Goal: Transaction & Acquisition: Purchase product/service

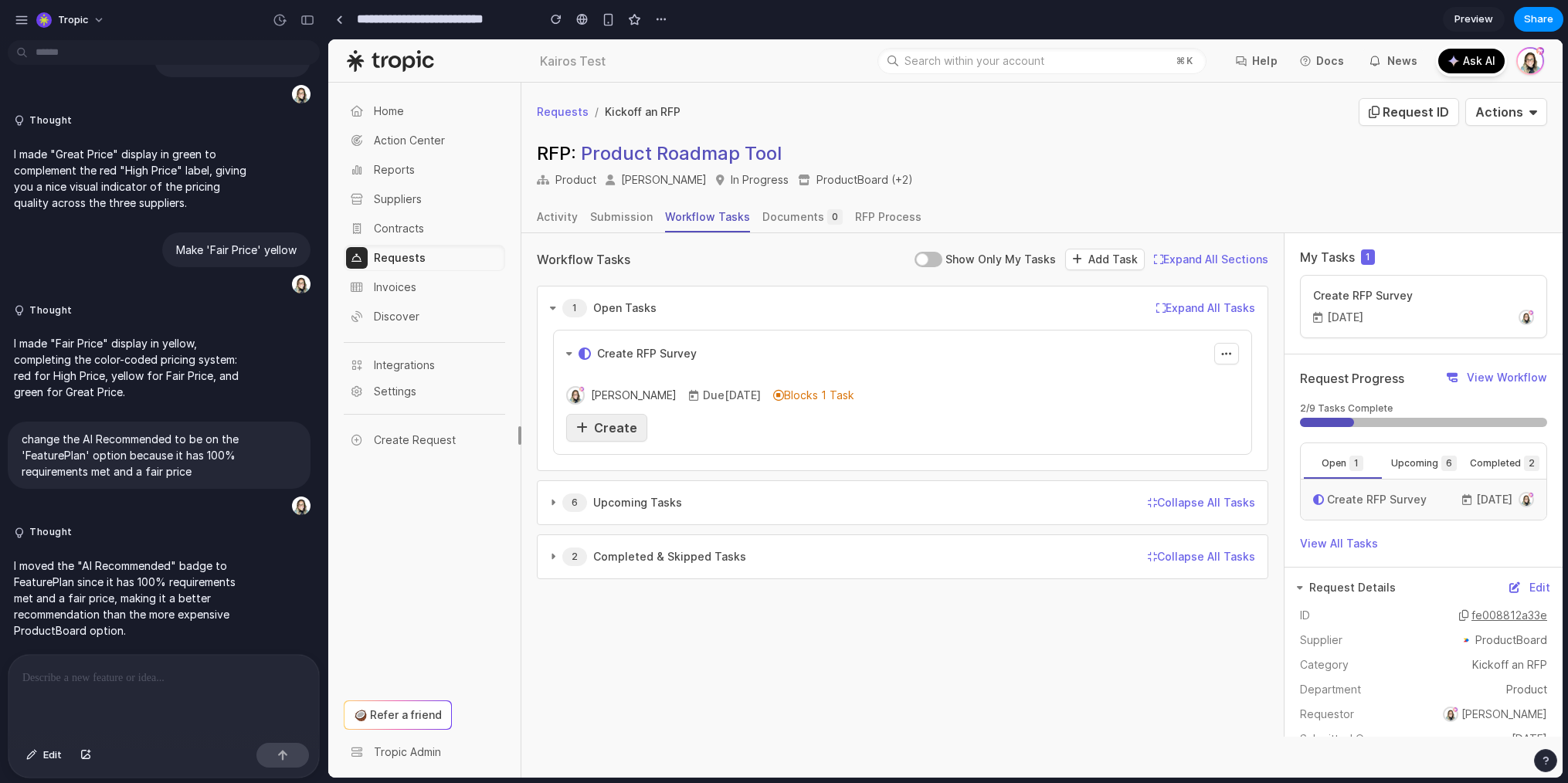
click at [617, 425] on span "Create" at bounding box center [615, 427] width 43 height 15
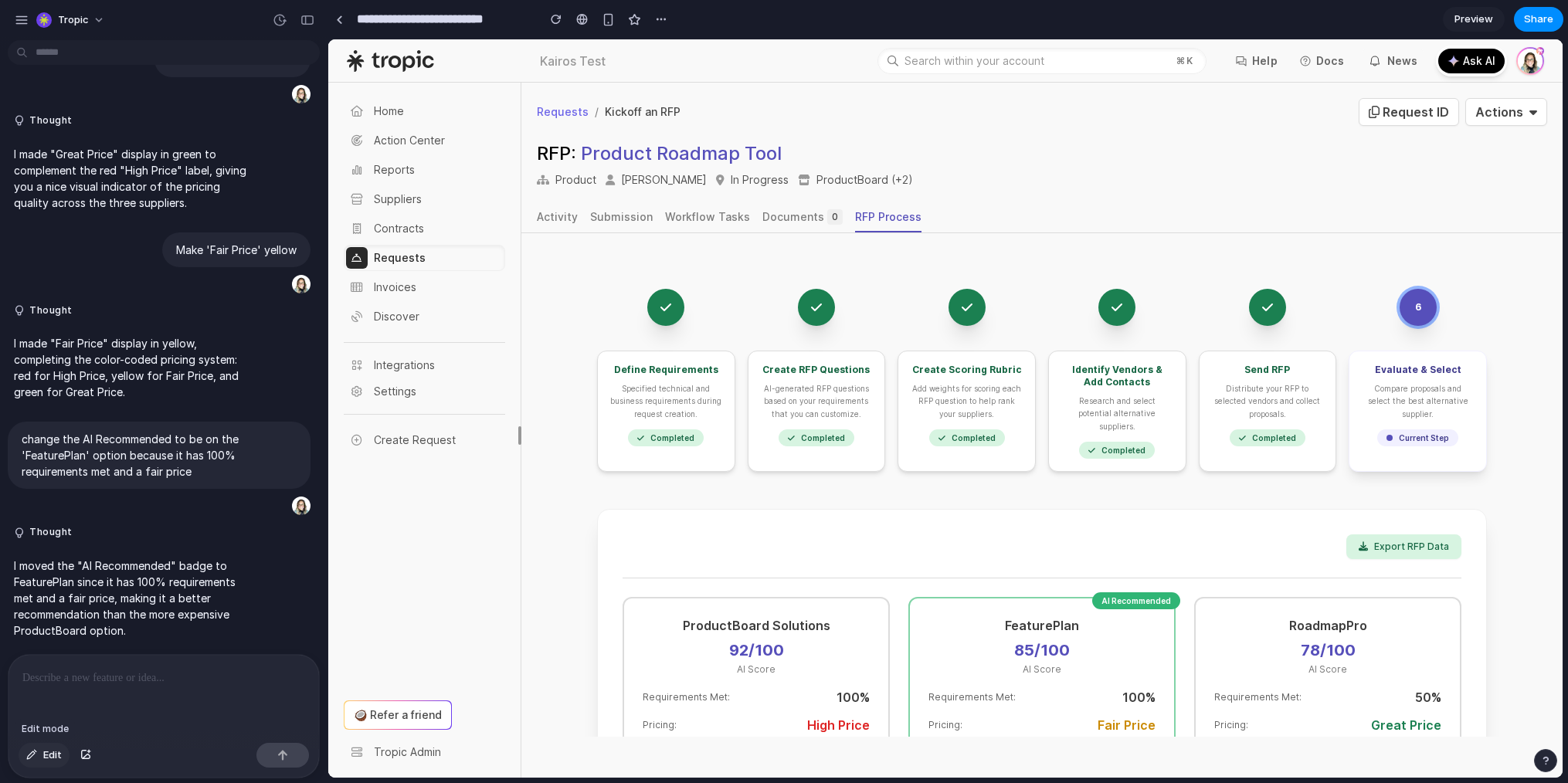
click at [57, 754] on span "Edit" at bounding box center [52, 755] width 19 height 15
click at [960, 320] on div at bounding box center [946, 408] width 1235 height 739
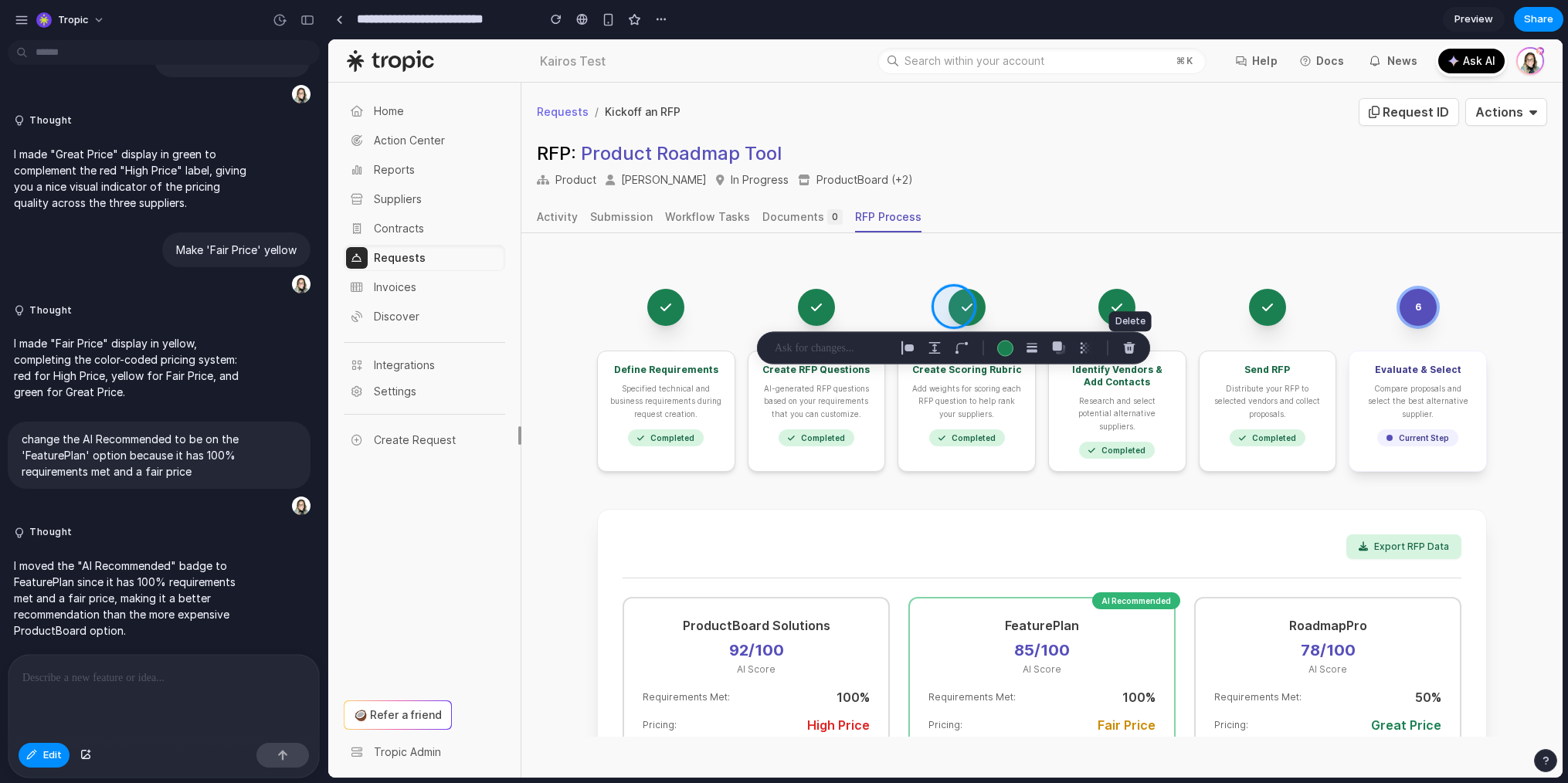
click at [1122, 345] on div "button" at bounding box center [1129, 348] width 14 height 14
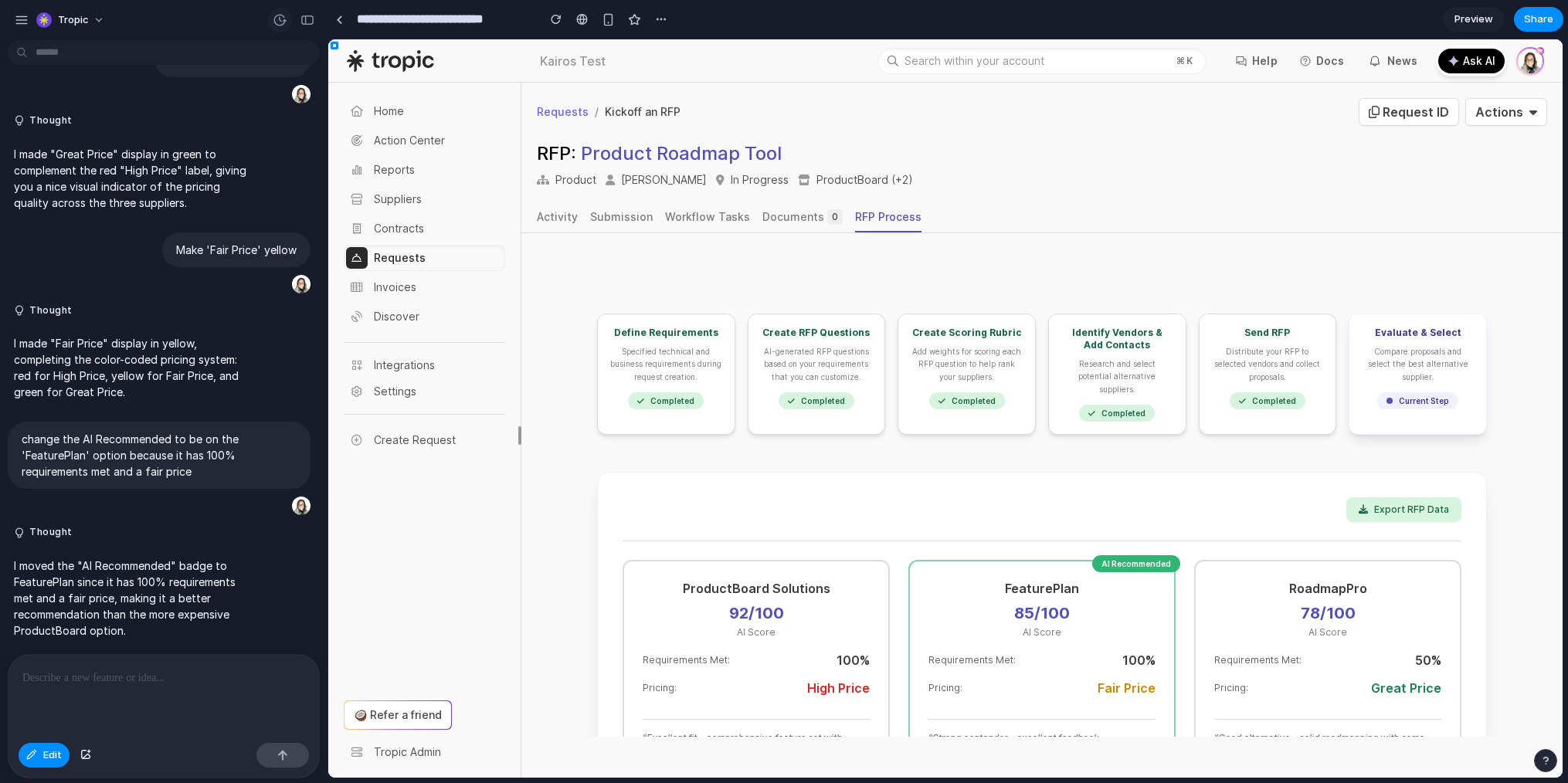
click at [285, 25] on div "button" at bounding box center [279, 19] width 14 height 14
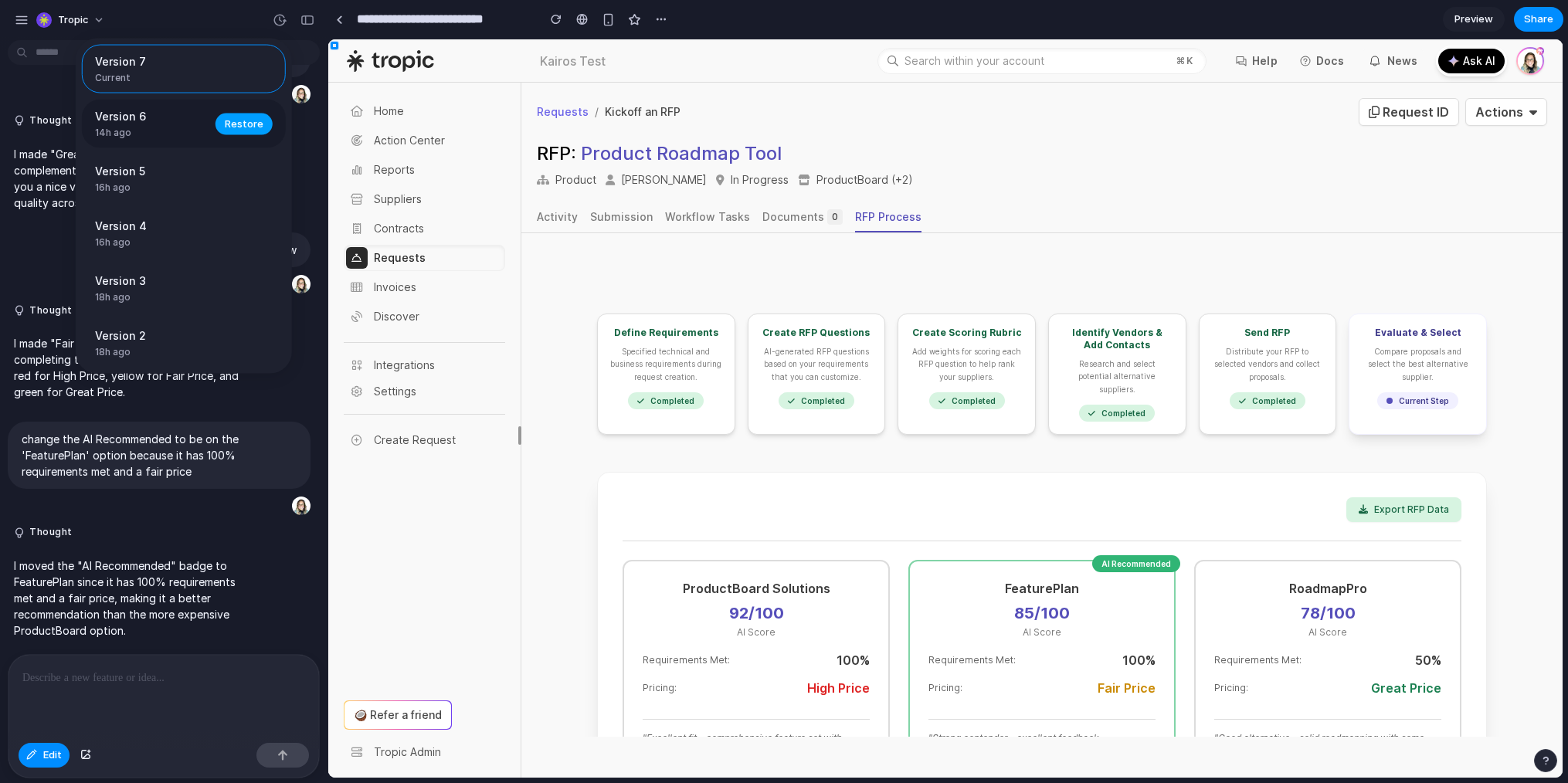
click at [239, 121] on span "Restore" at bounding box center [244, 123] width 39 height 15
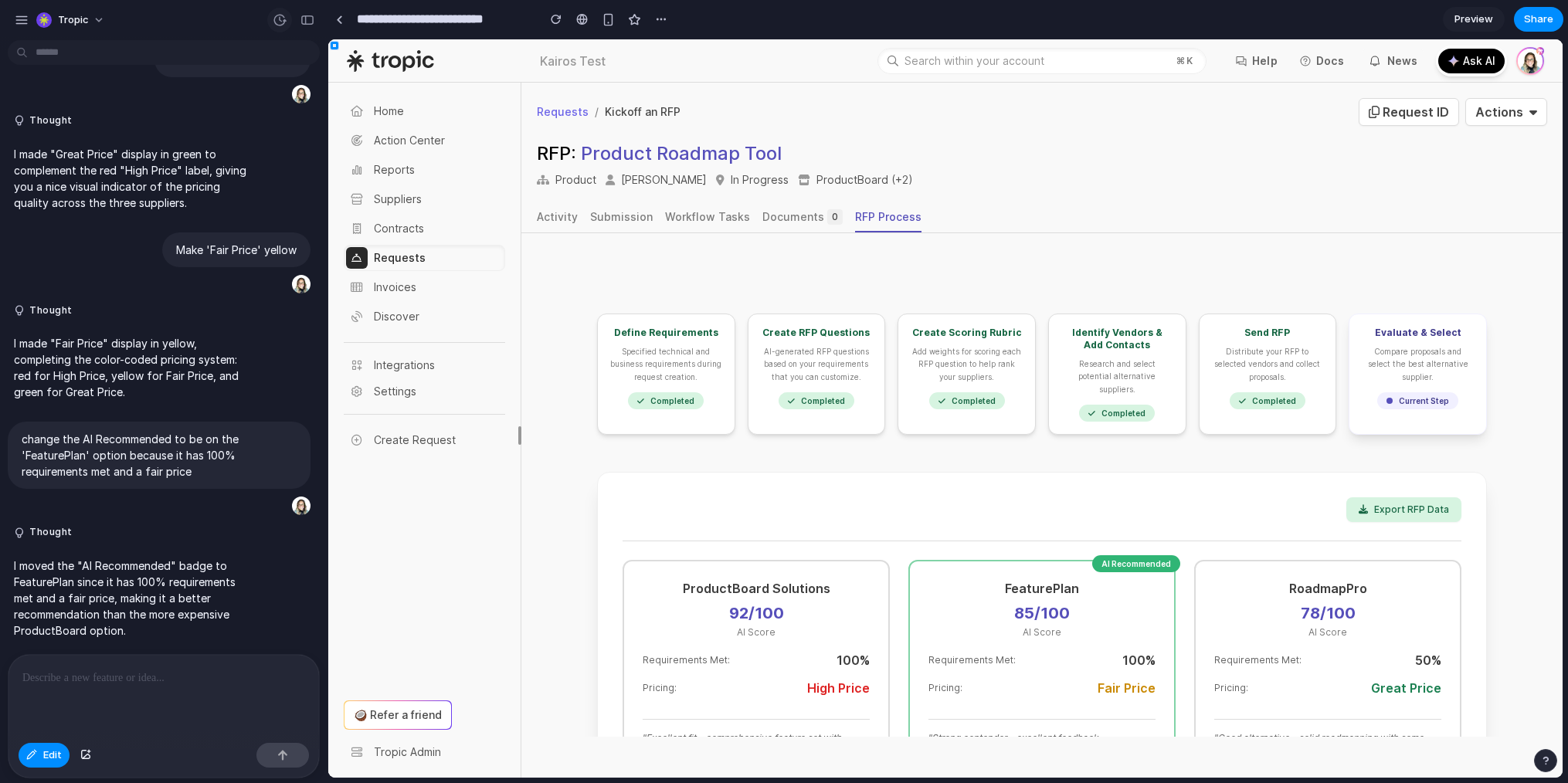
click at [279, 24] on div "button" at bounding box center [279, 19] width 14 height 14
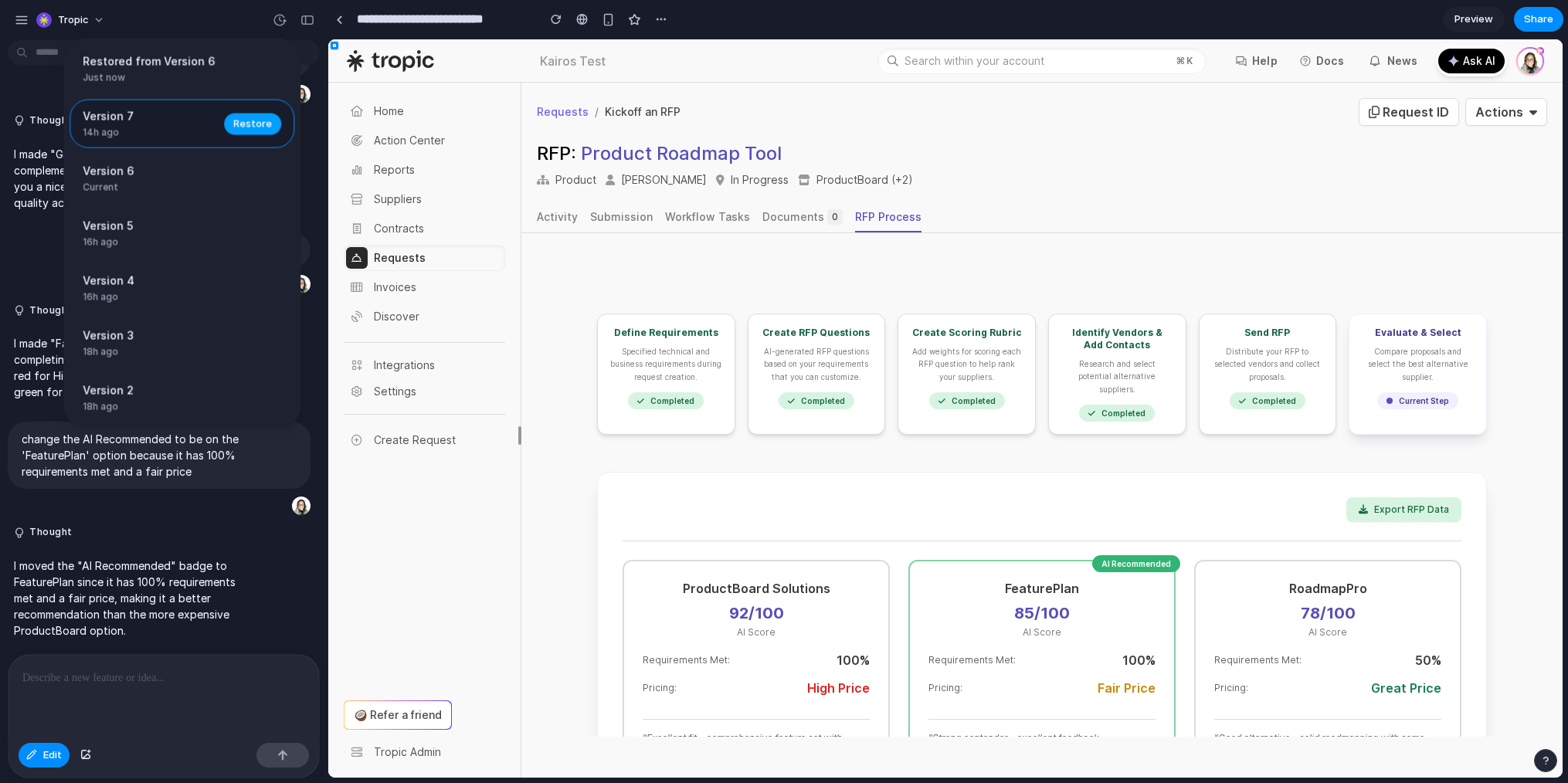
click at [233, 129] on span "Restore" at bounding box center [252, 123] width 39 height 15
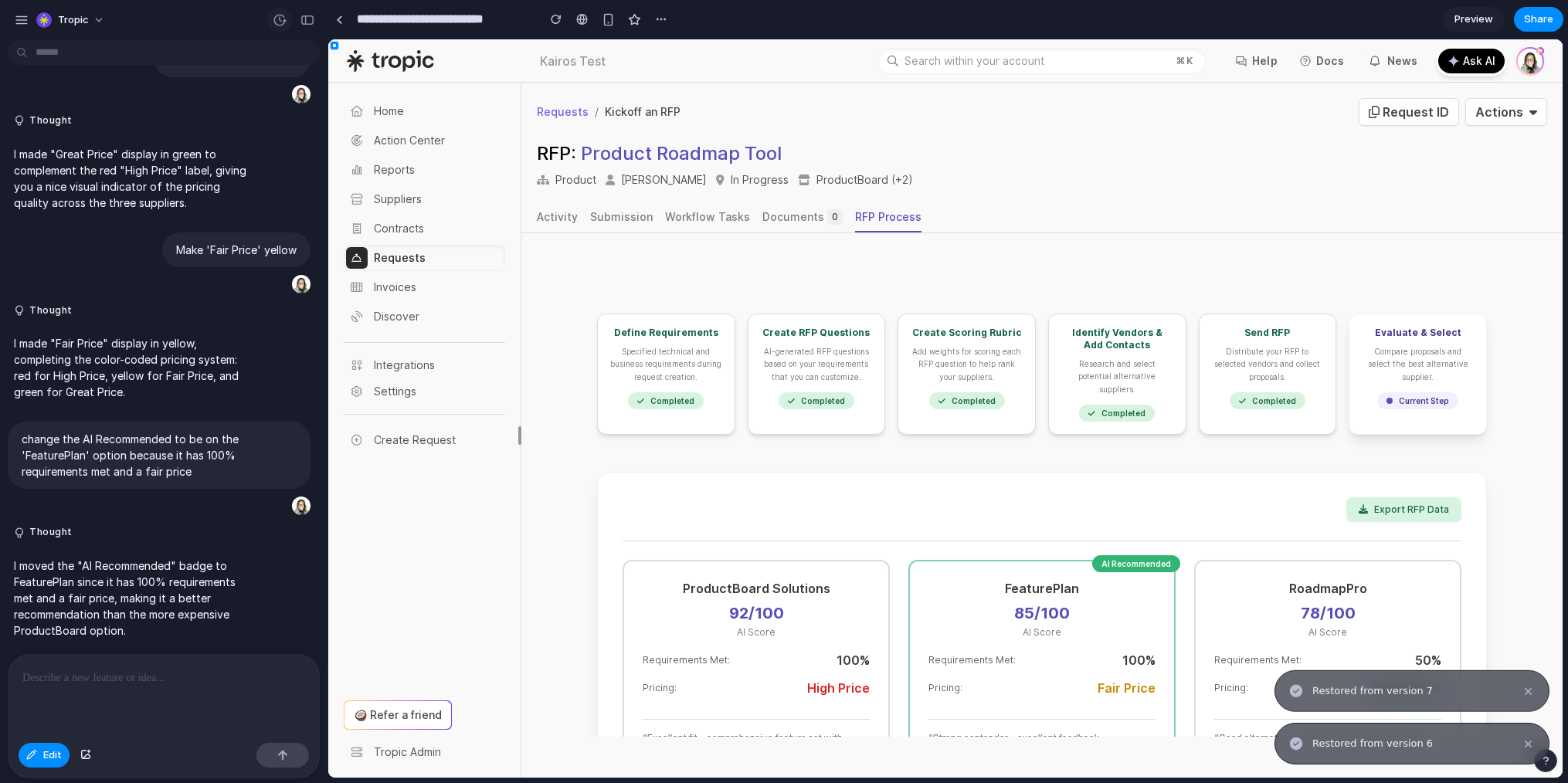
click at [271, 26] on button "button" at bounding box center [279, 20] width 25 height 25
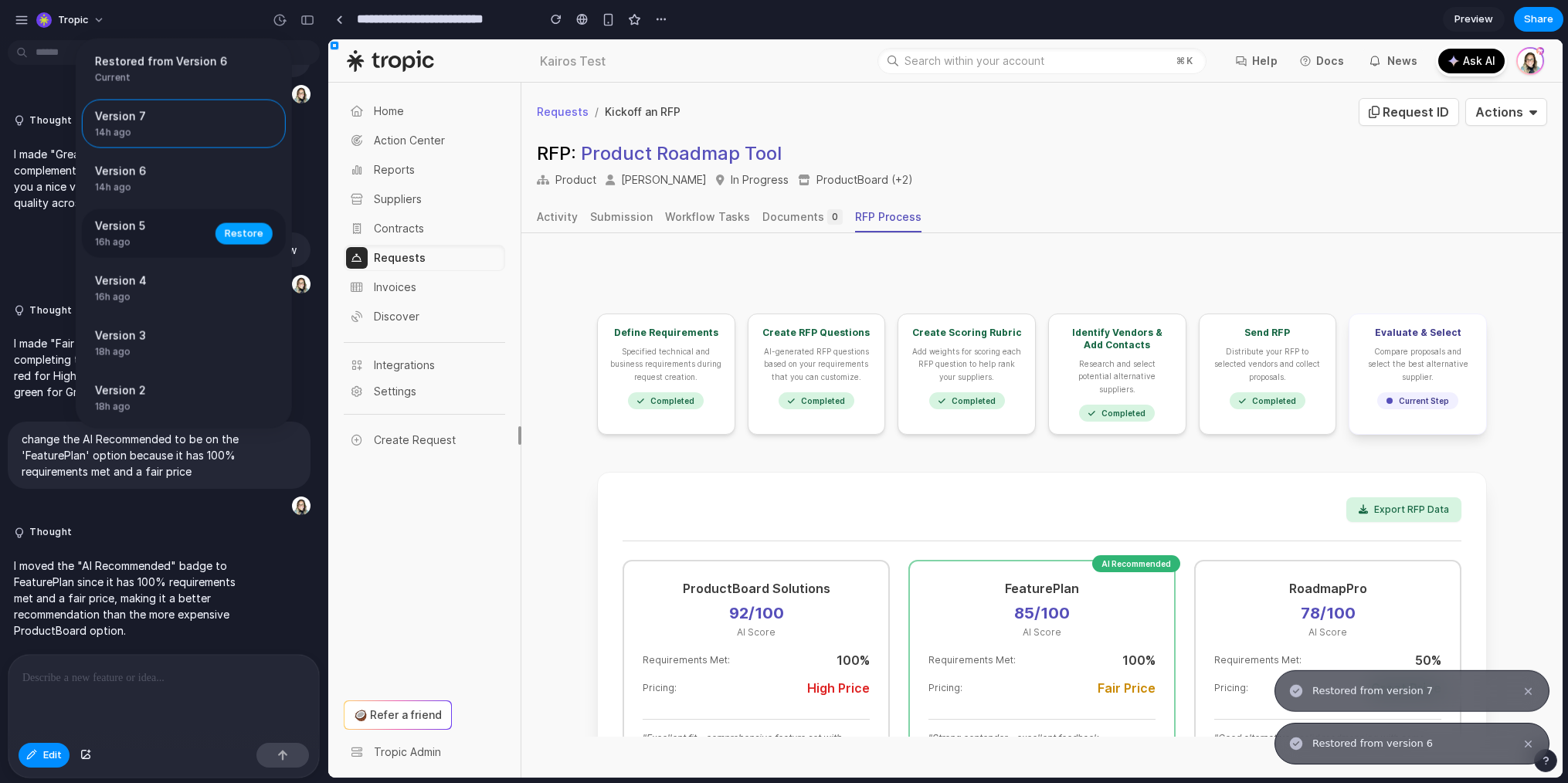
click at [246, 225] on button "Restore" at bounding box center [244, 233] width 57 height 22
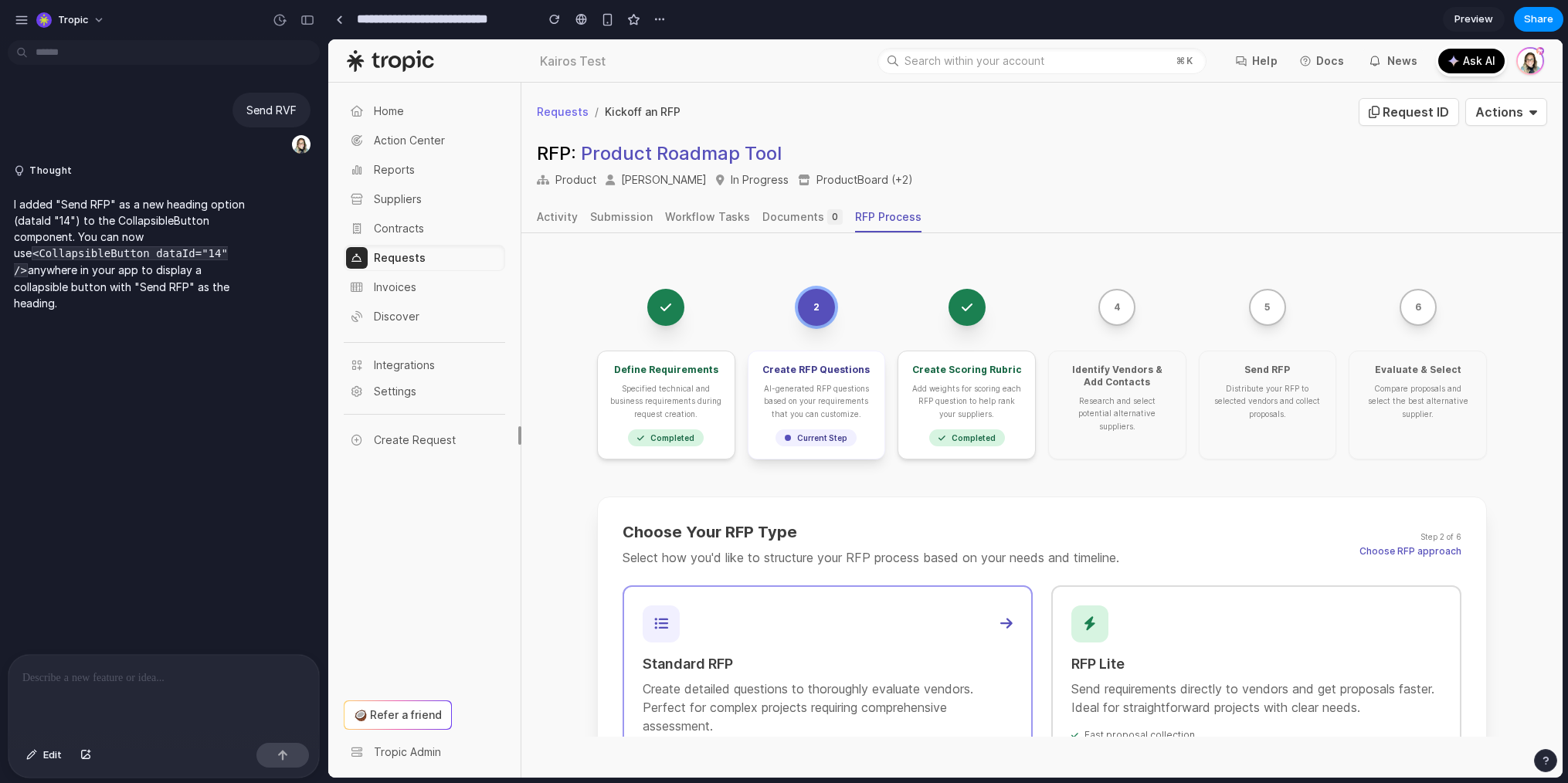
scroll to position [240, 0]
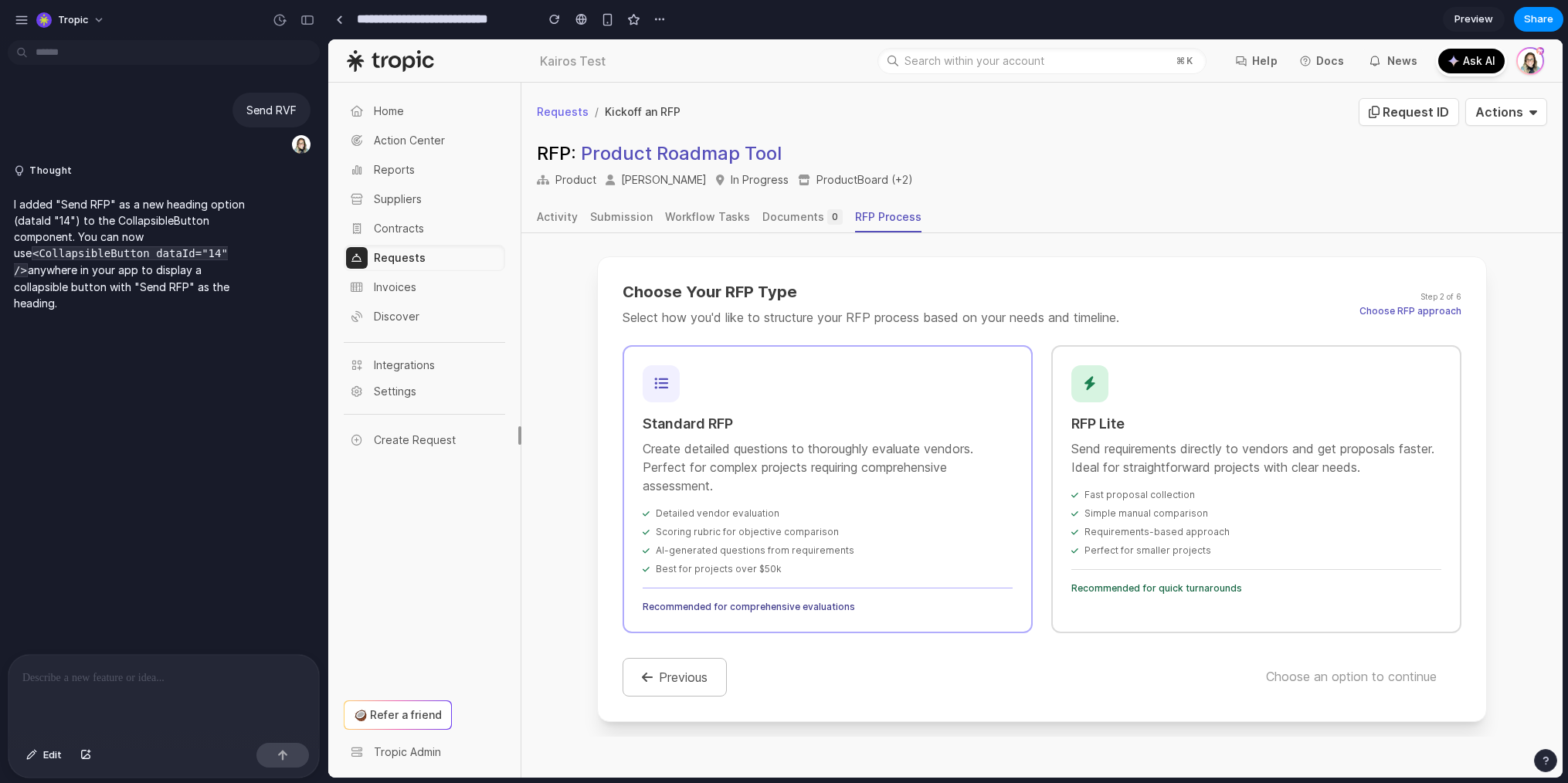
click at [422, 27] on input "**********" at bounding box center [442, 19] width 177 height 28
drag, startPoint x: 383, startPoint y: 16, endPoint x: 422, endPoint y: 12, distance: 39.2
click at [422, 12] on input "**********" at bounding box center [442, 19] width 177 height 28
drag, startPoint x: 520, startPoint y: 20, endPoint x: 404, endPoint y: 23, distance: 116.0
click at [404, 23] on input "**********" at bounding box center [437, 19] width 167 height 28
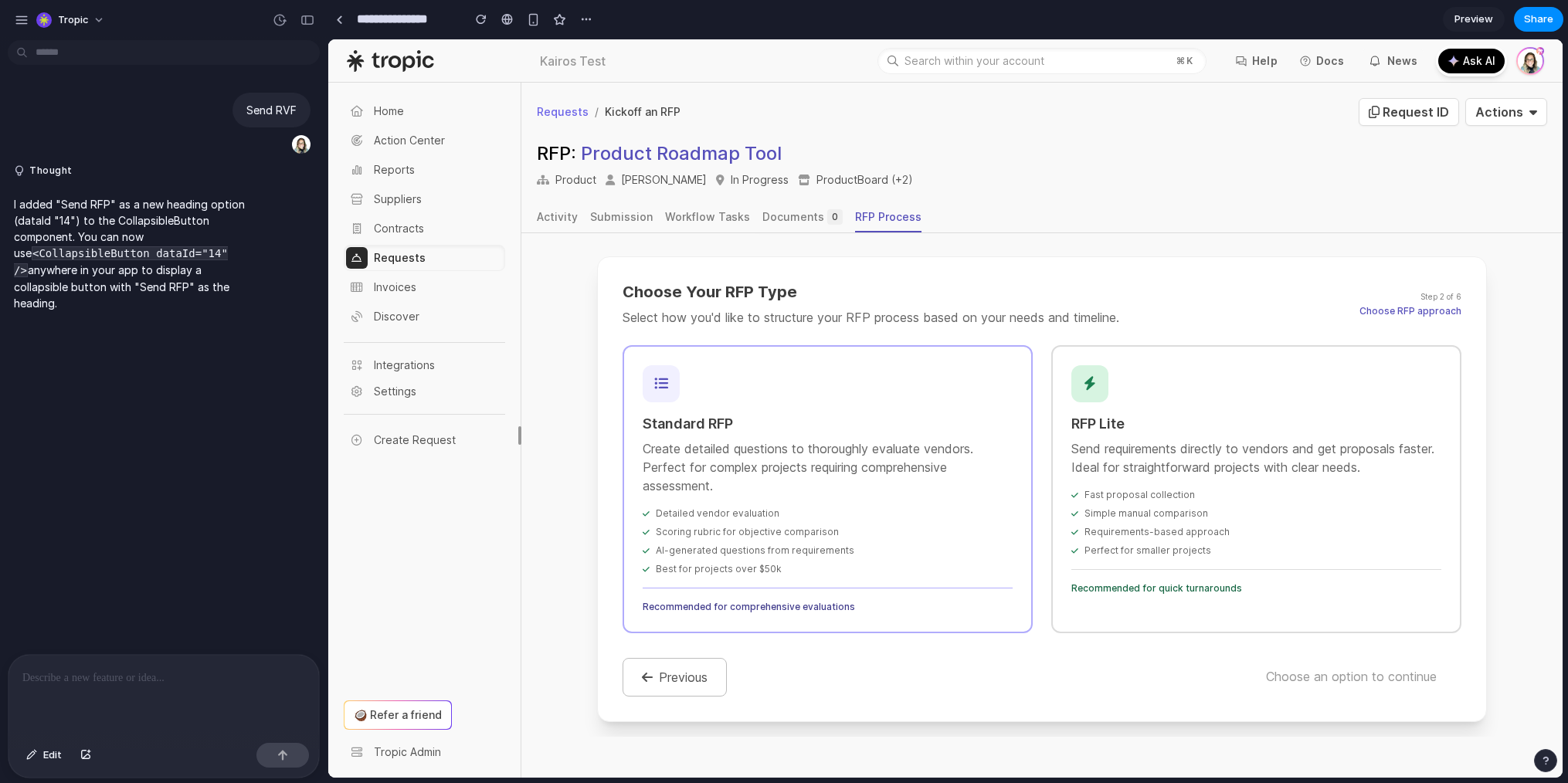
click at [437, 21] on input "**********" at bounding box center [405, 19] width 104 height 28
click at [443, 22] on input "**********" at bounding box center [405, 19] width 104 height 28
type input "**********"
click at [761, 14] on section "**********" at bounding box center [946, 19] width 1236 height 39
click at [47, 753] on span "Edit" at bounding box center [52, 755] width 19 height 15
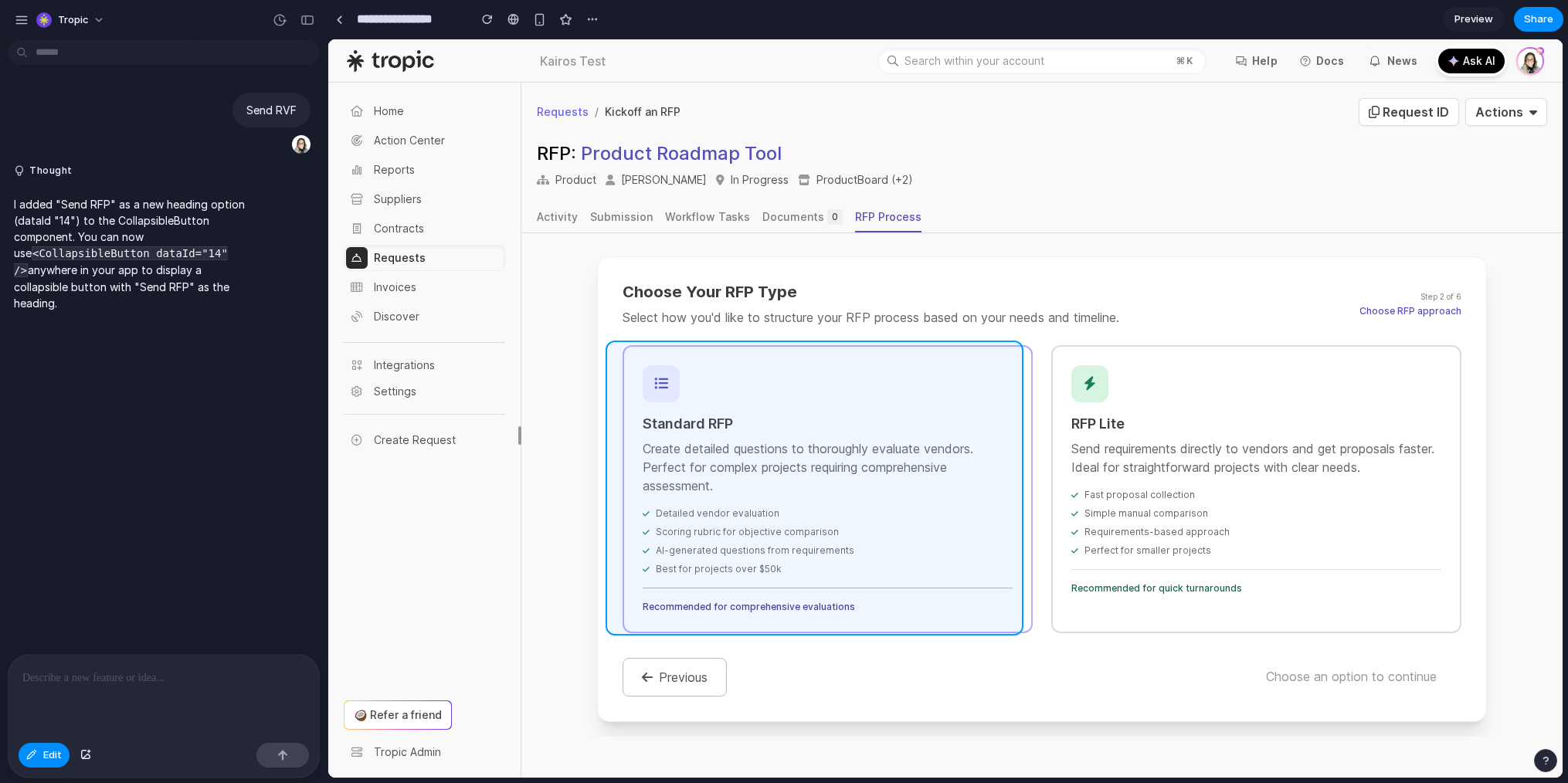
click at [1015, 612] on div at bounding box center [946, 408] width 1235 height 739
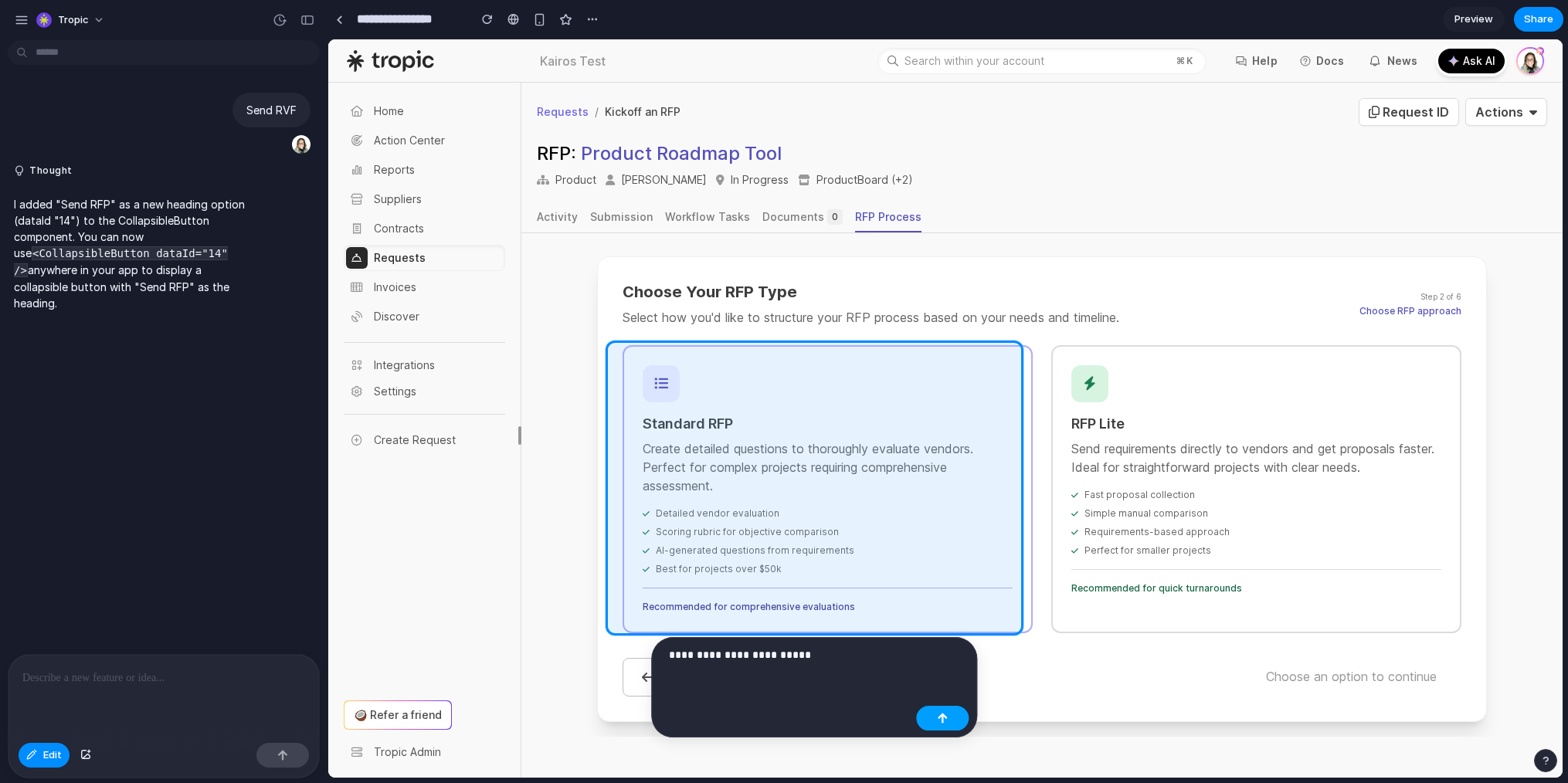
click at [947, 714] on div "button" at bounding box center [942, 717] width 11 height 11
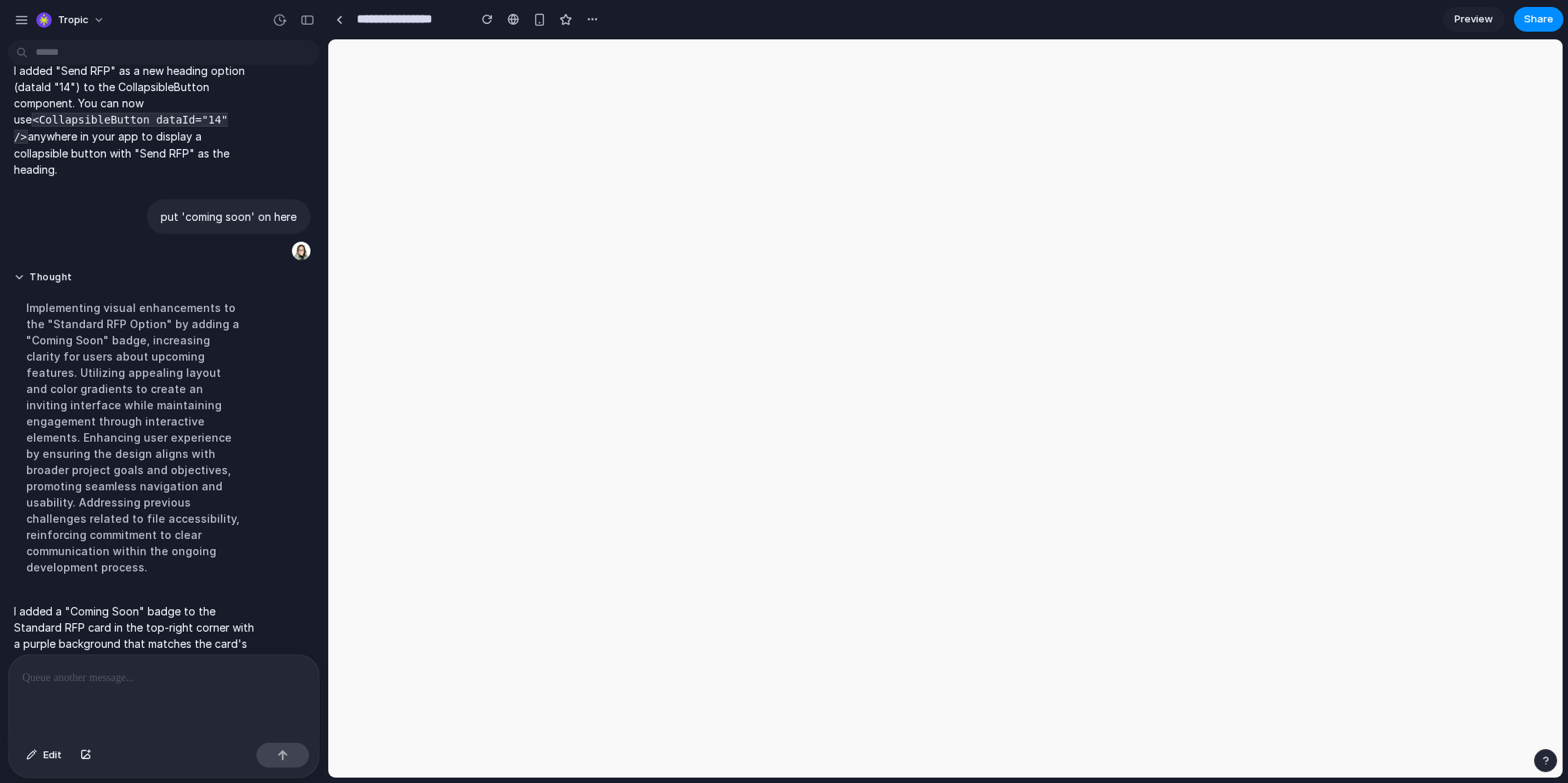
scroll to position [0, 0]
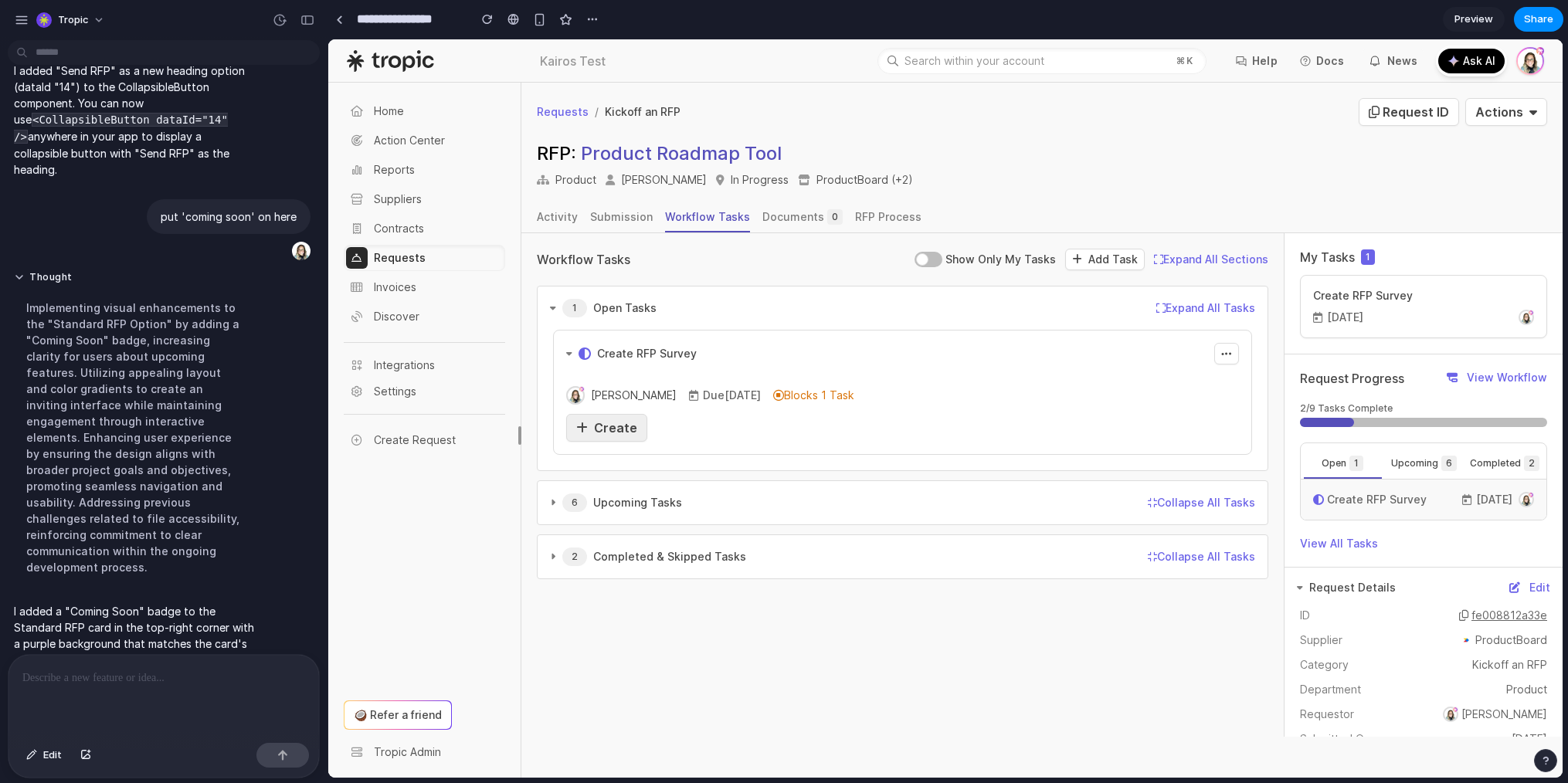
click at [595, 425] on span "Create" at bounding box center [615, 427] width 43 height 15
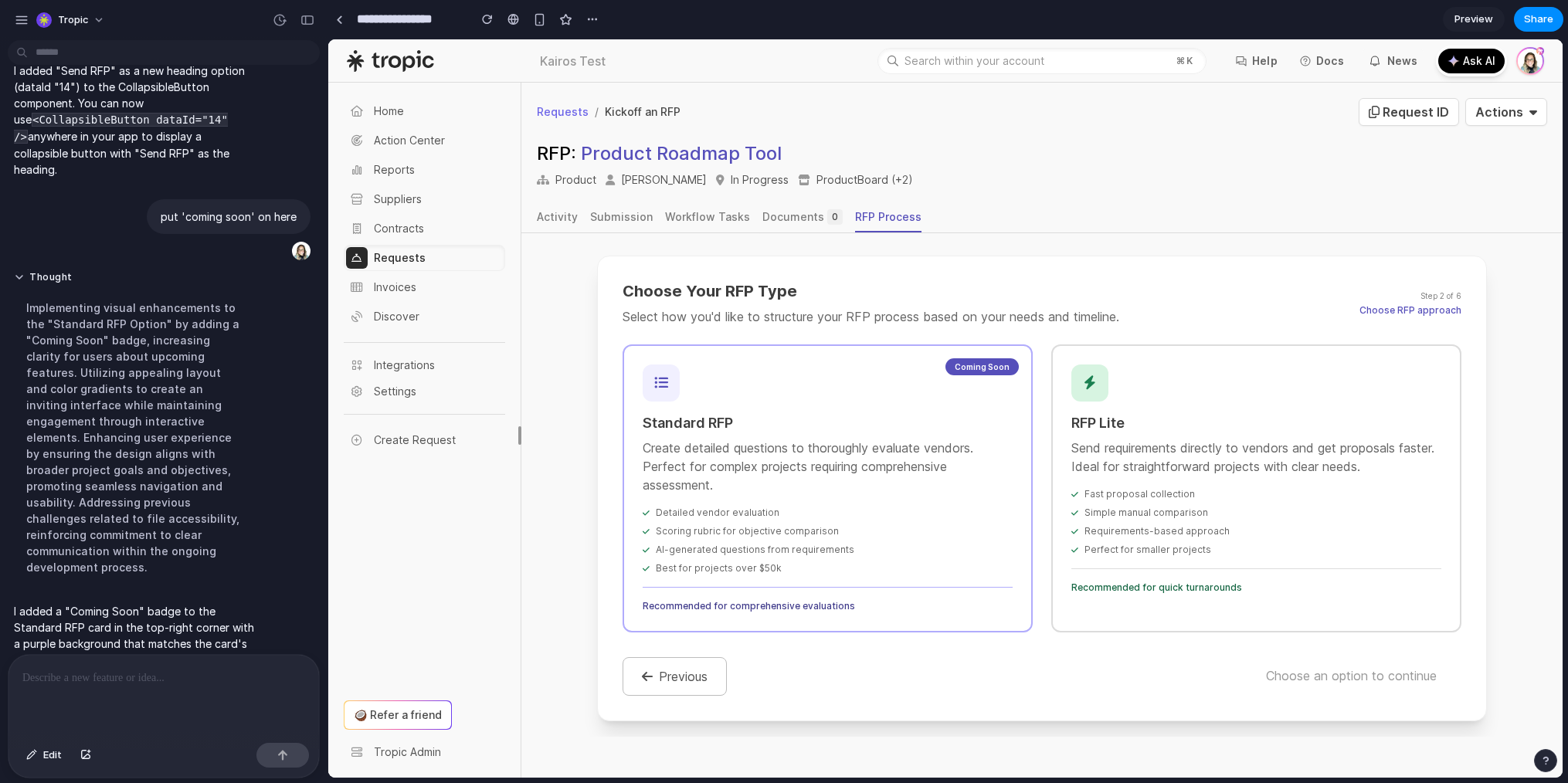
scroll to position [242, 0]
click at [40, 754] on button "Edit" at bounding box center [44, 755] width 51 height 25
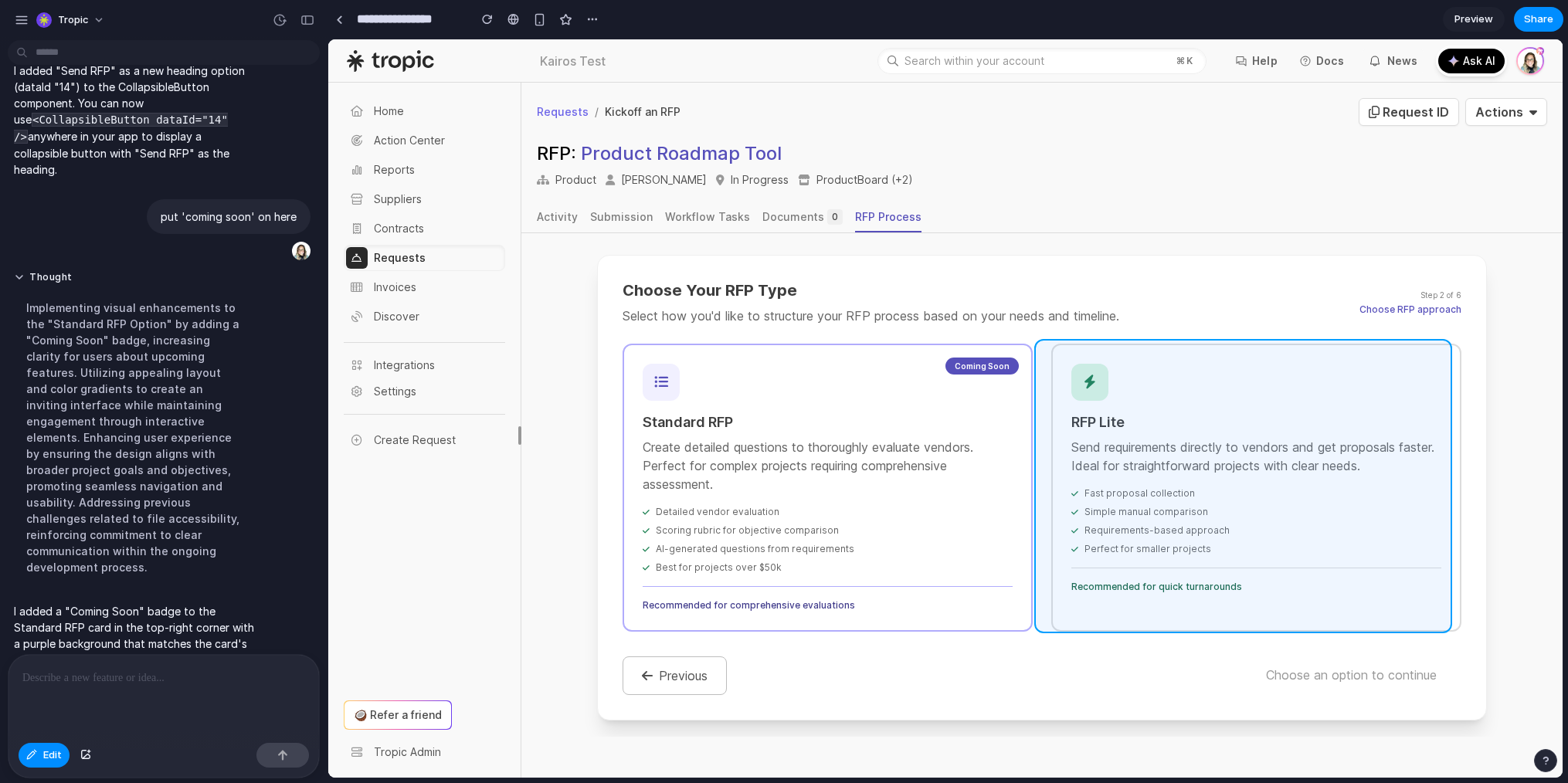
click at [1190, 349] on div at bounding box center [946, 408] width 1235 height 739
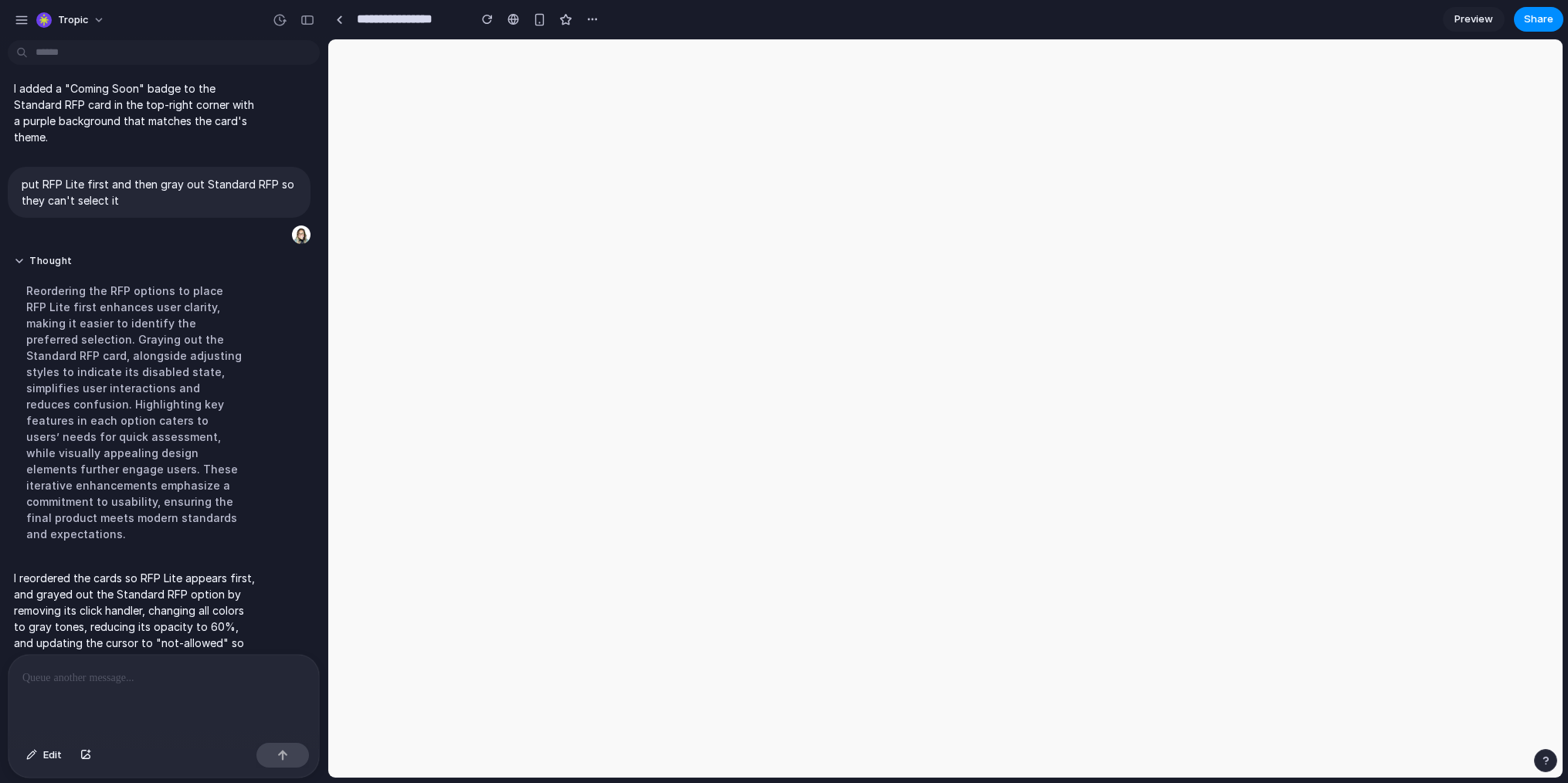
scroll to position [0, 0]
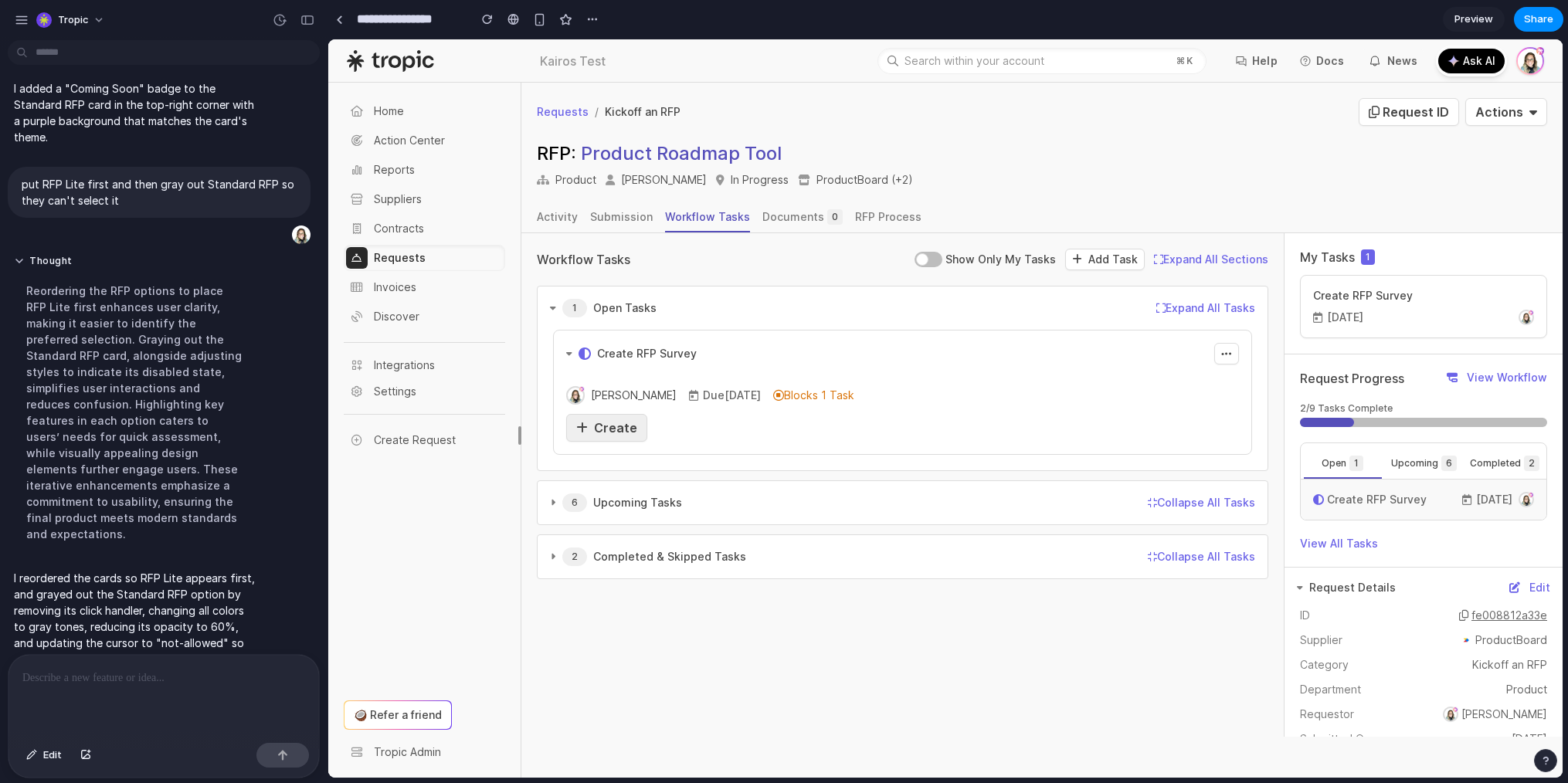
click at [583, 425] on icon at bounding box center [582, 427] width 11 height 12
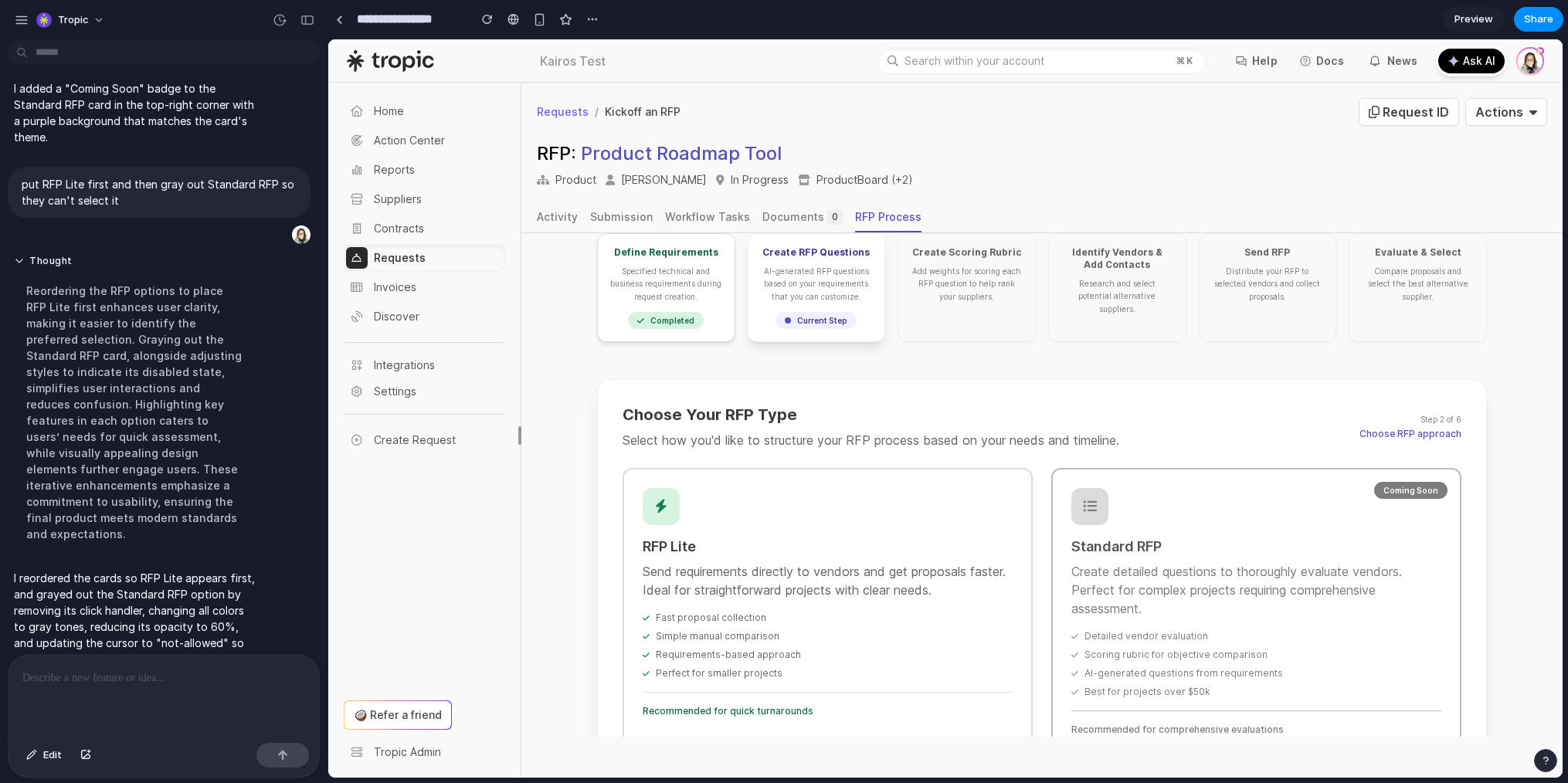
scroll to position [242, 0]
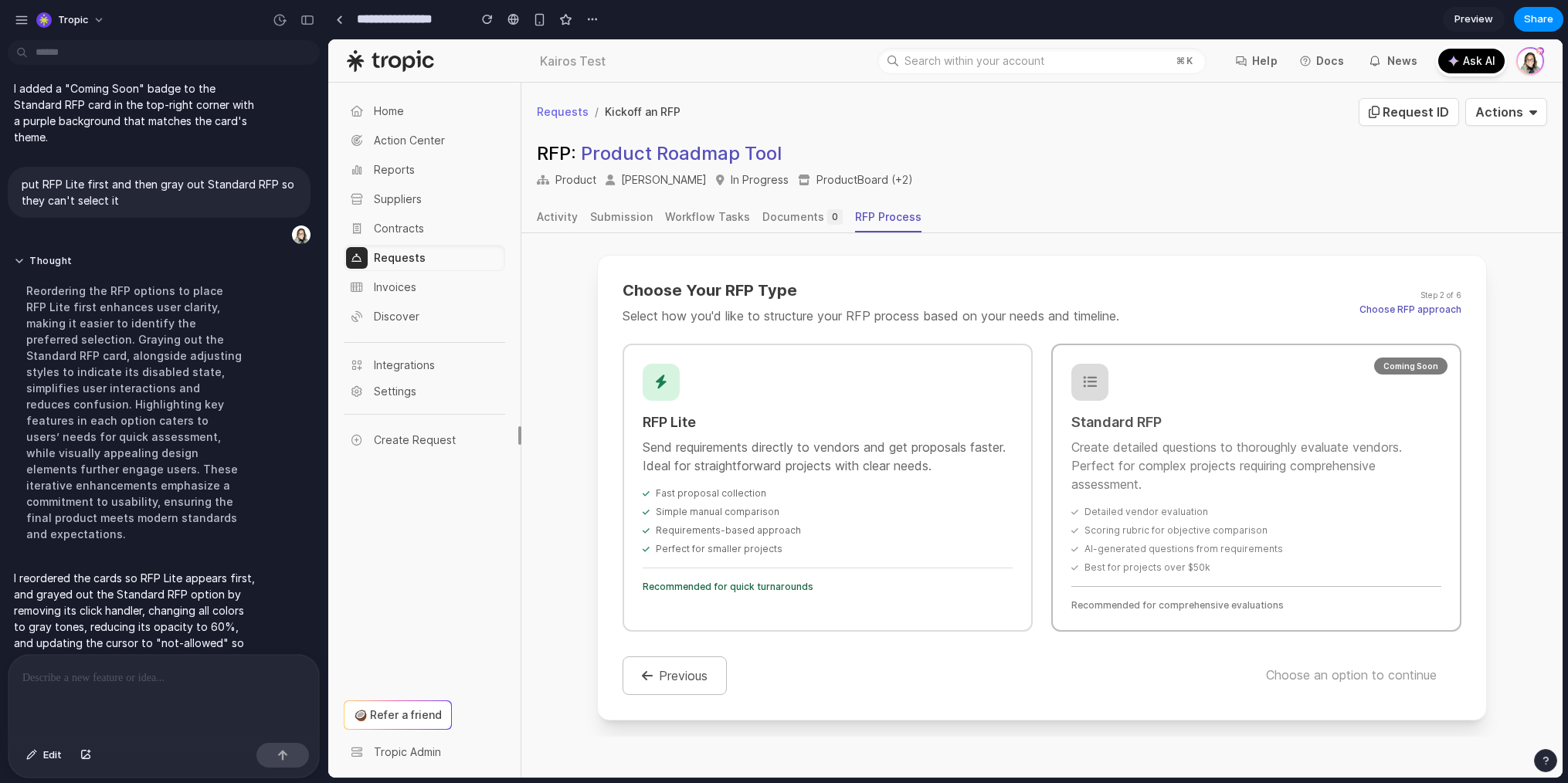
click at [79, 698] on div at bounding box center [164, 696] width 311 height 82
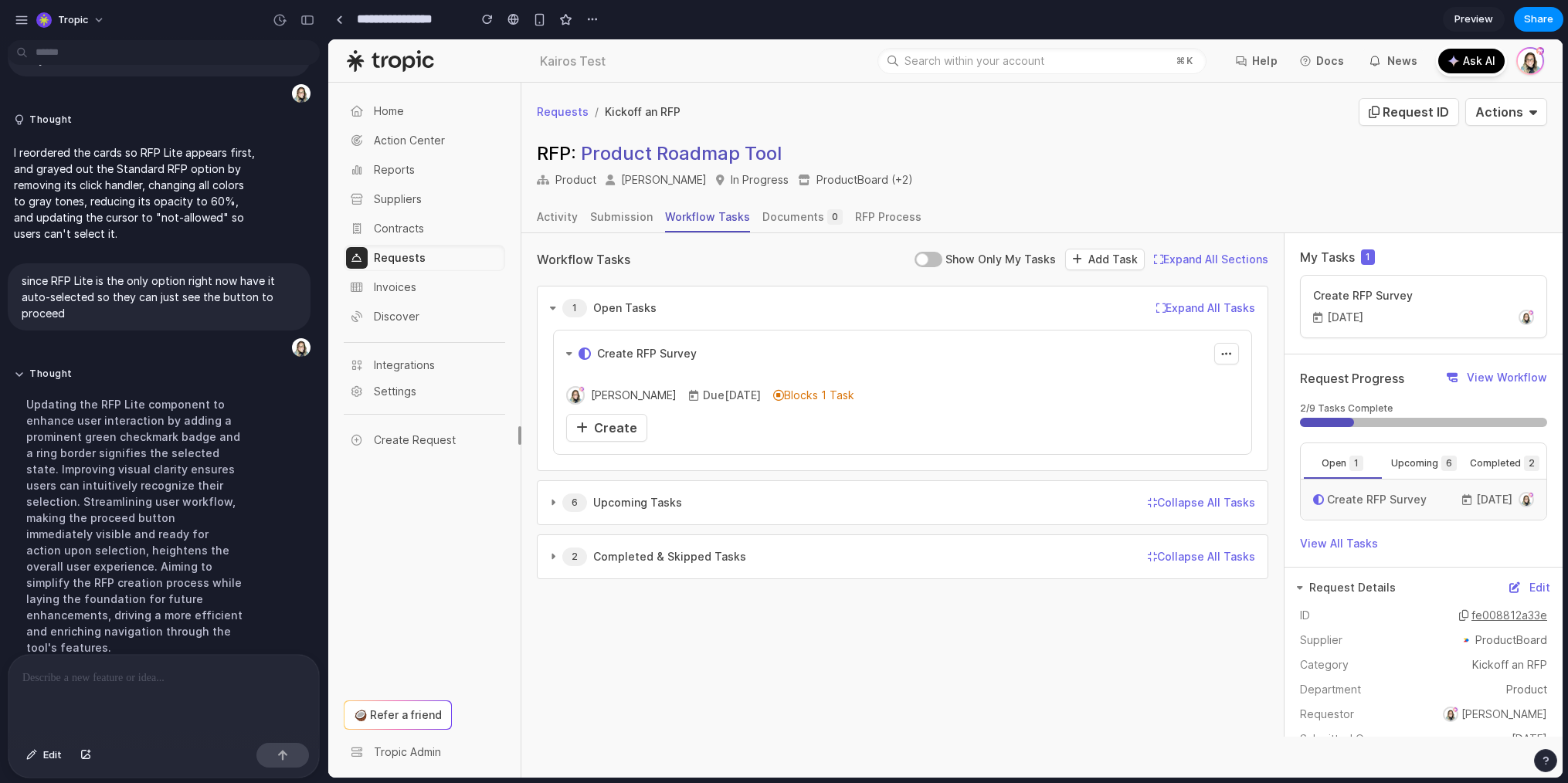
scroll to position [593, 0]
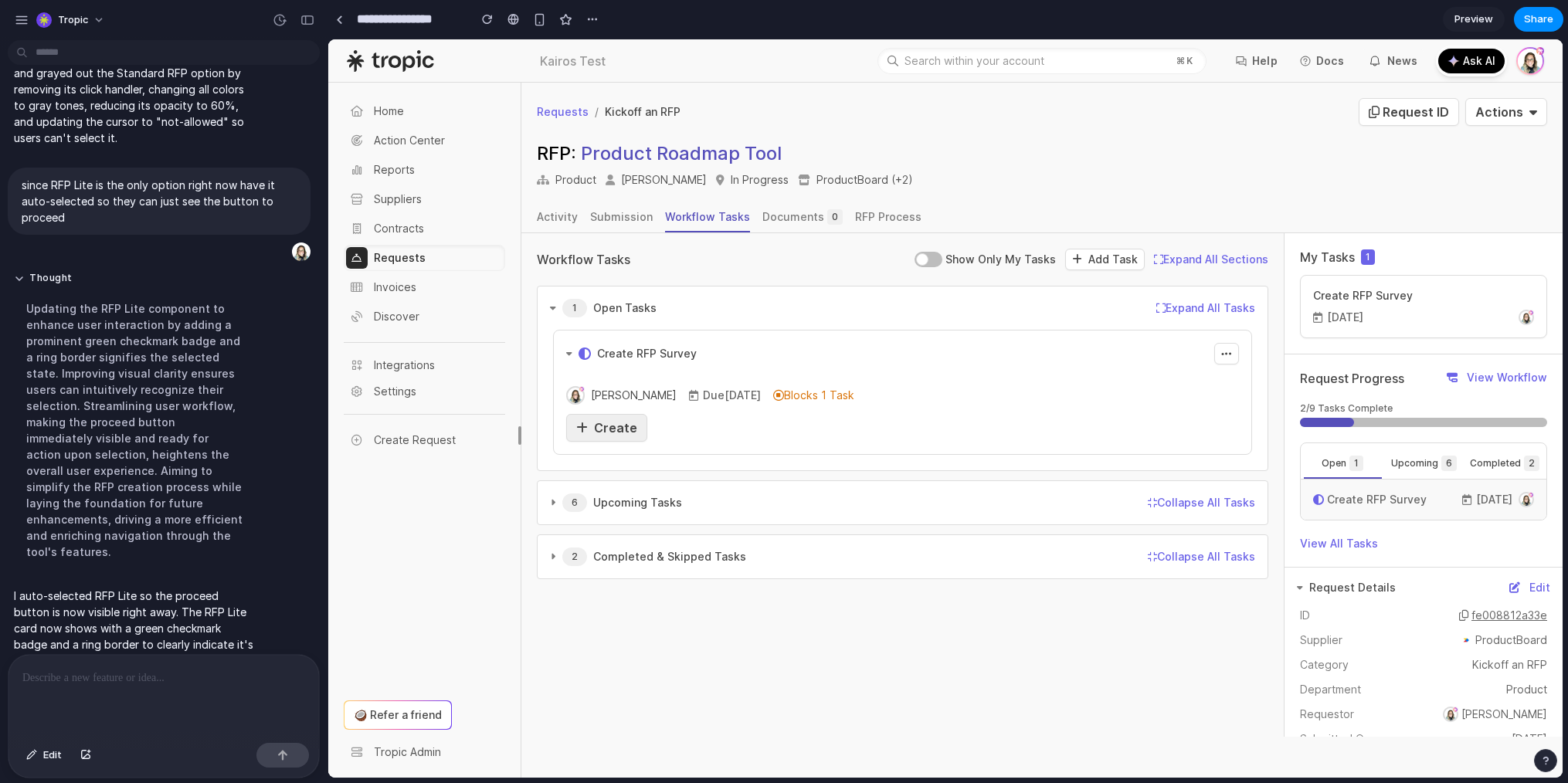
click at [622, 424] on span "Create" at bounding box center [615, 427] width 43 height 15
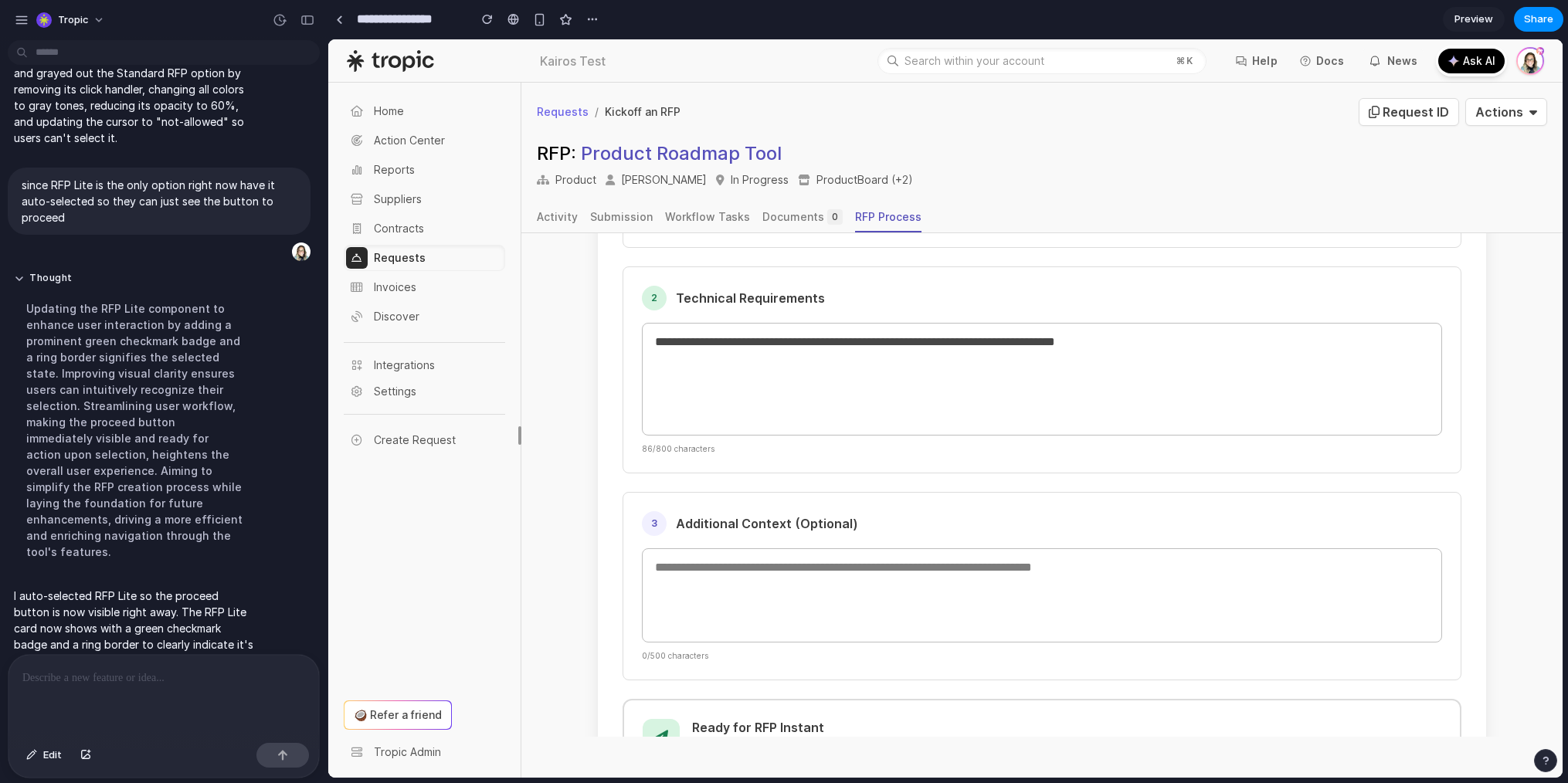
scroll to position [927, 0]
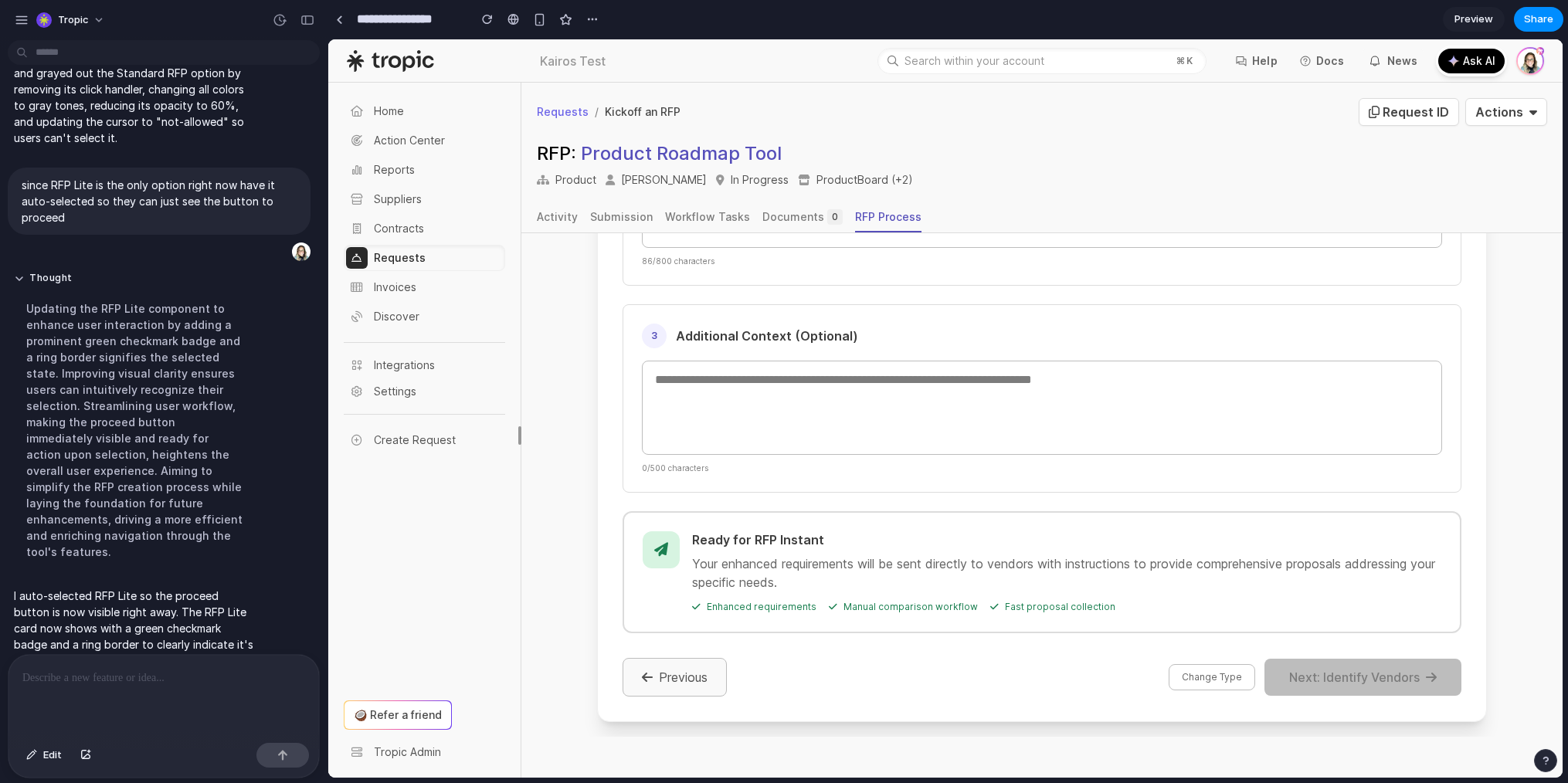
click at [685, 671] on button "Previous" at bounding box center [675, 678] width 104 height 39
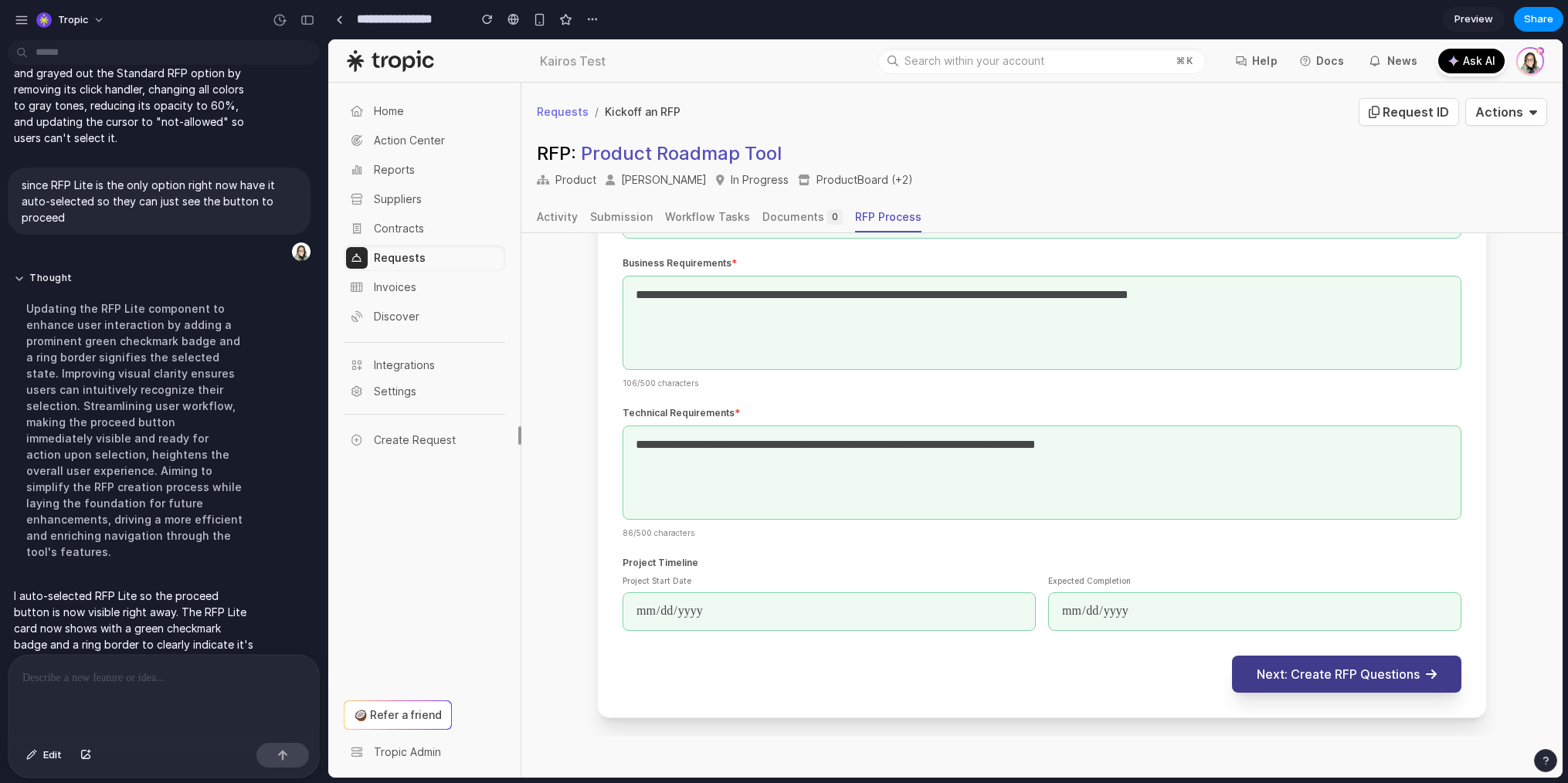
click at [1304, 668] on button "Next: Create RFP Questions" at bounding box center [1347, 675] width 230 height 37
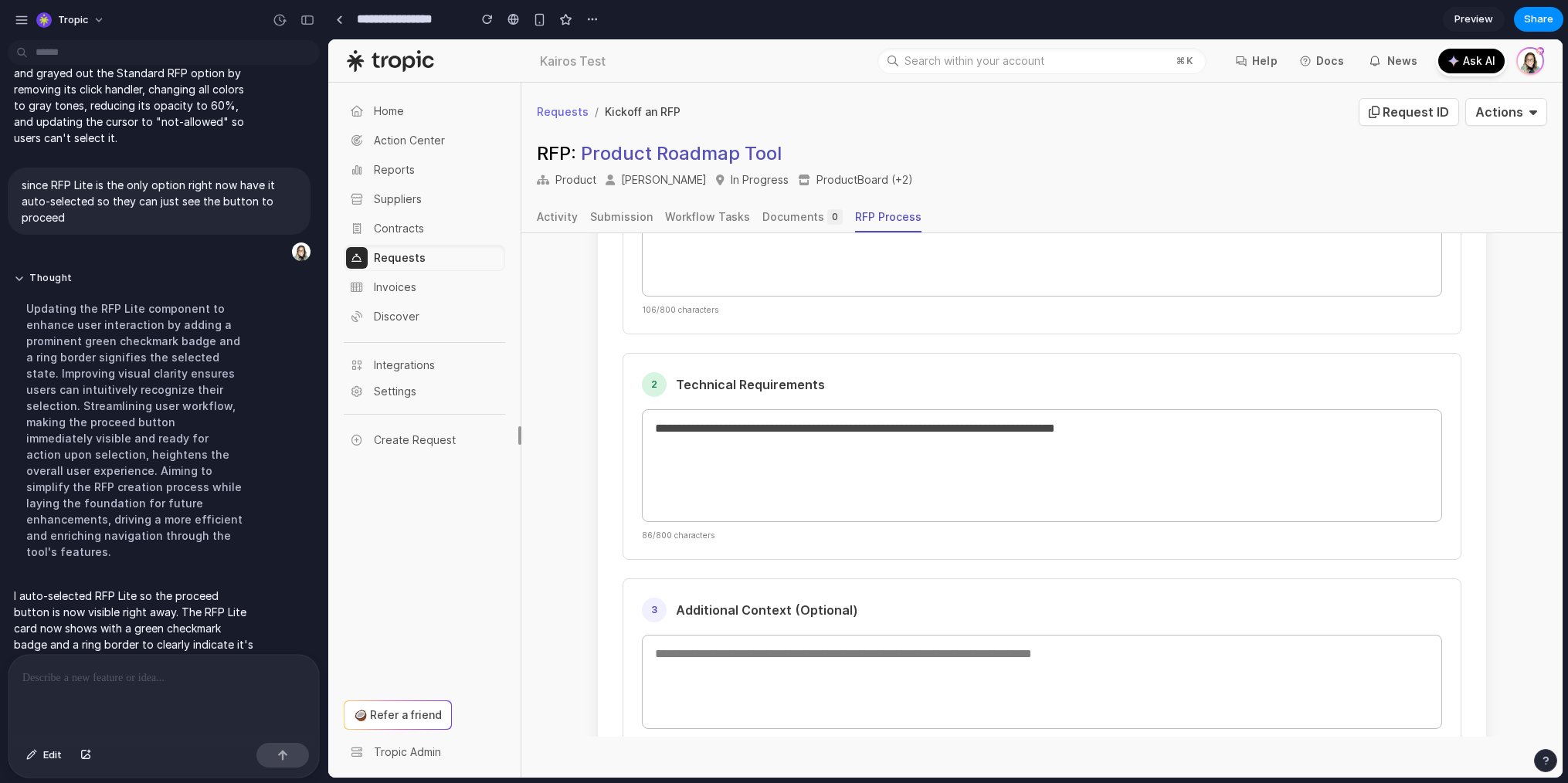
scroll to position [927, 0]
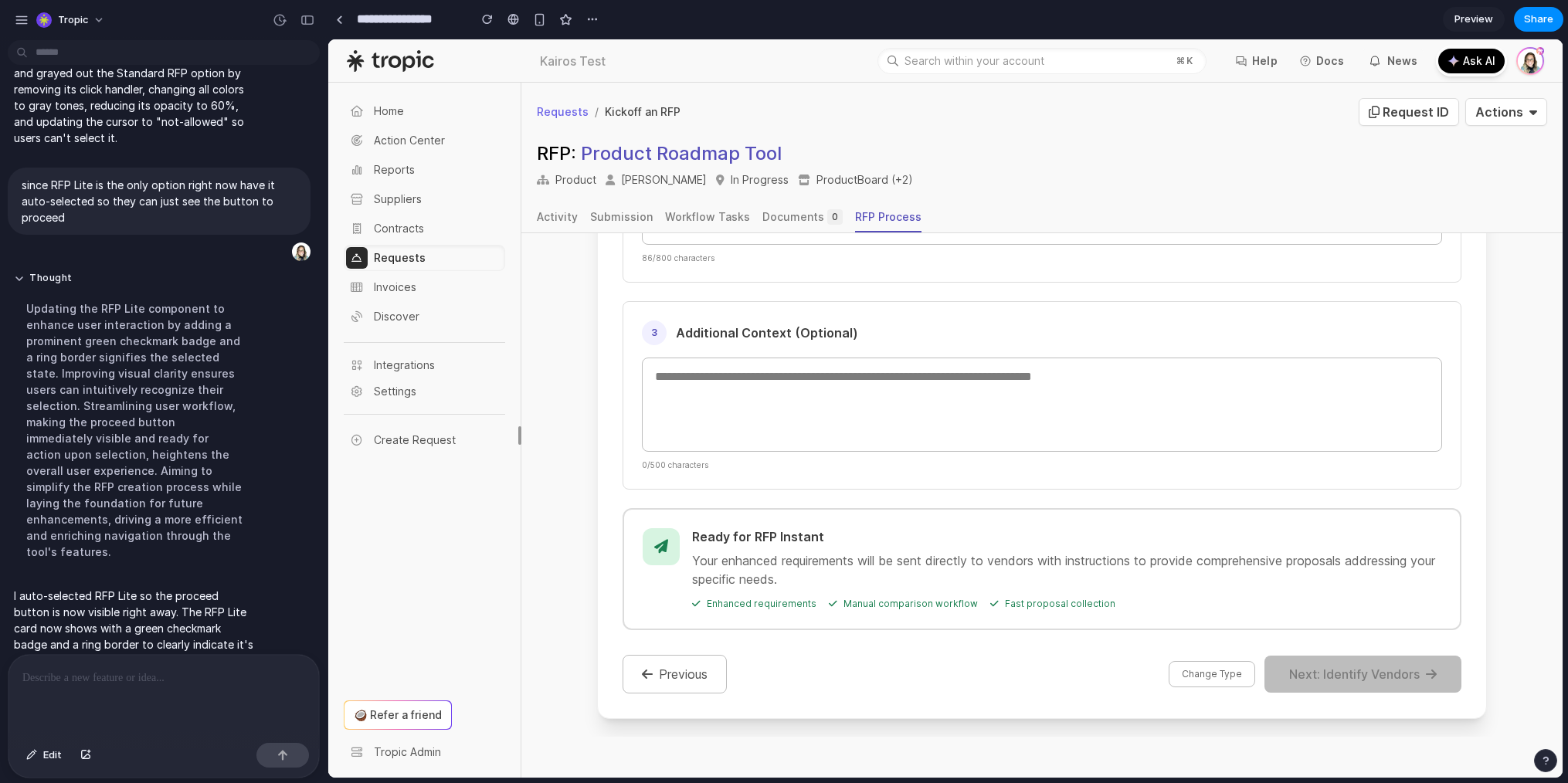
click at [115, 698] on div at bounding box center [164, 696] width 311 height 82
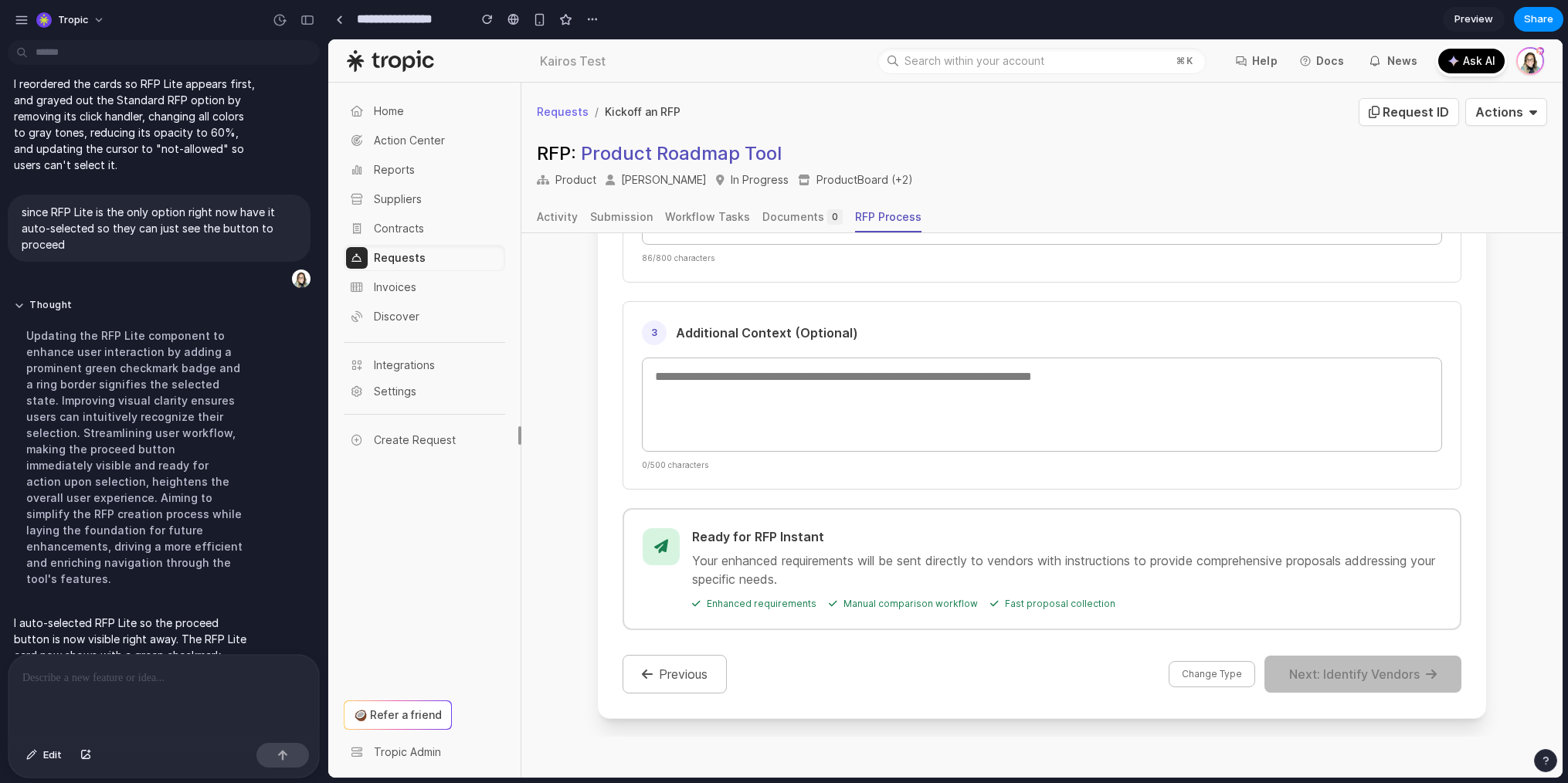
scroll to position [560, 0]
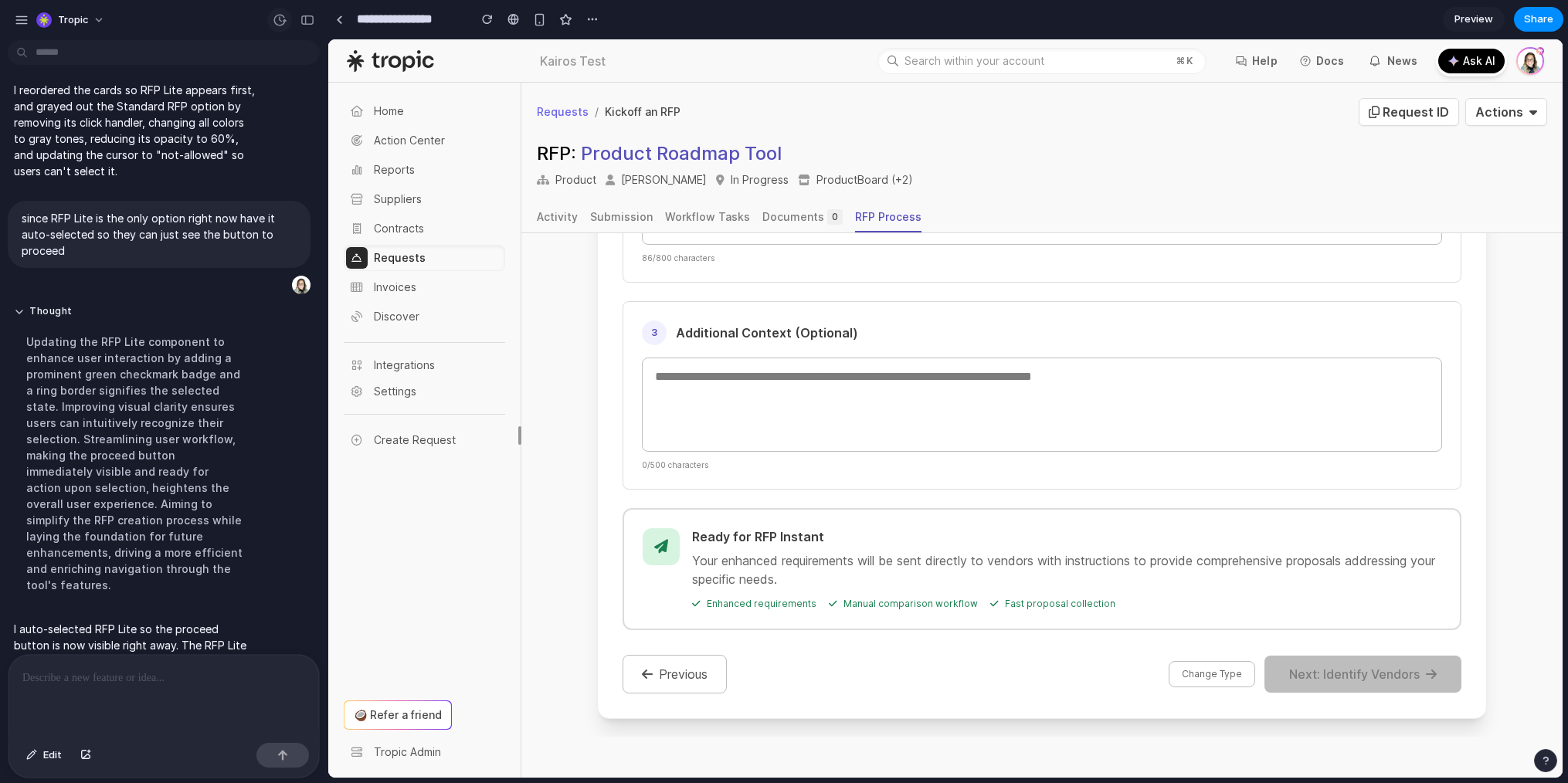
click at [279, 15] on div "button" at bounding box center [279, 19] width 14 height 14
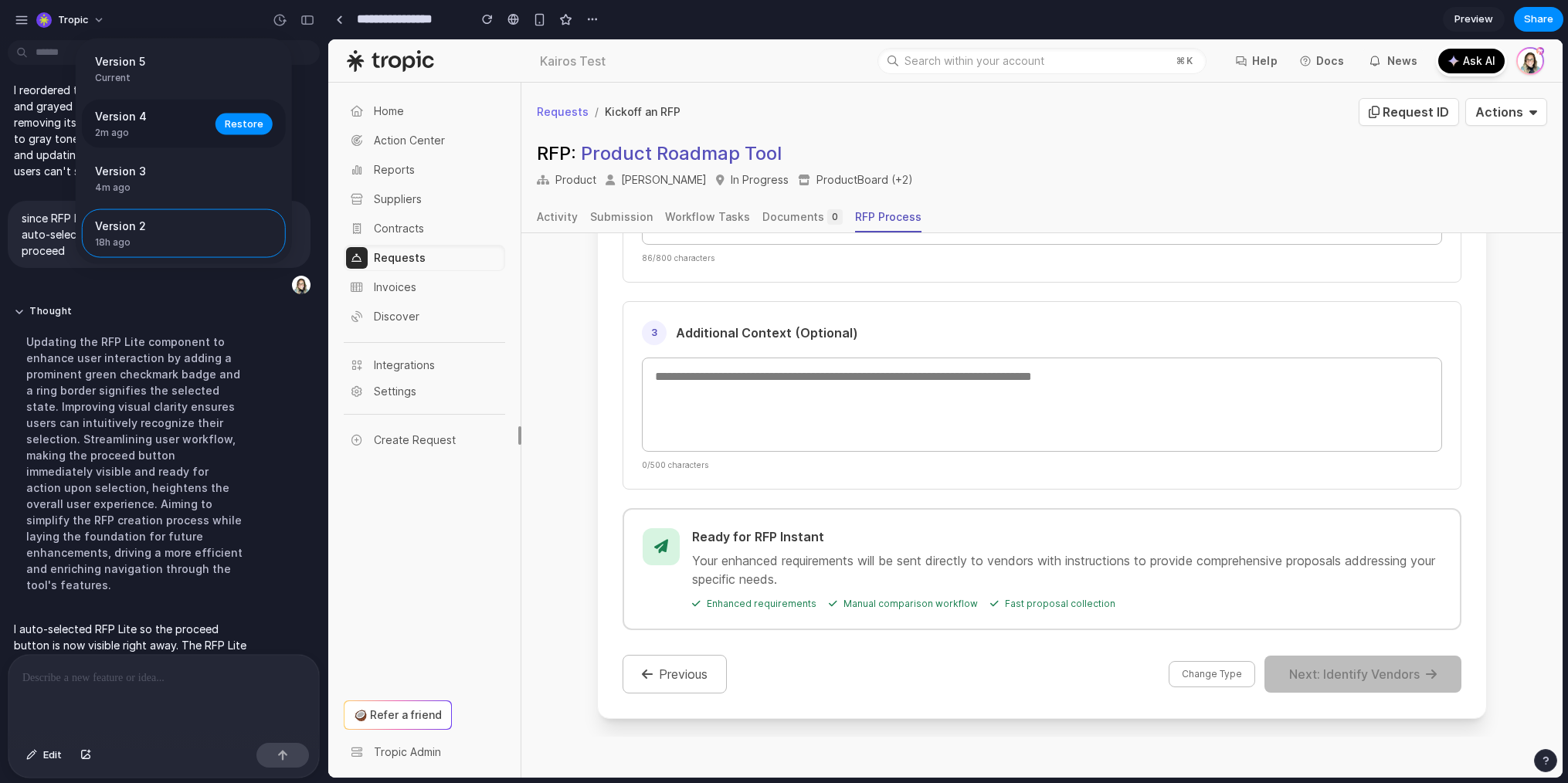
click at [172, 114] on span "Version 4" at bounding box center [150, 116] width 111 height 16
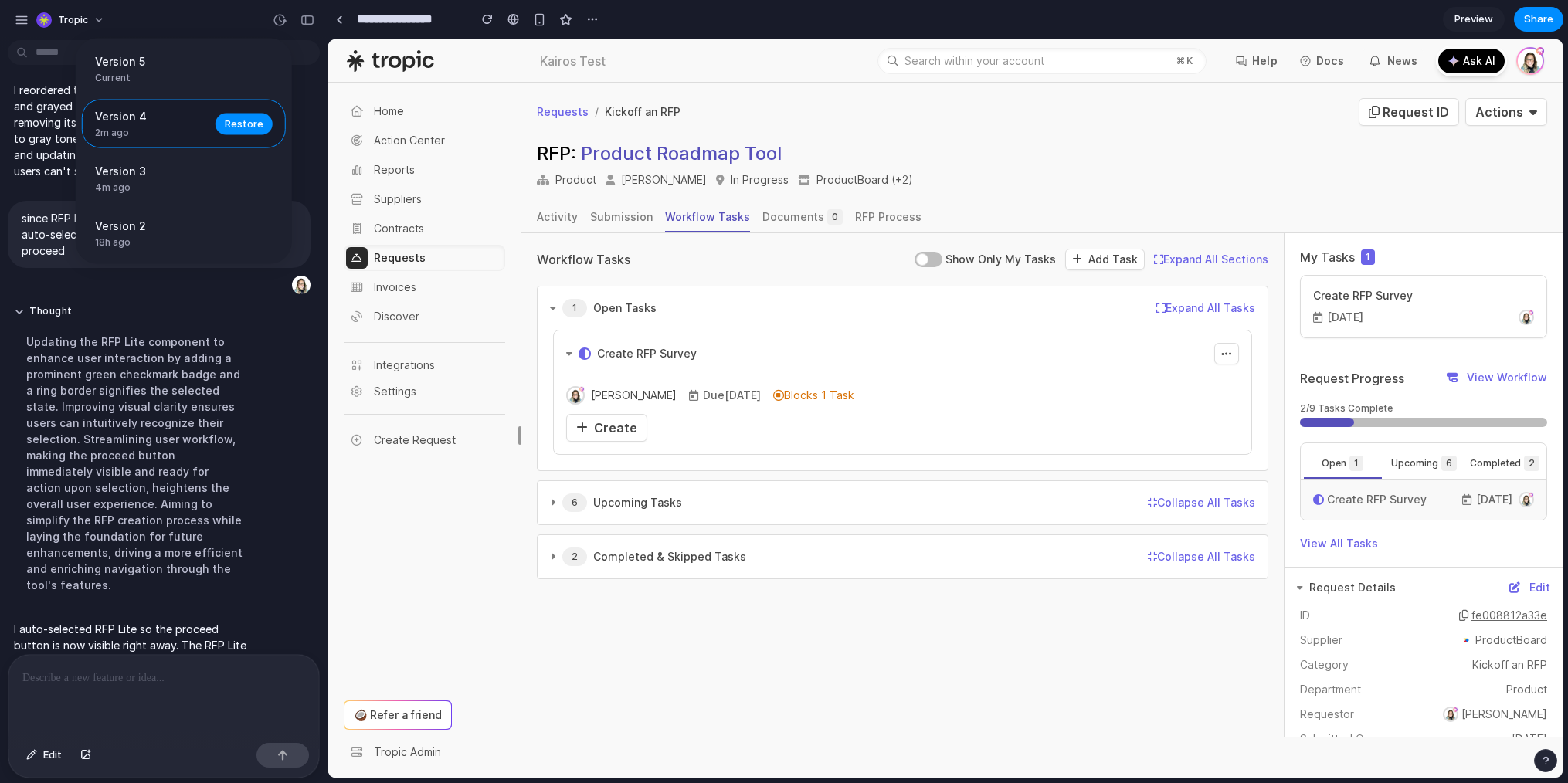
scroll to position [0, 0]
click at [255, 116] on span "Restore" at bounding box center [244, 123] width 39 height 15
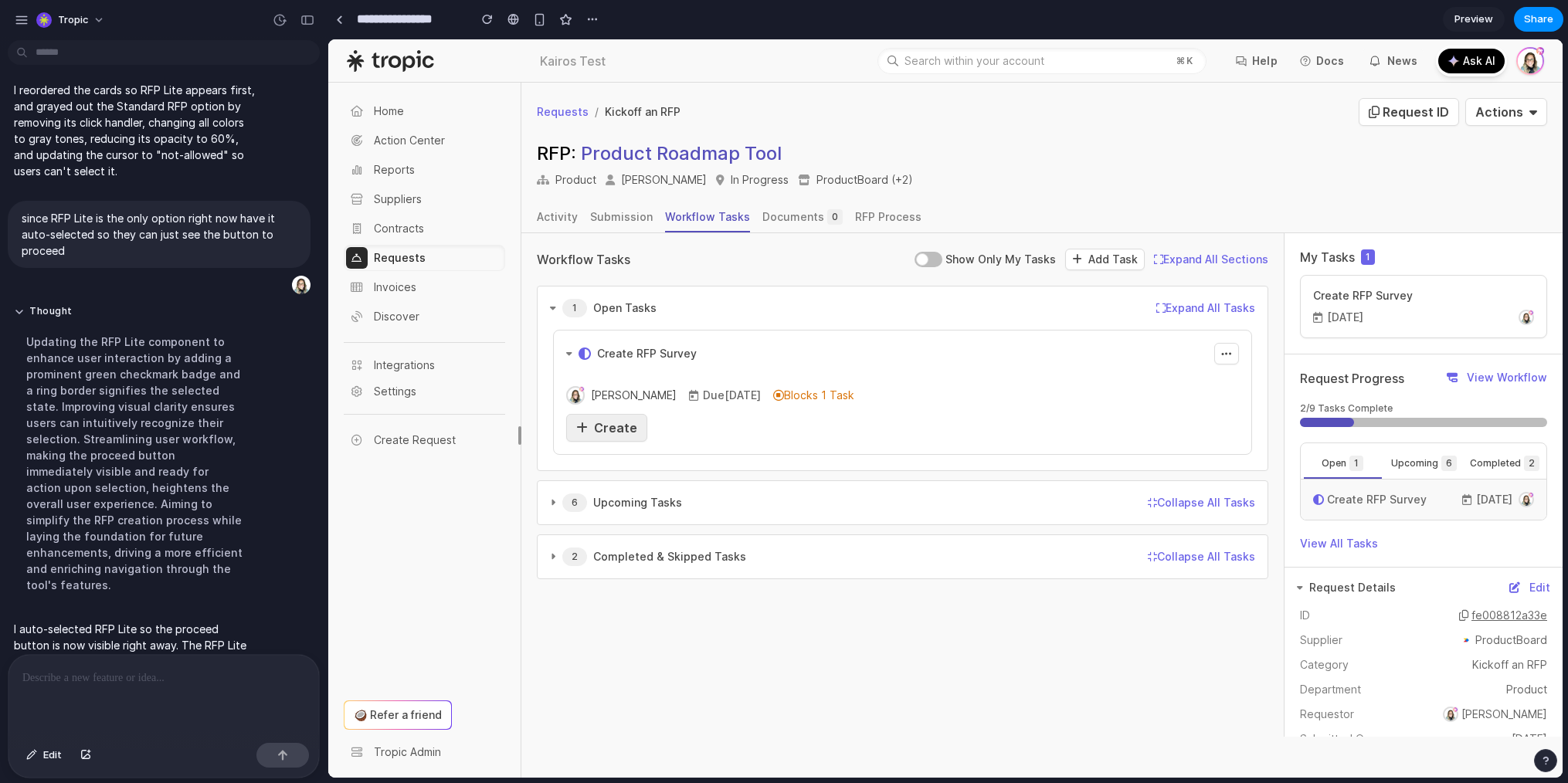
click at [595, 433] on span "Create" at bounding box center [615, 427] width 43 height 15
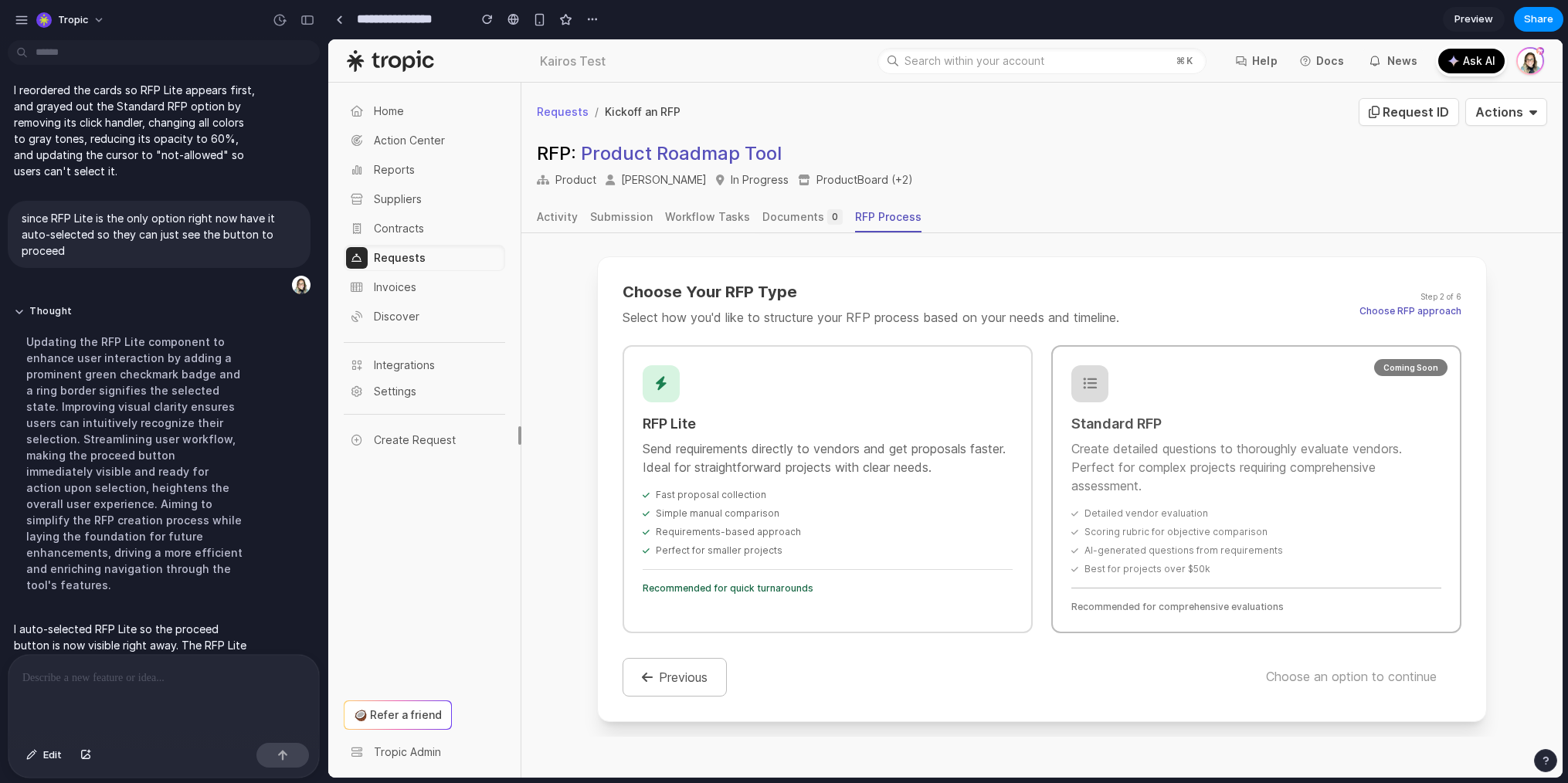
scroll to position [242, 0]
click at [823, 535] on div "Requirements-based approach" at bounding box center [827, 530] width 370 height 12
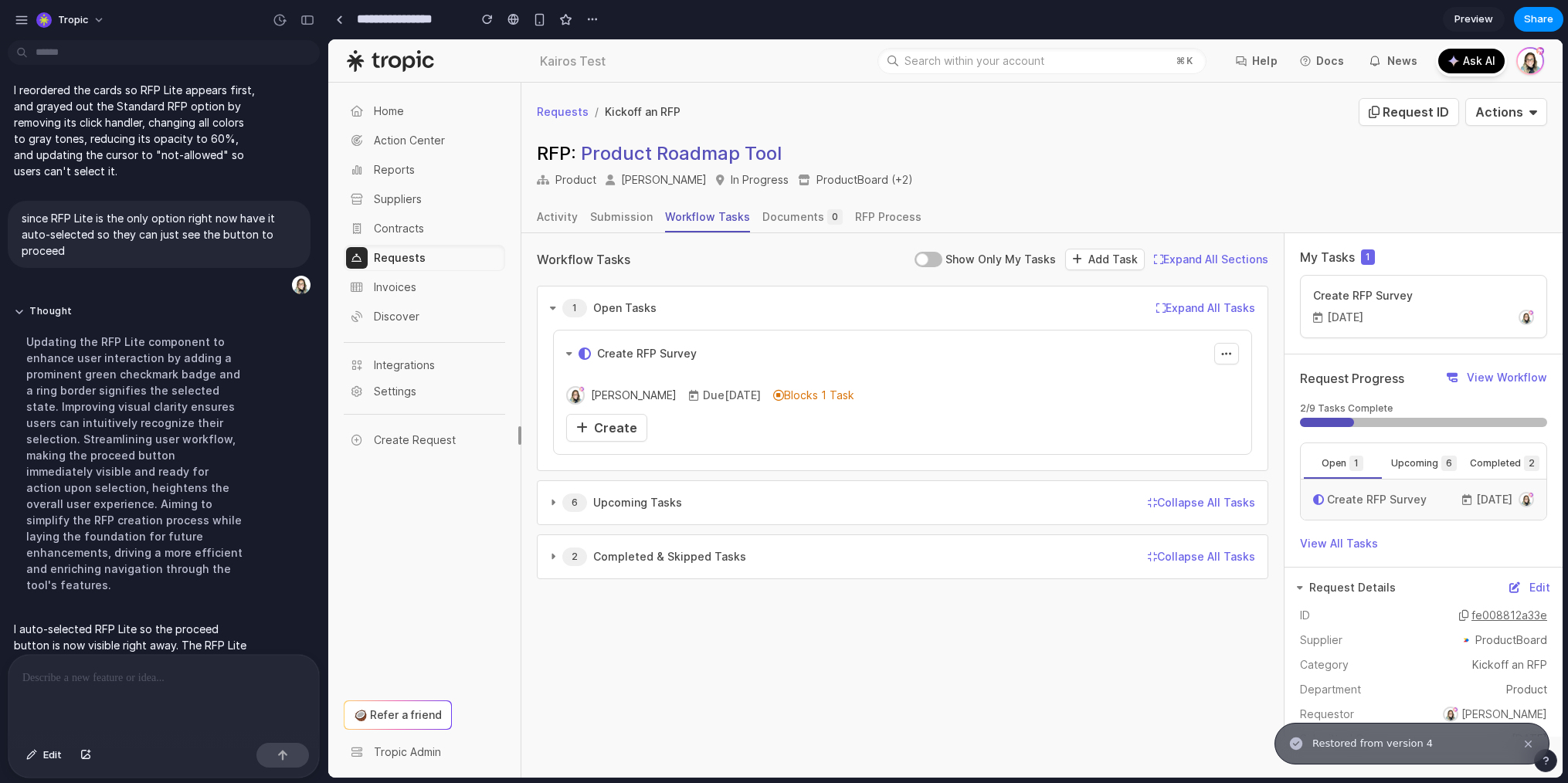
scroll to position [593, 0]
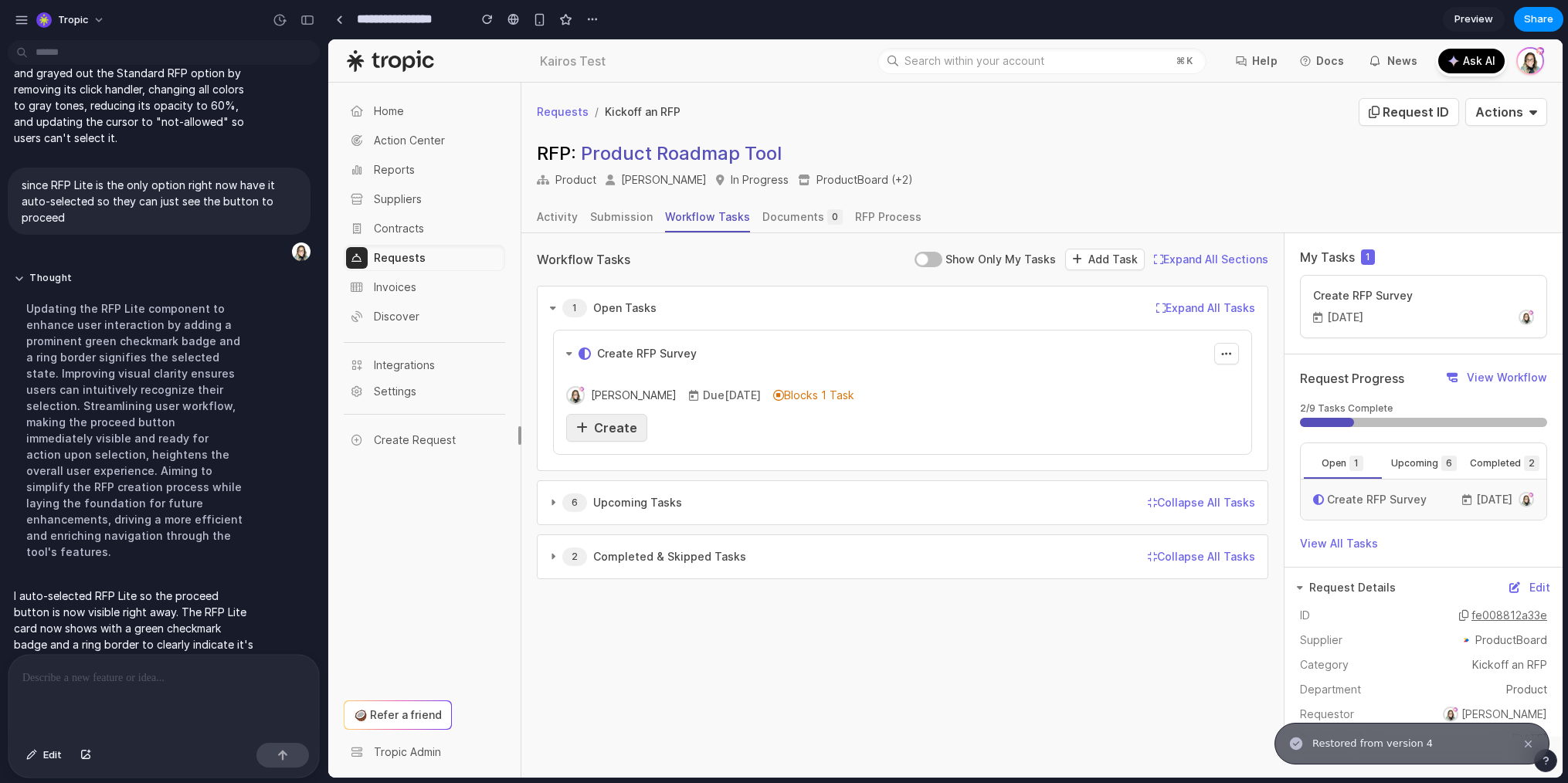
click at [595, 423] on span "Create" at bounding box center [615, 427] width 43 height 15
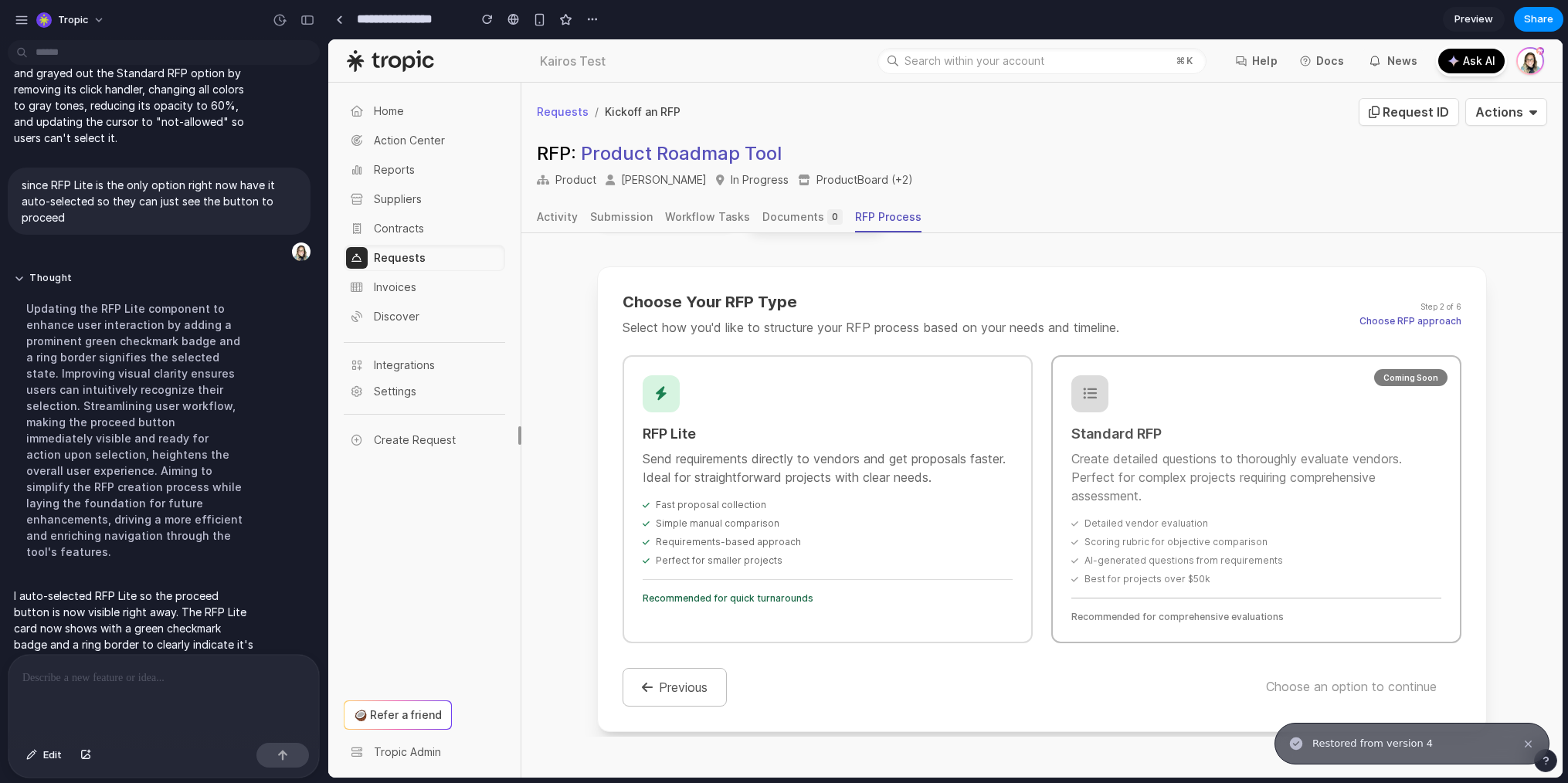
scroll to position [221, 0]
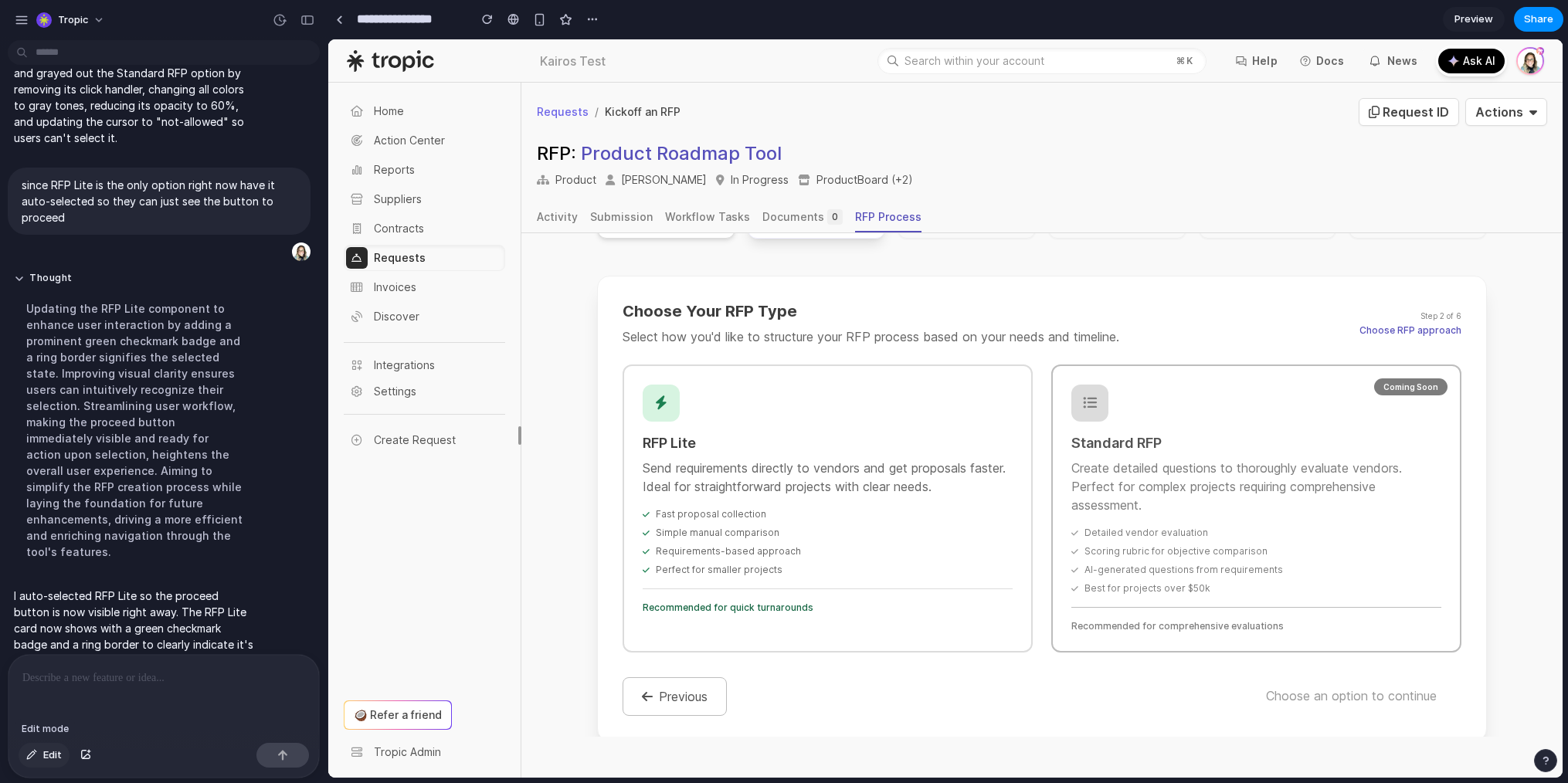
click at [29, 755] on div "button" at bounding box center [31, 755] width 11 height 9
click at [1390, 383] on div at bounding box center [946, 408] width 1235 height 739
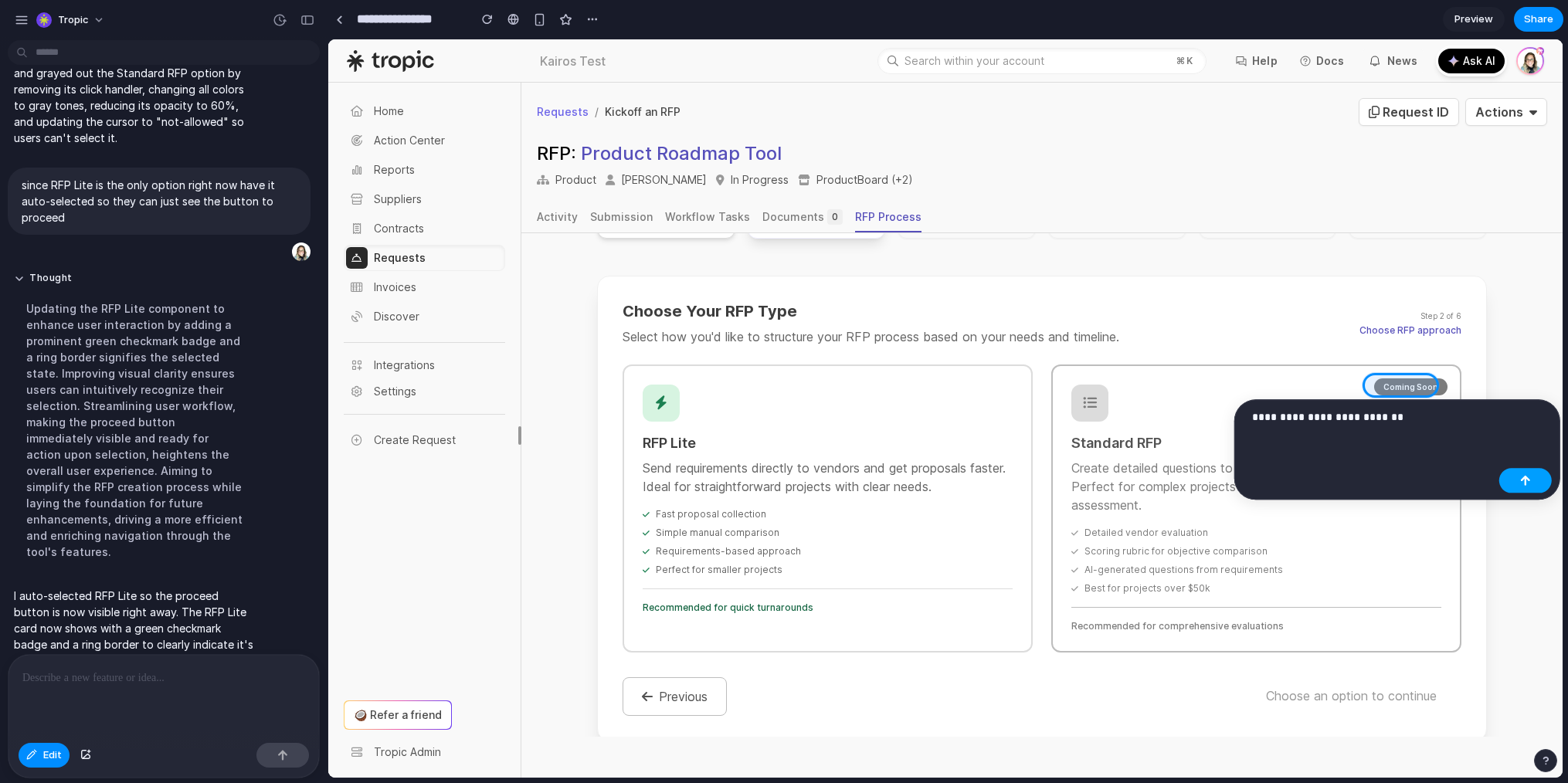
click at [1527, 471] on button "button" at bounding box center [1525, 480] width 53 height 25
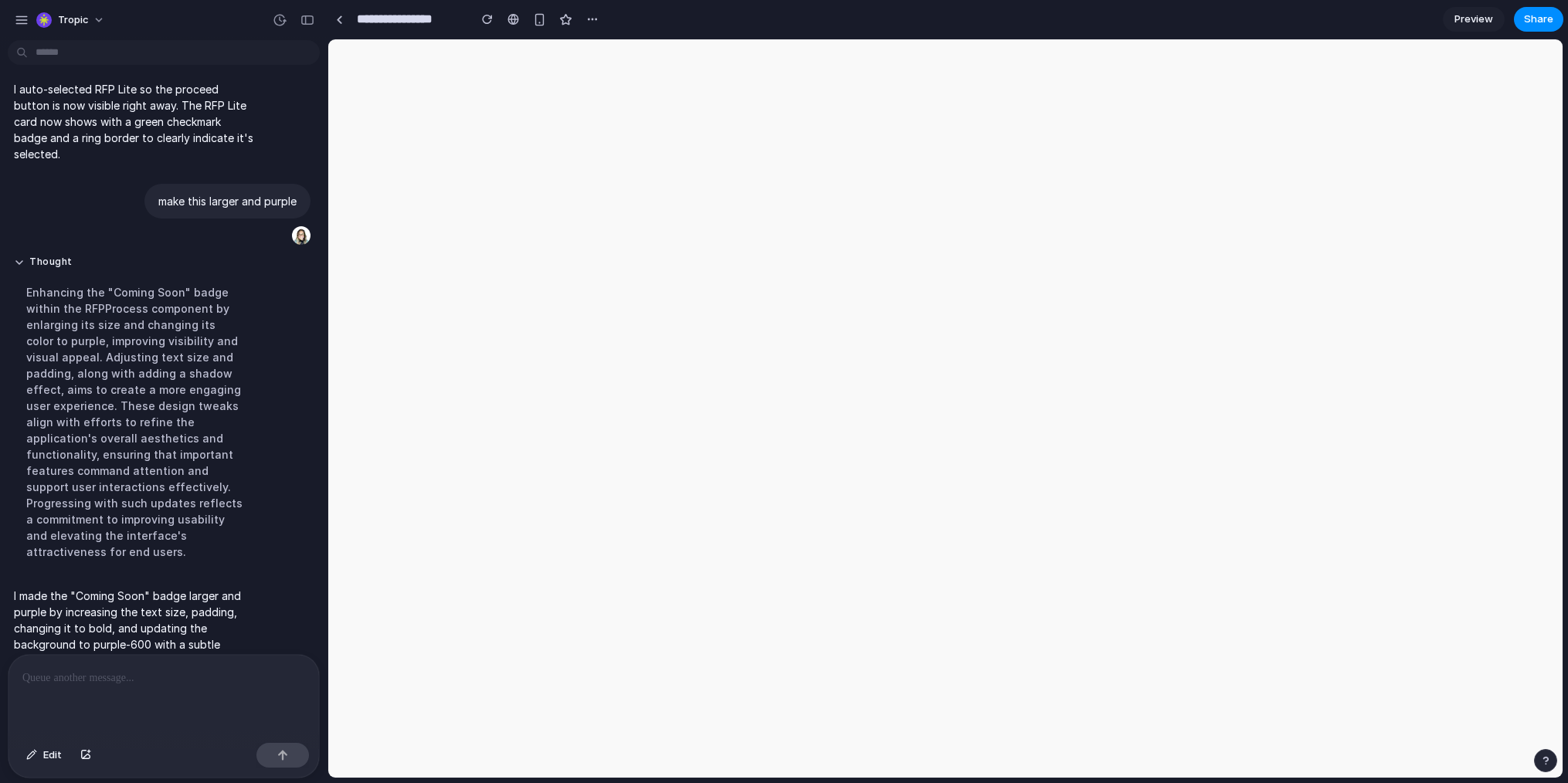
scroll to position [0, 0]
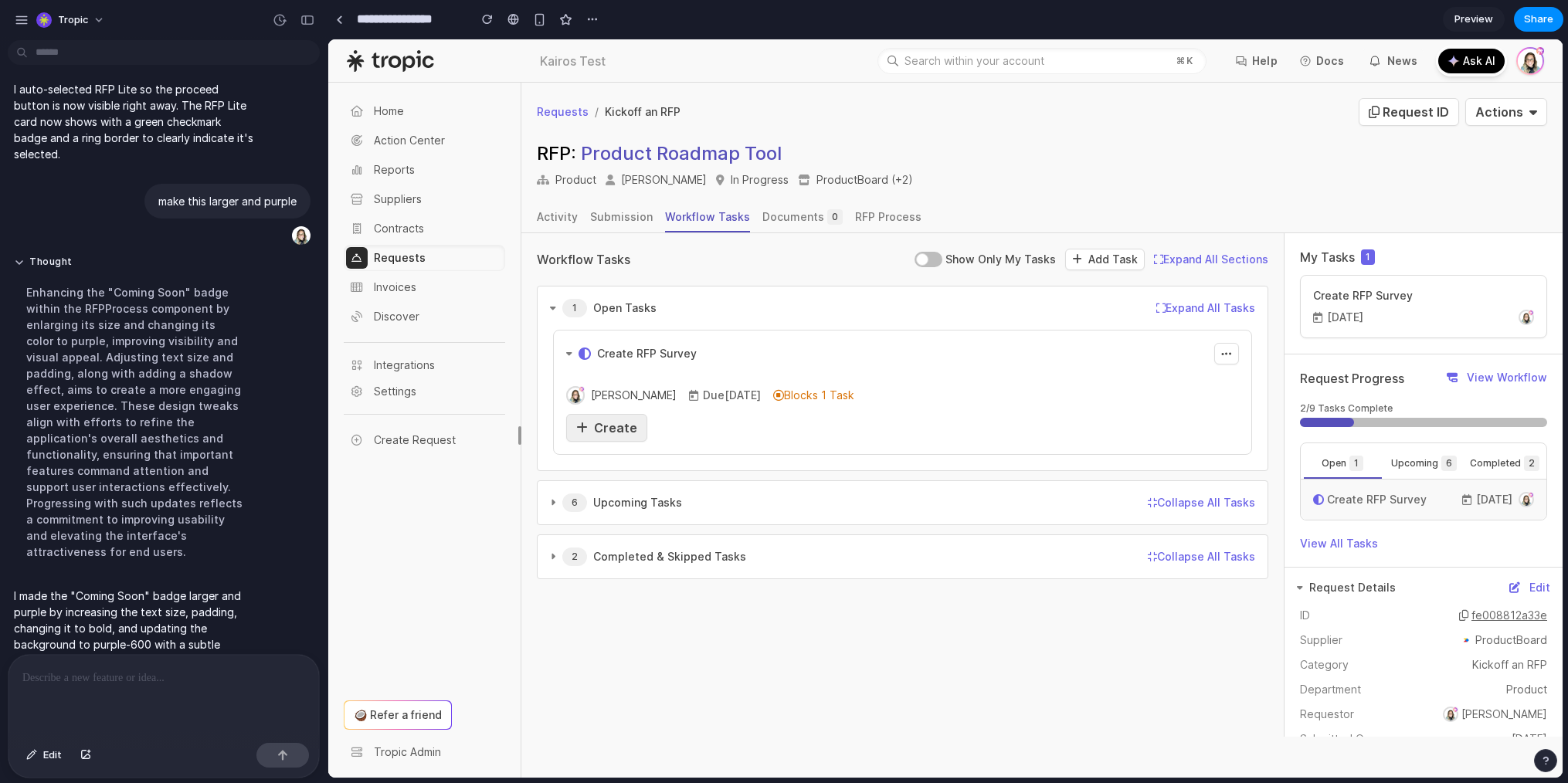
click at [624, 428] on span "Create" at bounding box center [615, 427] width 43 height 15
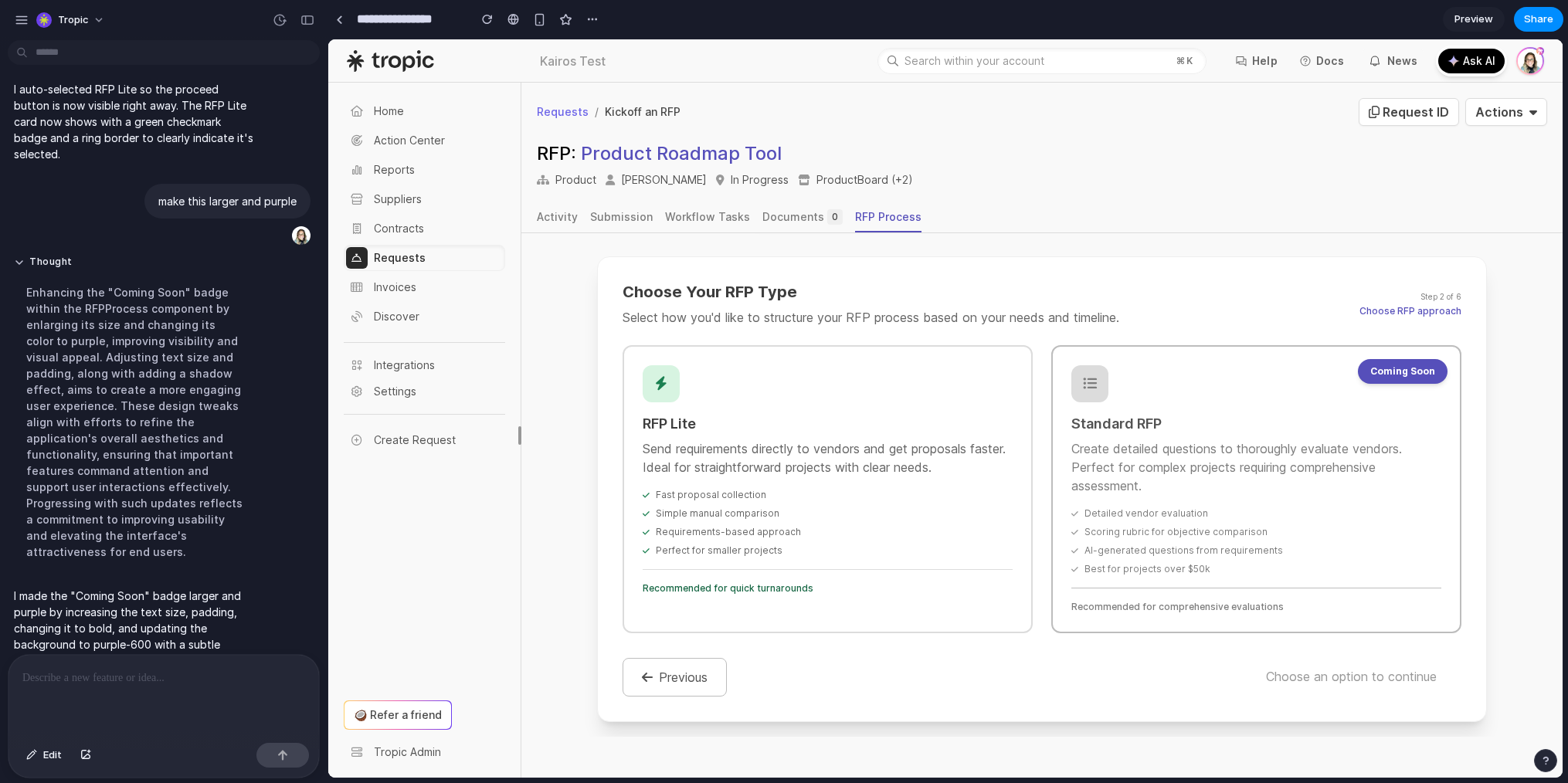
scroll to position [242, 0]
click at [44, 754] on span "Edit" at bounding box center [52, 755] width 19 height 15
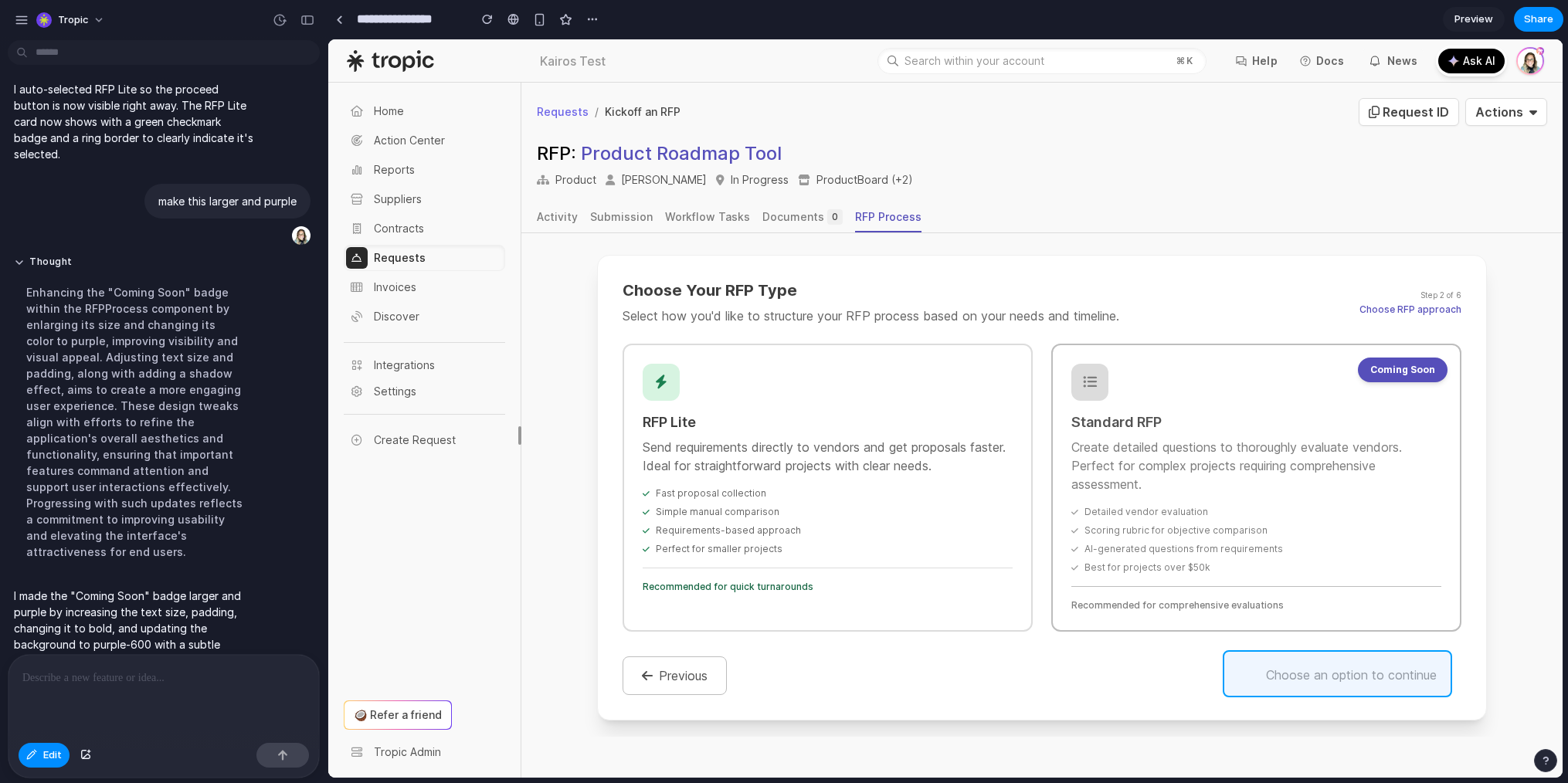
click at [1358, 677] on div at bounding box center [946, 408] width 1235 height 739
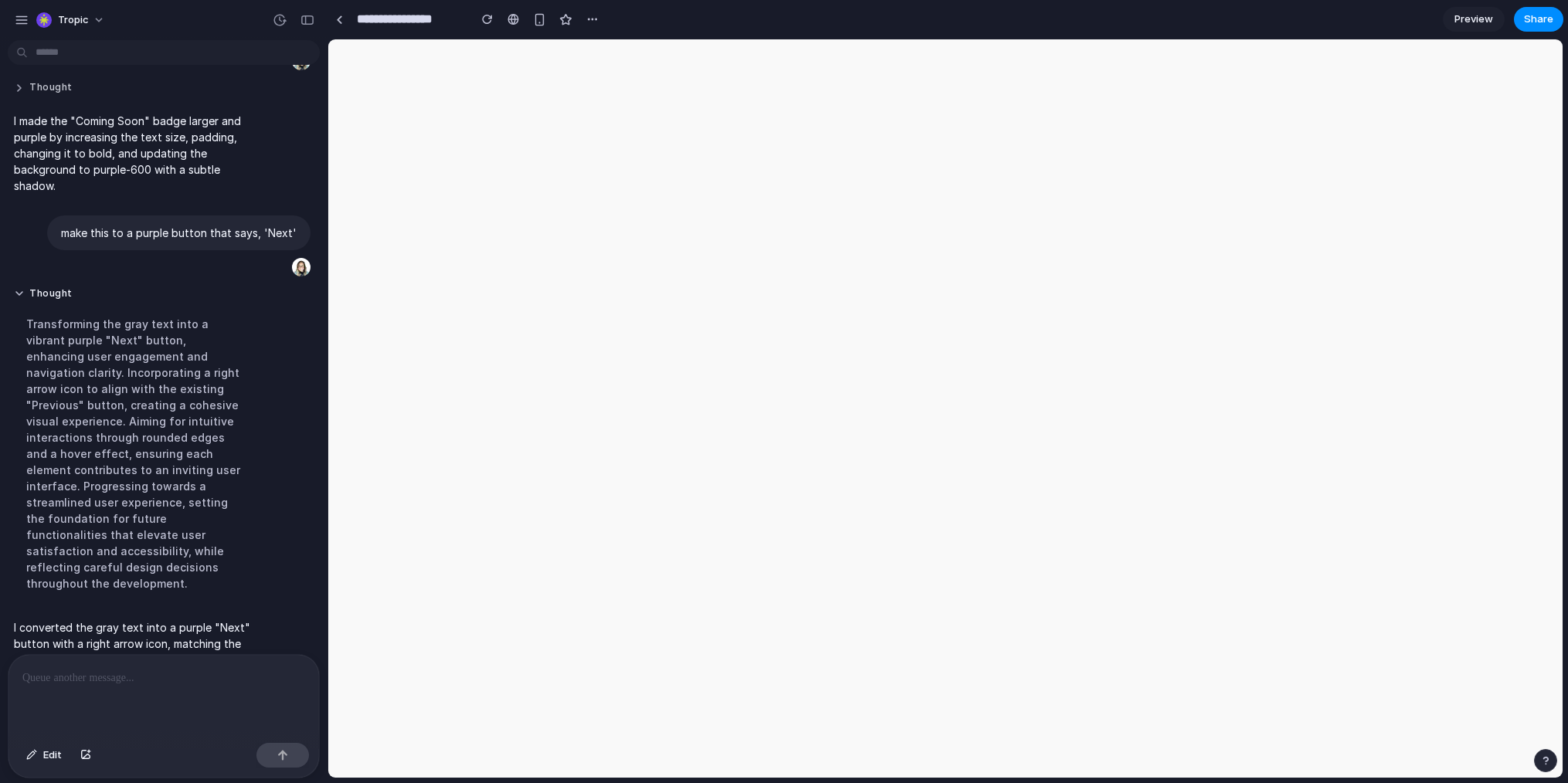
scroll to position [0, 0]
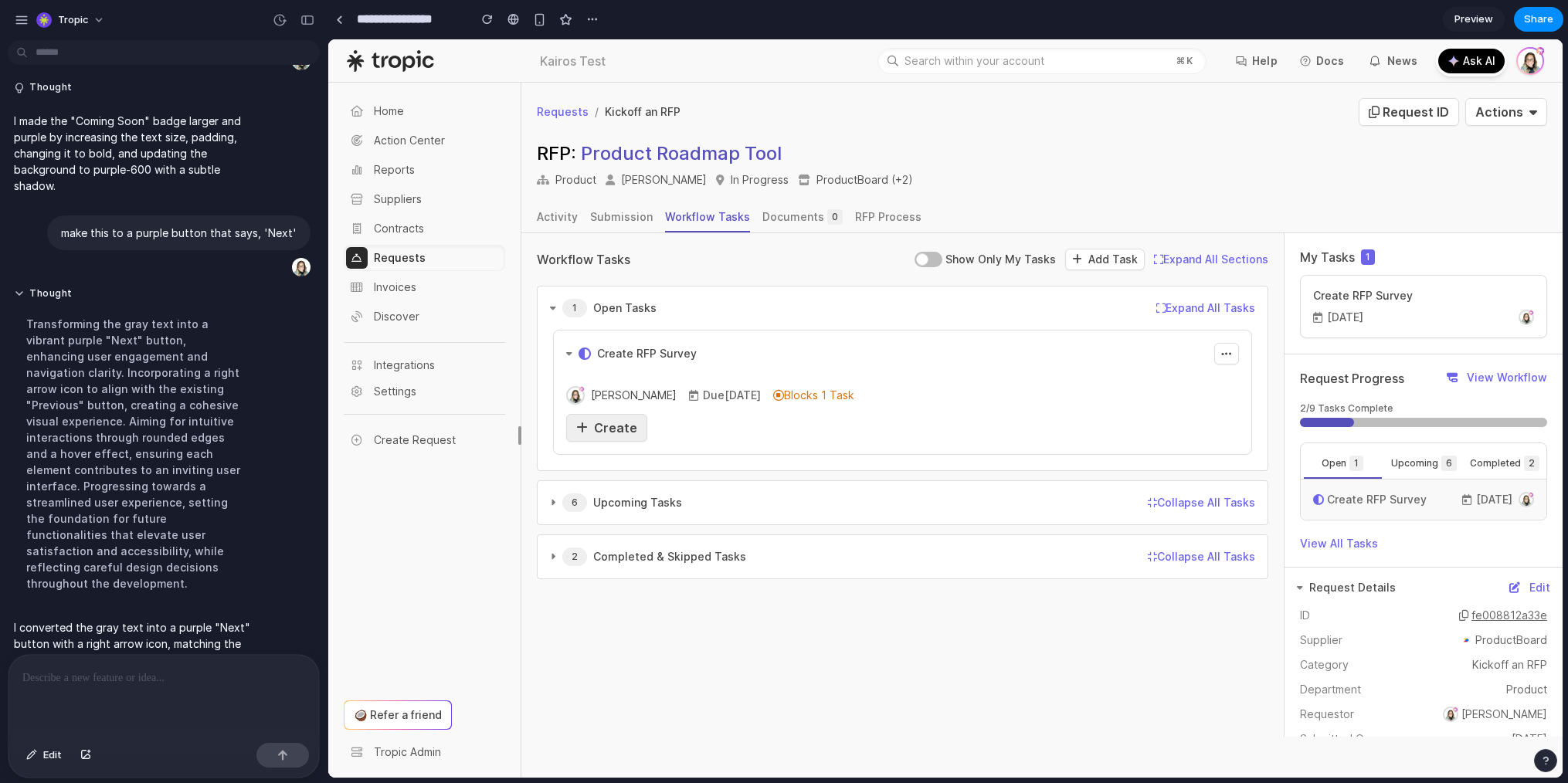
click at [621, 425] on span "Create" at bounding box center [615, 427] width 43 height 15
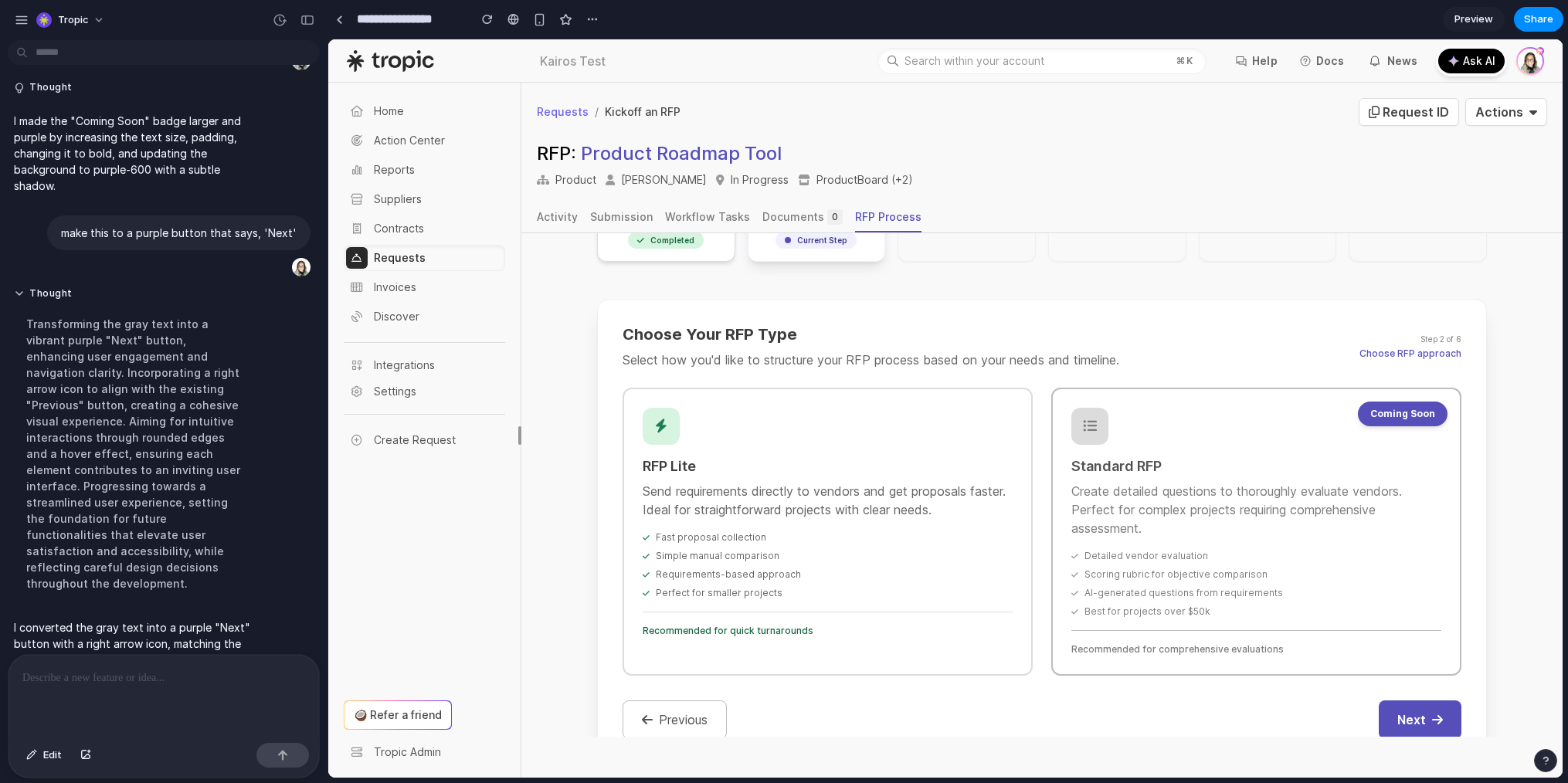
scroll to position [242, 0]
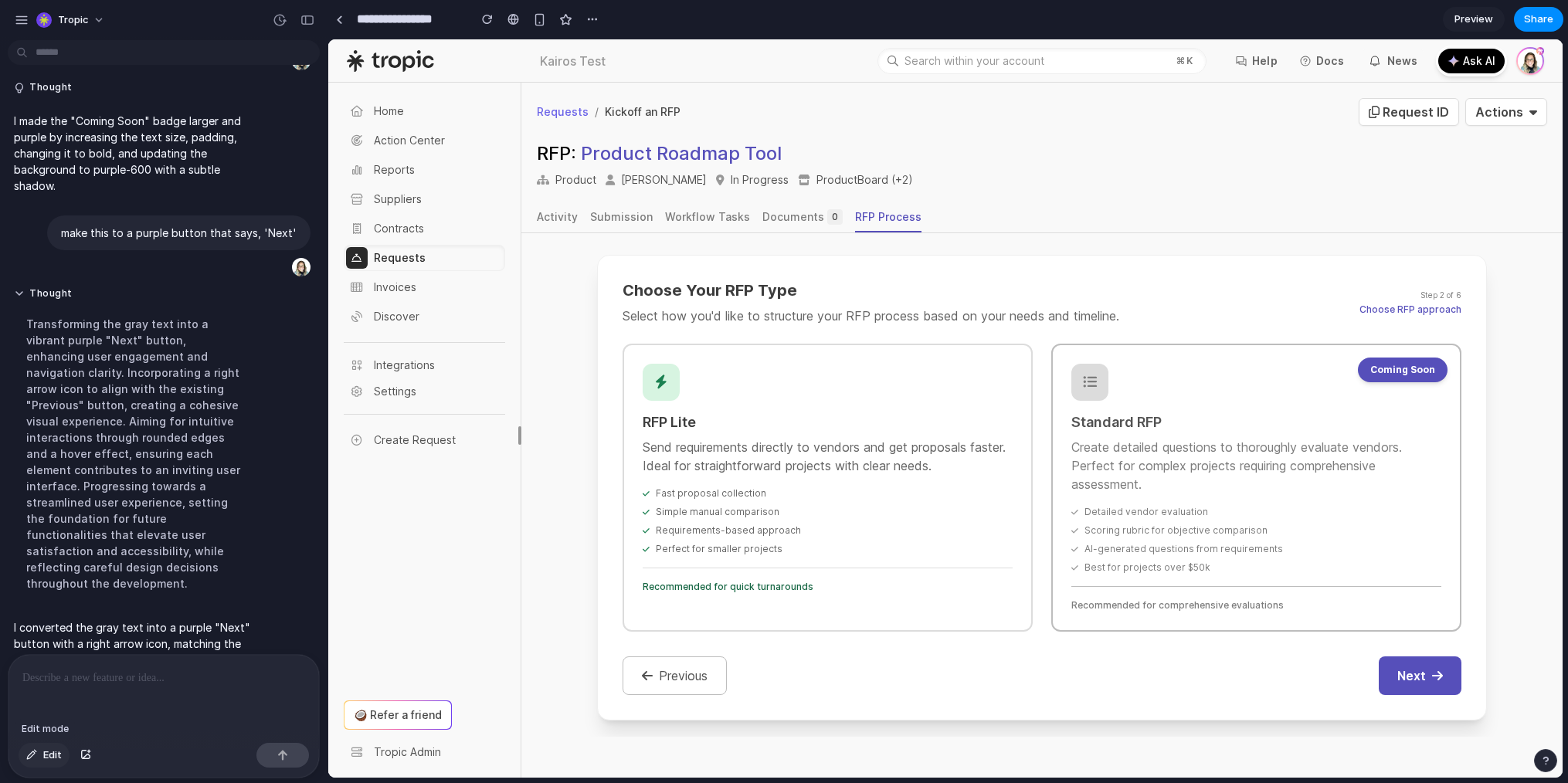
click at [48, 759] on span "Edit" at bounding box center [52, 755] width 19 height 15
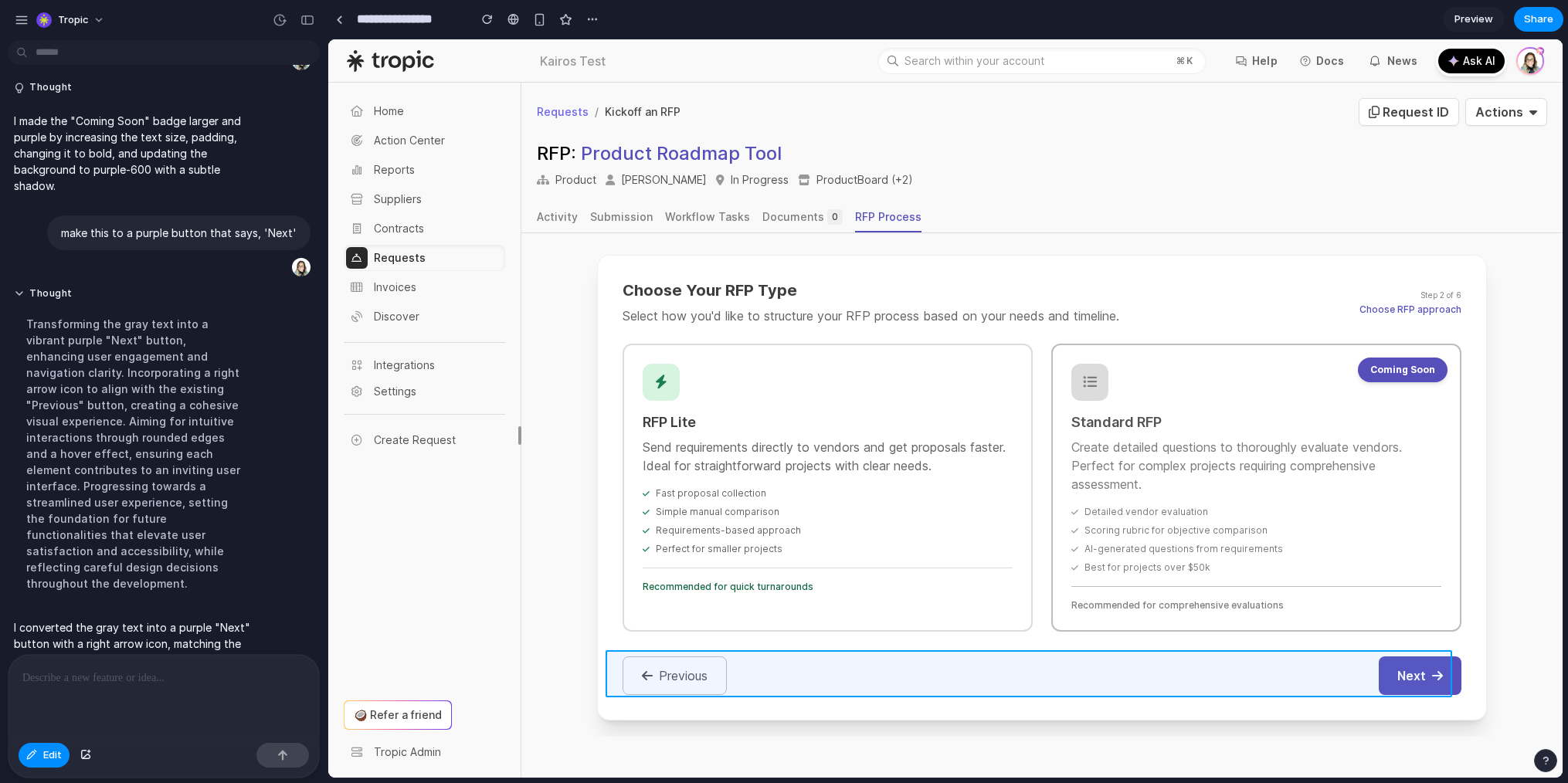
click at [837, 684] on div at bounding box center [946, 408] width 1235 height 739
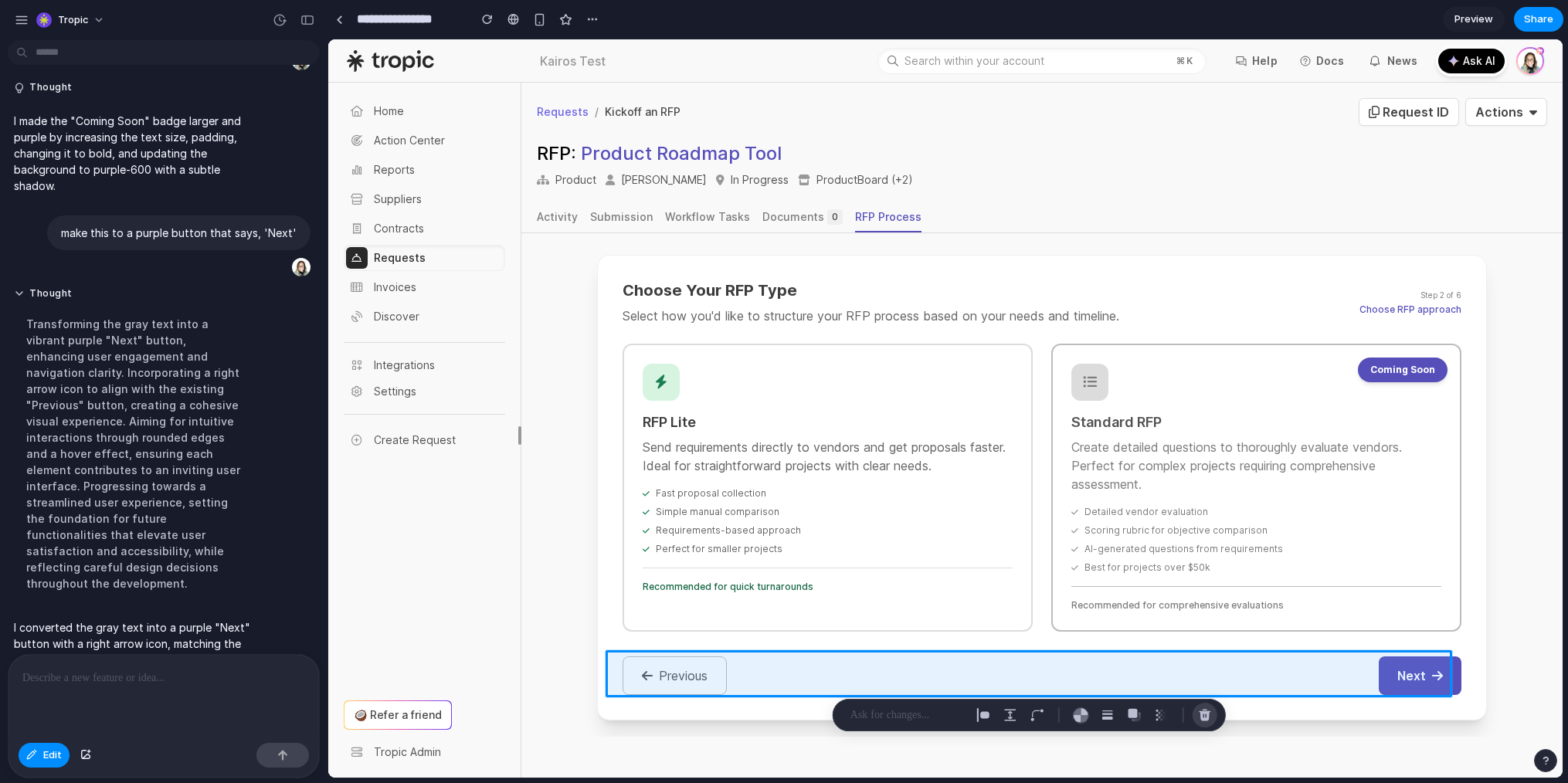
click at [1214, 713] on button "button" at bounding box center [1205, 715] width 25 height 25
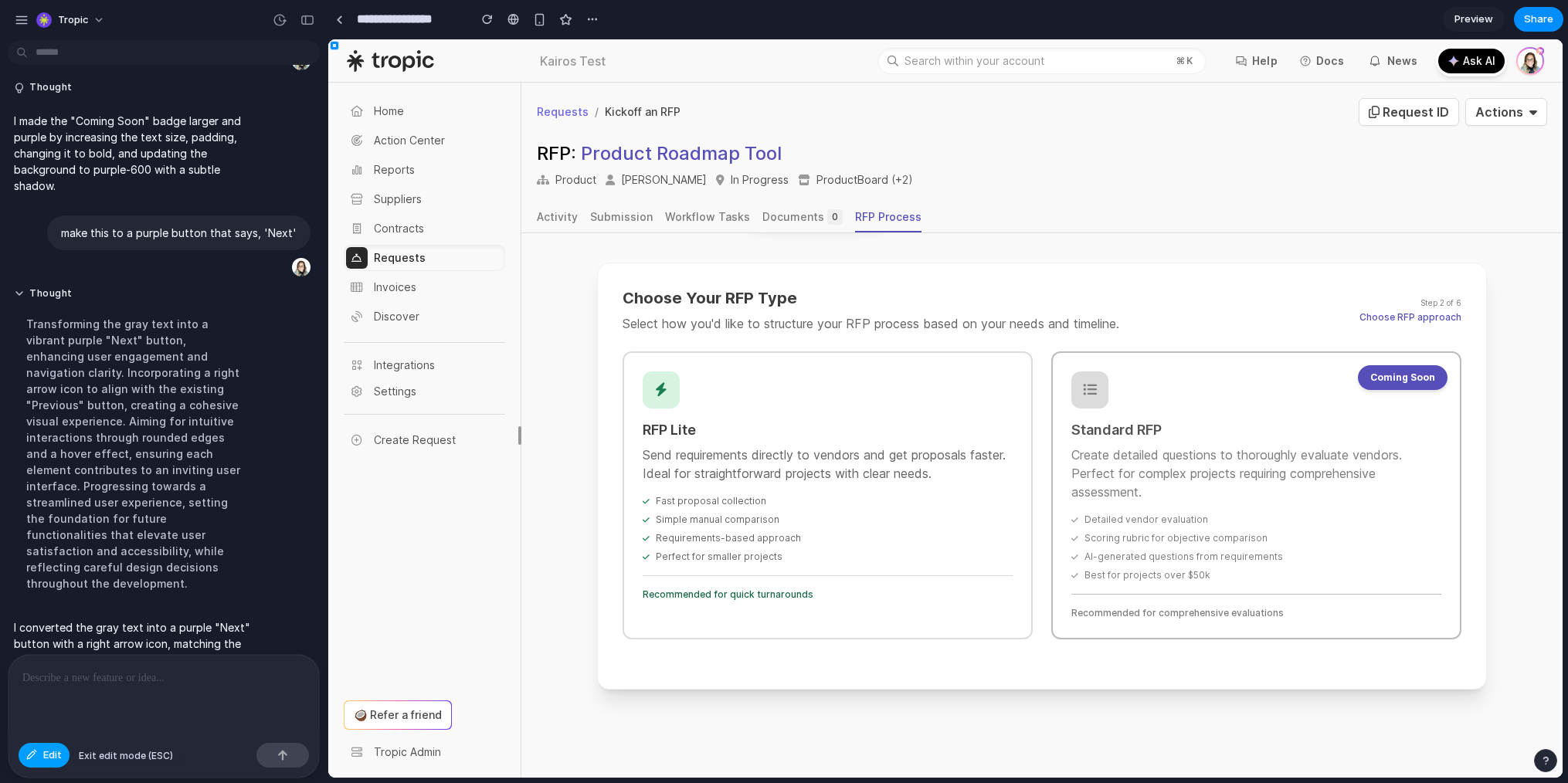
click at [57, 757] on span "Edit" at bounding box center [52, 755] width 19 height 15
click at [45, 755] on span "Edit" at bounding box center [52, 755] width 19 height 15
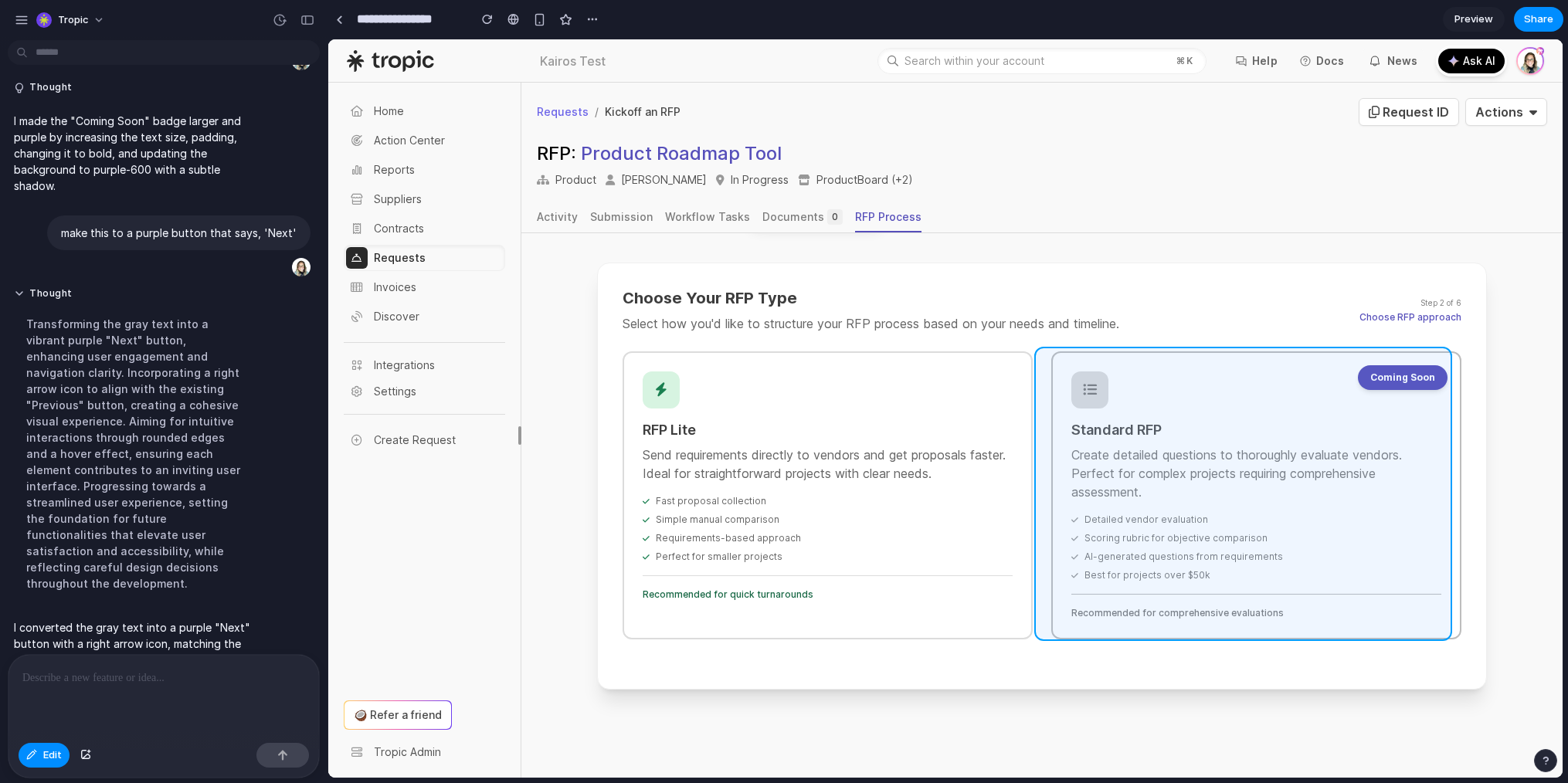
click at [1259, 364] on div at bounding box center [946, 408] width 1235 height 739
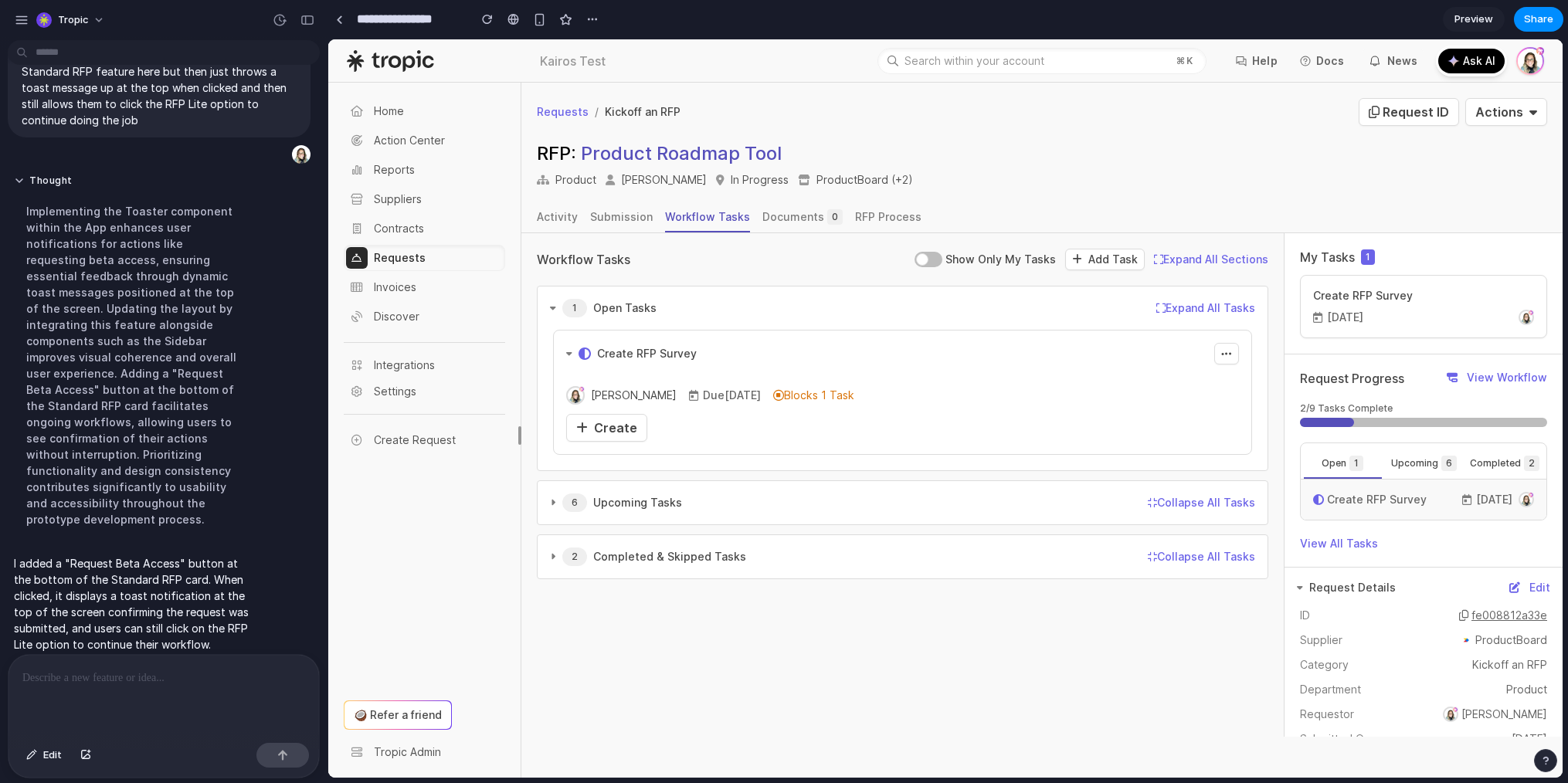
scroll to position [0, 0]
click at [628, 430] on span "Create" at bounding box center [615, 427] width 43 height 15
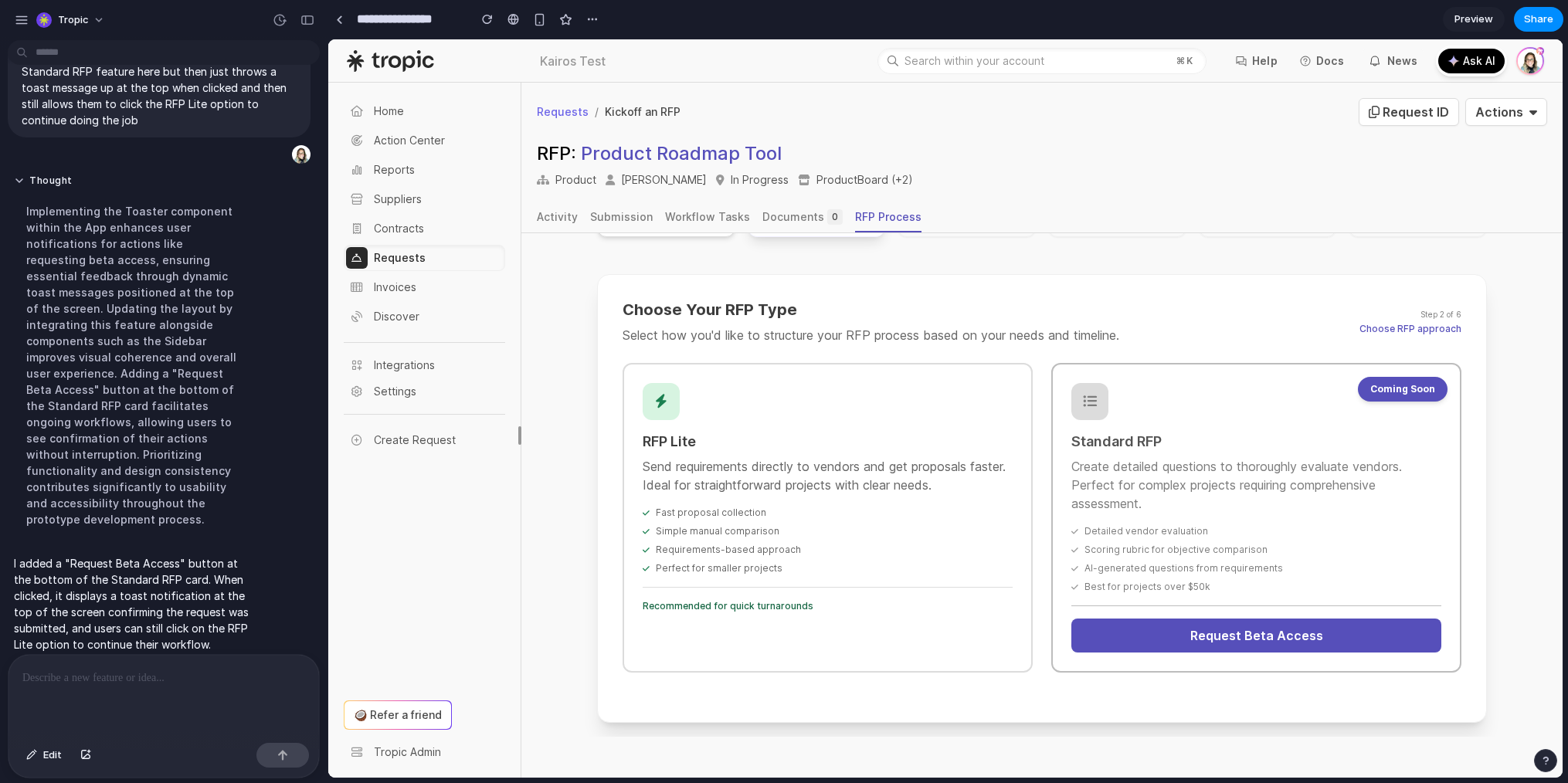
scroll to position [234, 0]
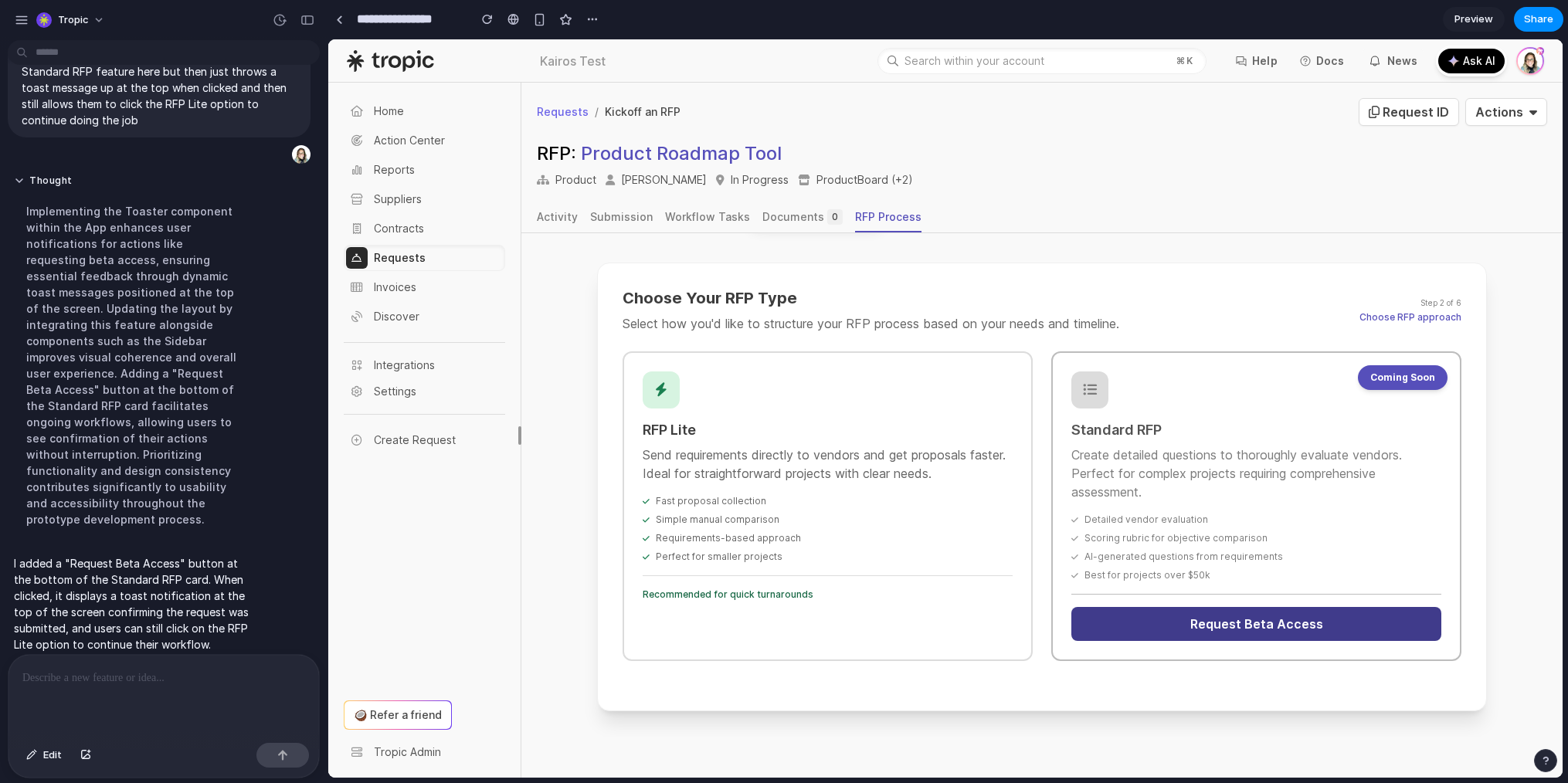
click at [1261, 628] on button "Request Beta Access" at bounding box center [1256, 624] width 370 height 34
click at [1261, 629] on button "Request Beta Access" at bounding box center [1256, 624] width 370 height 34
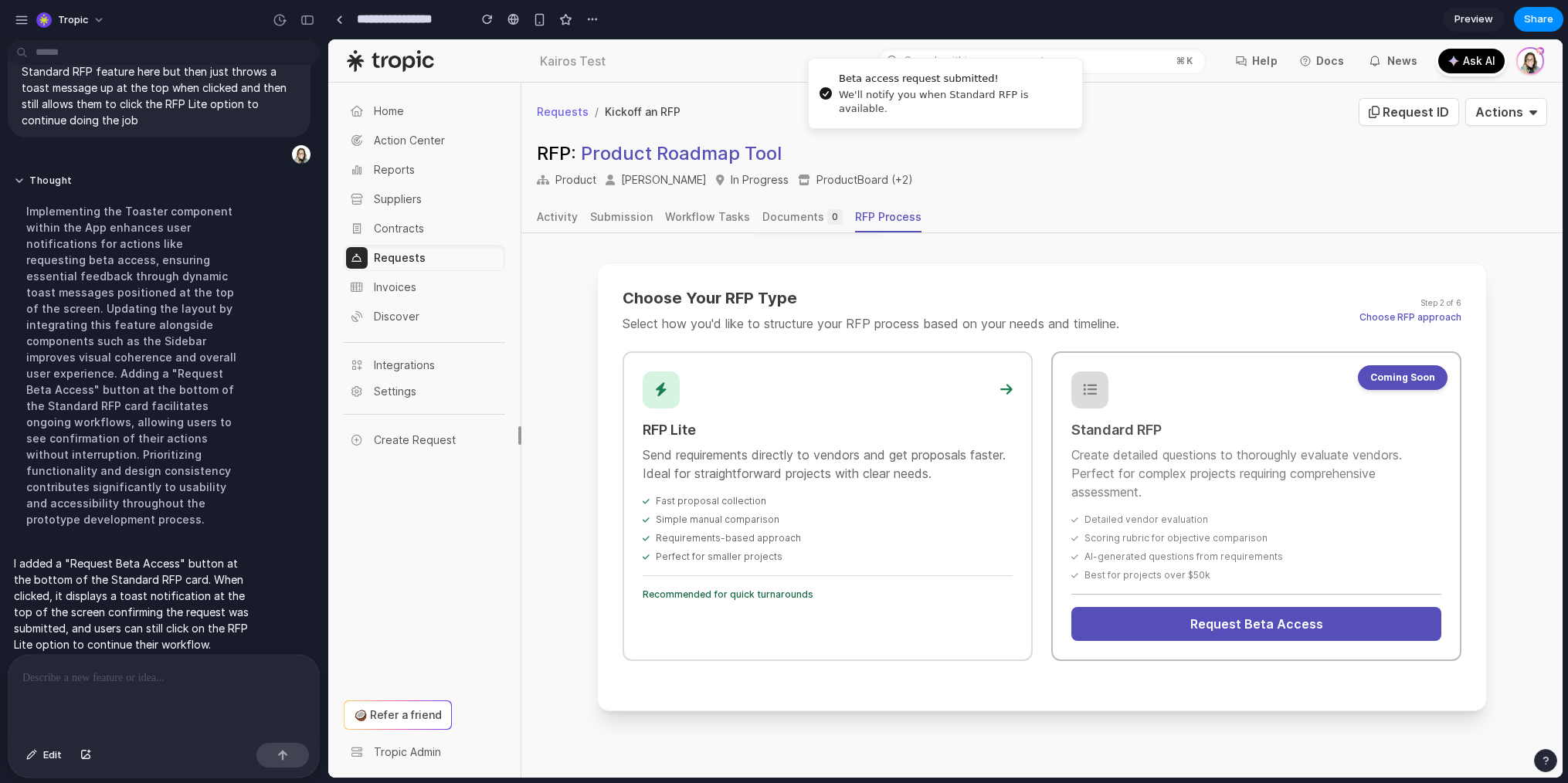
click at [863, 577] on div "Recommended for quick turnarounds" at bounding box center [827, 588] width 370 height 26
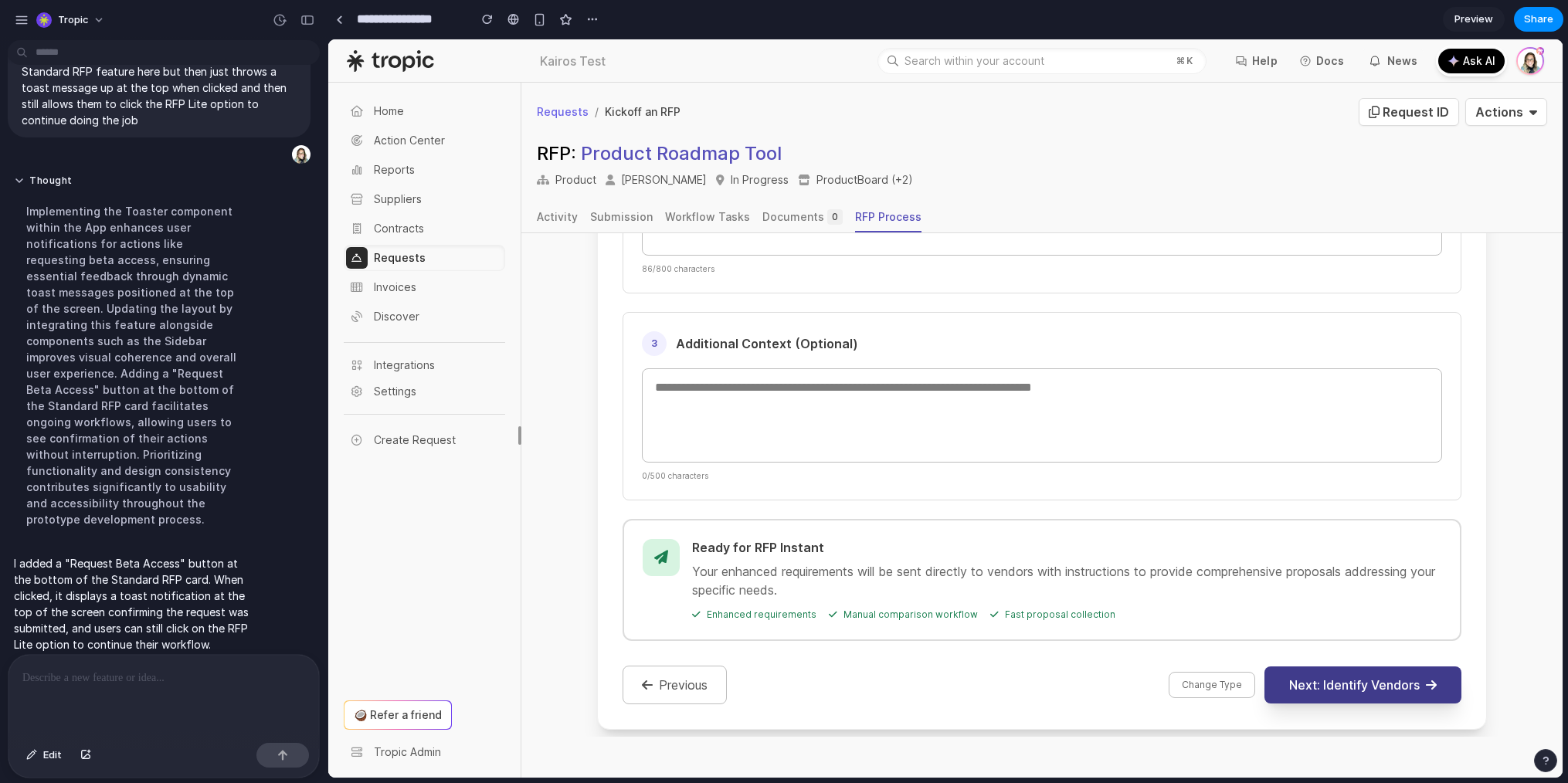
click at [1392, 679] on button "Next: Identify Vendors" at bounding box center [1362, 685] width 197 height 37
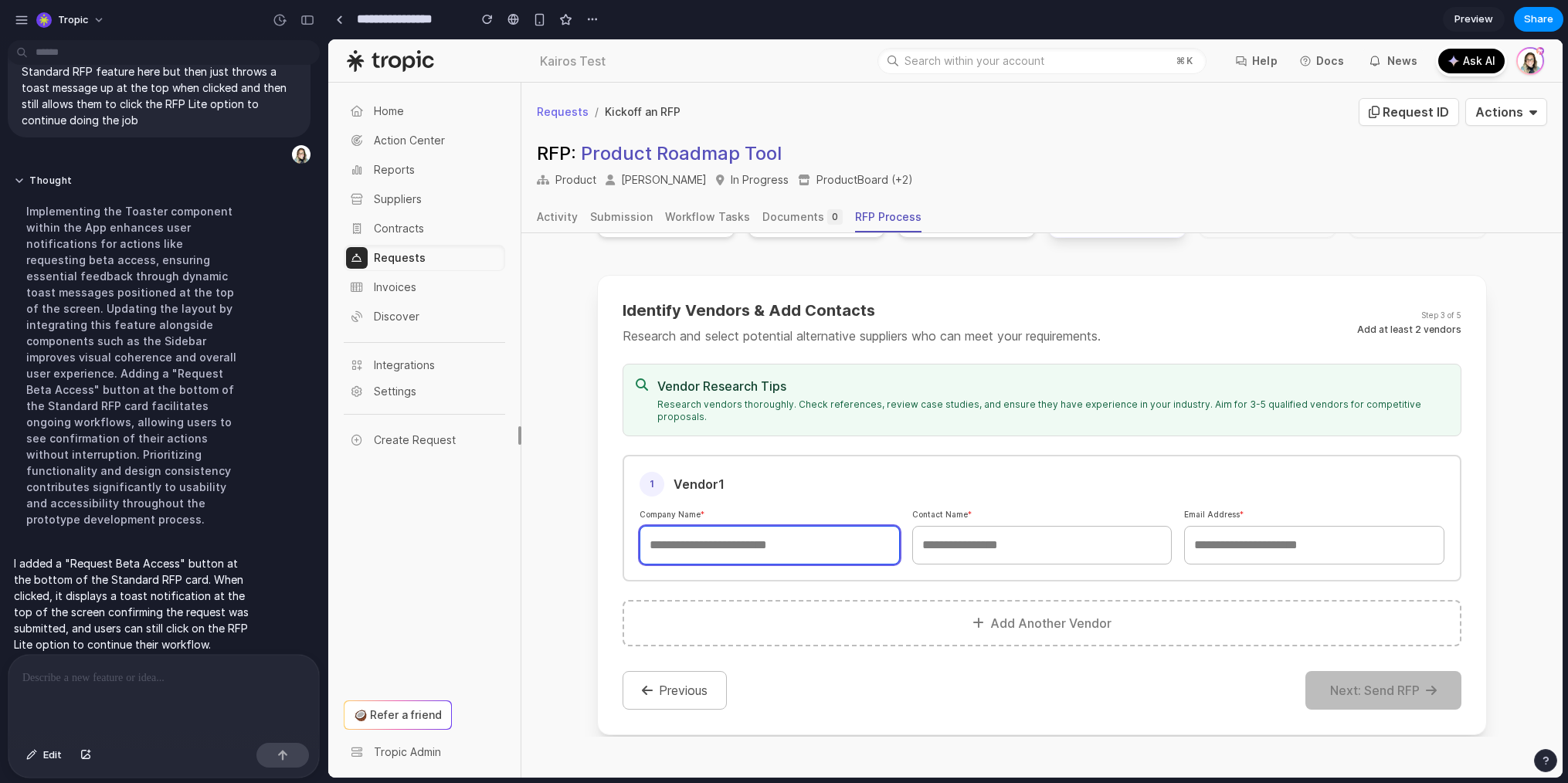
click at [790, 526] on input "text" at bounding box center [770, 545] width 261 height 39
type input "****"
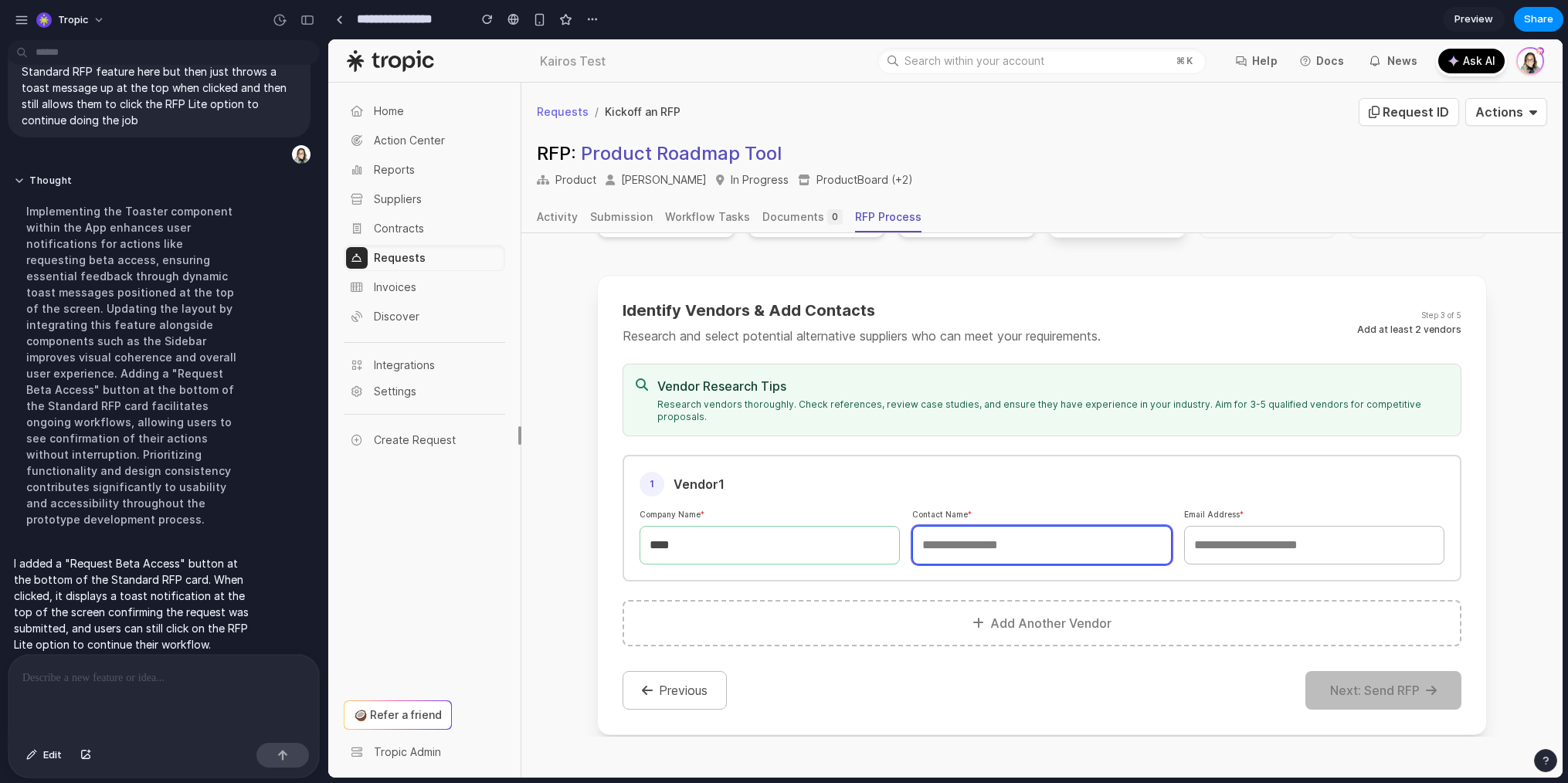
click at [1023, 526] on input "text" at bounding box center [1043, 545] width 261 height 39
type input "****"
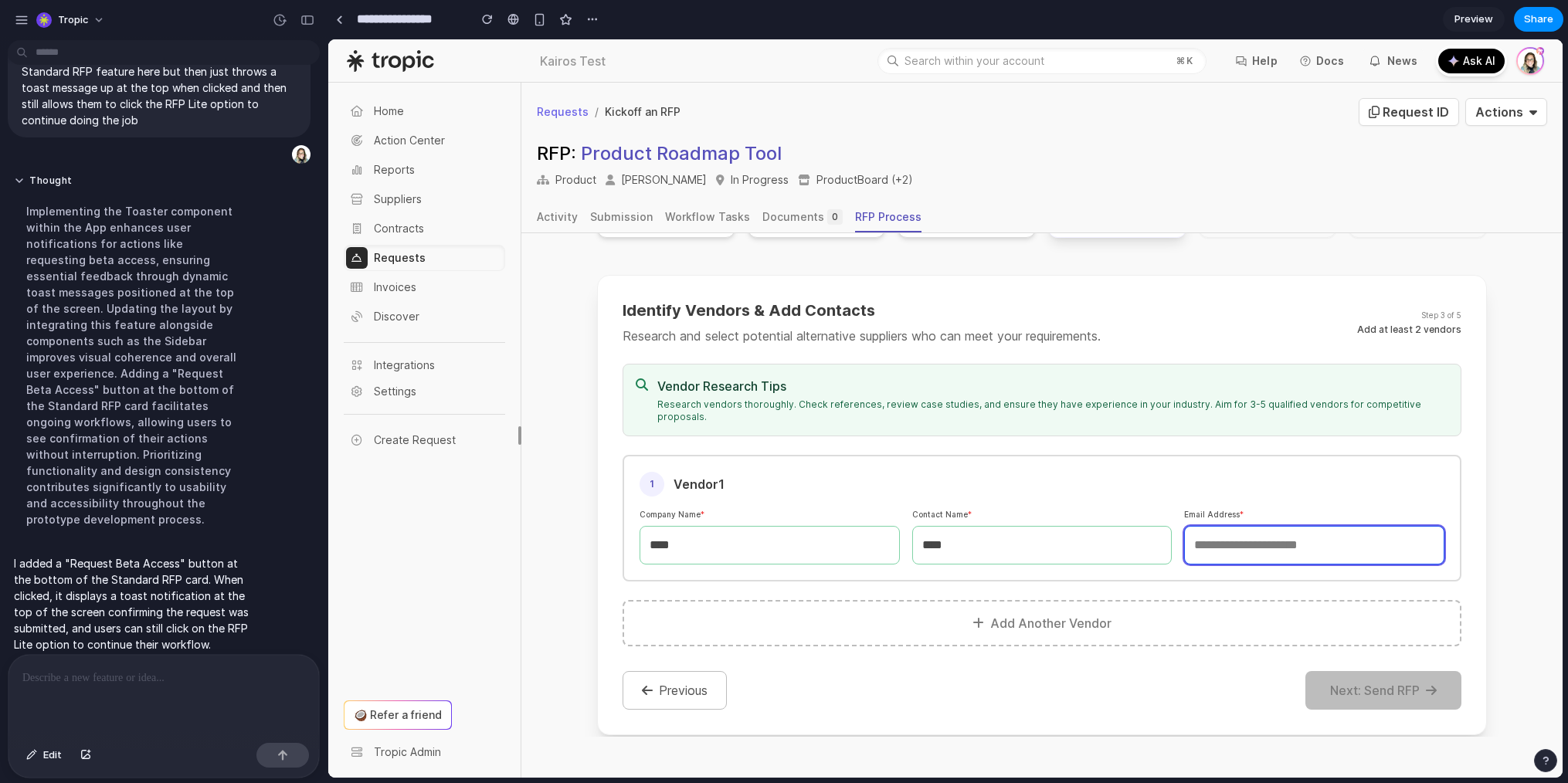
click at [1283, 526] on input "email" at bounding box center [1315, 545] width 261 height 39
type input "****"
click at [1050, 603] on button "Add Another Vendor" at bounding box center [1042, 623] width 839 height 46
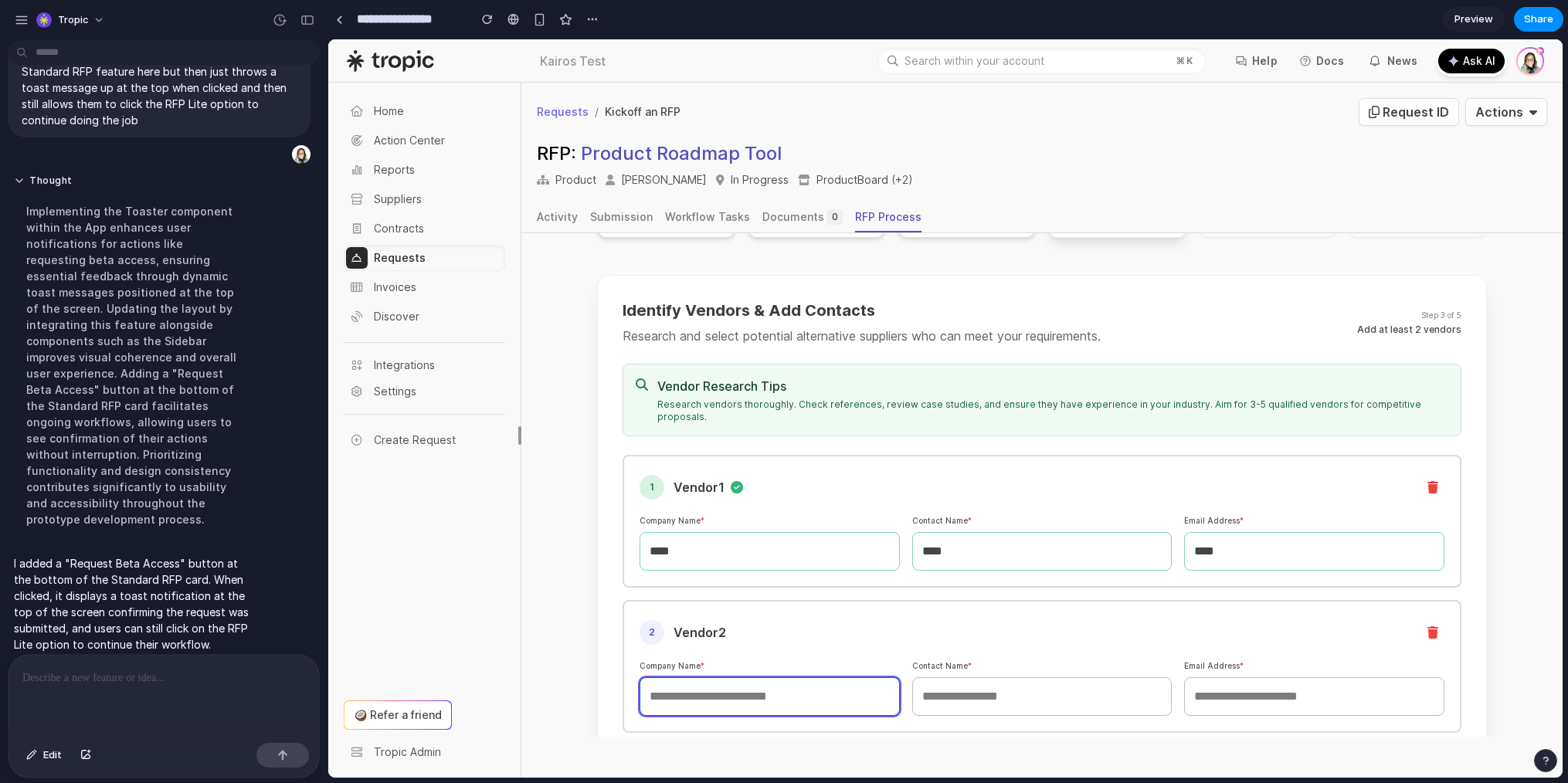
click at [757, 677] on input "text" at bounding box center [770, 696] width 261 height 39
type input "****"
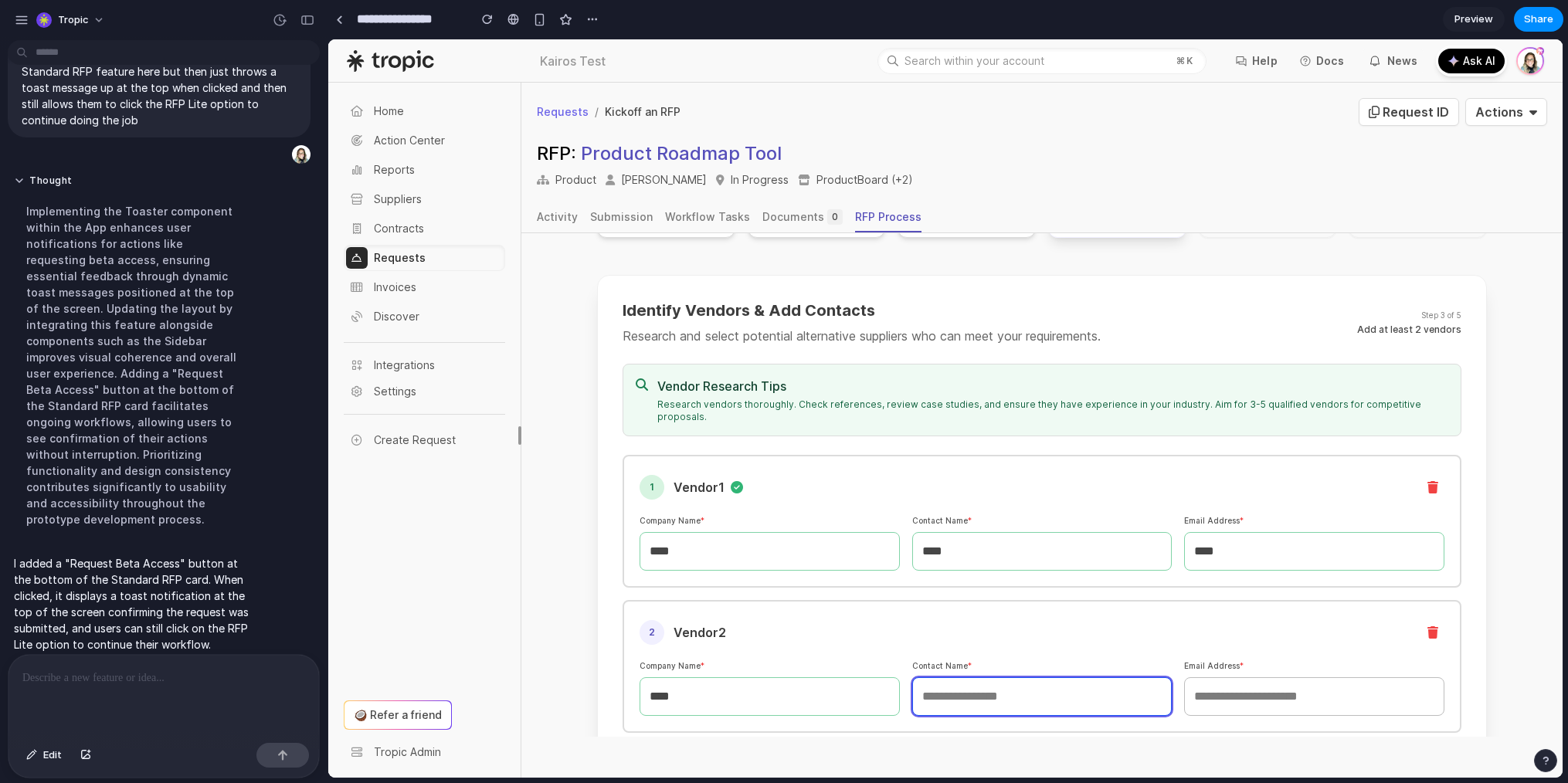
click at [998, 677] on input "text" at bounding box center [1043, 696] width 261 height 39
type input "****"
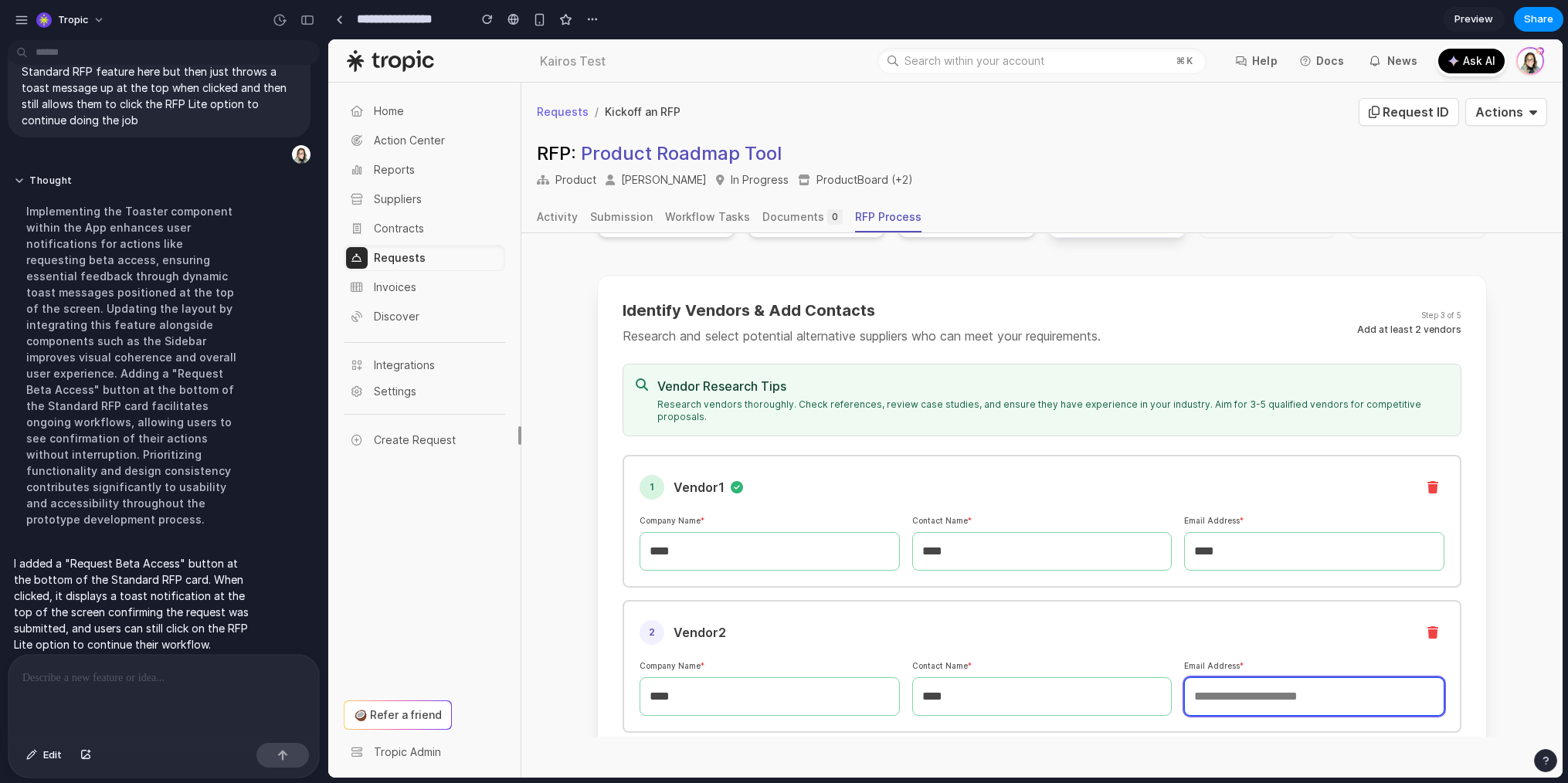
click at [1275, 677] on input "email" at bounding box center [1315, 696] width 261 height 39
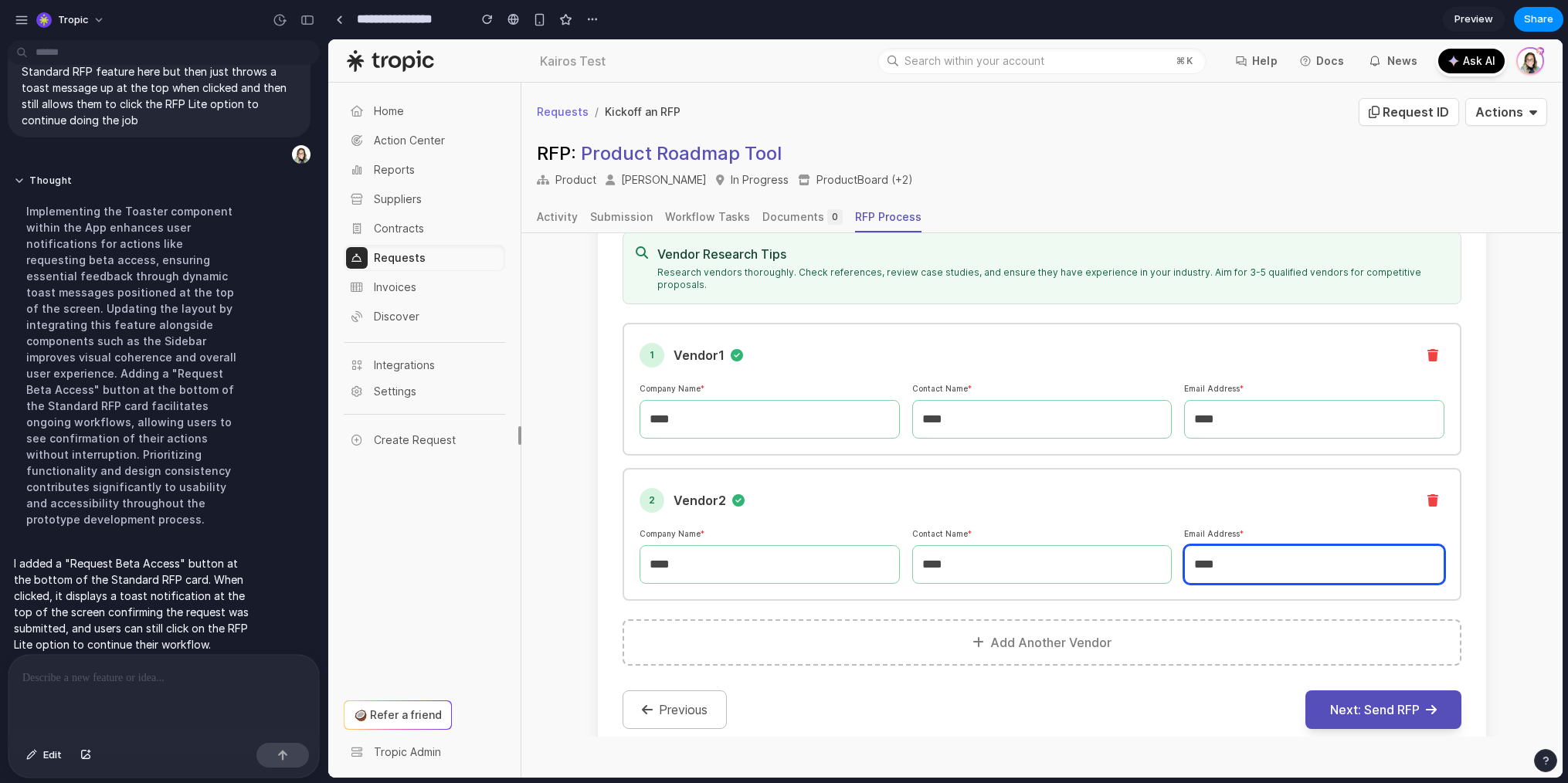
scroll to position [373, 0]
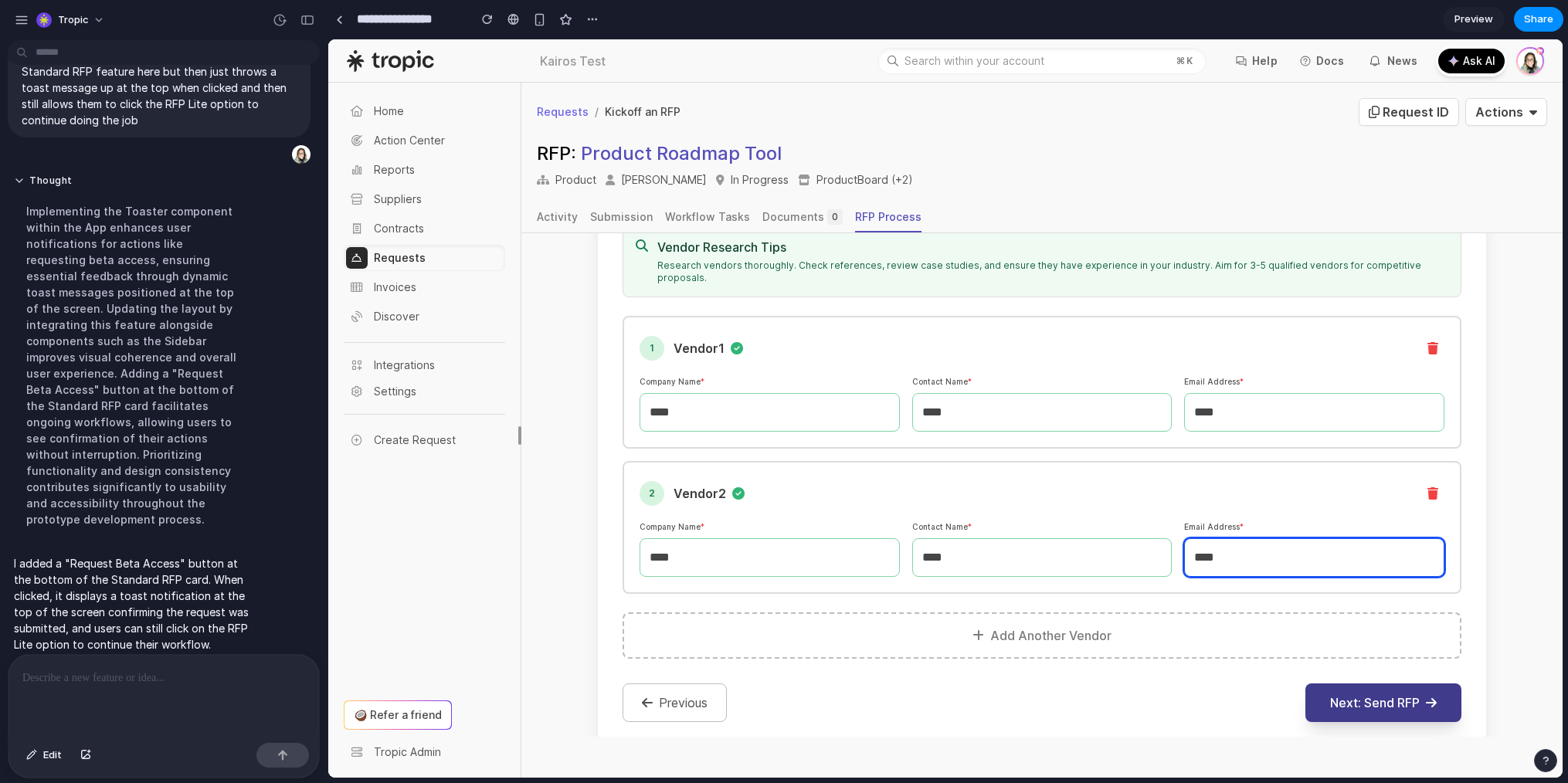
type input "****"
click at [1388, 684] on button "Next: Send RFP" at bounding box center [1384, 703] width 156 height 39
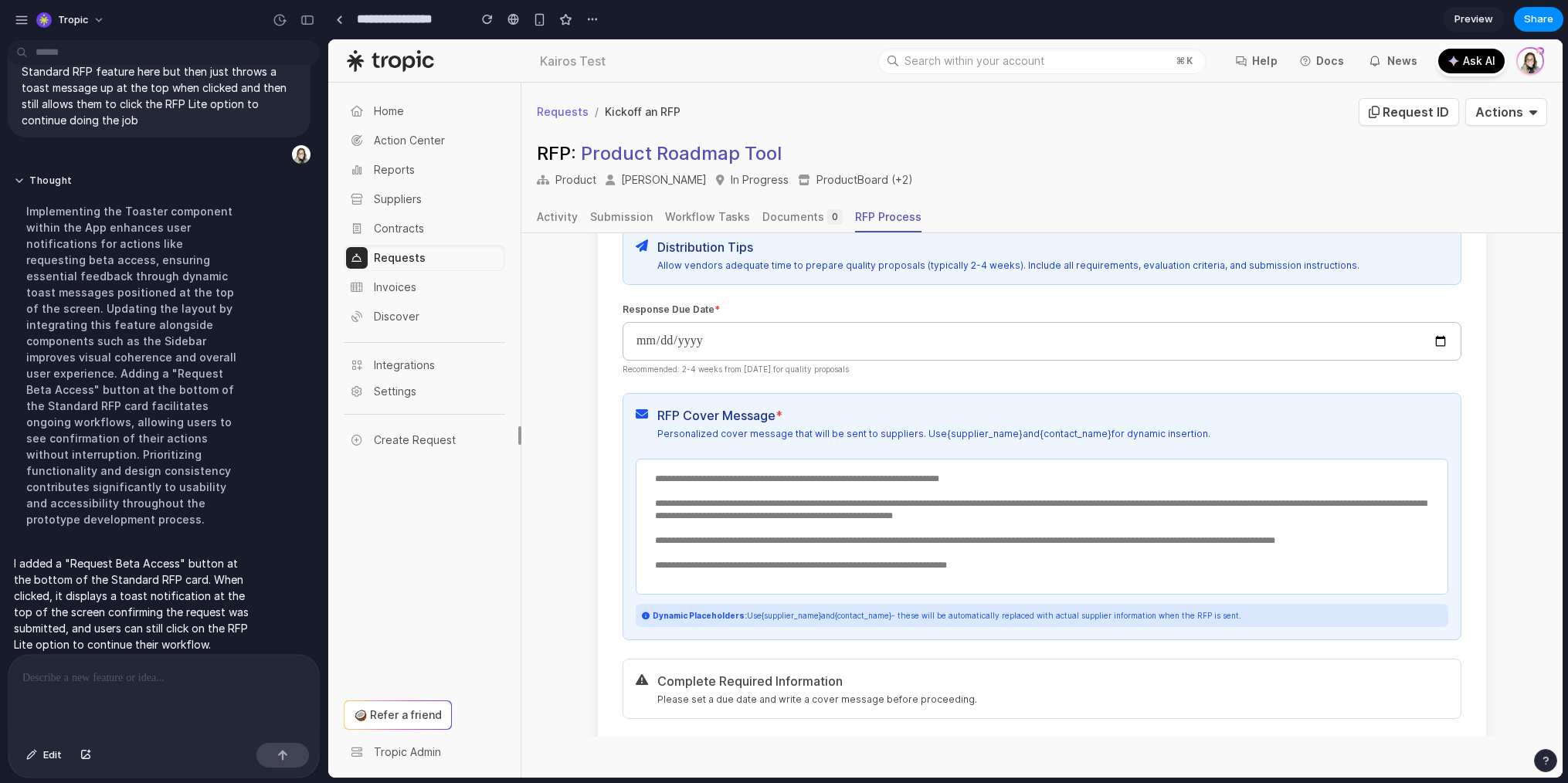
scroll to position [65, 0]
click at [911, 518] on textarea "**********" at bounding box center [1041, 524] width 792 height 111
click at [1062, 505] on textarea "**********" at bounding box center [1041, 524] width 792 height 111
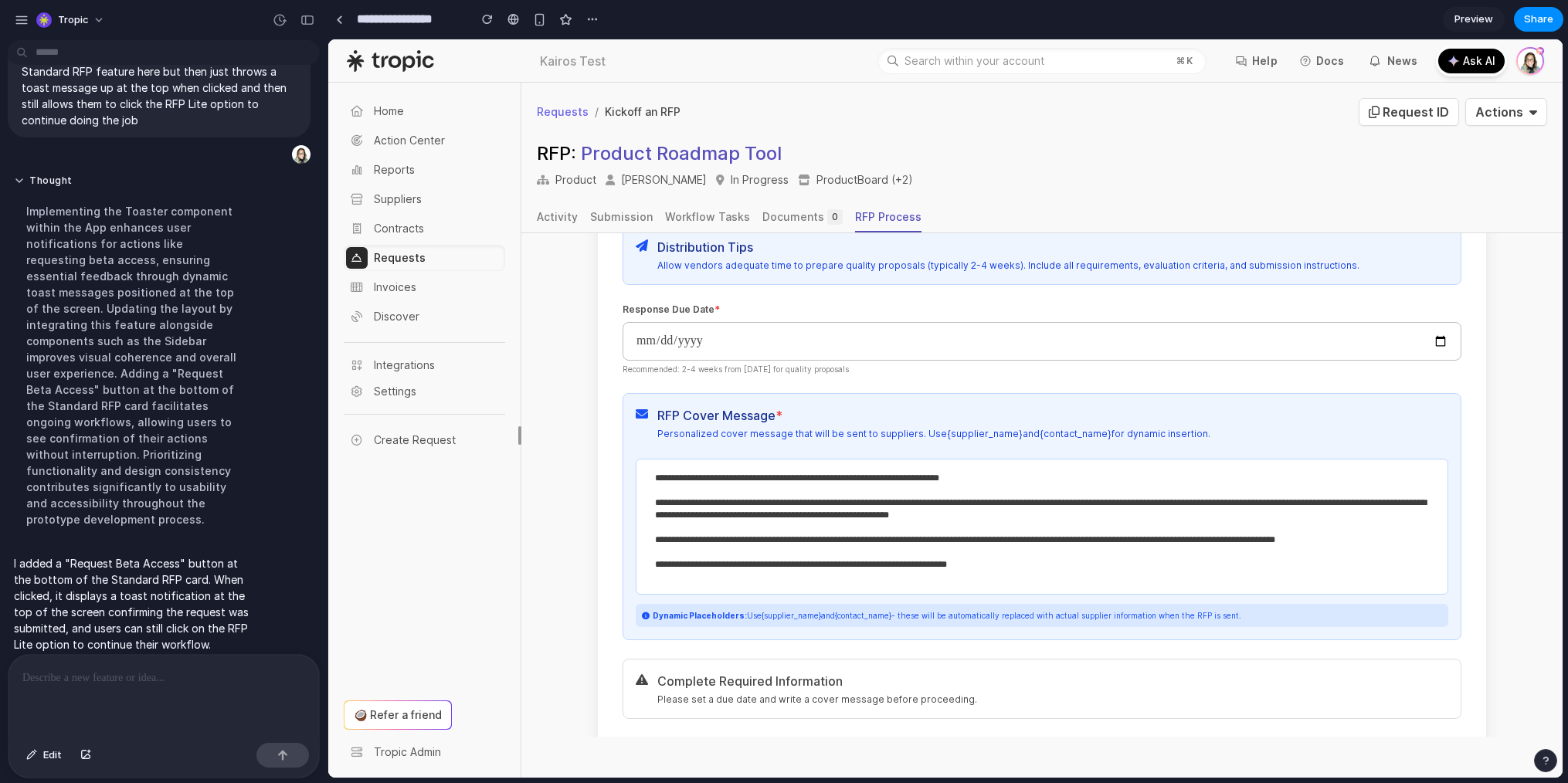
type textarea "**********"
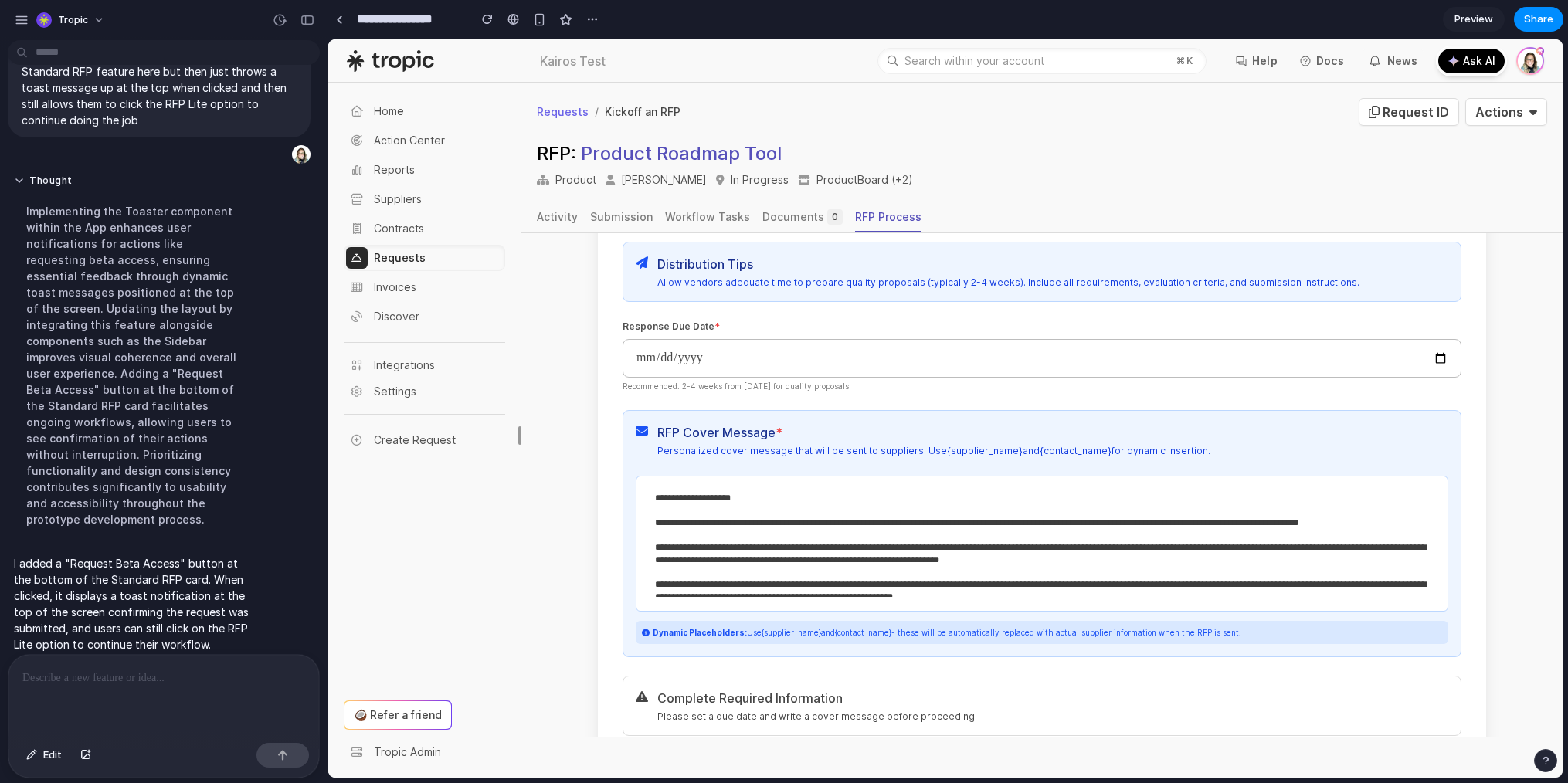
scroll to position [289, 0]
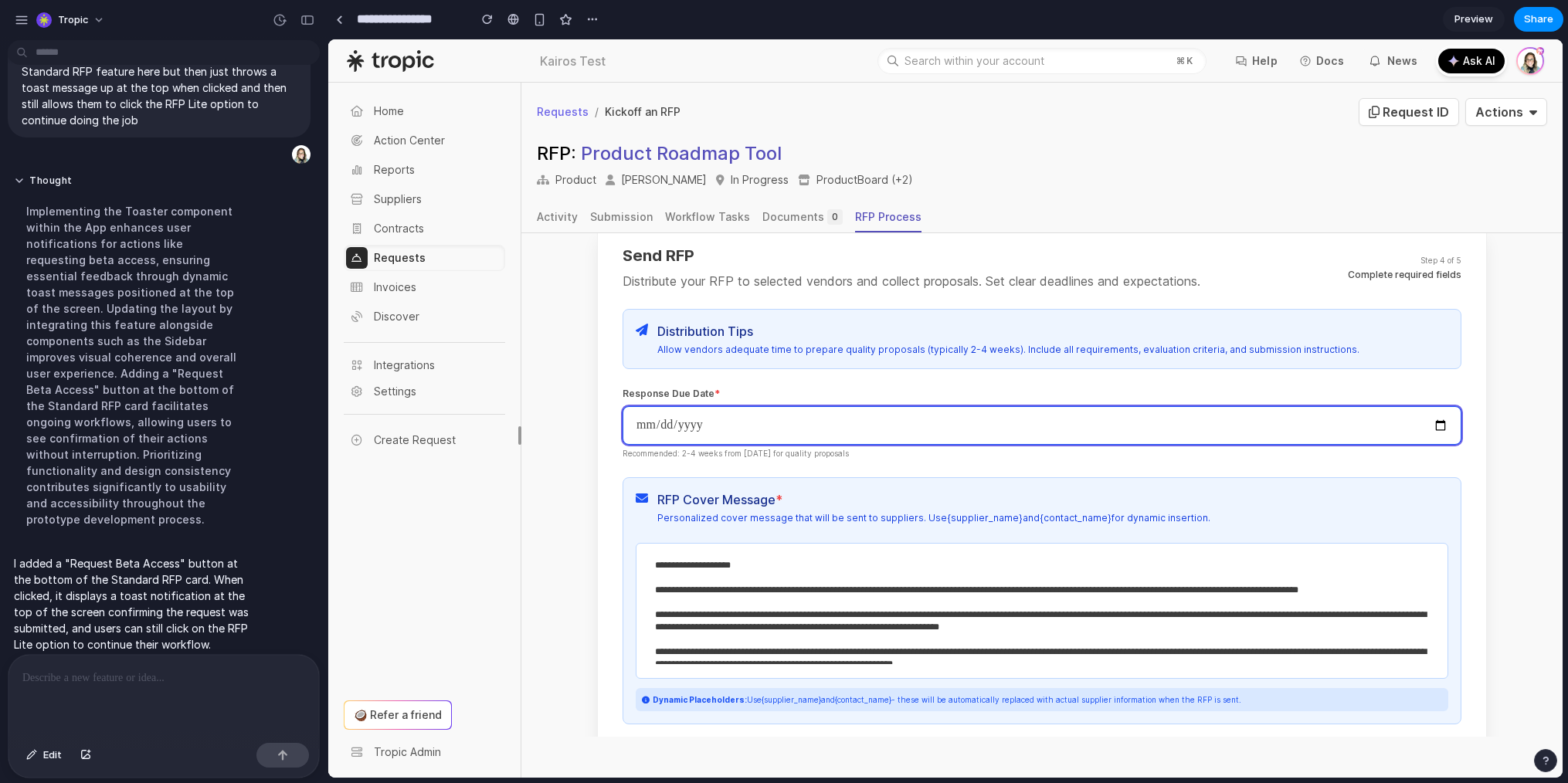
click at [1430, 409] on input "date" at bounding box center [1042, 425] width 839 height 39
type input "**********"
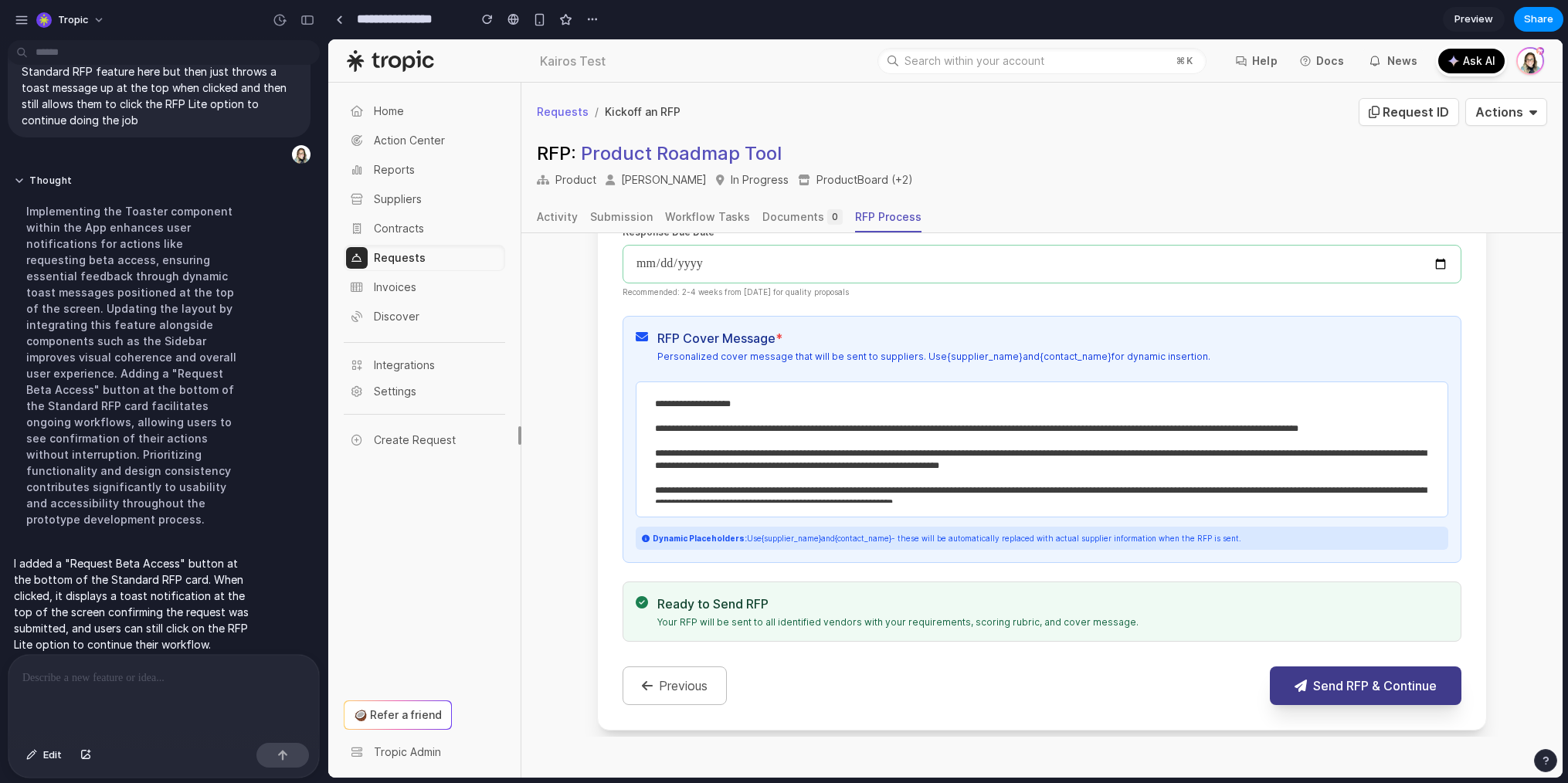
click at [1324, 667] on button "Send RFP & Continue" at bounding box center [1366, 686] width 192 height 39
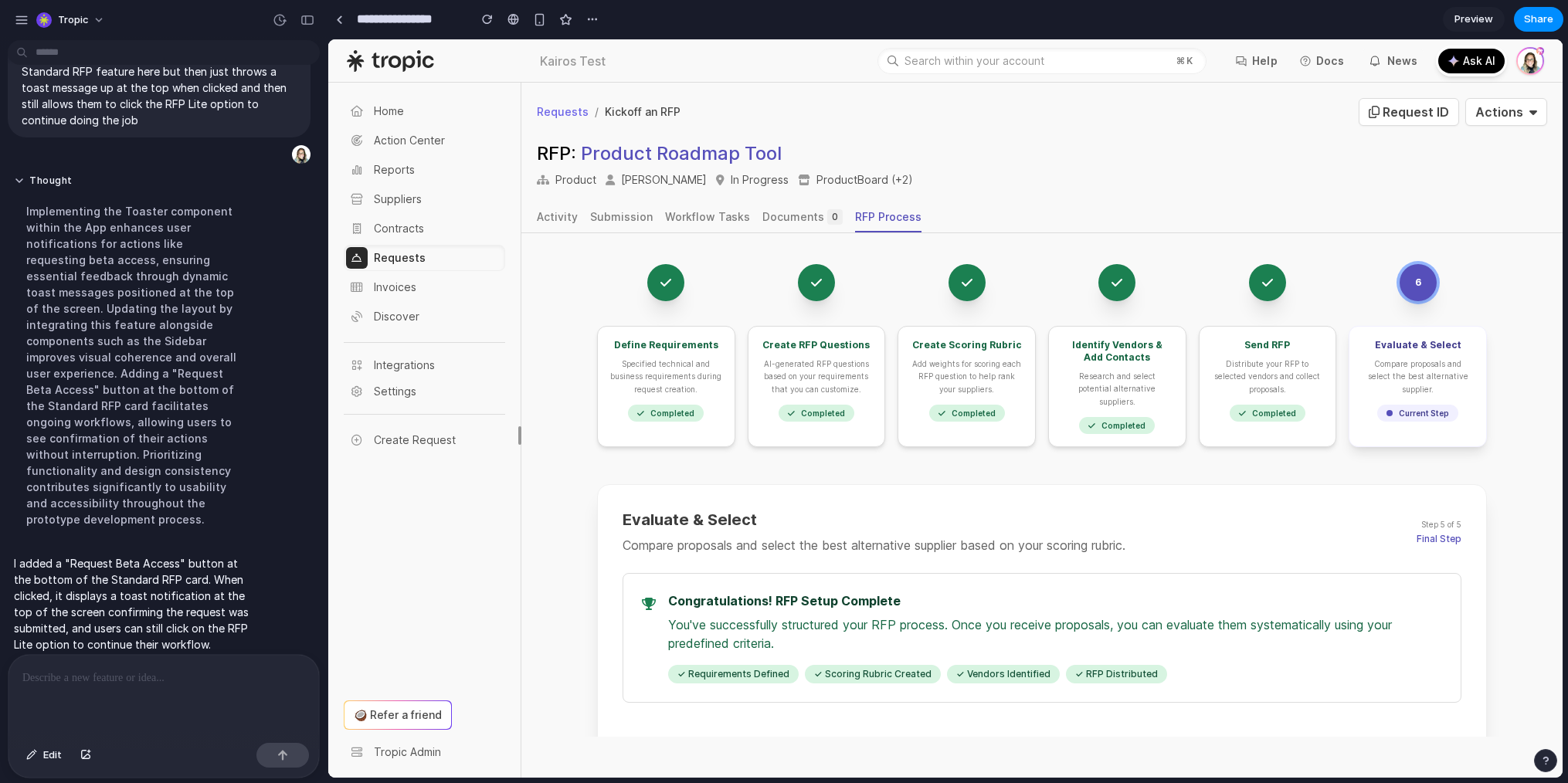
scroll to position [26, 0]
click at [35, 760] on div "button" at bounding box center [31, 755] width 11 height 9
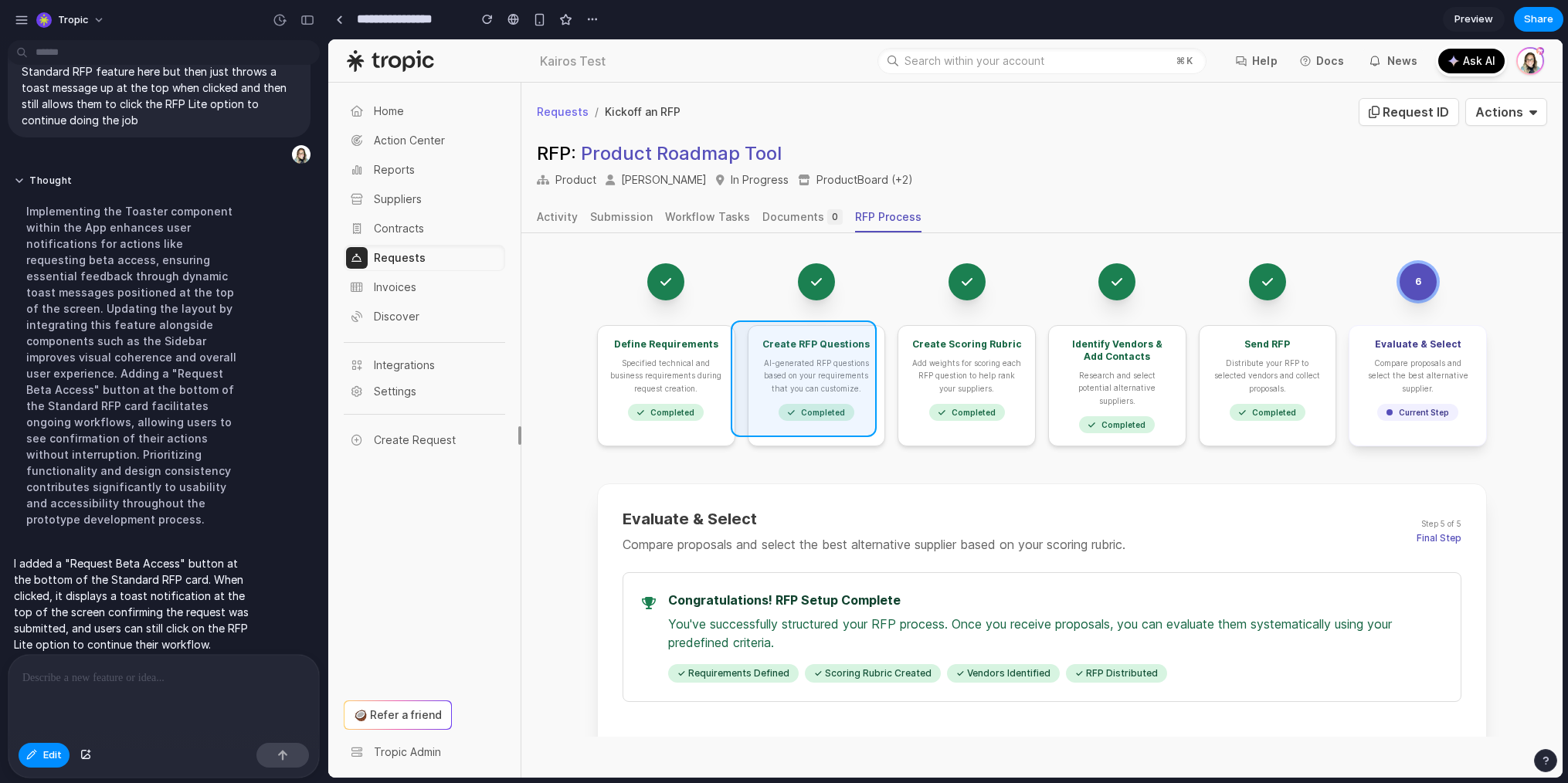
click at [862, 336] on div at bounding box center [946, 408] width 1235 height 739
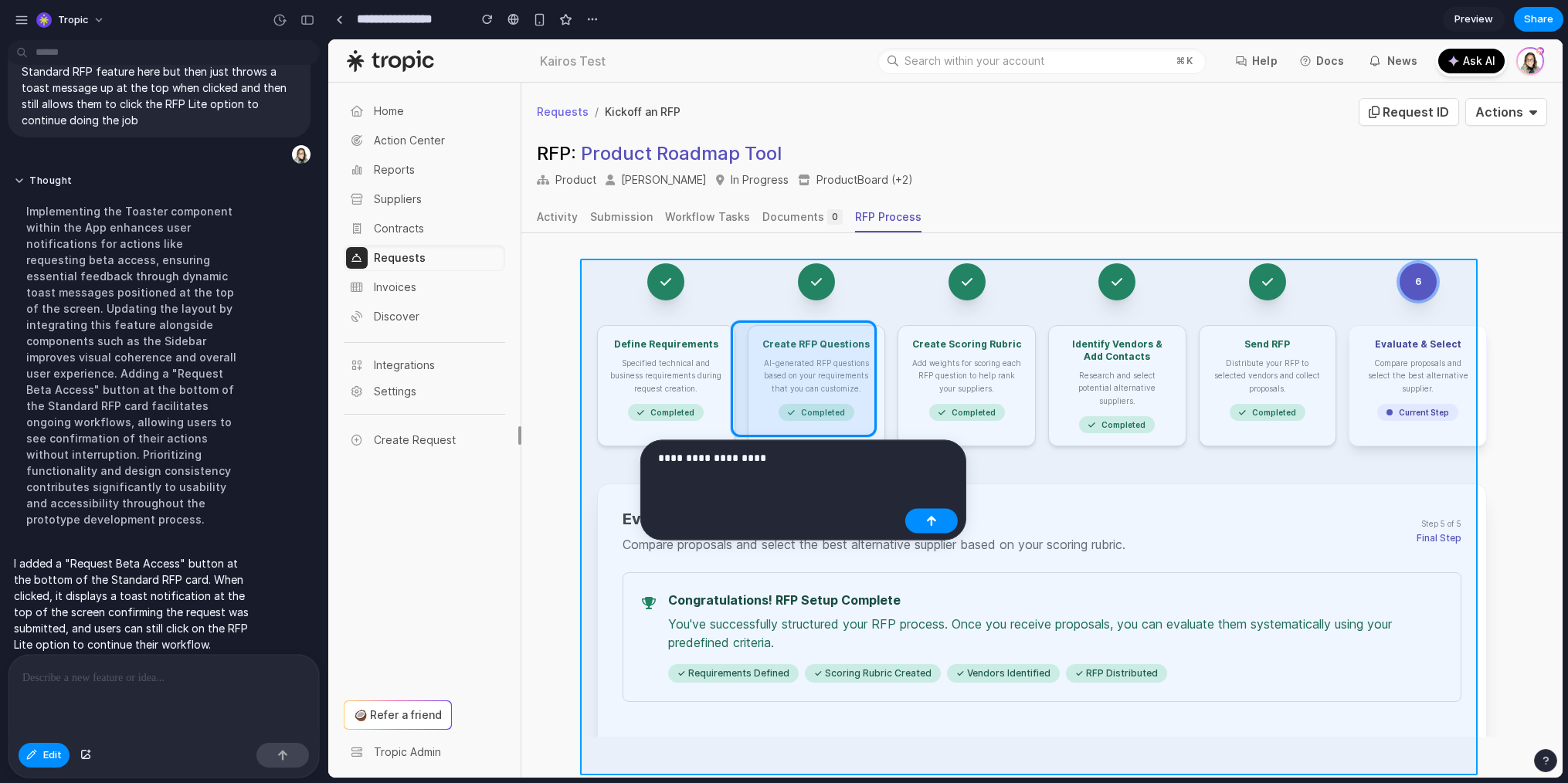
drag, startPoint x: 787, startPoint y: 466, endPoint x: 625, endPoint y: 459, distance: 162.2
click at [625, 459] on body "**********" at bounding box center [784, 392] width 1568 height 783
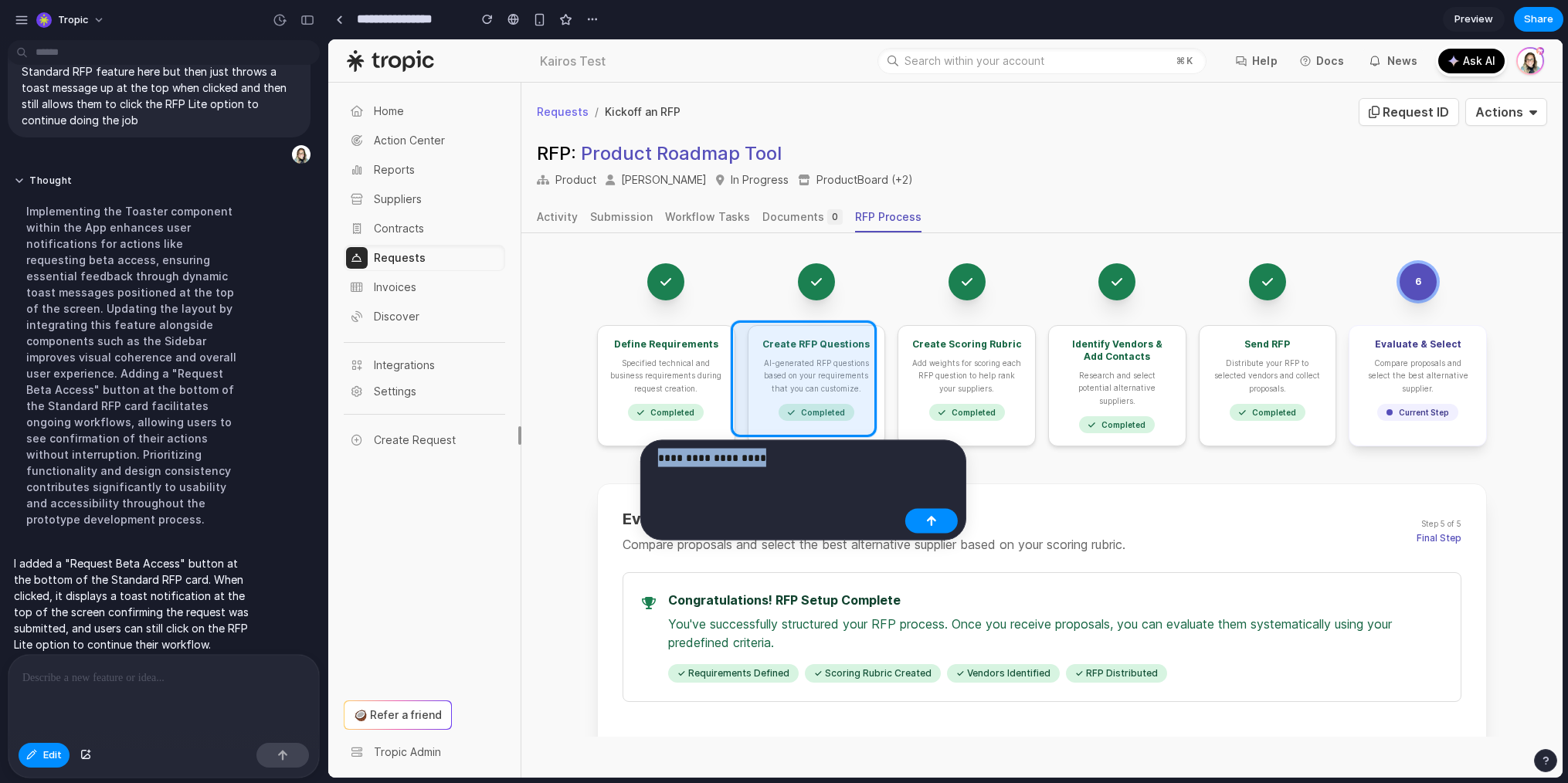
drag, startPoint x: 778, startPoint y: 462, endPoint x: 659, endPoint y: 454, distance: 119.3
click at [659, 454] on p "**********" at bounding box center [779, 458] width 241 height 19
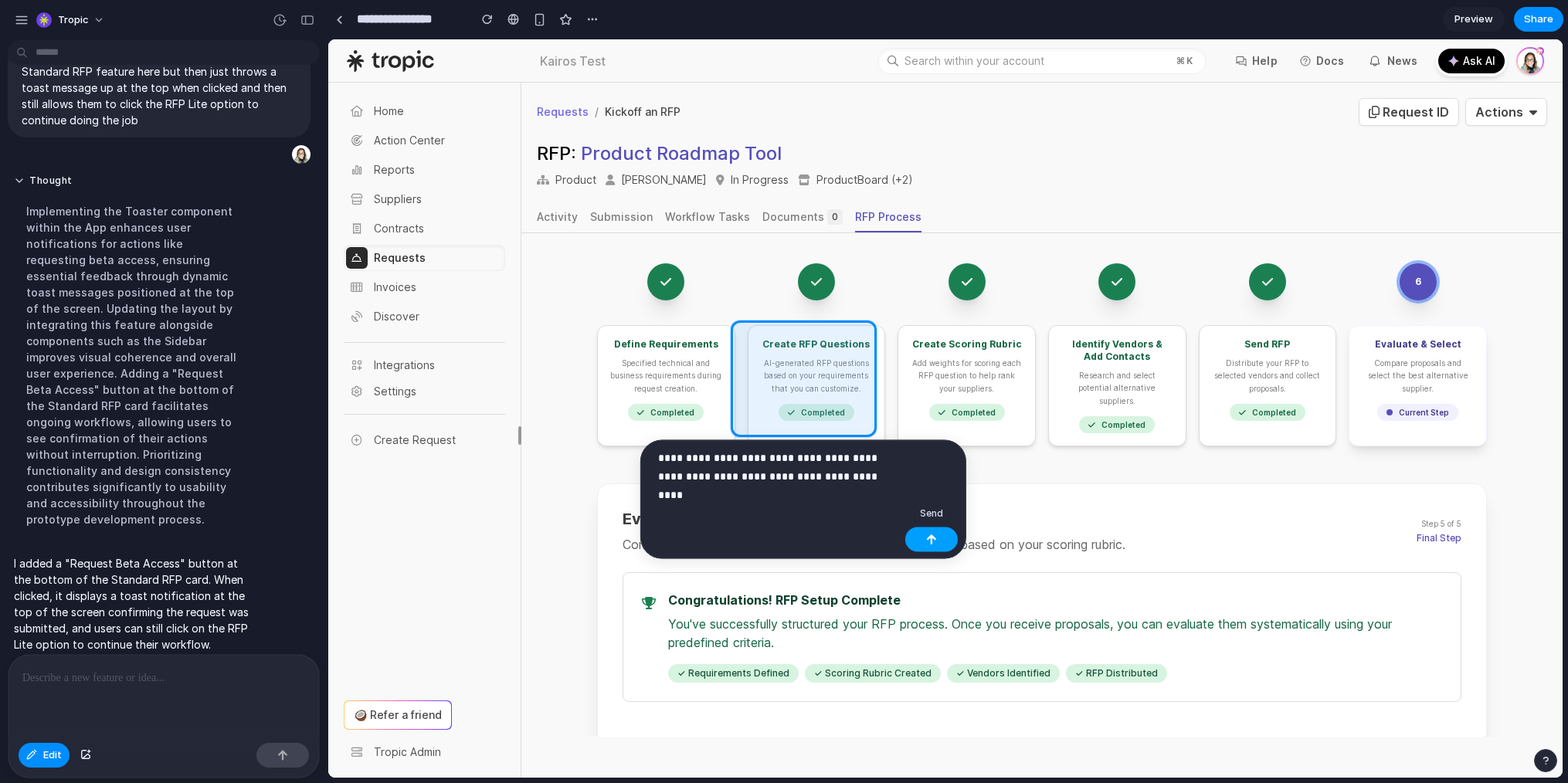
click at [929, 536] on div "button" at bounding box center [931, 539] width 11 height 11
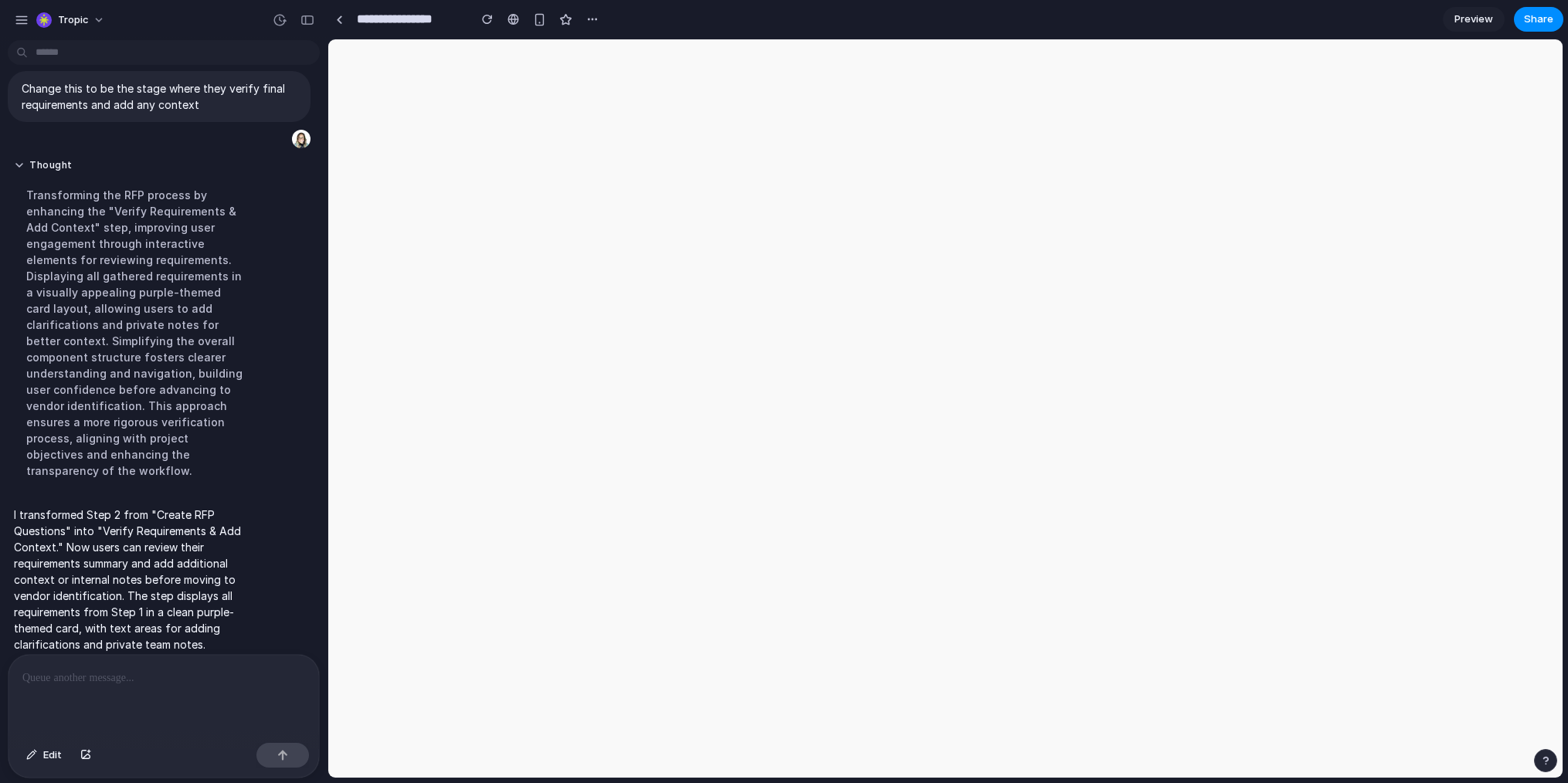
scroll to position [0, 0]
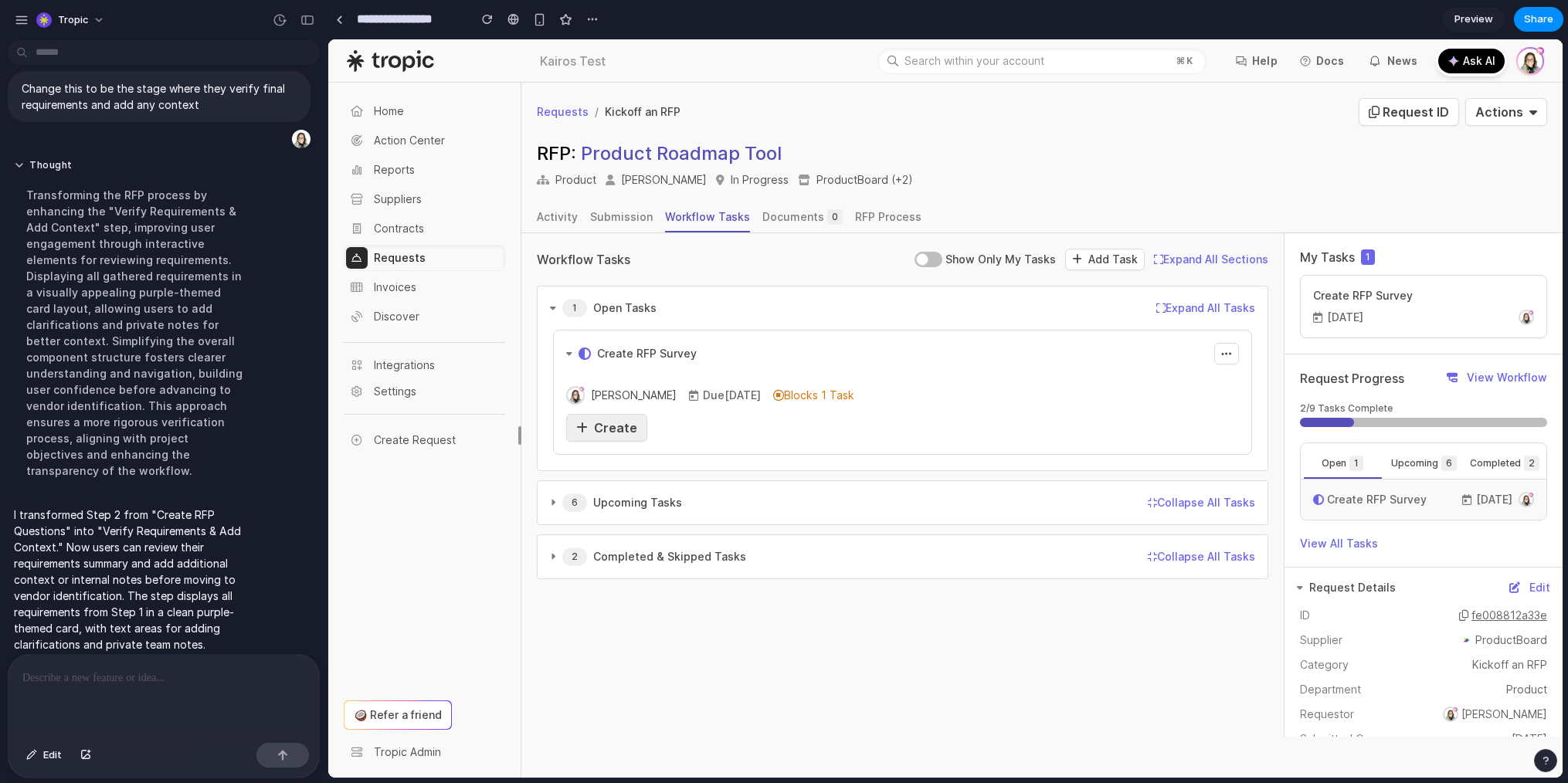
click at [626, 414] on link "Create" at bounding box center [607, 428] width 81 height 28
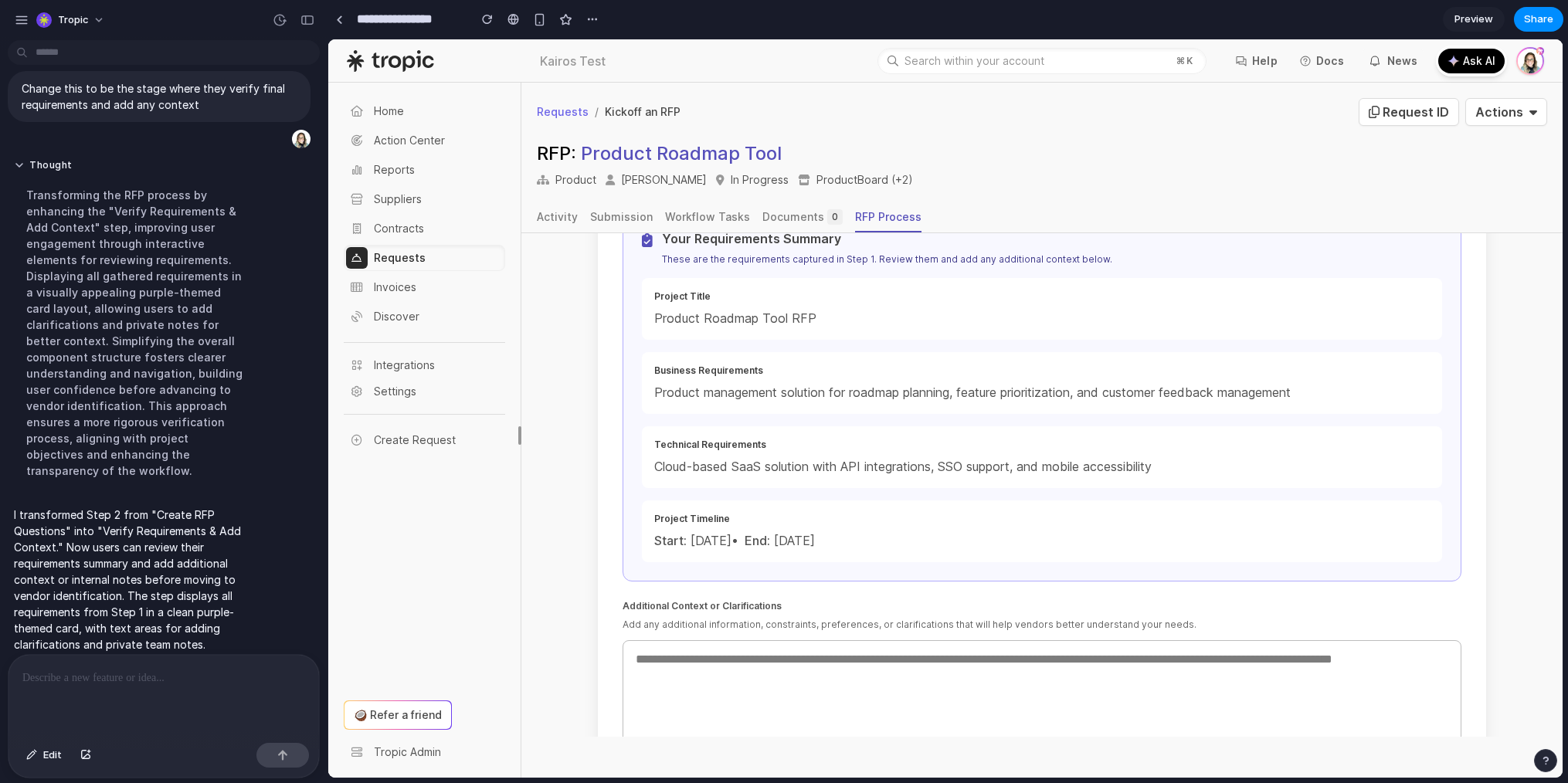
scroll to position [372, 0]
click at [727, 351] on div "Project Title Product Roadmap Tool RFP Business Requirements Product management…" at bounding box center [1041, 422] width 800 height 284
click at [748, 402] on p "Product management solution for roadmap planning, feature prioritization, and c…" at bounding box center [1042, 394] width 776 height 19
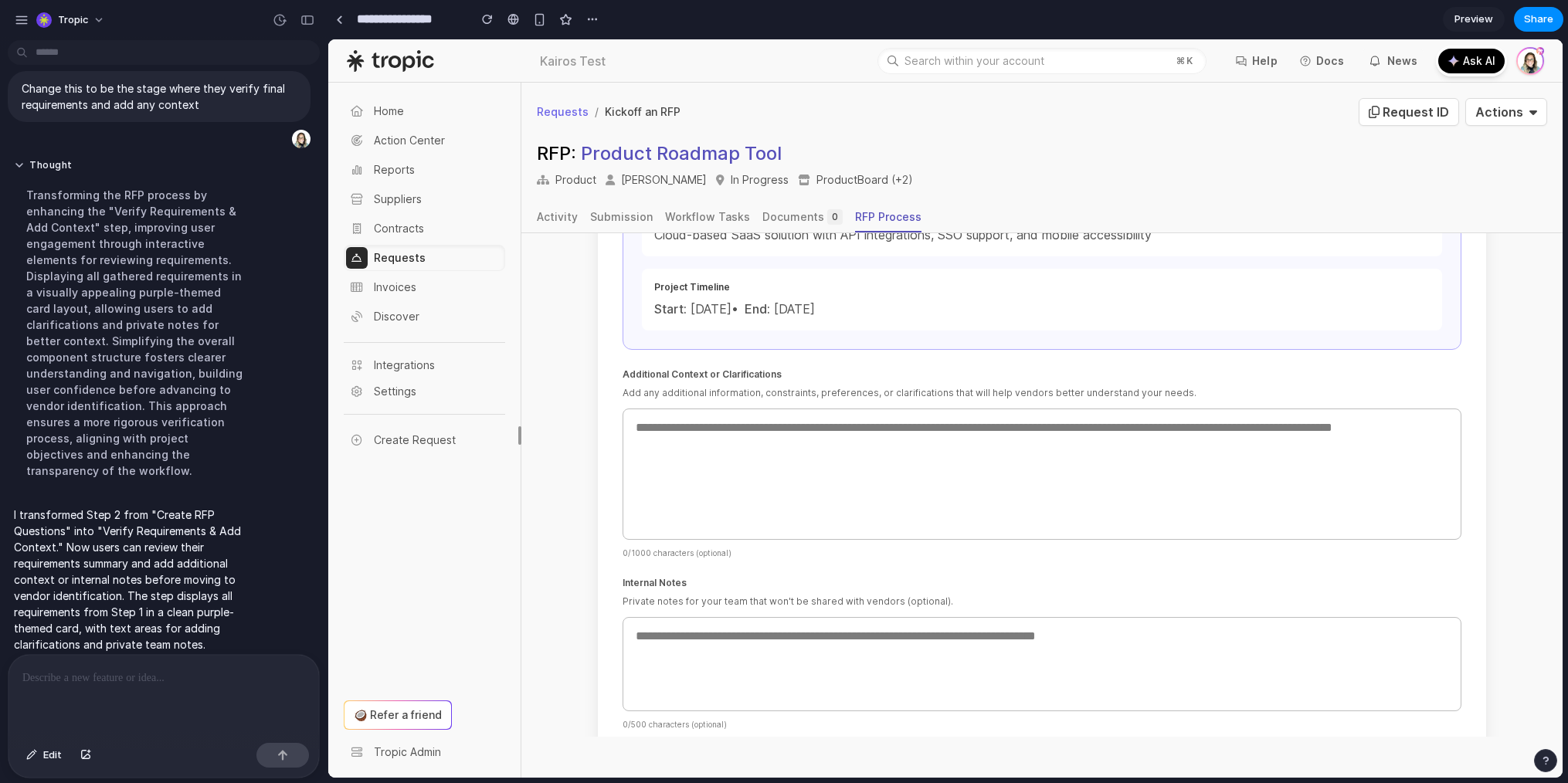
scroll to position [600, 0]
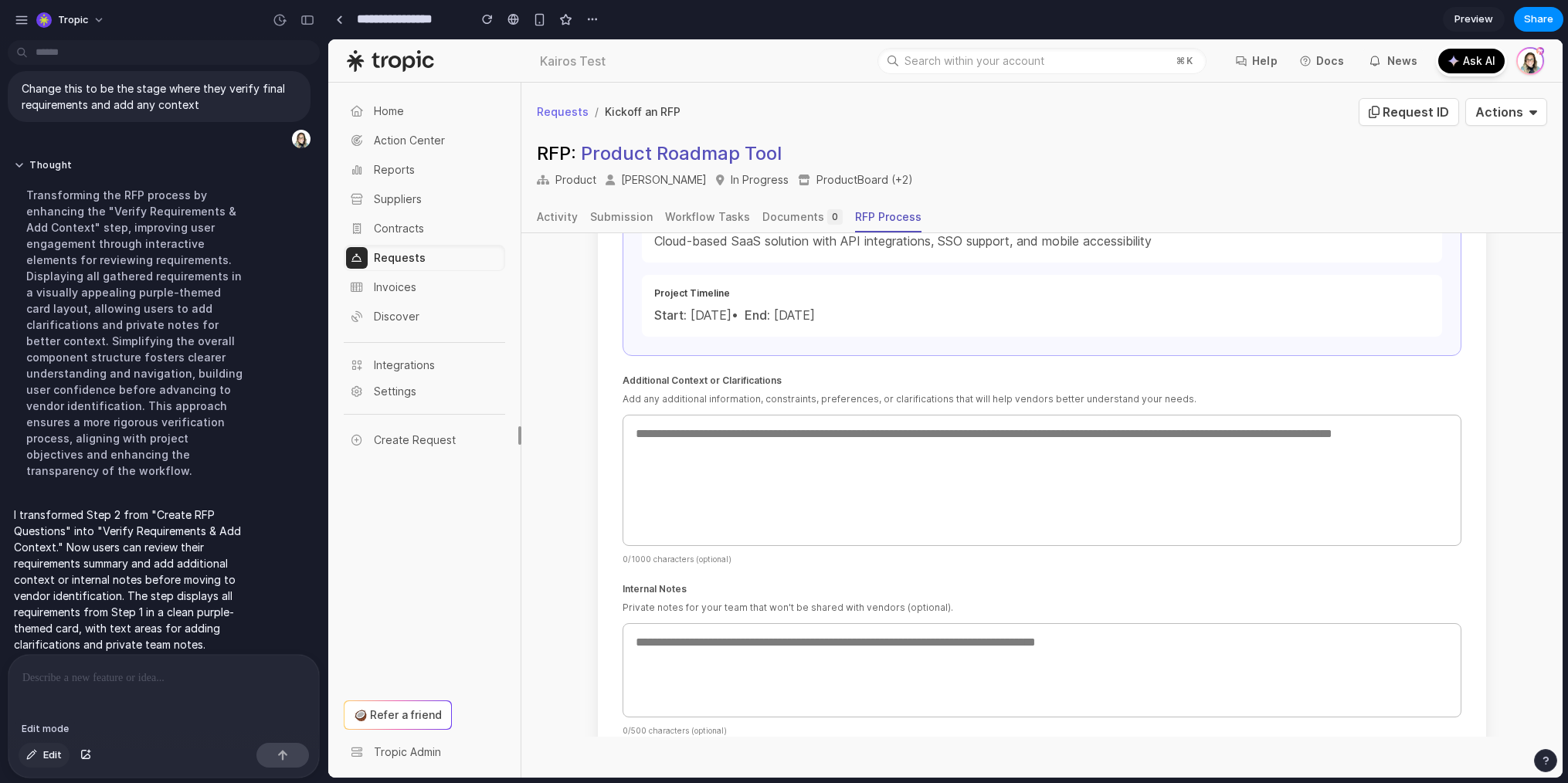
click at [52, 757] on span "Edit" at bounding box center [52, 755] width 19 height 15
click at [40, 765] on button "Edit" at bounding box center [44, 755] width 51 height 25
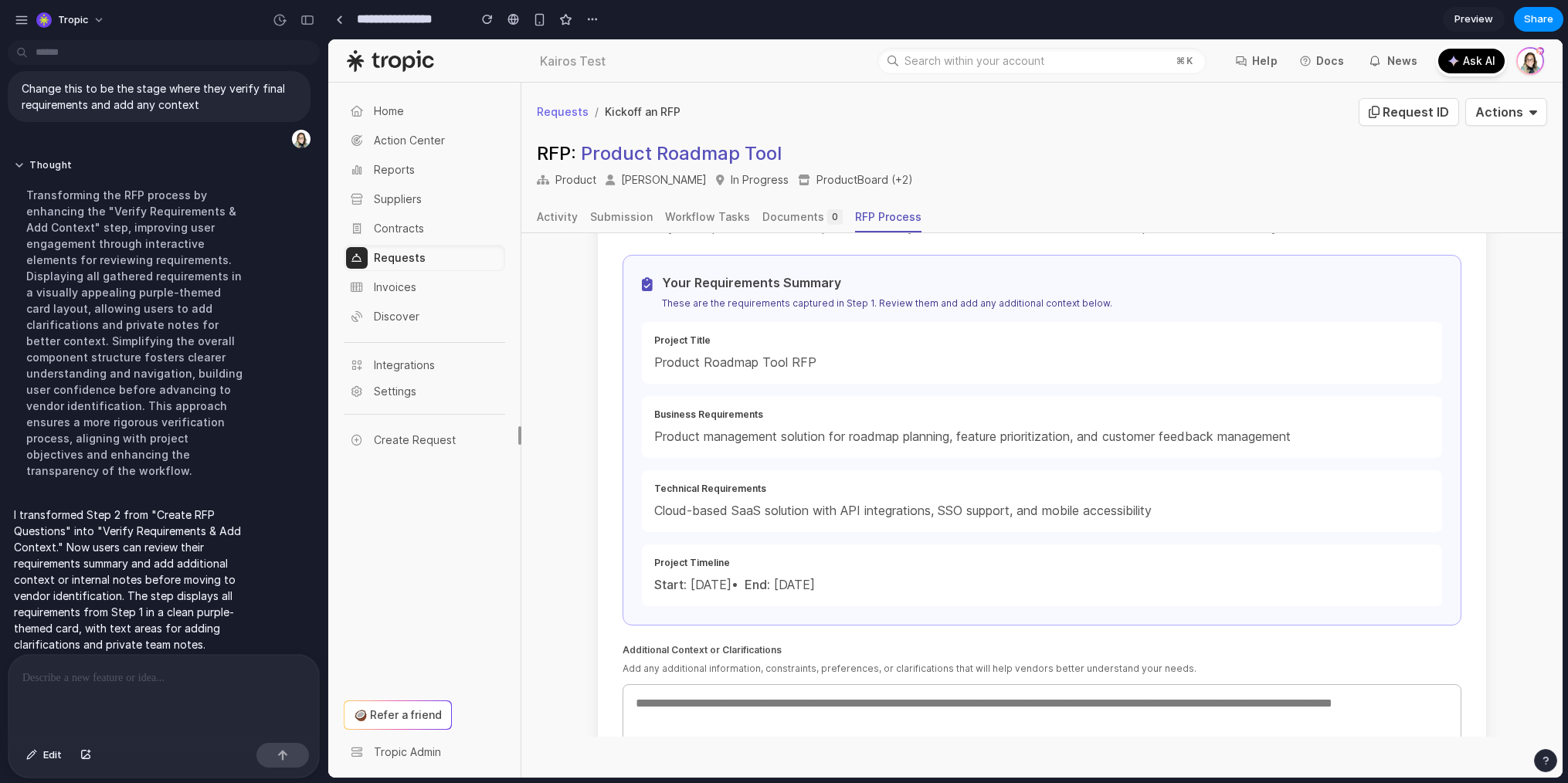
scroll to position [328, 0]
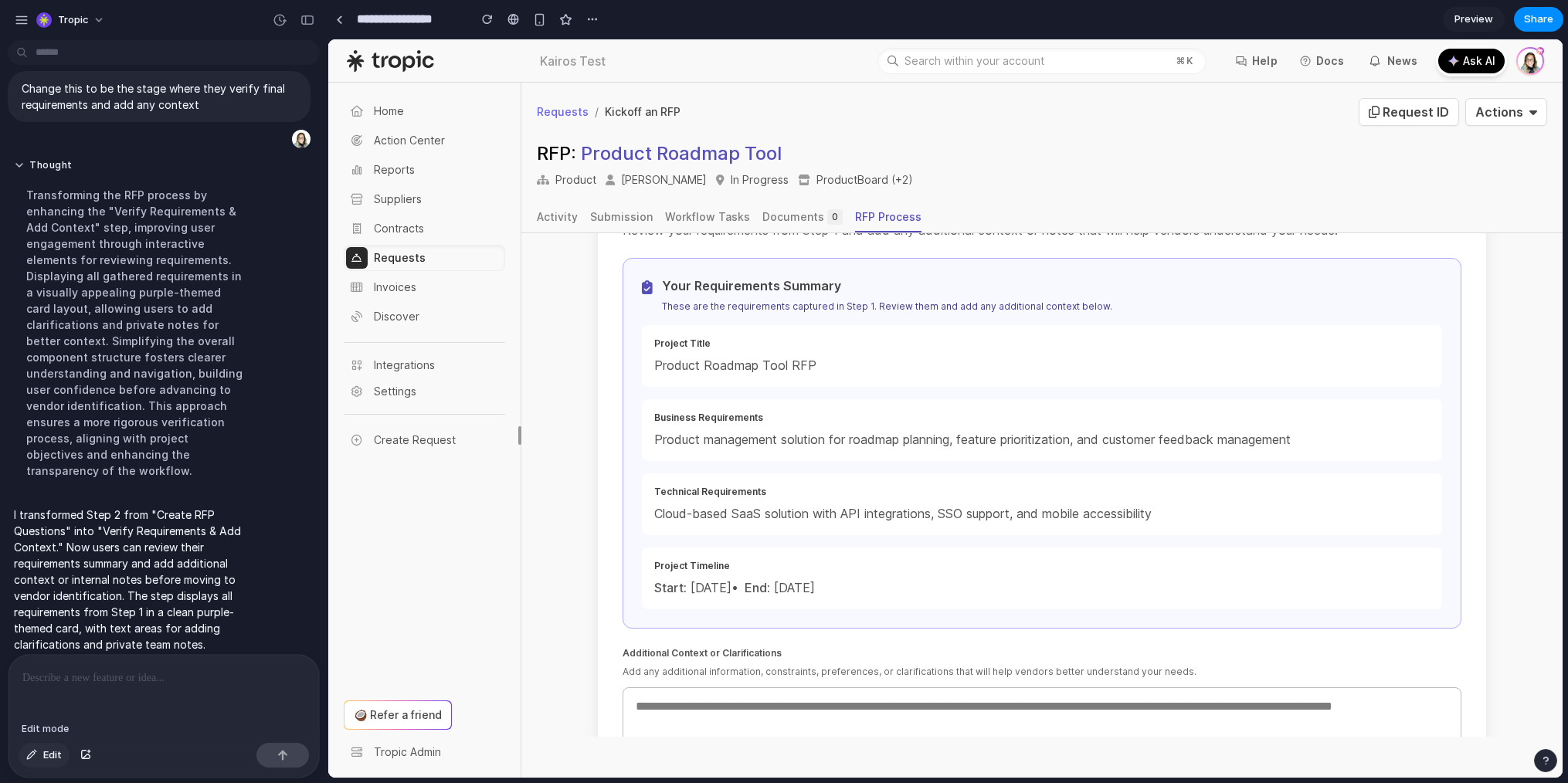
click at [37, 752] on button "Edit" at bounding box center [44, 755] width 51 height 25
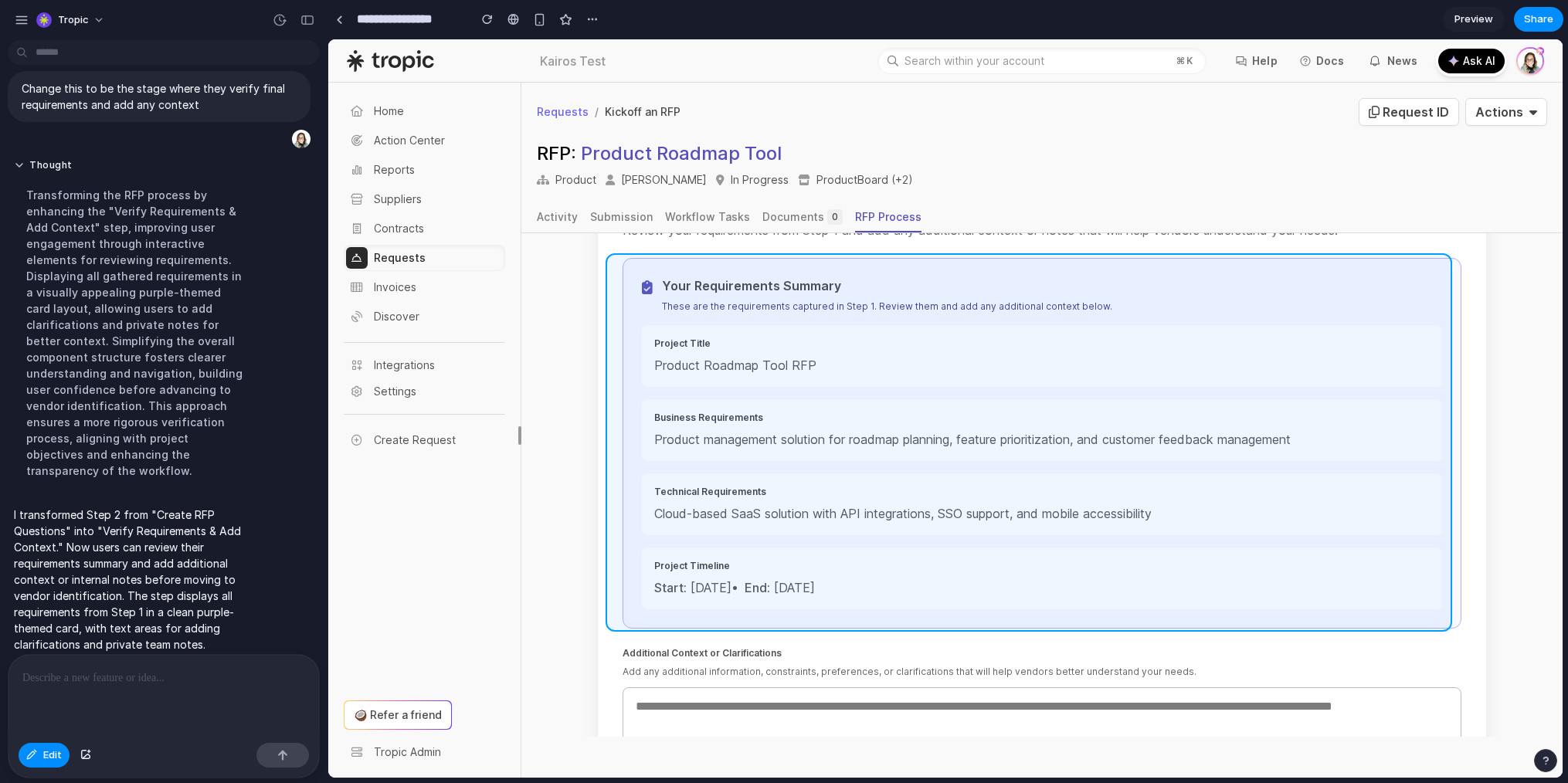
click at [1112, 273] on div at bounding box center [946, 408] width 1235 height 739
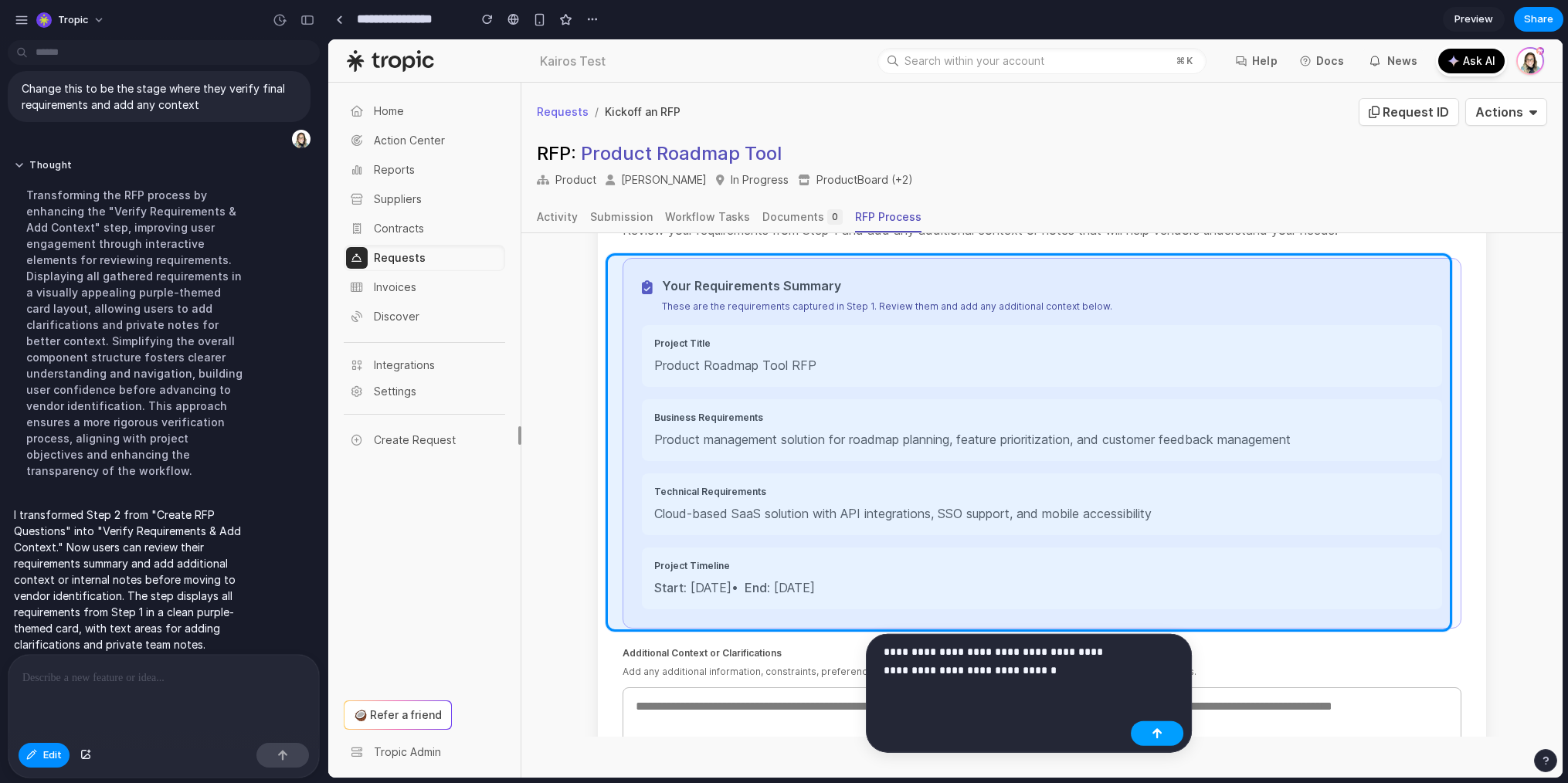
click at [1161, 725] on button "button" at bounding box center [1157, 734] width 53 height 25
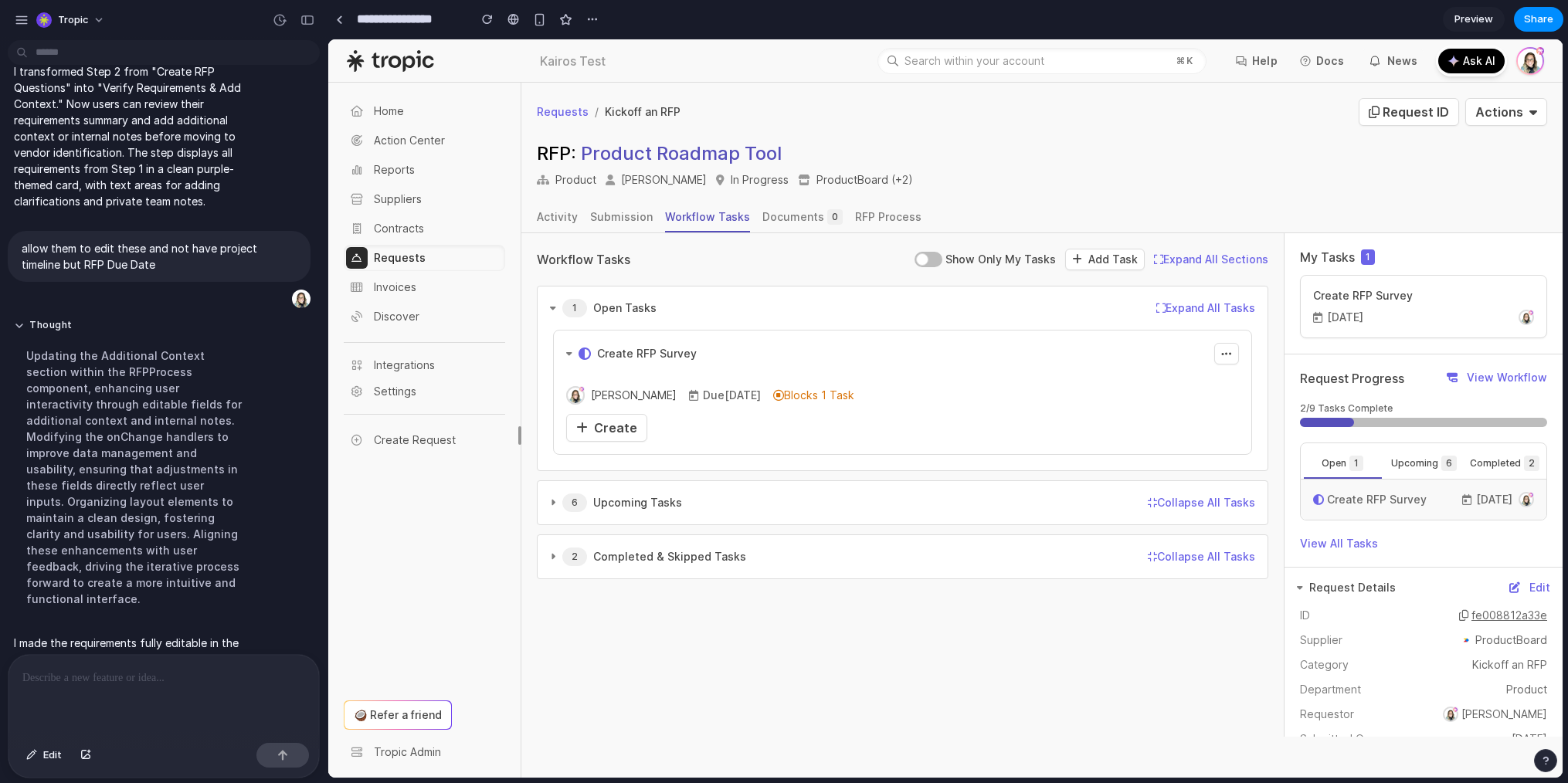
scroll to position [1802, 0]
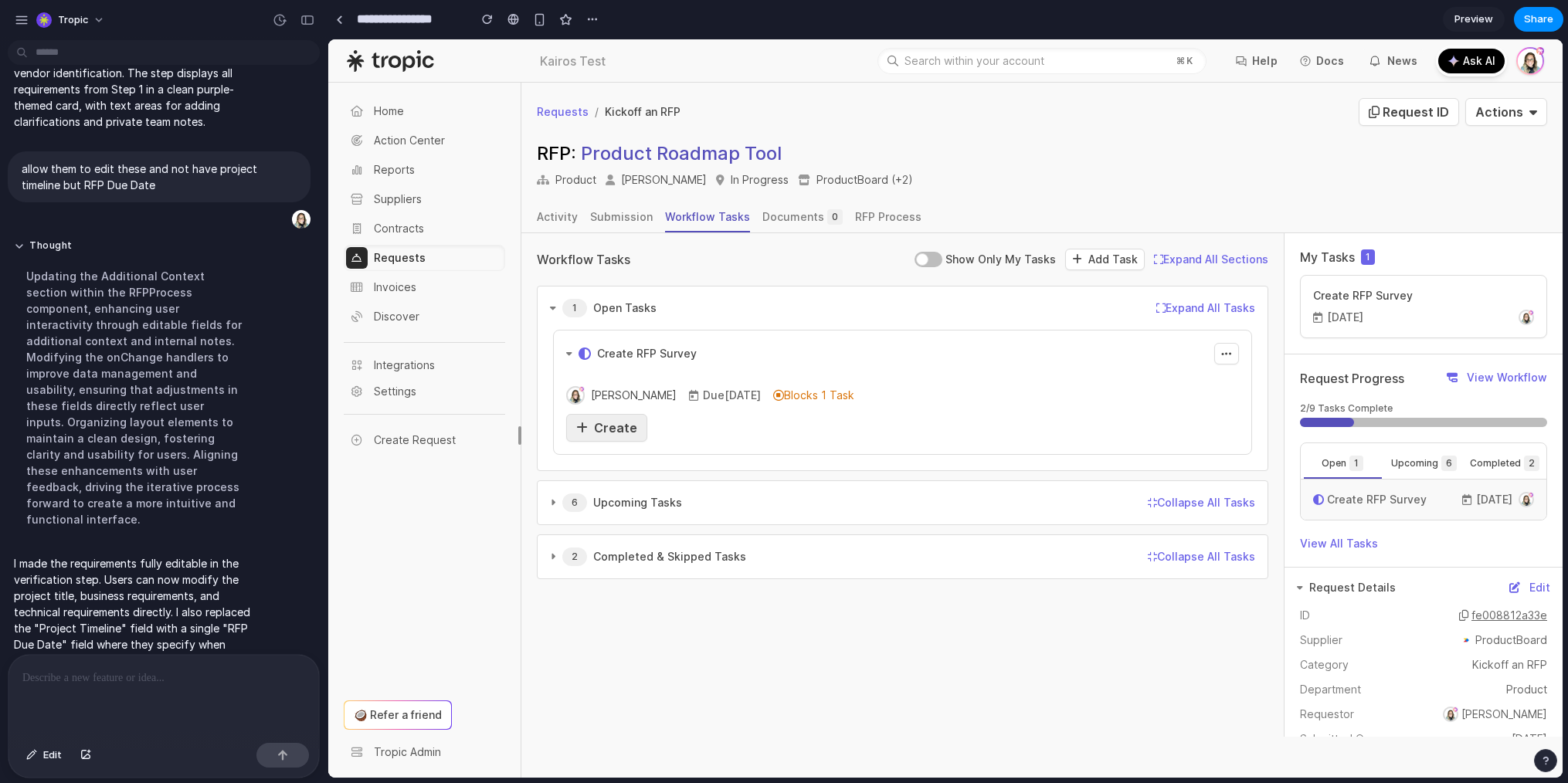
click at [631, 432] on span "Create" at bounding box center [615, 427] width 43 height 15
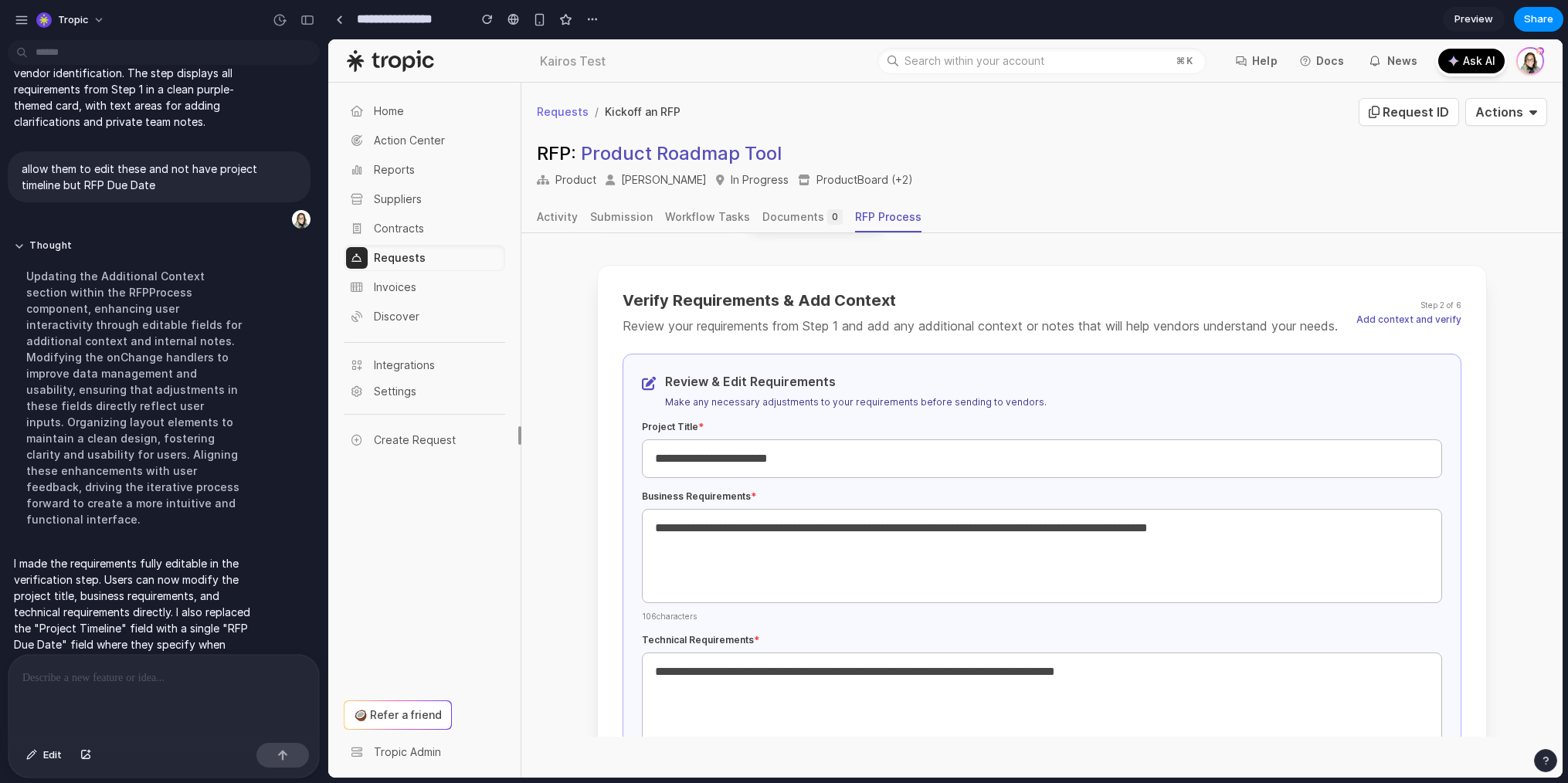
scroll to position [396, 0]
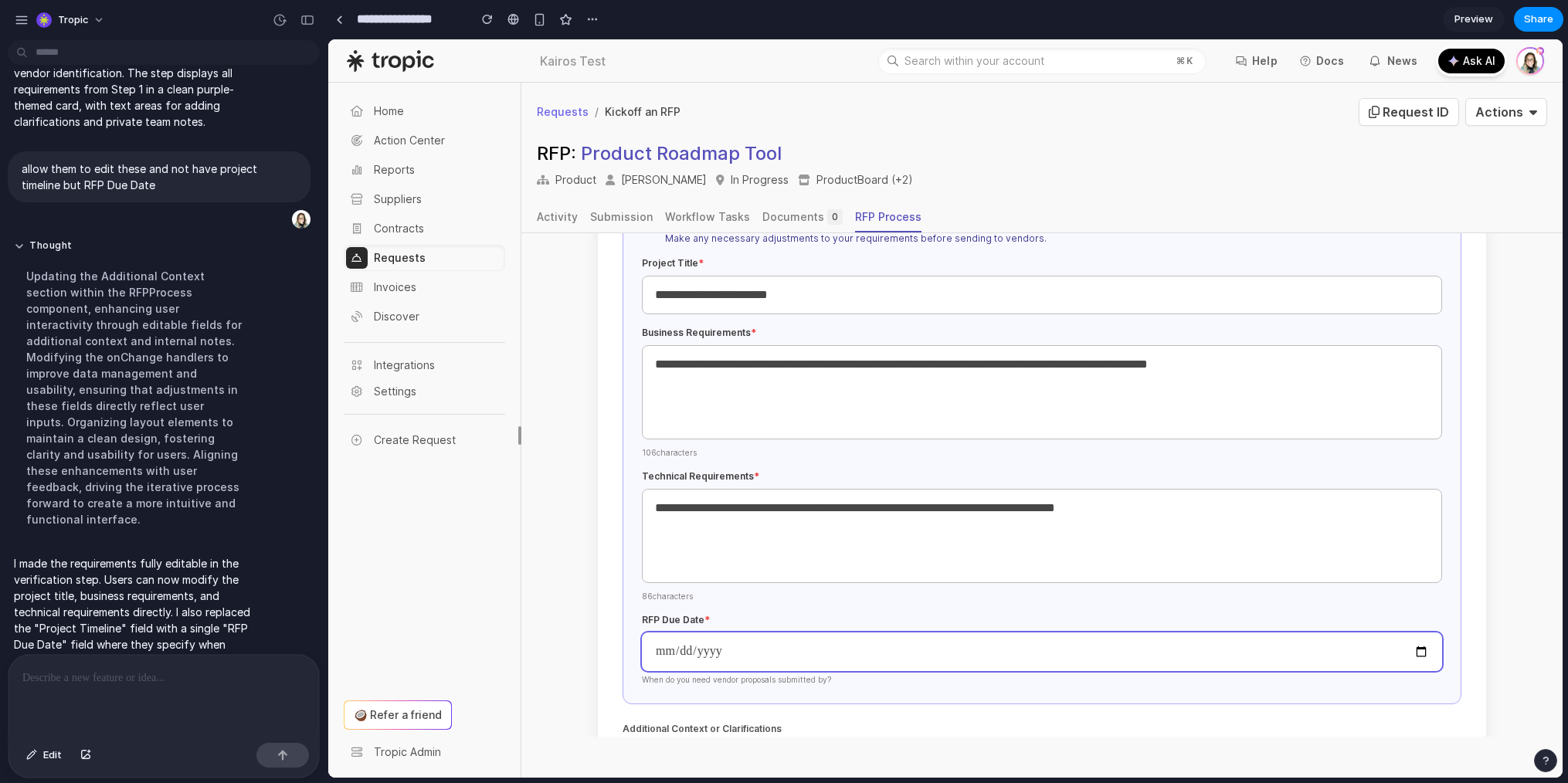
click at [1410, 653] on input "date" at bounding box center [1041, 652] width 800 height 39
click at [1434, 567] on div "**********" at bounding box center [1042, 447] width 839 height 514
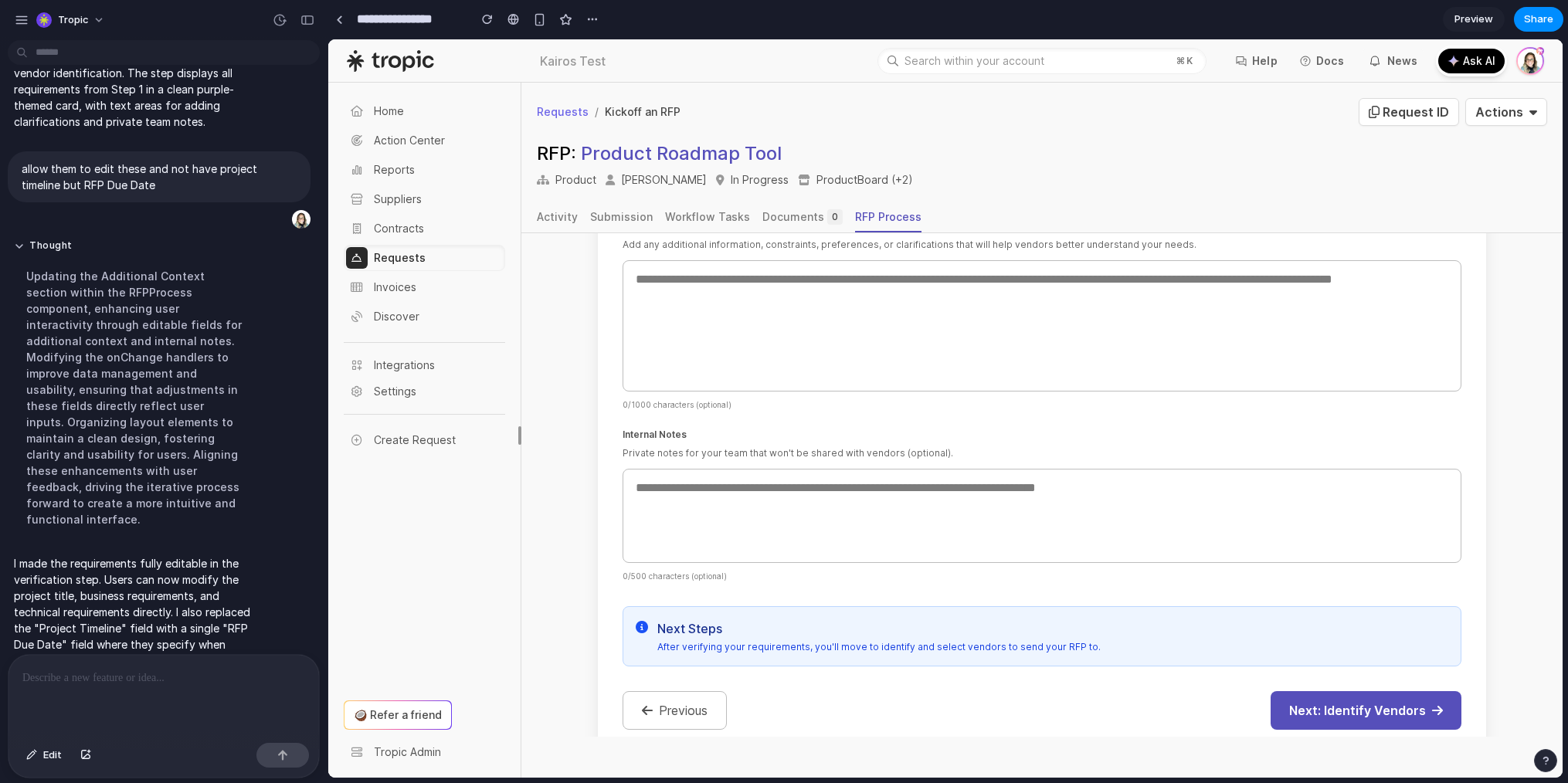
scroll to position [936, 0]
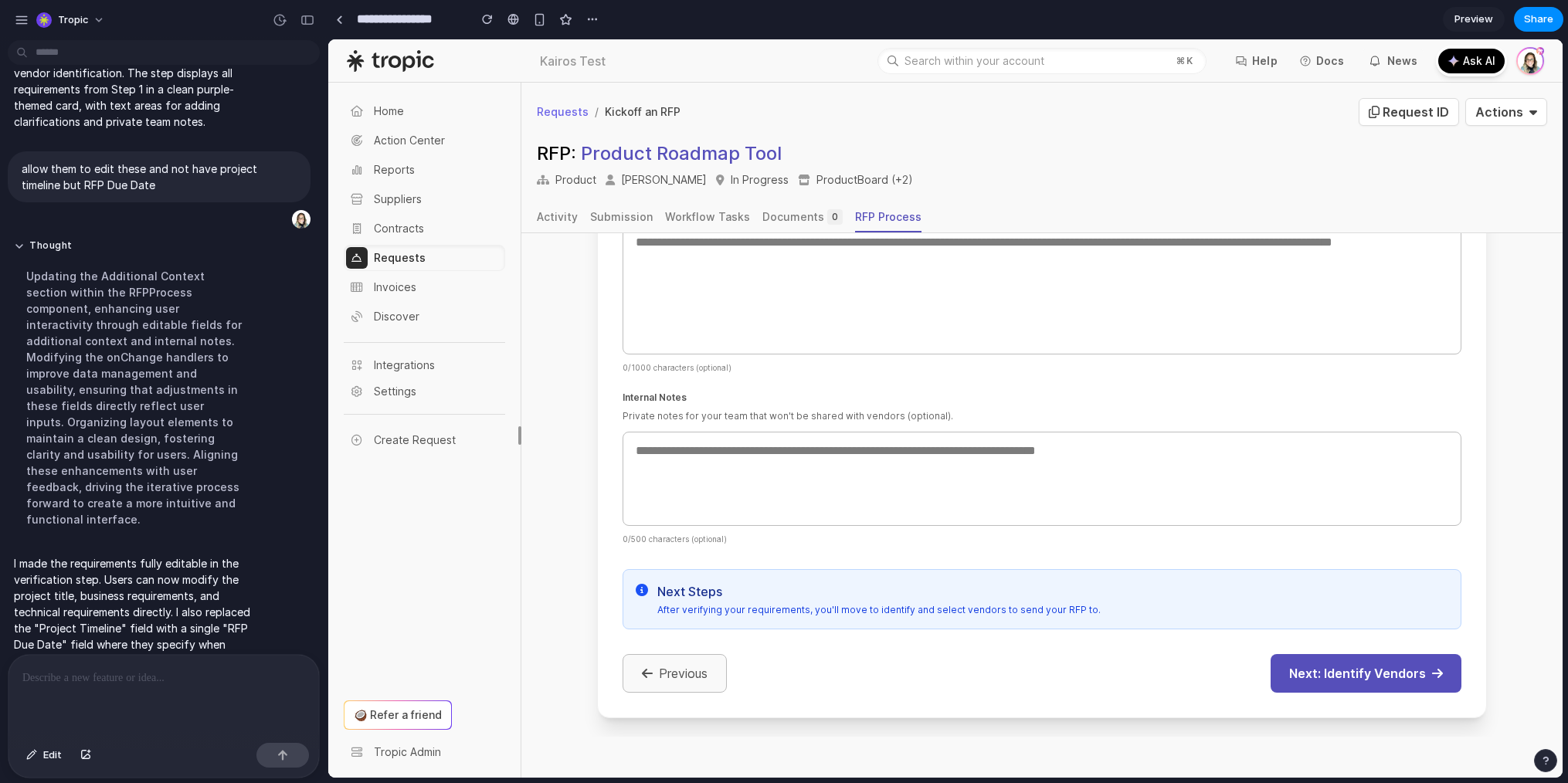
click at [655, 682] on button "Previous" at bounding box center [675, 674] width 104 height 39
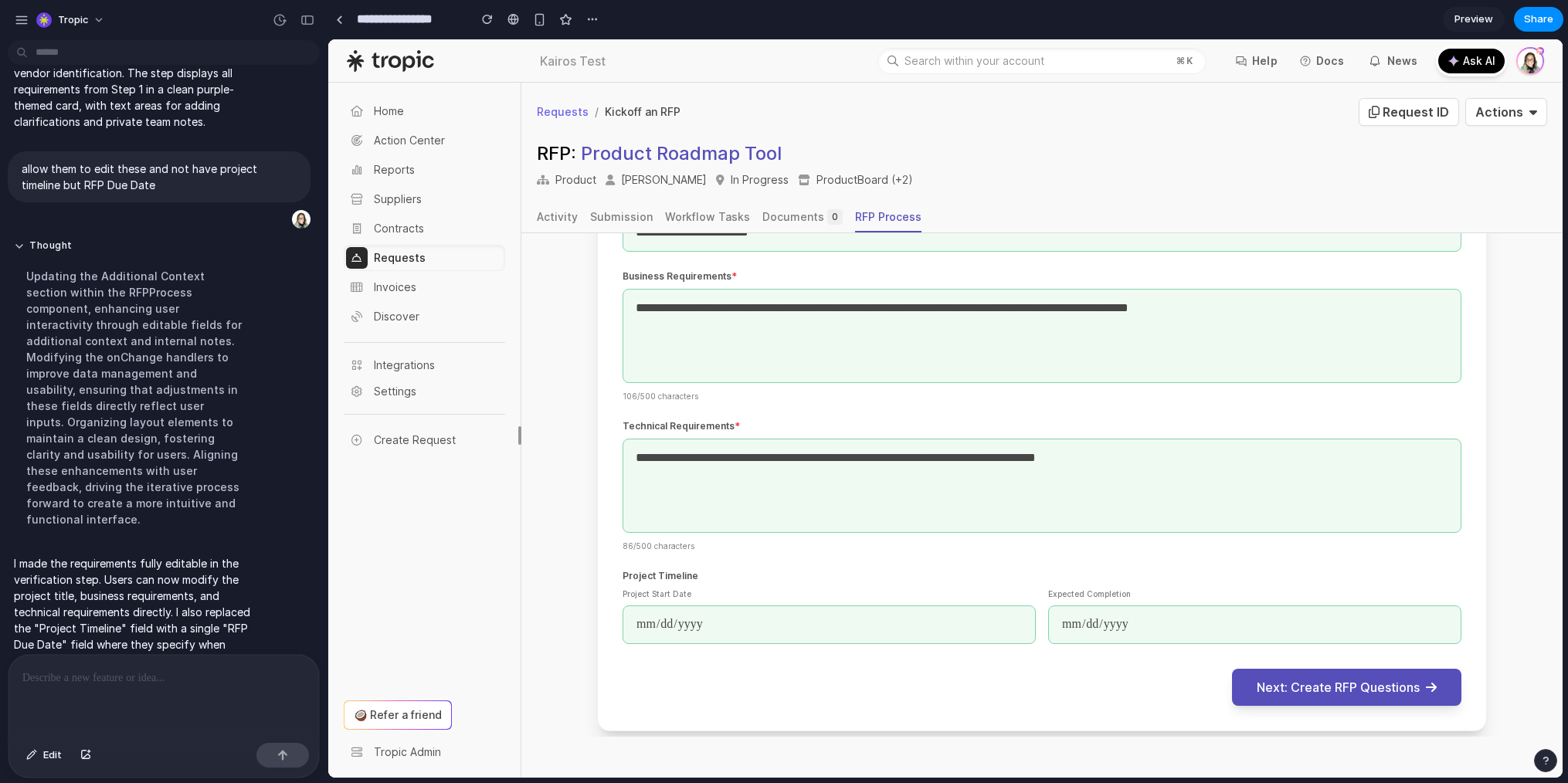
scroll to position [483, 0]
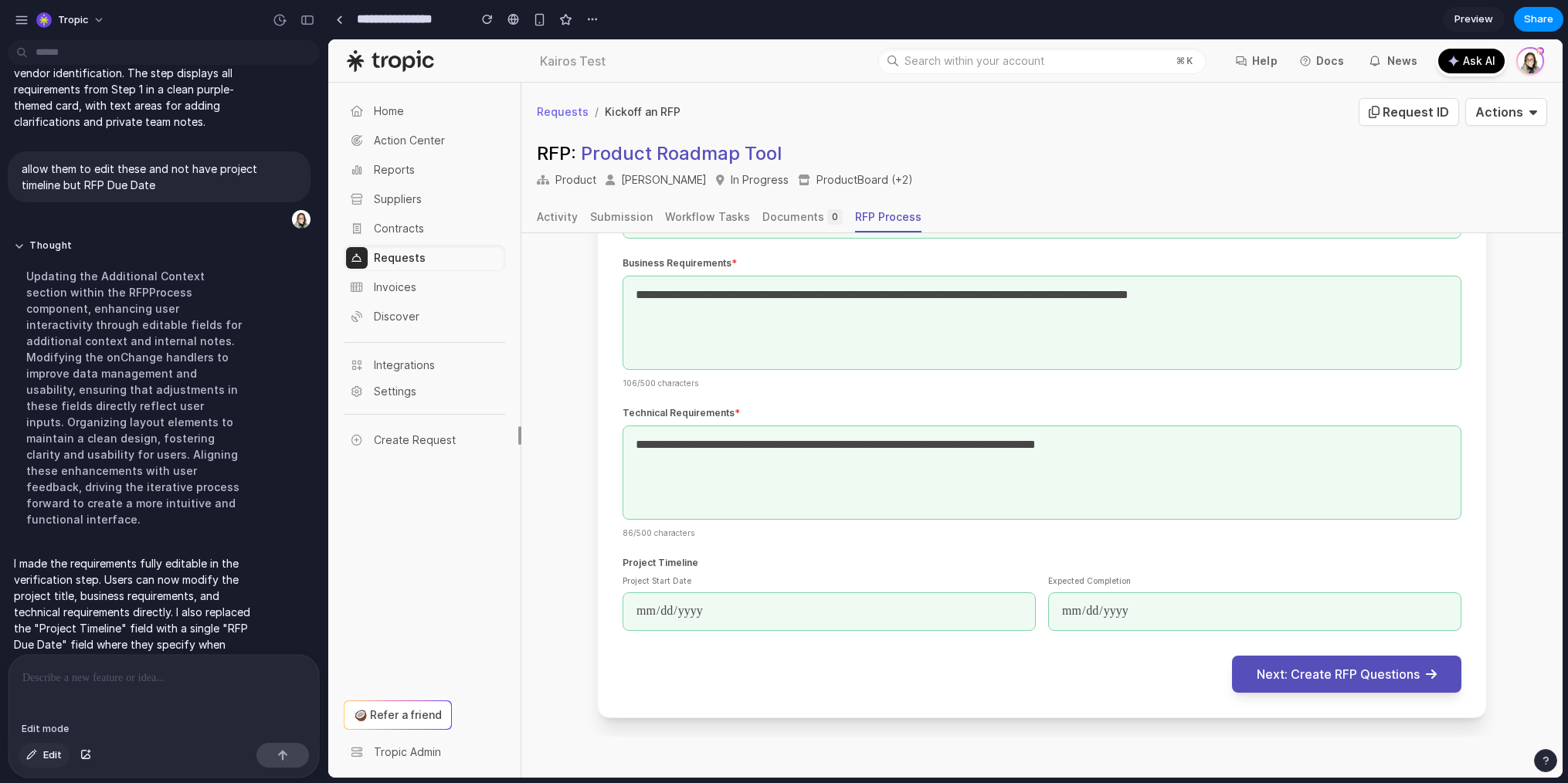
click at [46, 756] on span "Edit" at bounding box center [52, 755] width 19 height 15
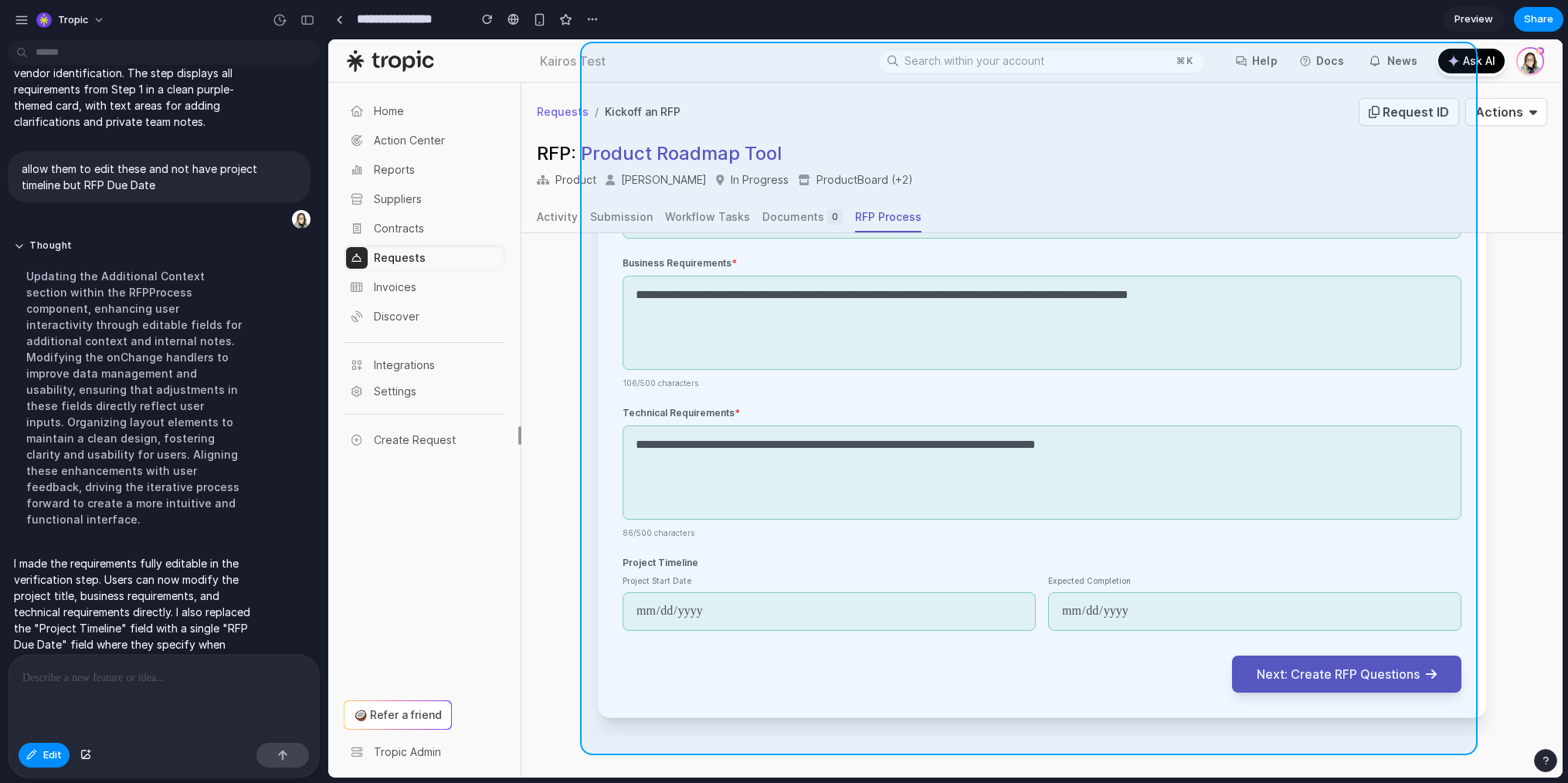
click at [1470, 616] on div at bounding box center [946, 408] width 1235 height 739
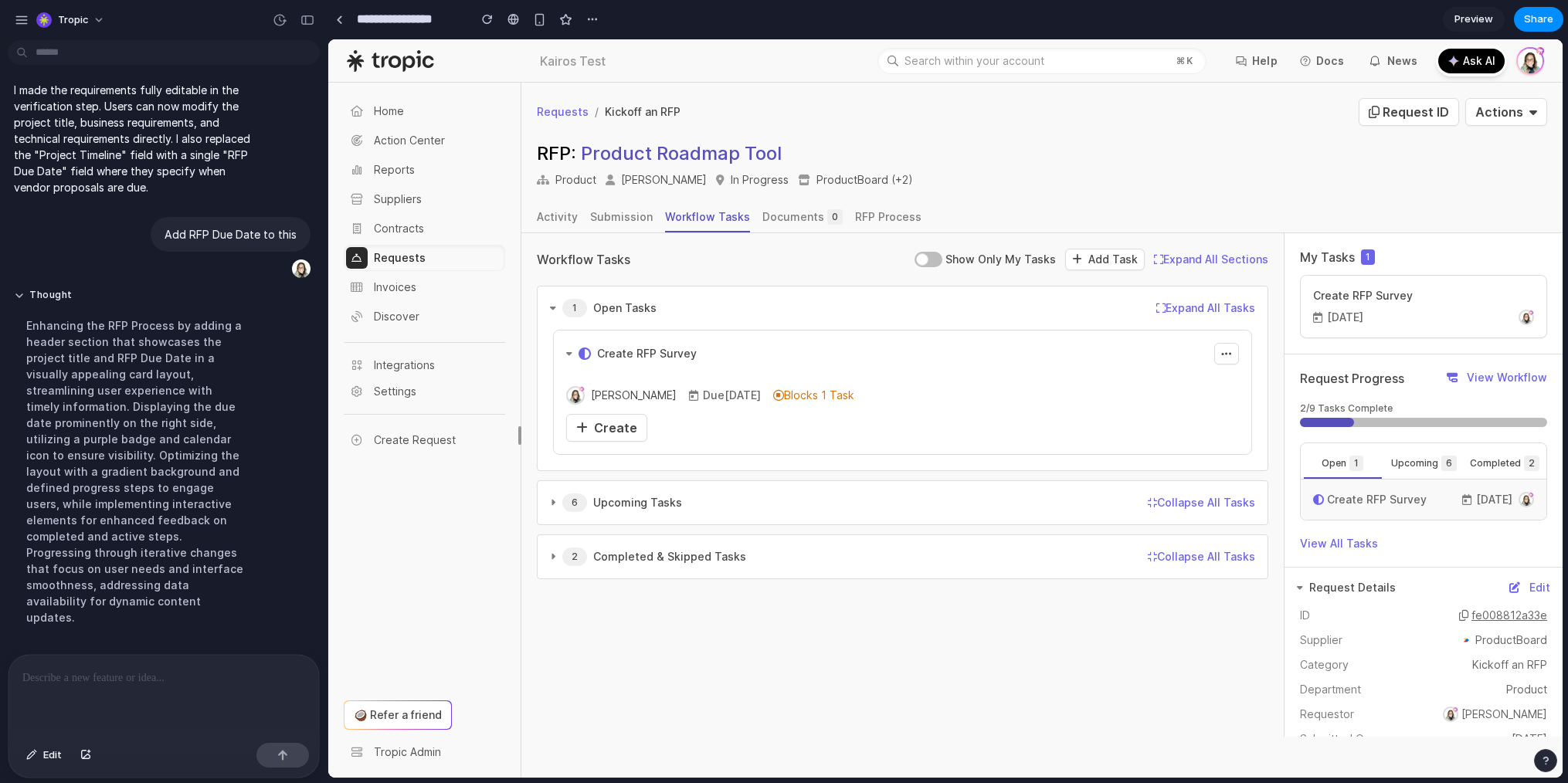
scroll to position [2073, 0]
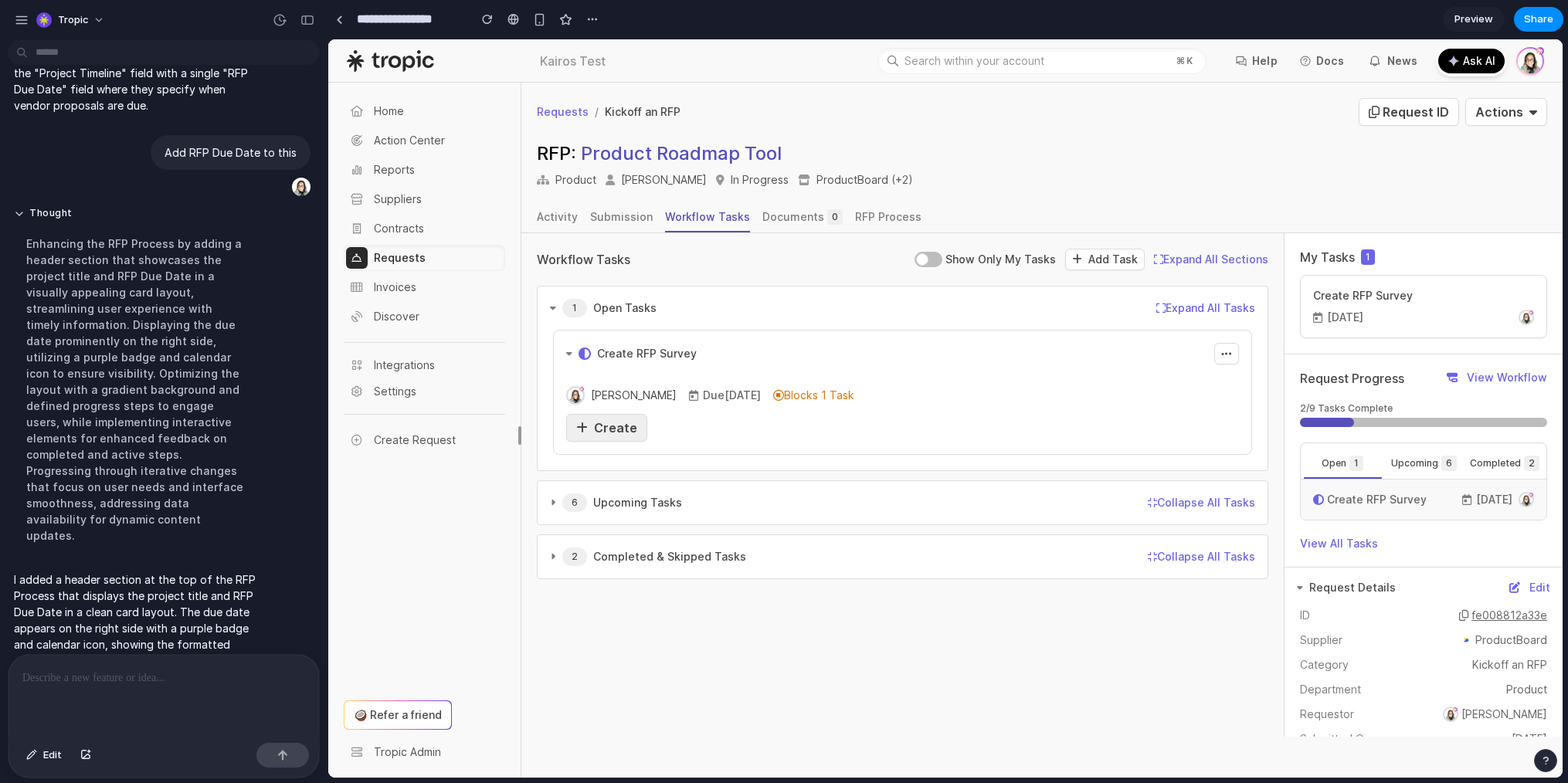
click at [606, 430] on span "Create" at bounding box center [615, 427] width 43 height 15
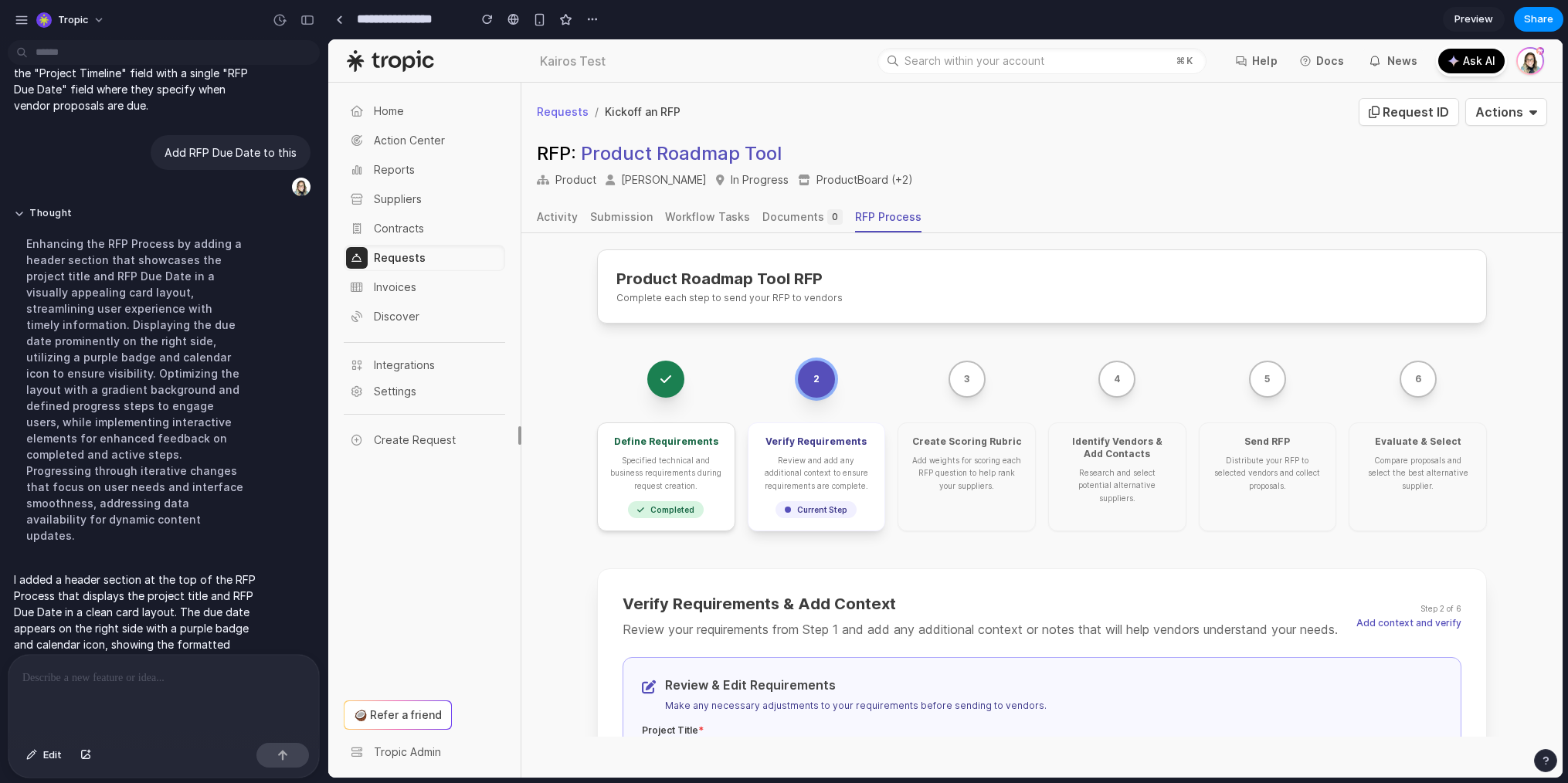
scroll to position [0, 0]
click at [39, 752] on button "Edit" at bounding box center [44, 755] width 51 height 25
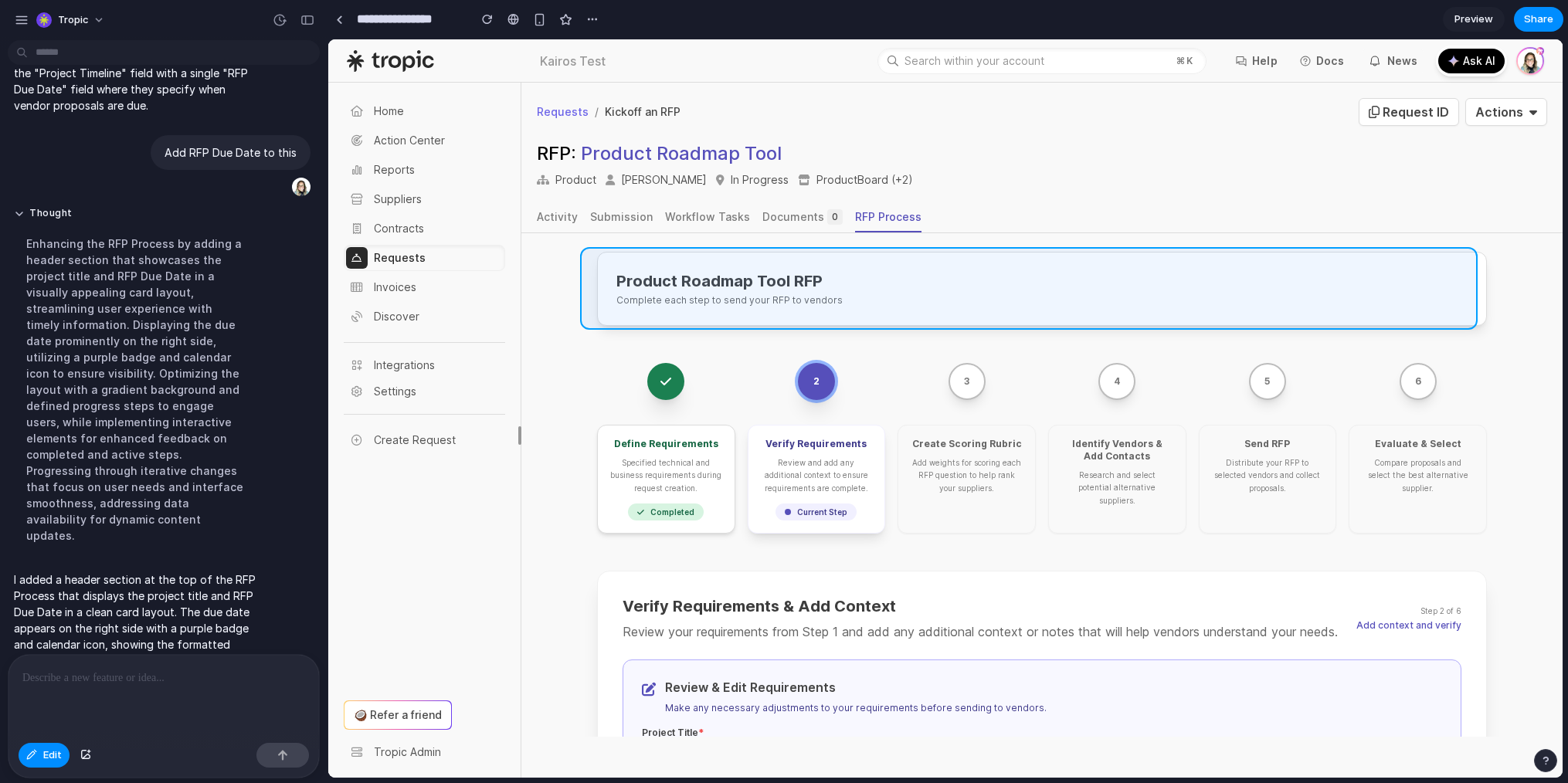
click at [1012, 269] on div at bounding box center [946, 408] width 1235 height 739
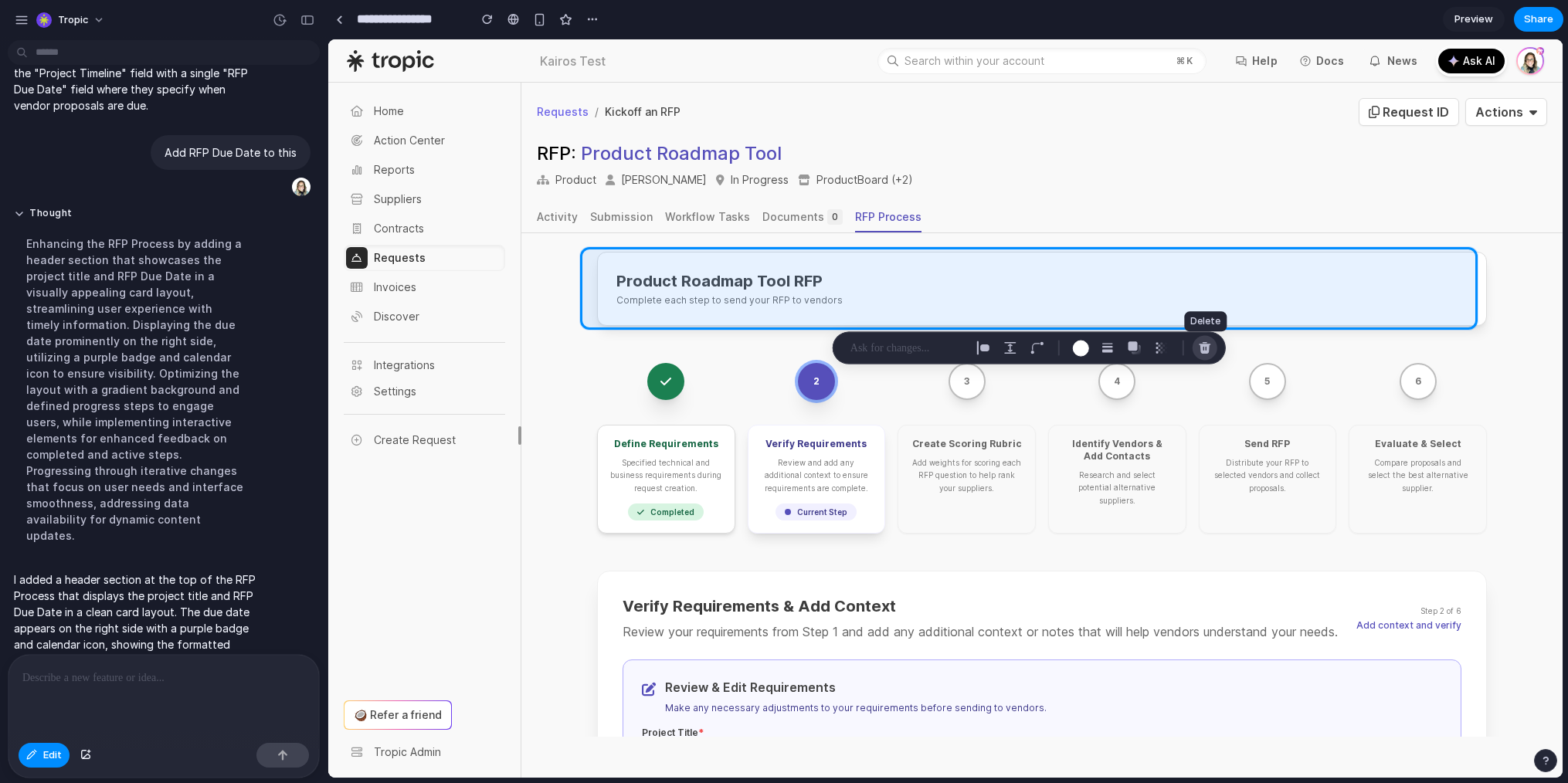
click at [1209, 346] on div "button" at bounding box center [1205, 348] width 14 height 14
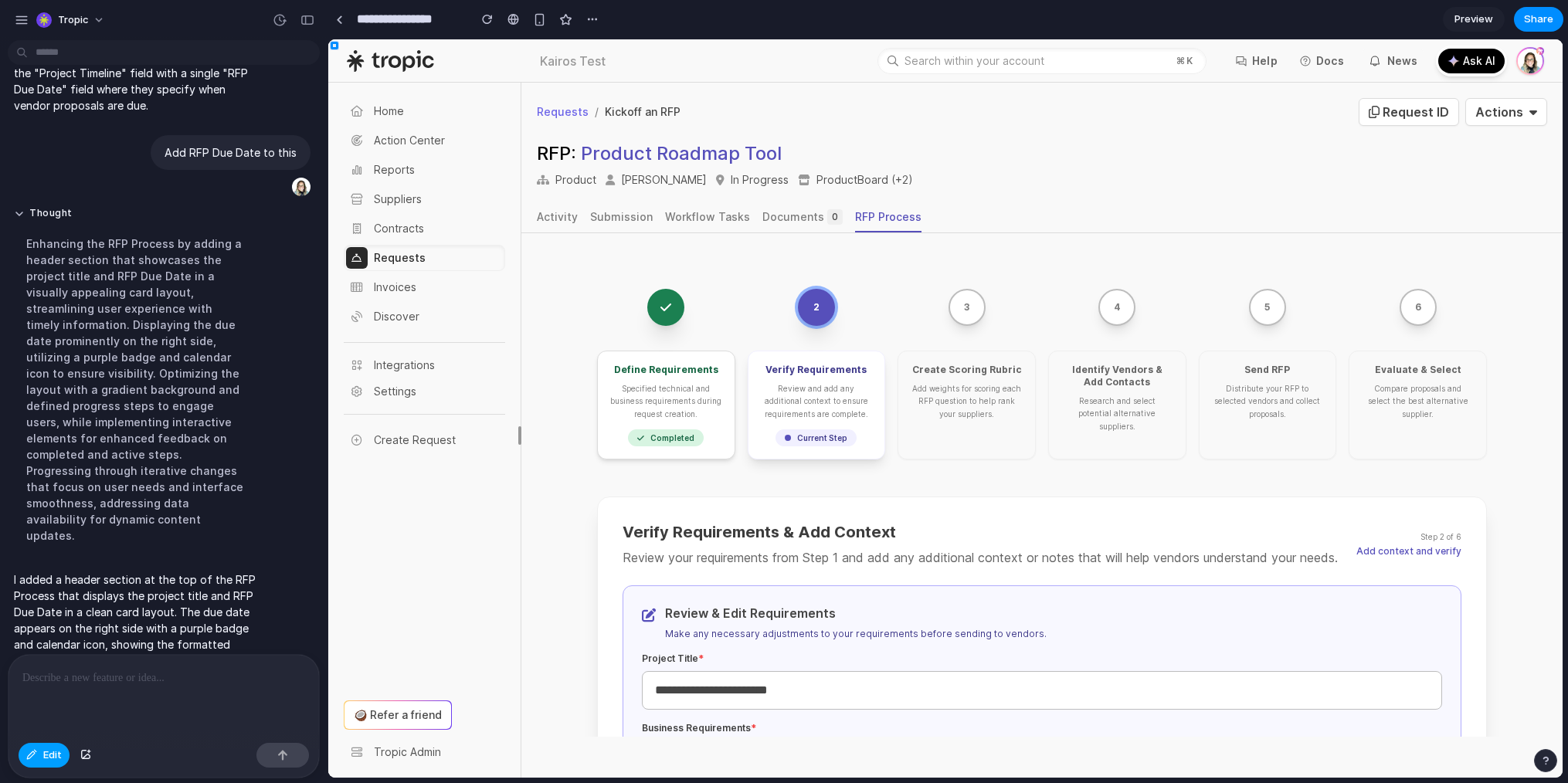
click at [49, 758] on span "Edit" at bounding box center [52, 755] width 19 height 15
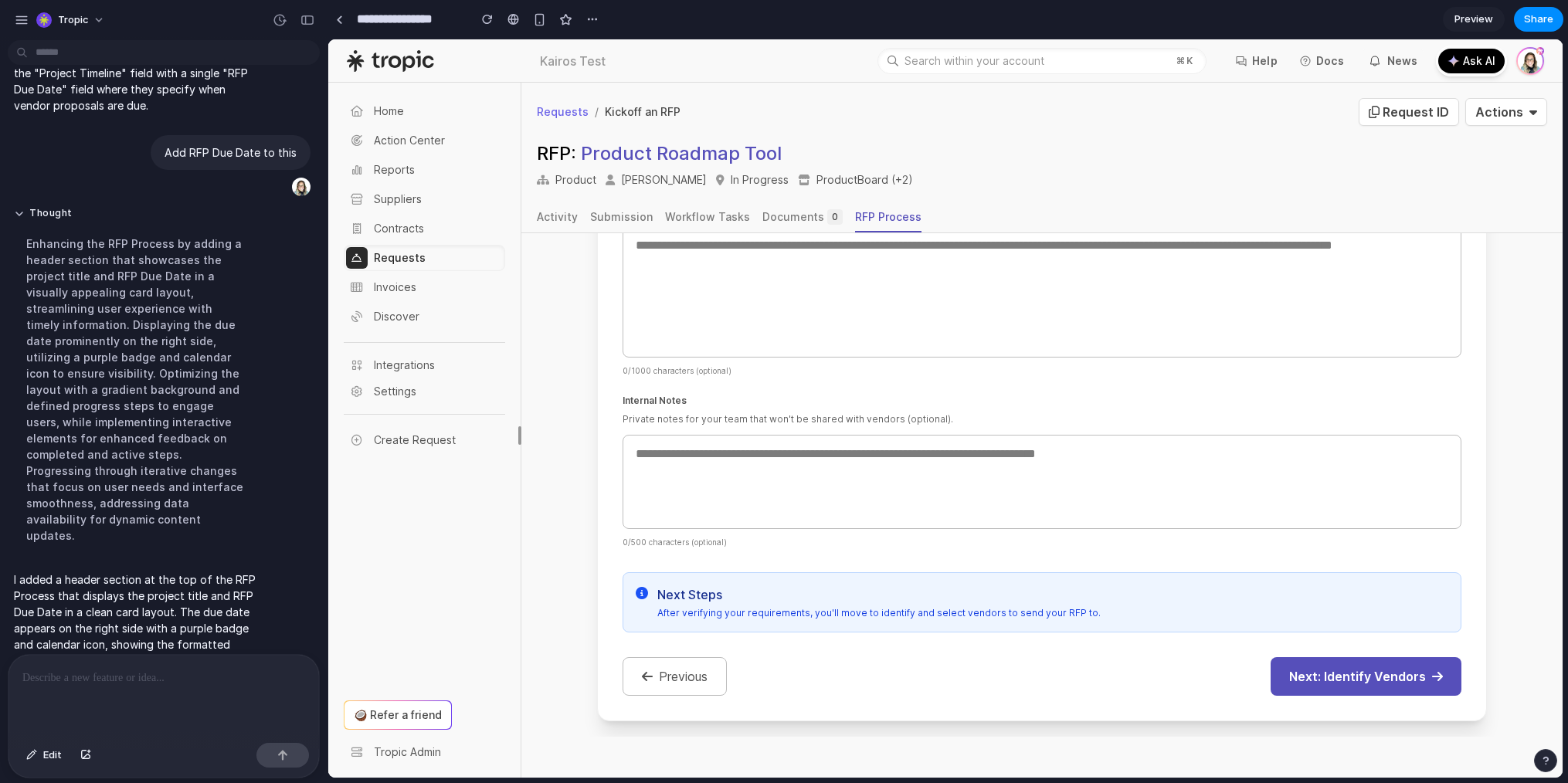
scroll to position [936, 0]
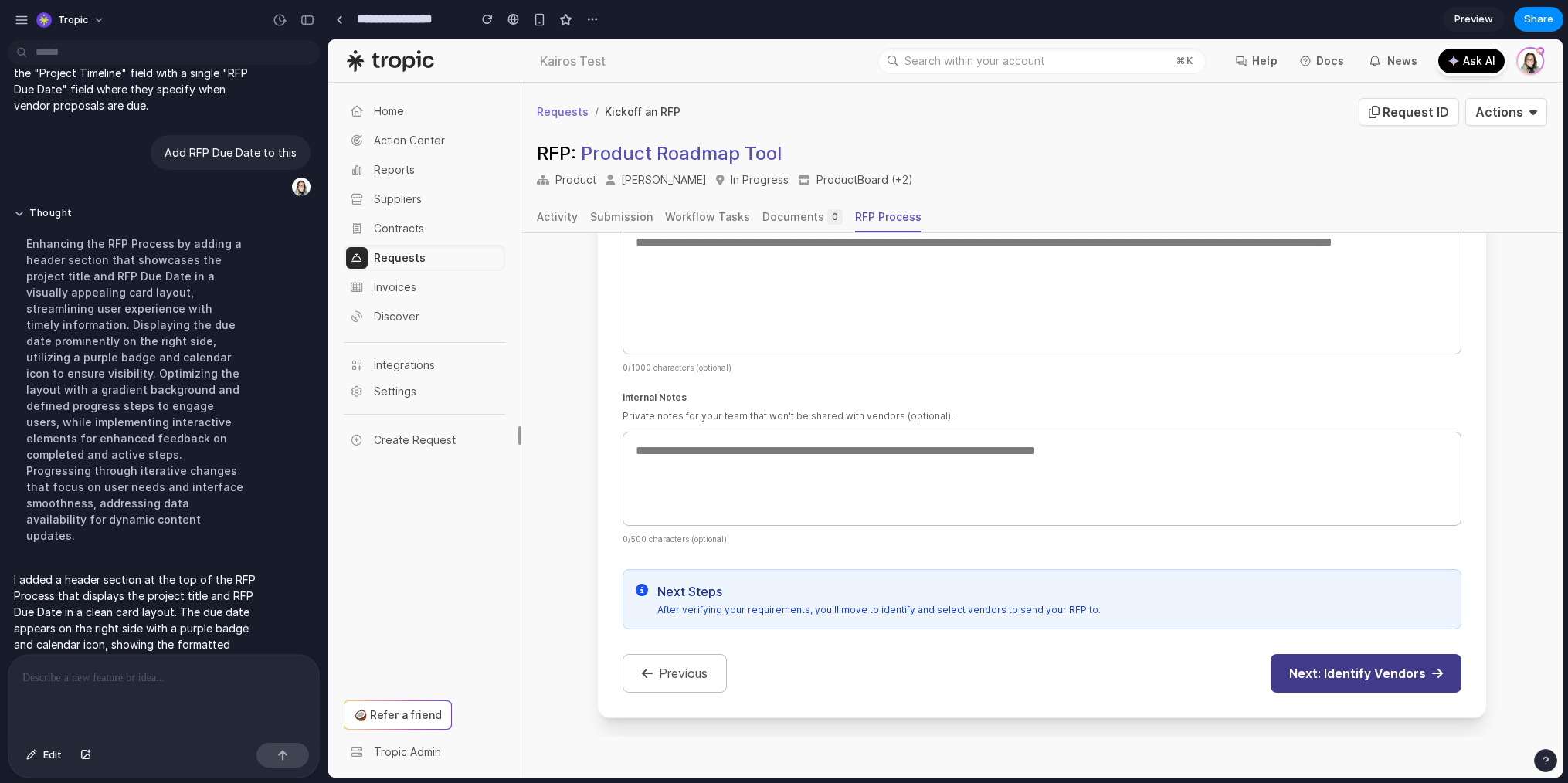
click at [1389, 673] on button "Next: Identify Vendors" at bounding box center [1367, 674] width 191 height 39
click at [1333, 666] on button "Next: Identify Vendors" at bounding box center [1367, 674] width 191 height 39
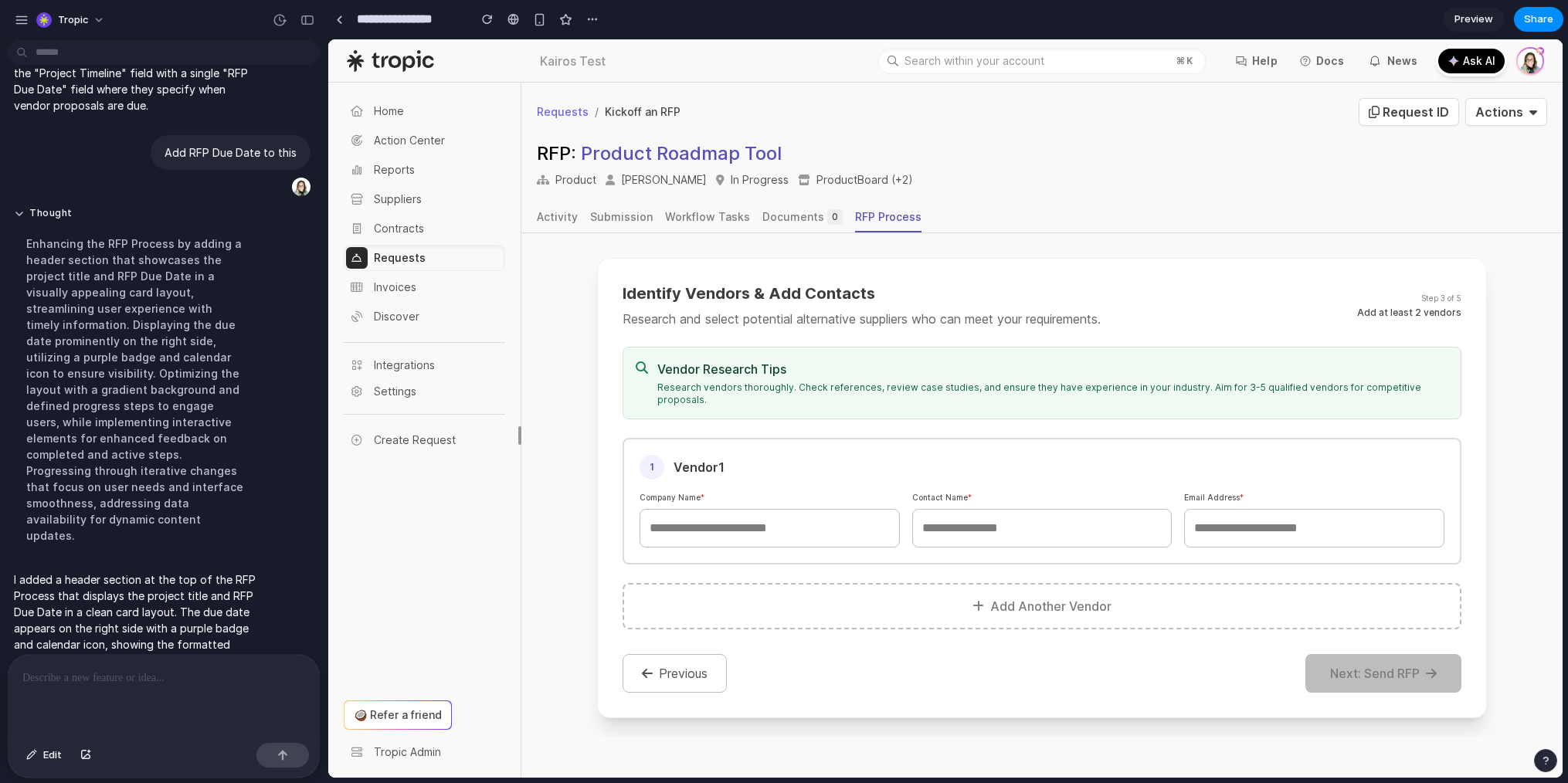
scroll to position [234, 0]
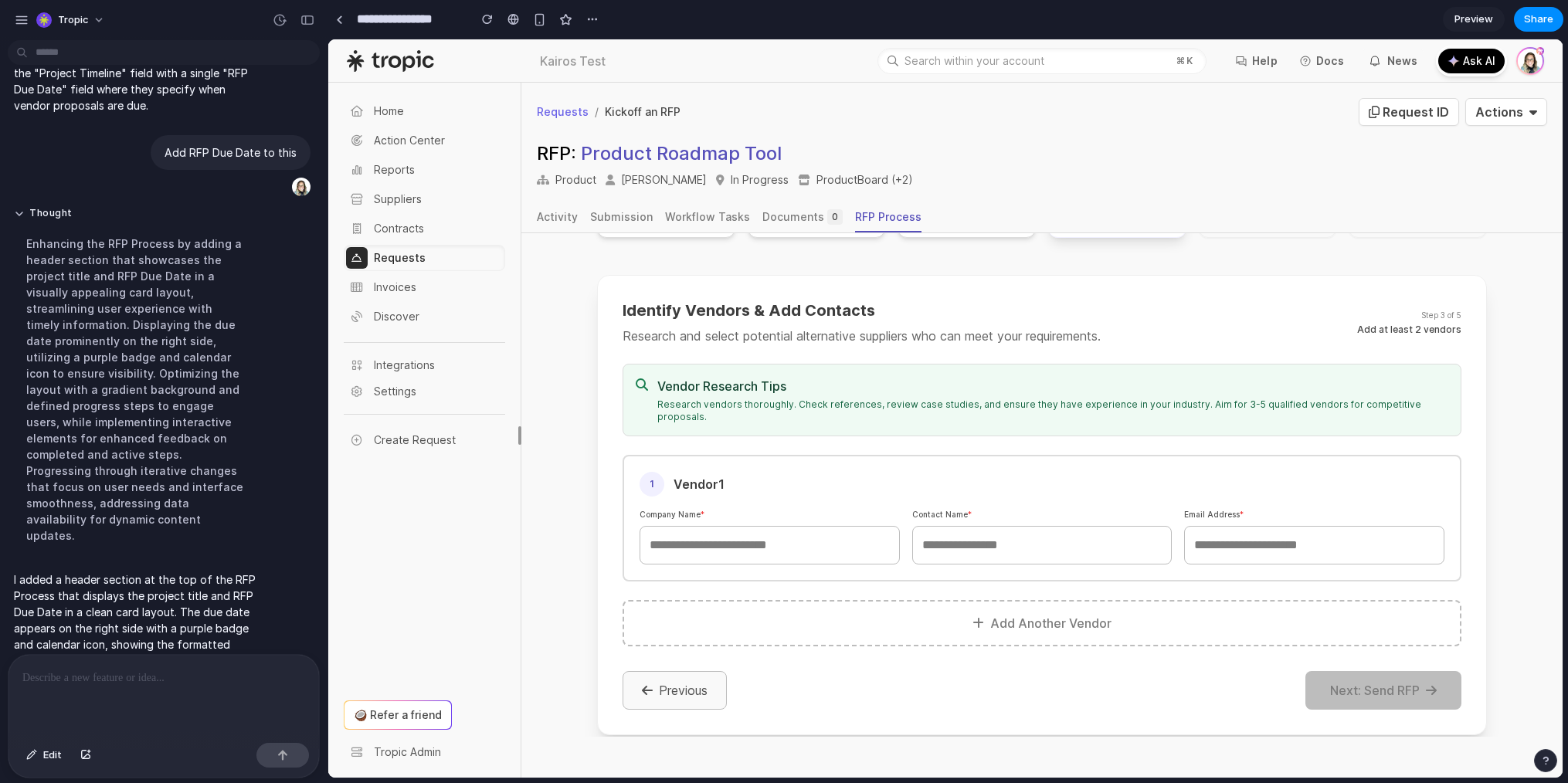
click at [706, 671] on button "Previous" at bounding box center [675, 691] width 104 height 39
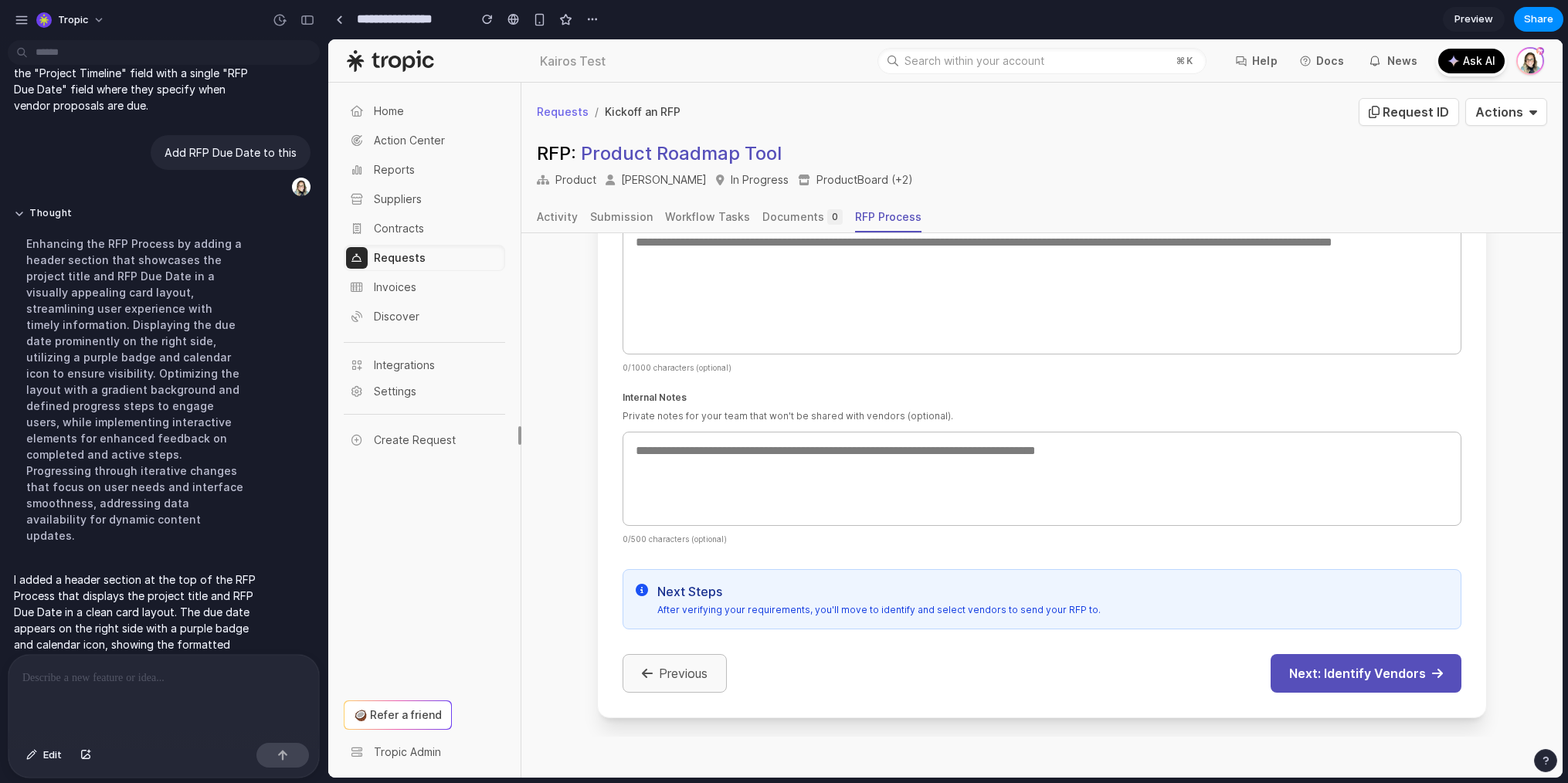
click at [679, 682] on button "Previous" at bounding box center [675, 674] width 104 height 39
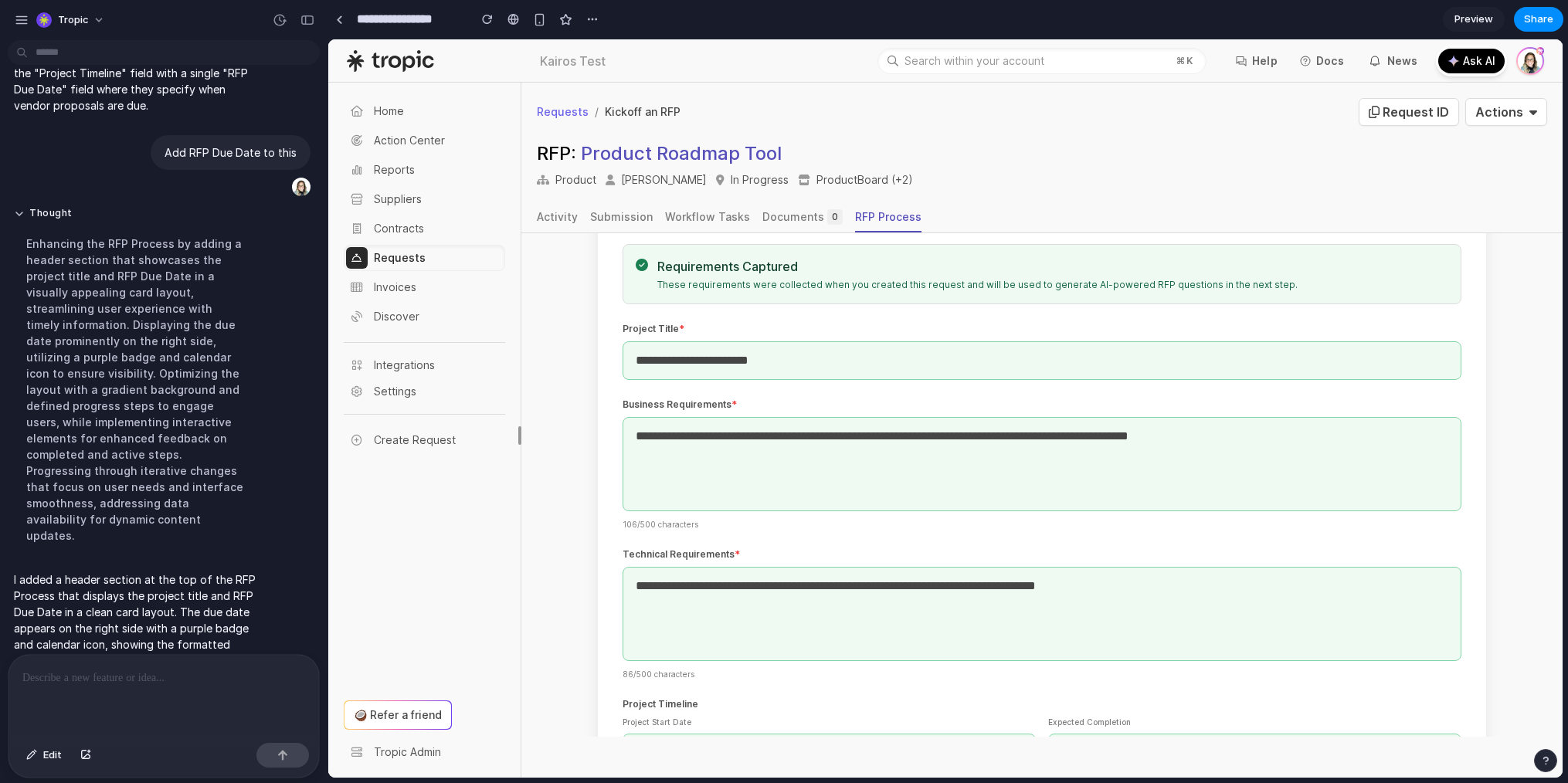
scroll to position [483, 0]
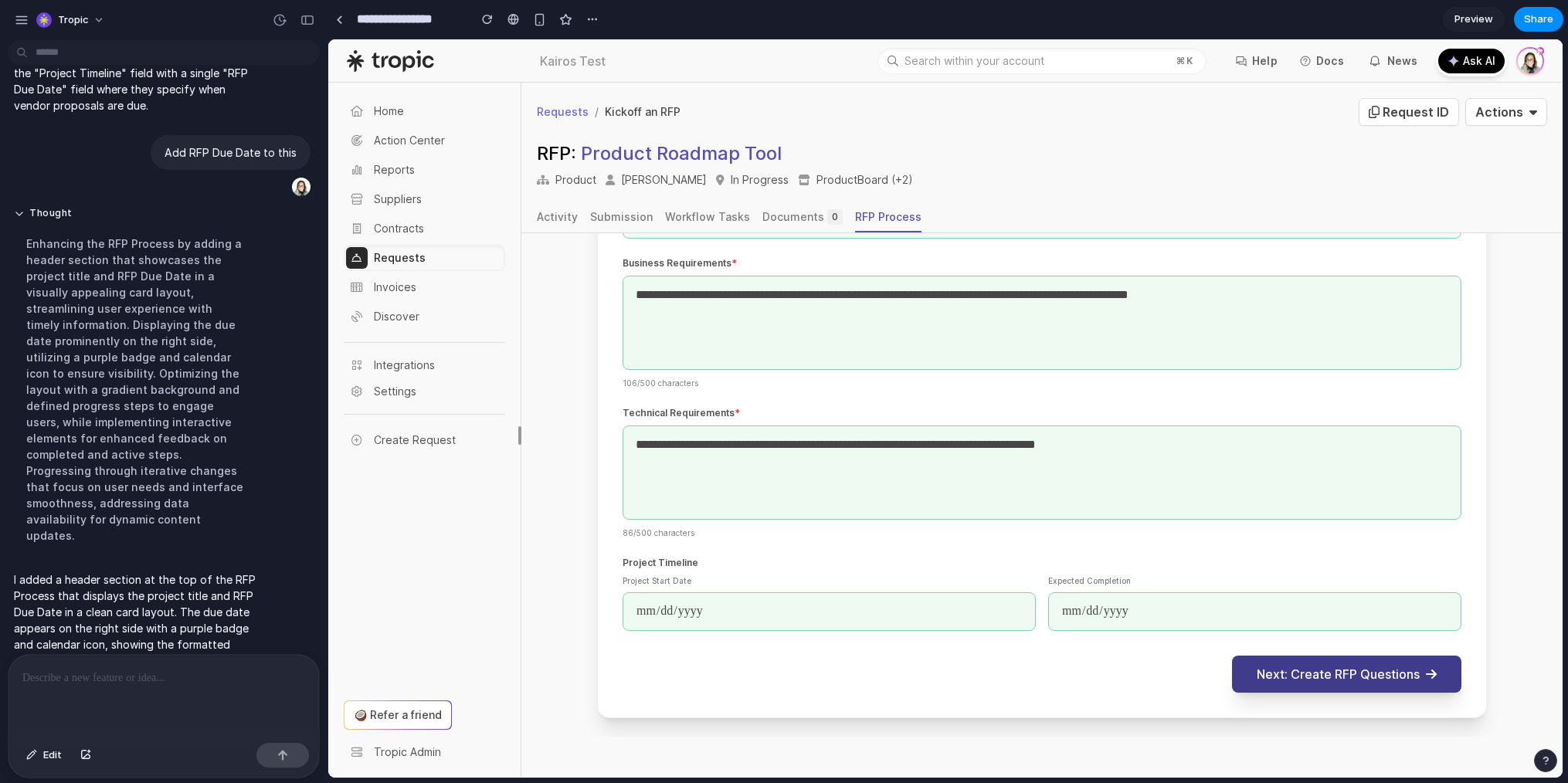
click at [1322, 671] on button "Next: Create RFP Questions" at bounding box center [1347, 675] width 230 height 37
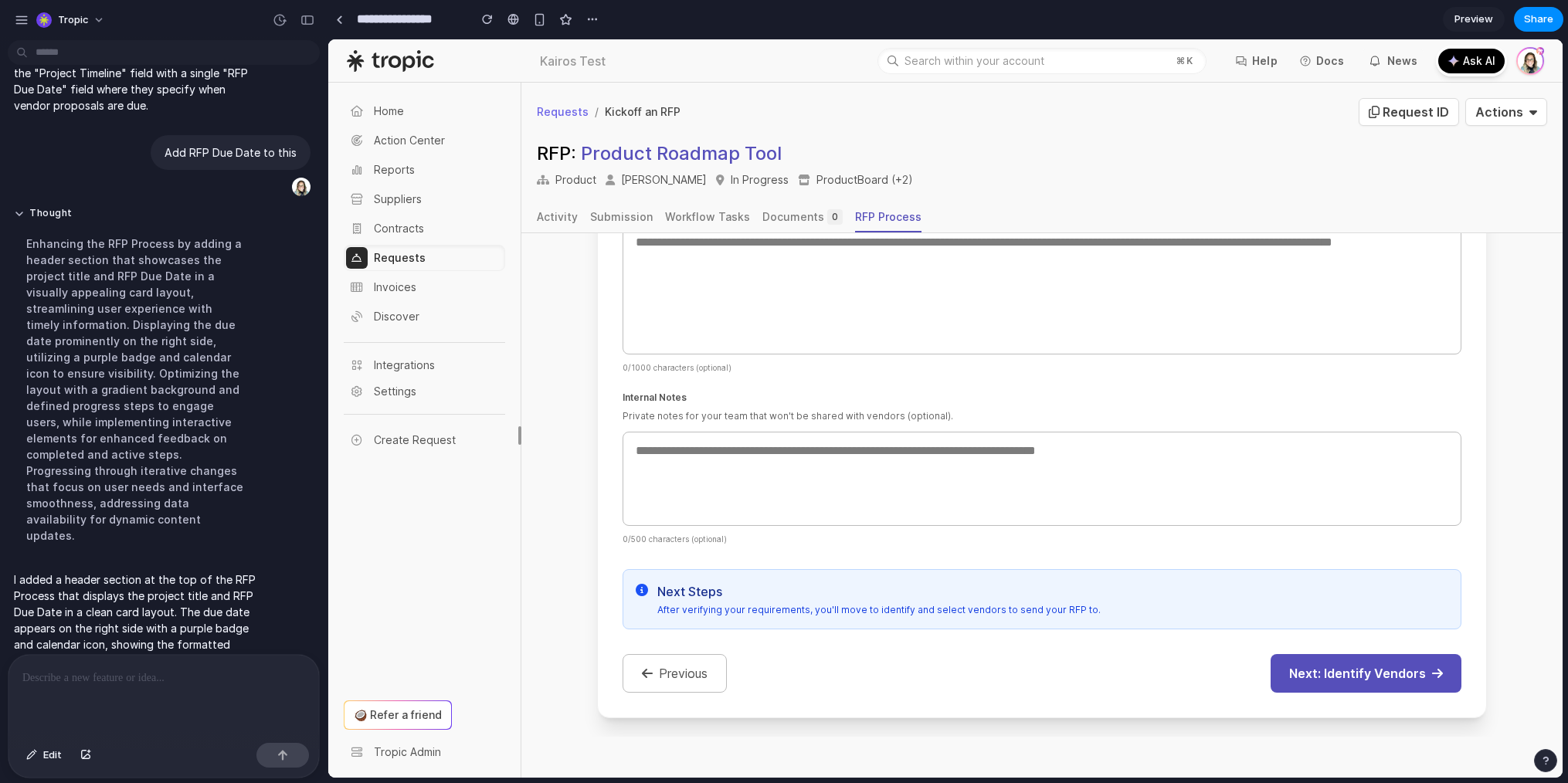
click at [1334, 686] on button "Next: Identify Vendors" at bounding box center [1367, 674] width 191 height 39
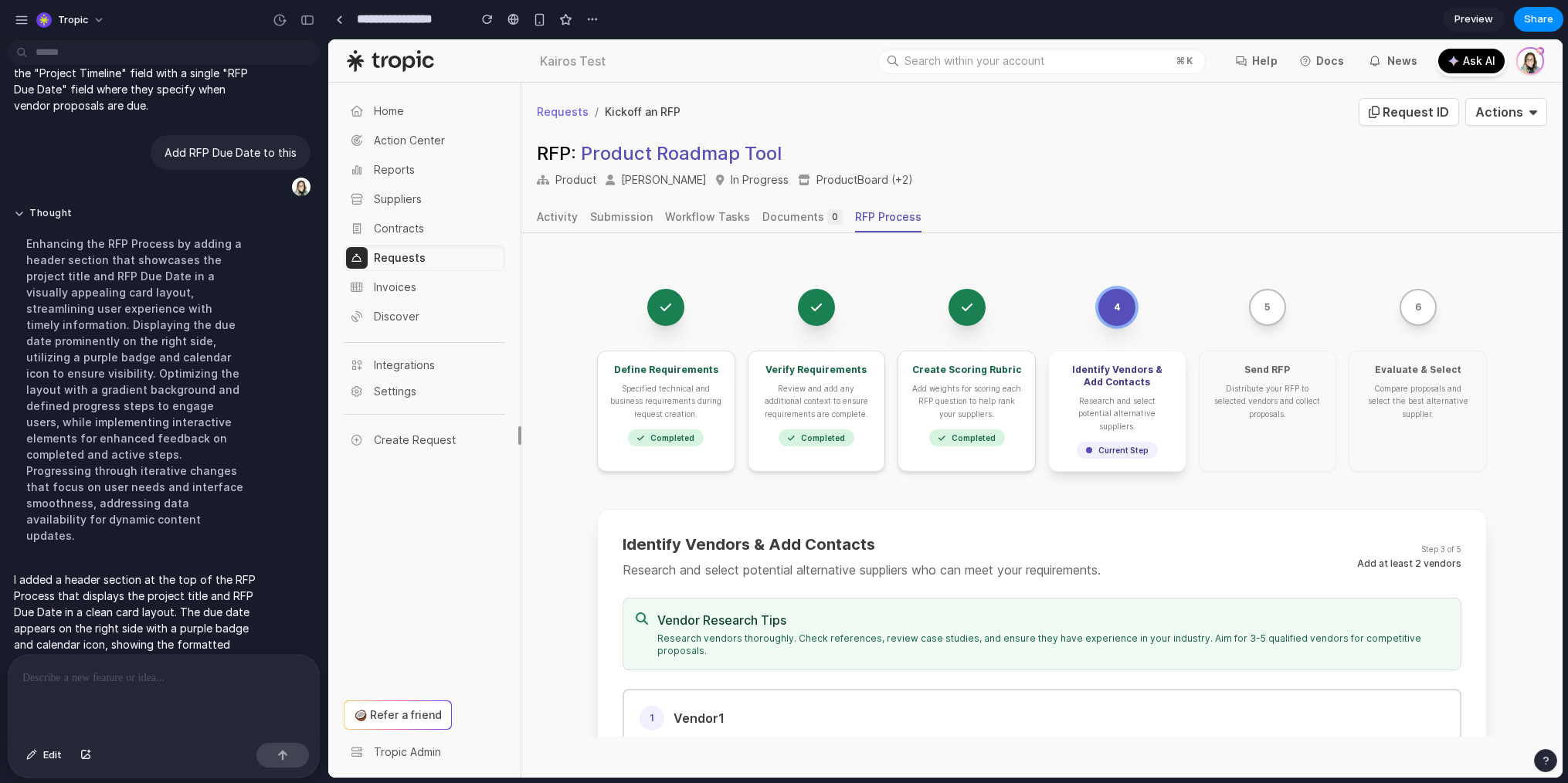
scroll to position [234, 0]
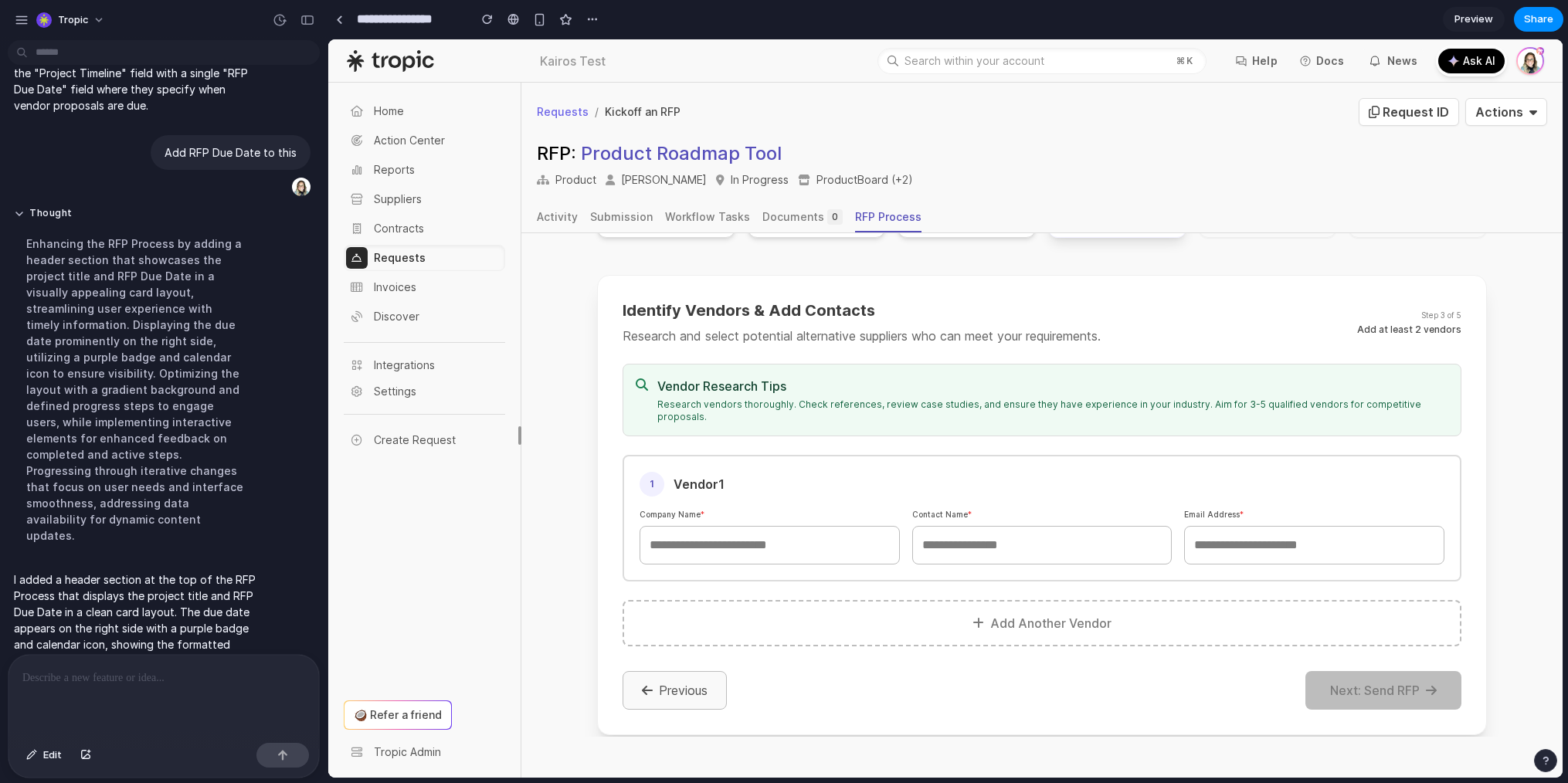
click at [650, 674] on button "Previous" at bounding box center [675, 691] width 104 height 39
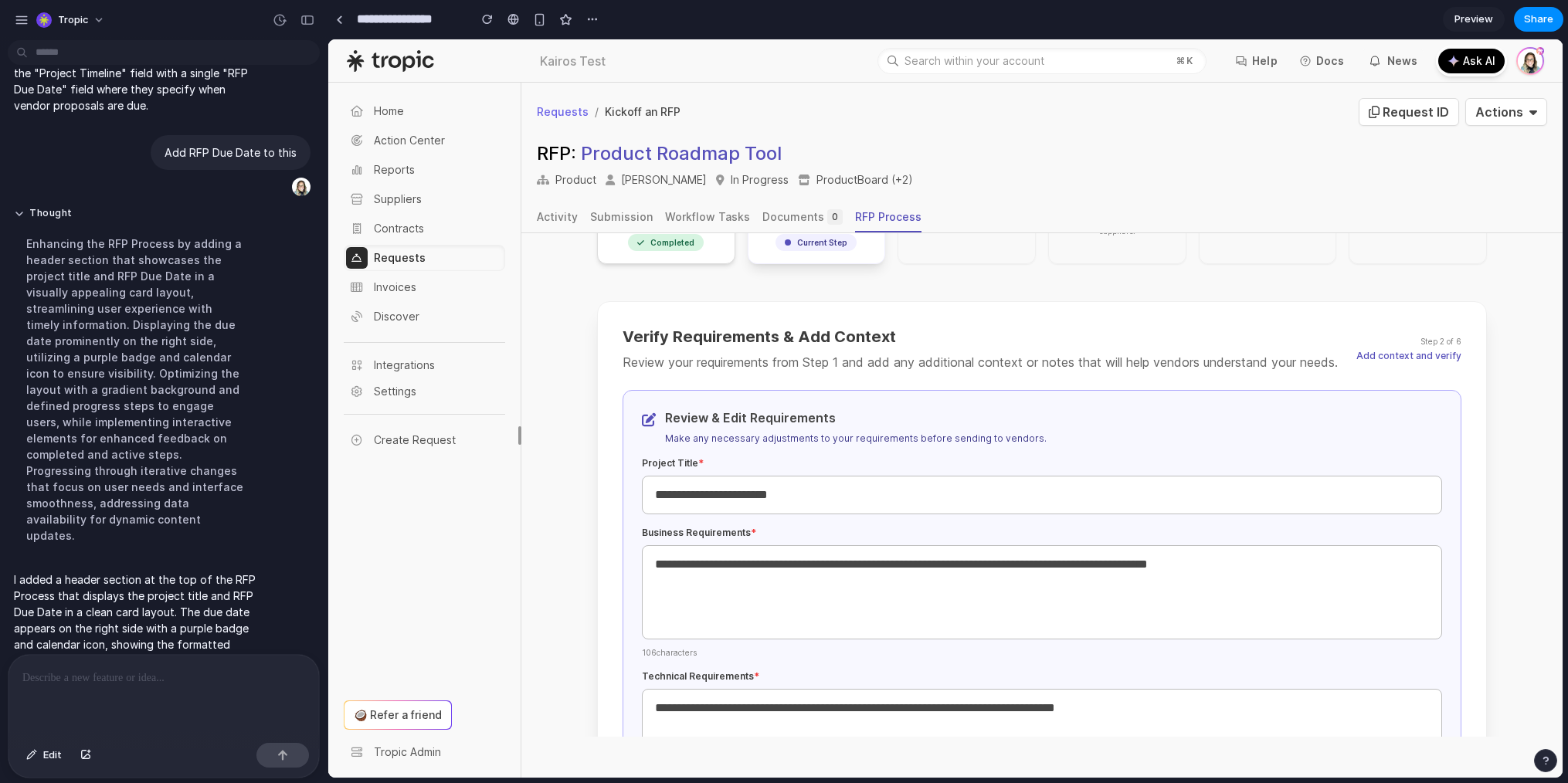
scroll to position [0, 0]
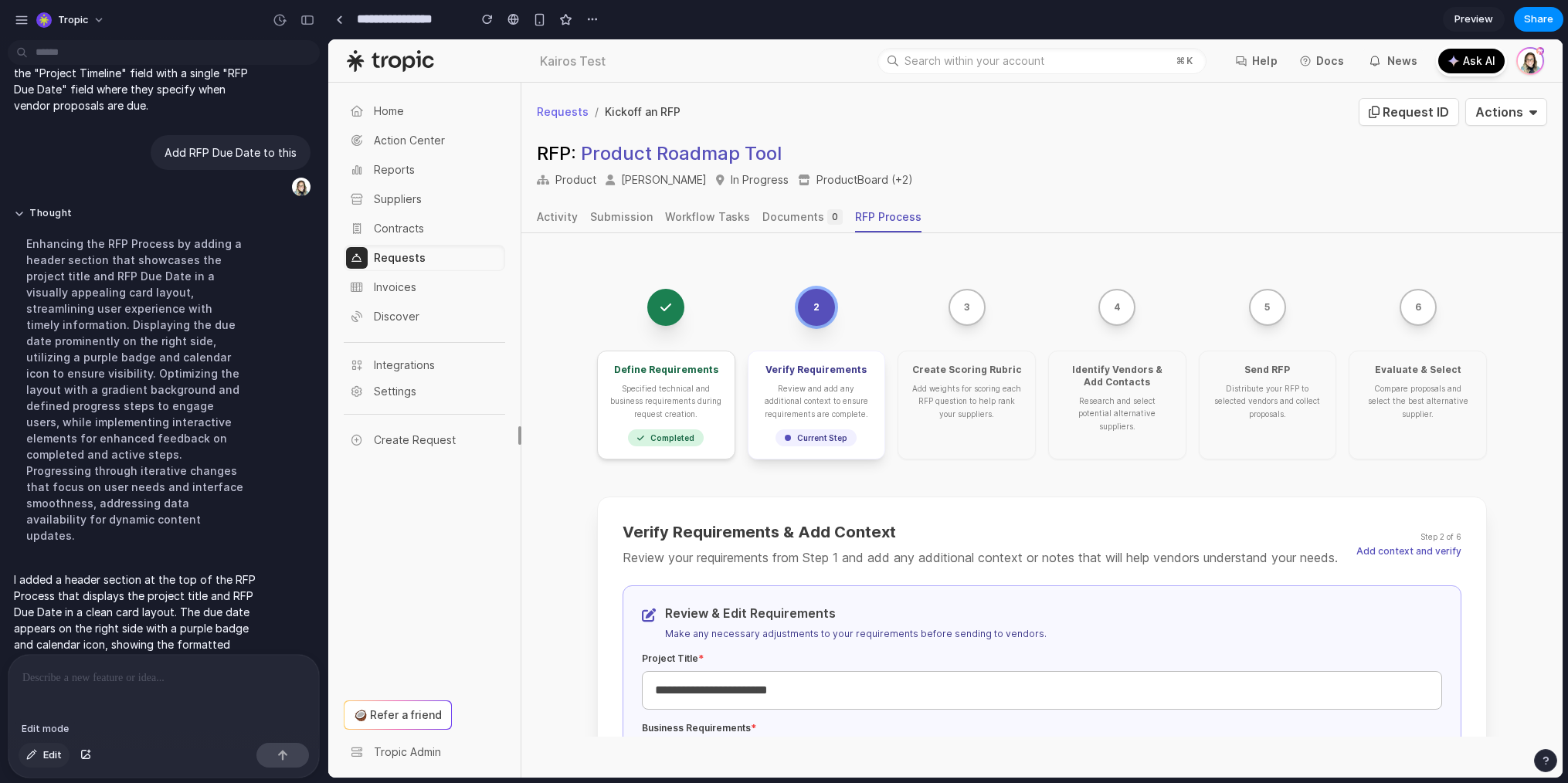
click at [41, 749] on button "Edit" at bounding box center [44, 755] width 51 height 25
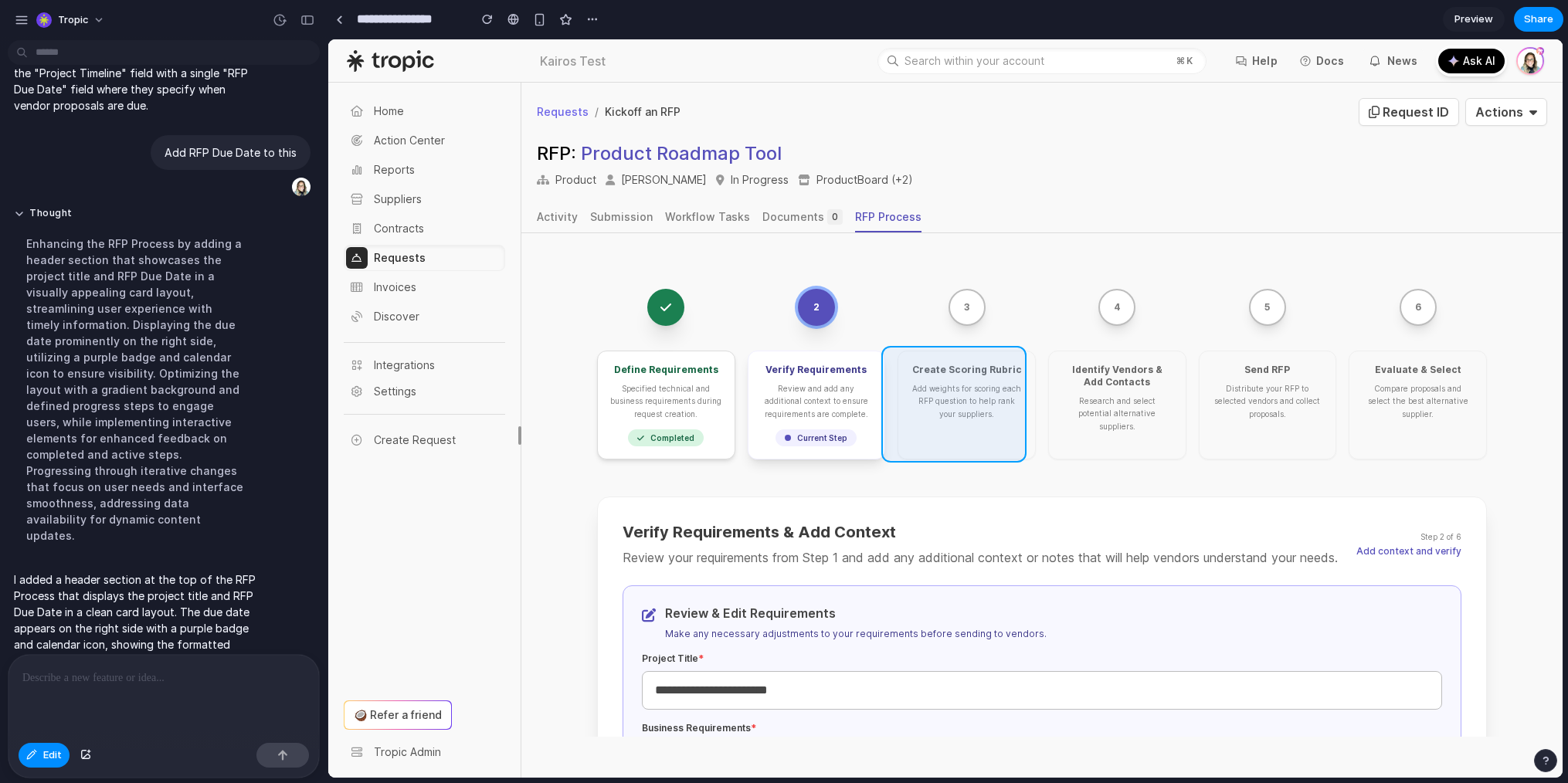
click at [1018, 389] on div at bounding box center [946, 408] width 1235 height 739
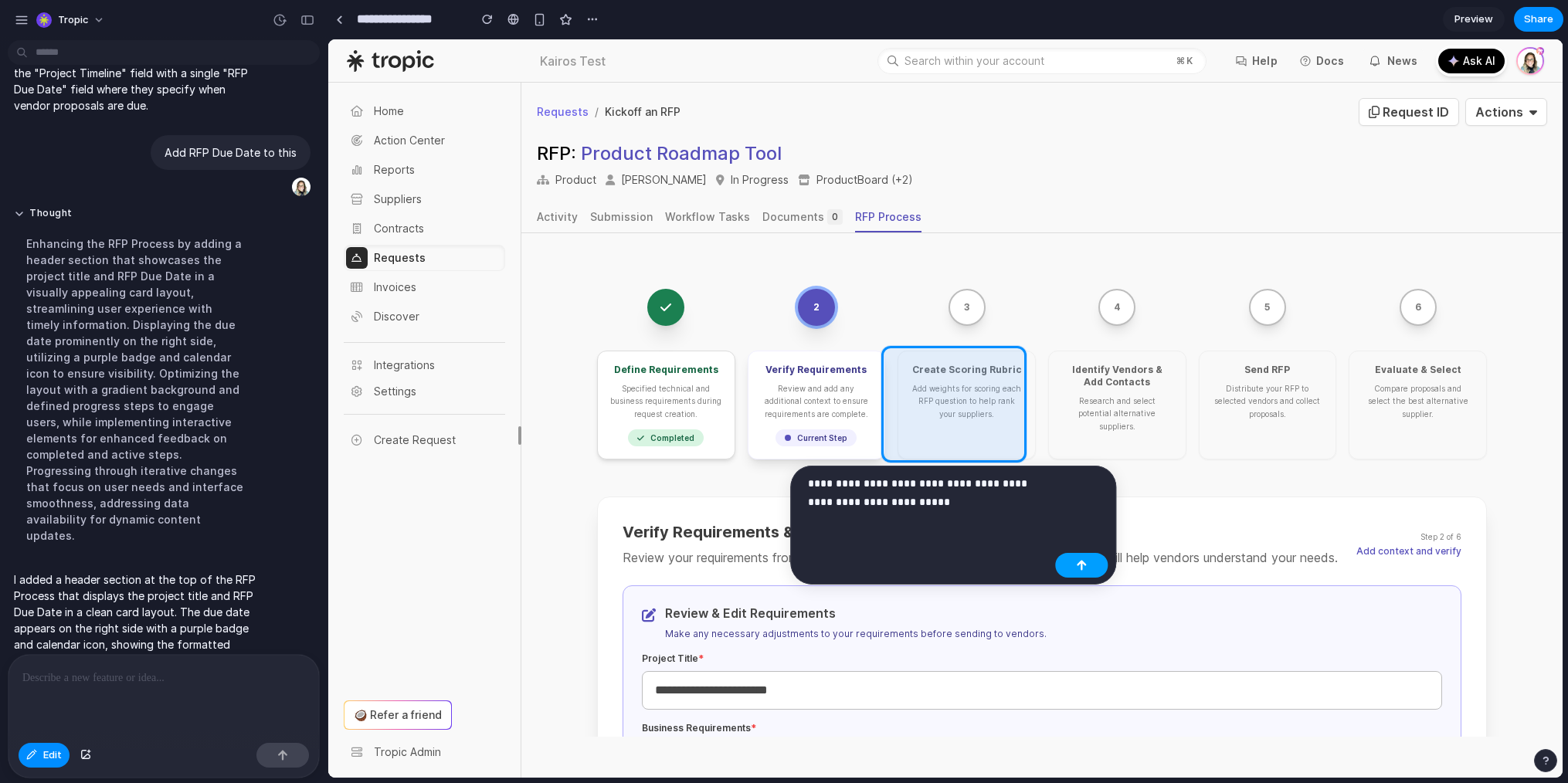
click at [1083, 558] on button "button" at bounding box center [1081, 565] width 53 height 25
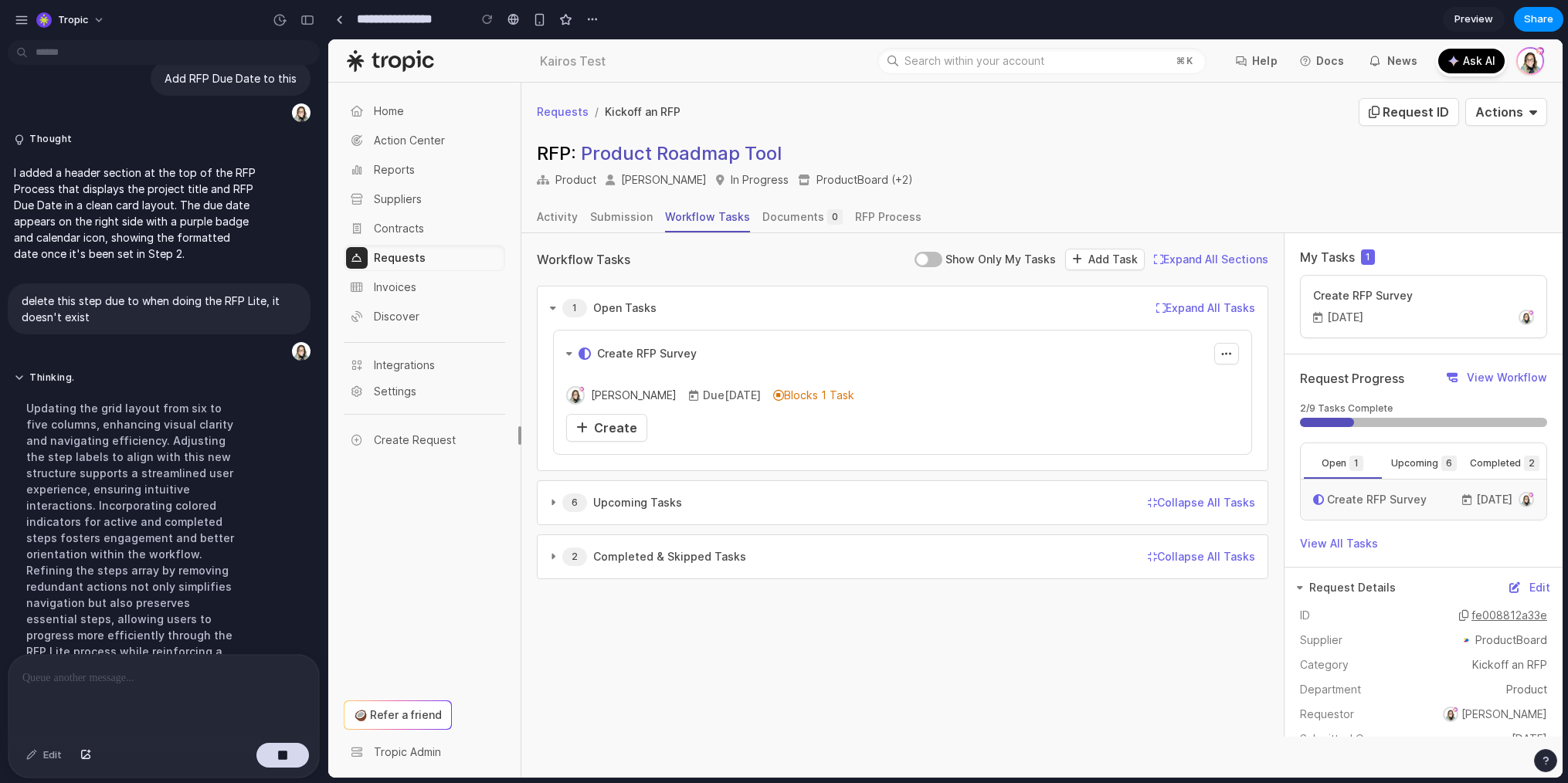
scroll to position [2198, 0]
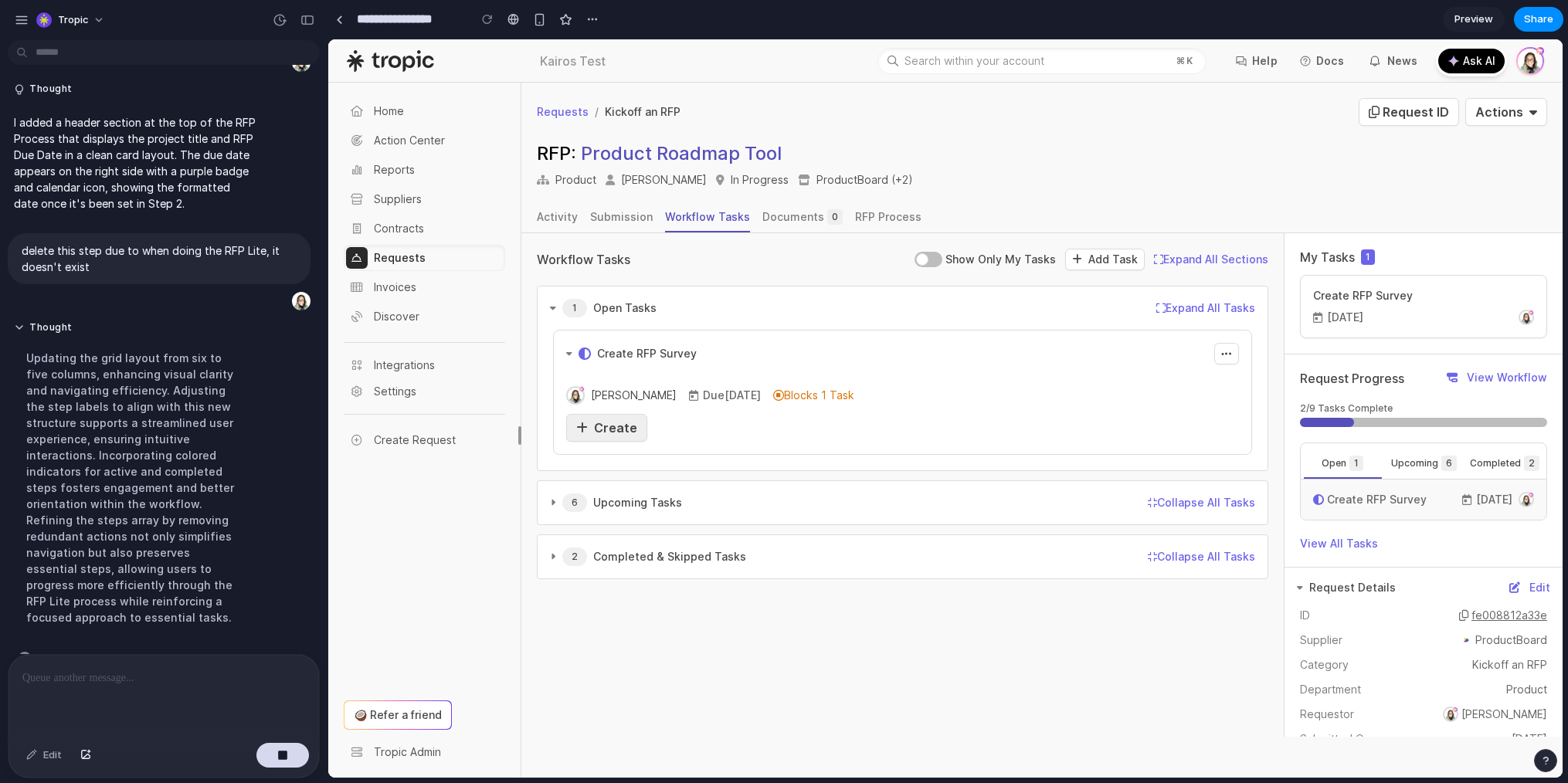
click at [634, 421] on link "Create" at bounding box center [607, 428] width 81 height 28
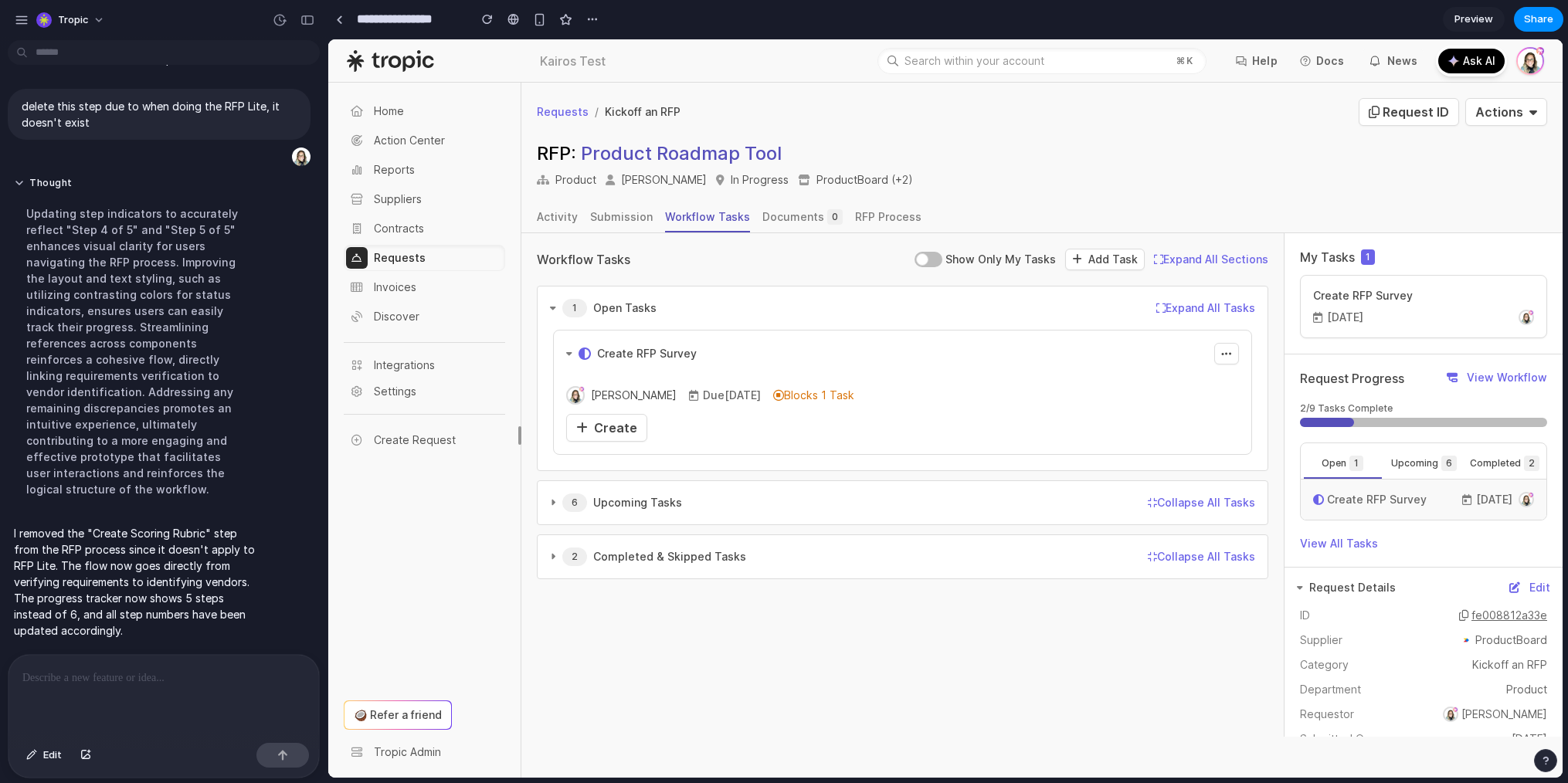
scroll to position [2328, 0]
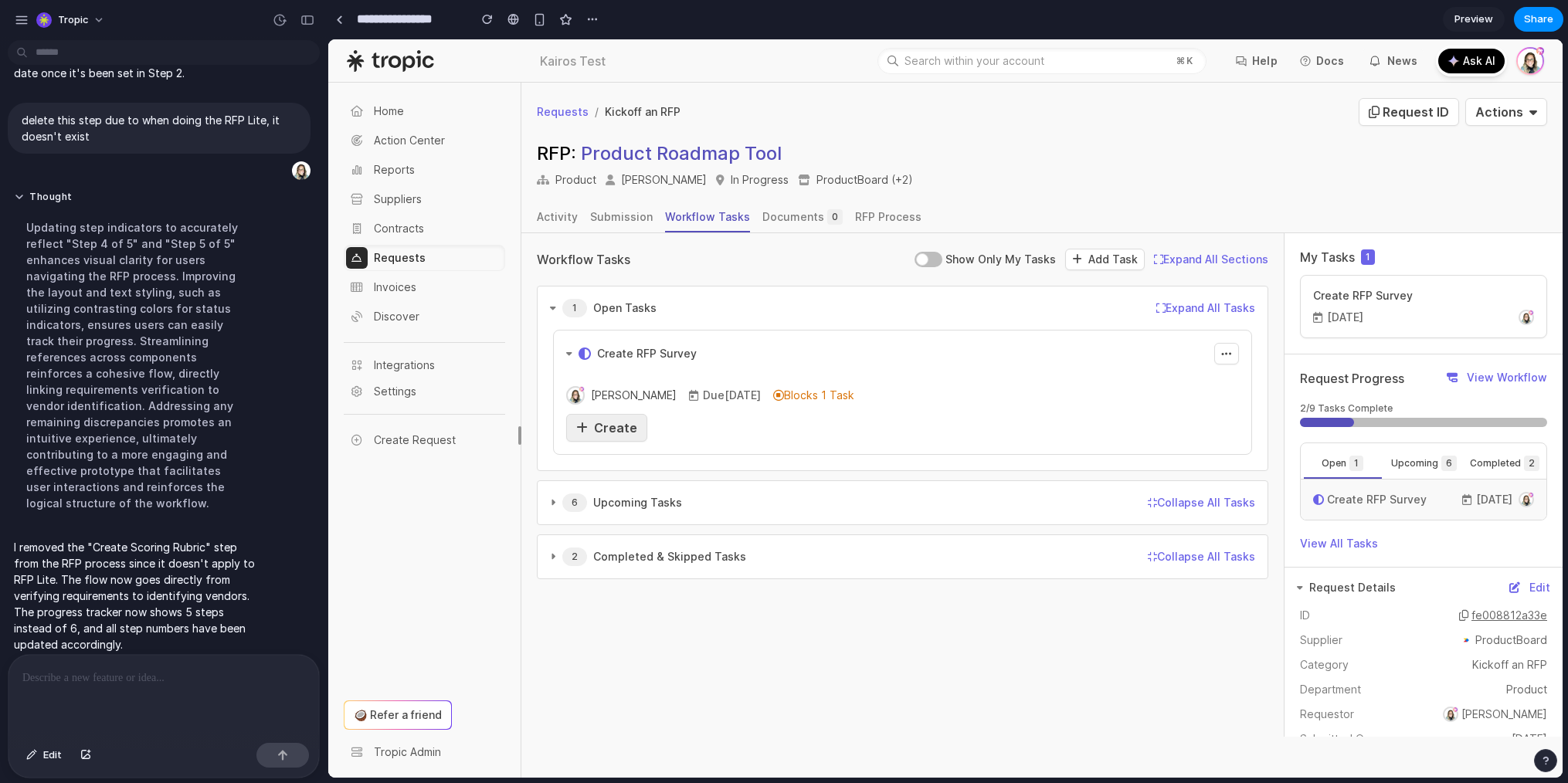
click at [588, 425] on div "Create" at bounding box center [606, 428] width 61 height 19
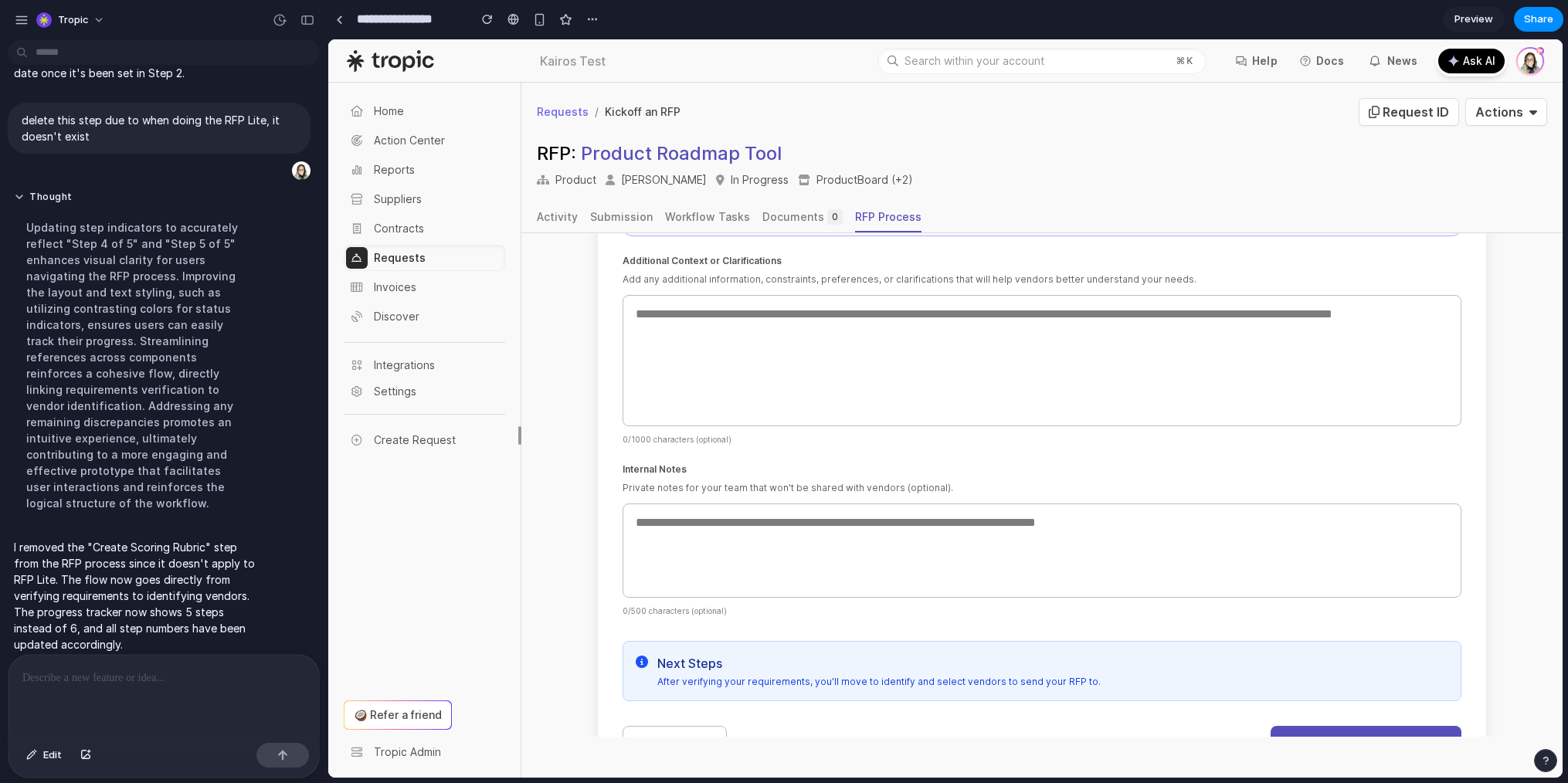
scroll to position [923, 0]
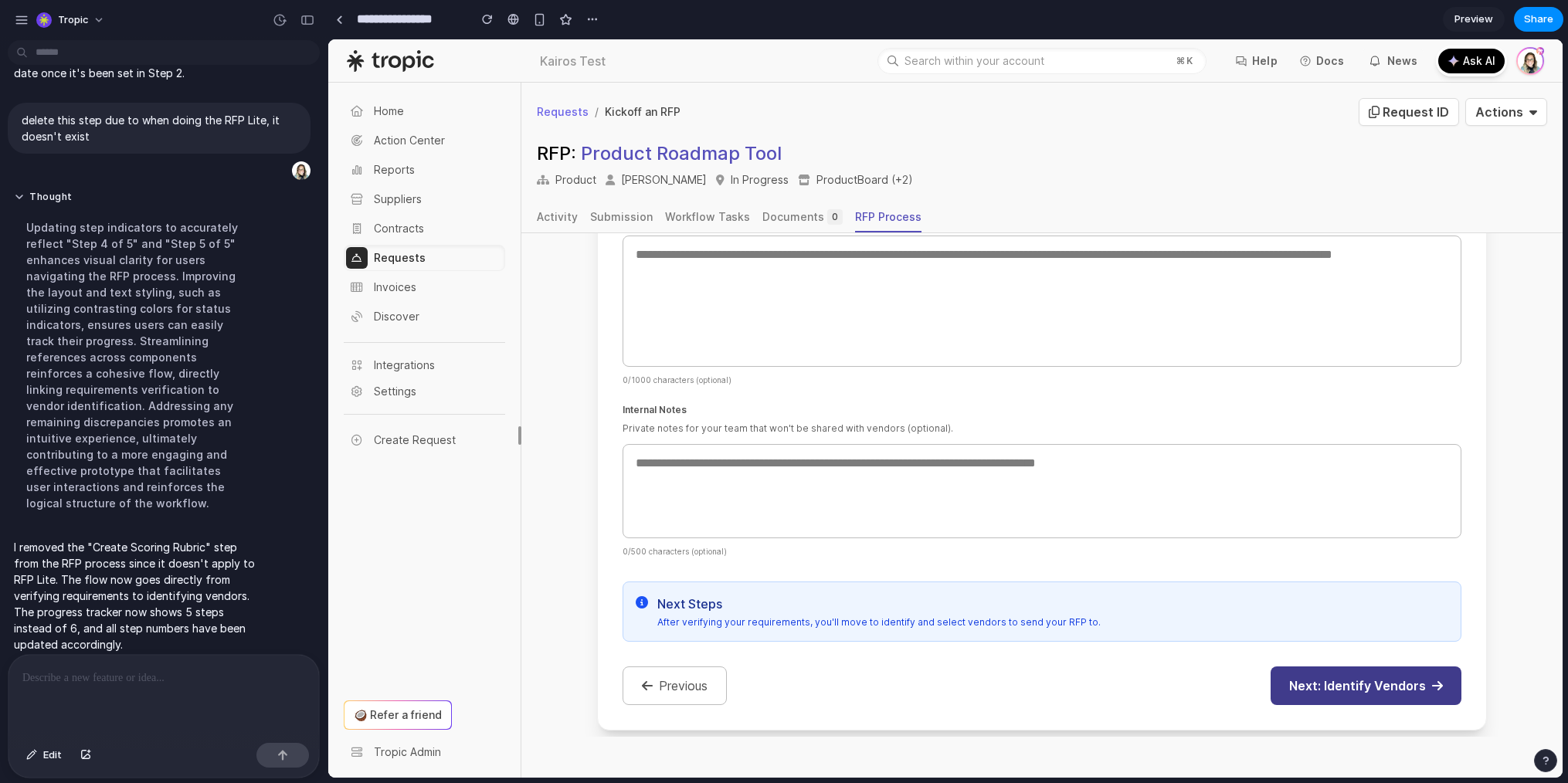
click at [1391, 676] on button "Next: Identify Vendors" at bounding box center [1367, 686] width 191 height 39
click at [1275, 667] on button "Next: Identify Vendors" at bounding box center [1367, 686] width 191 height 39
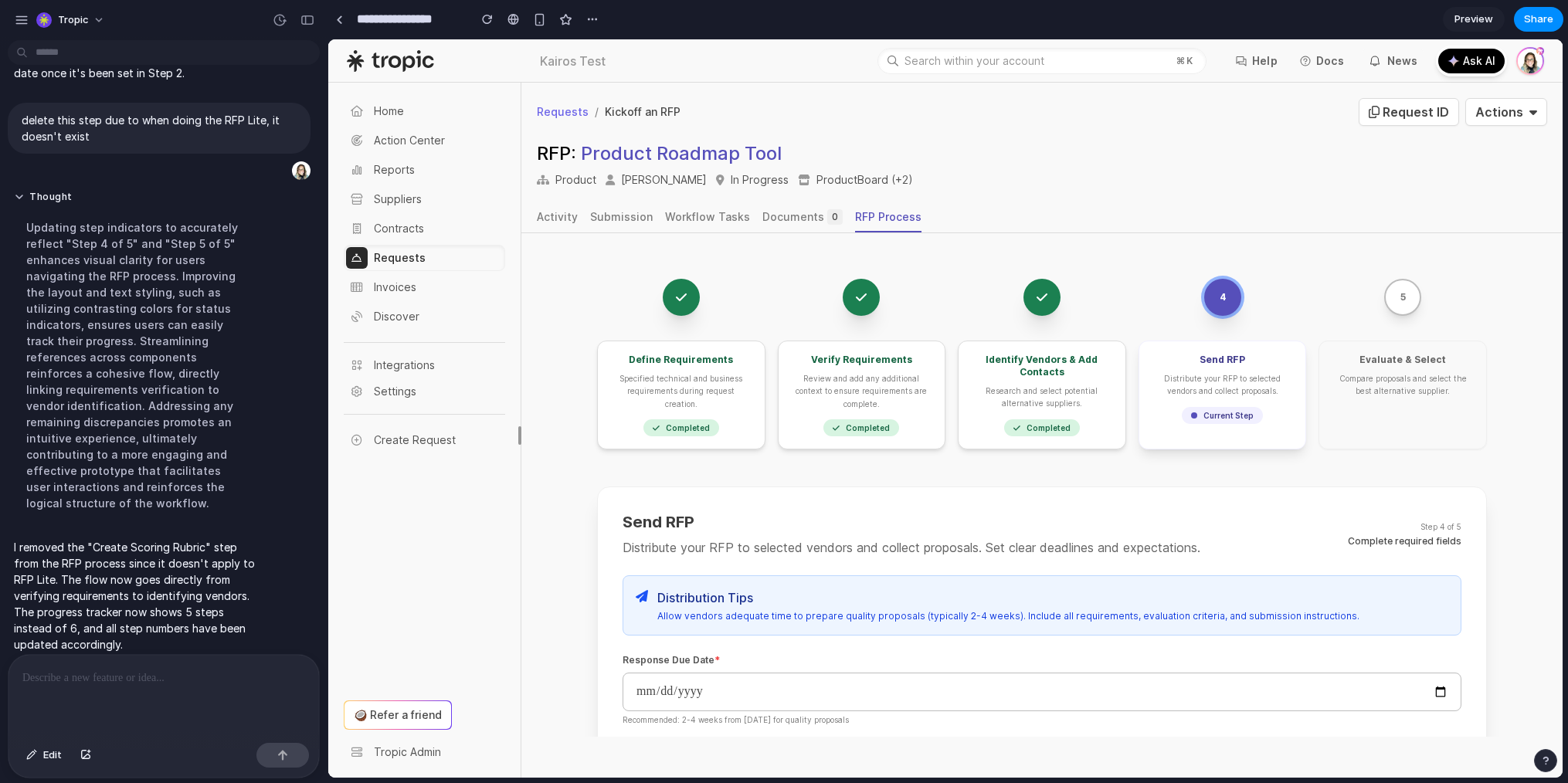
scroll to position [0, 0]
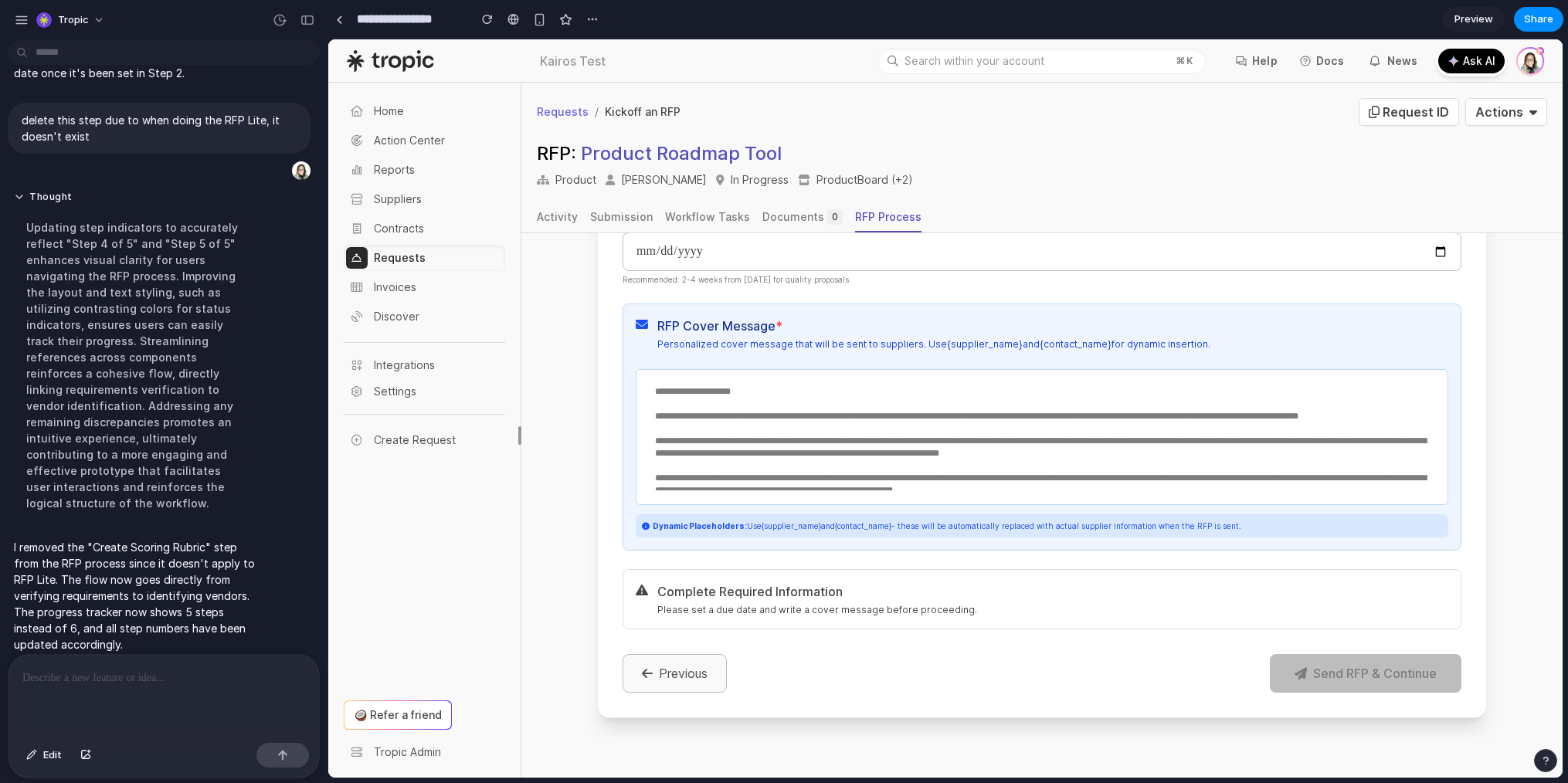
click at [693, 675] on button "Previous" at bounding box center [675, 674] width 104 height 39
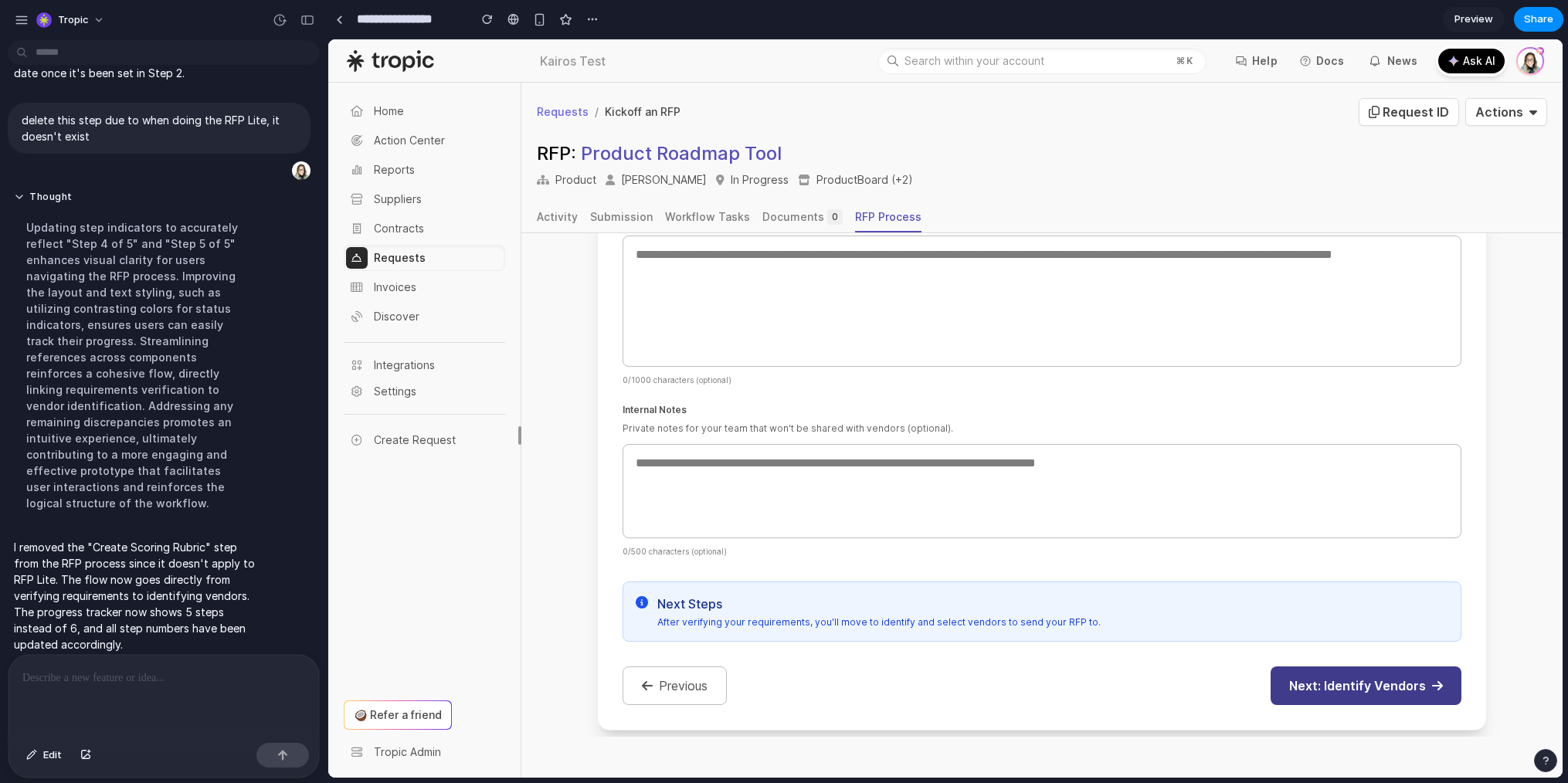
click at [1387, 669] on button "Next: Identify Vendors" at bounding box center [1367, 686] width 191 height 39
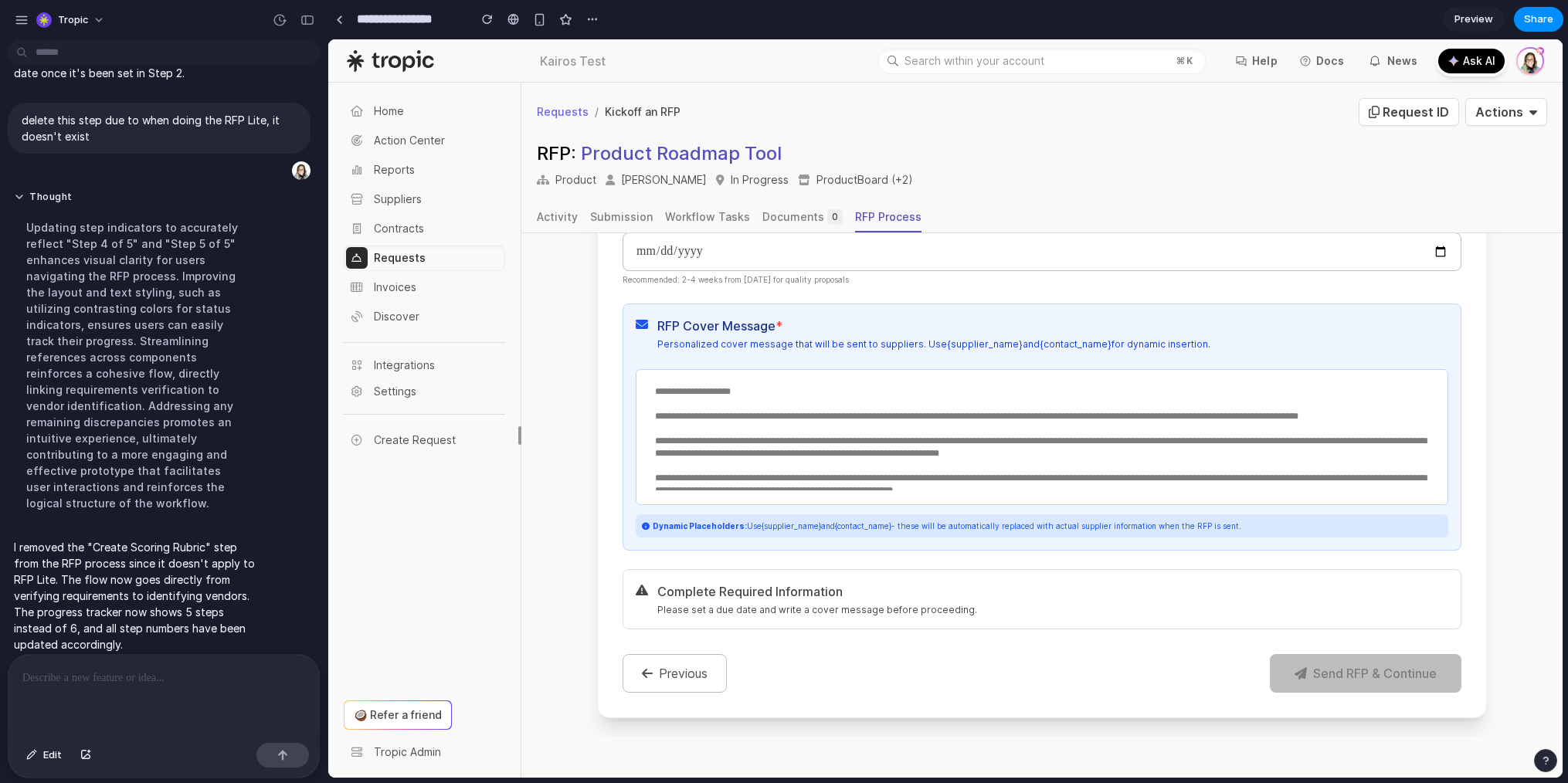
scroll to position [451, 0]
click at [669, 687] on button "Previous" at bounding box center [675, 674] width 104 height 39
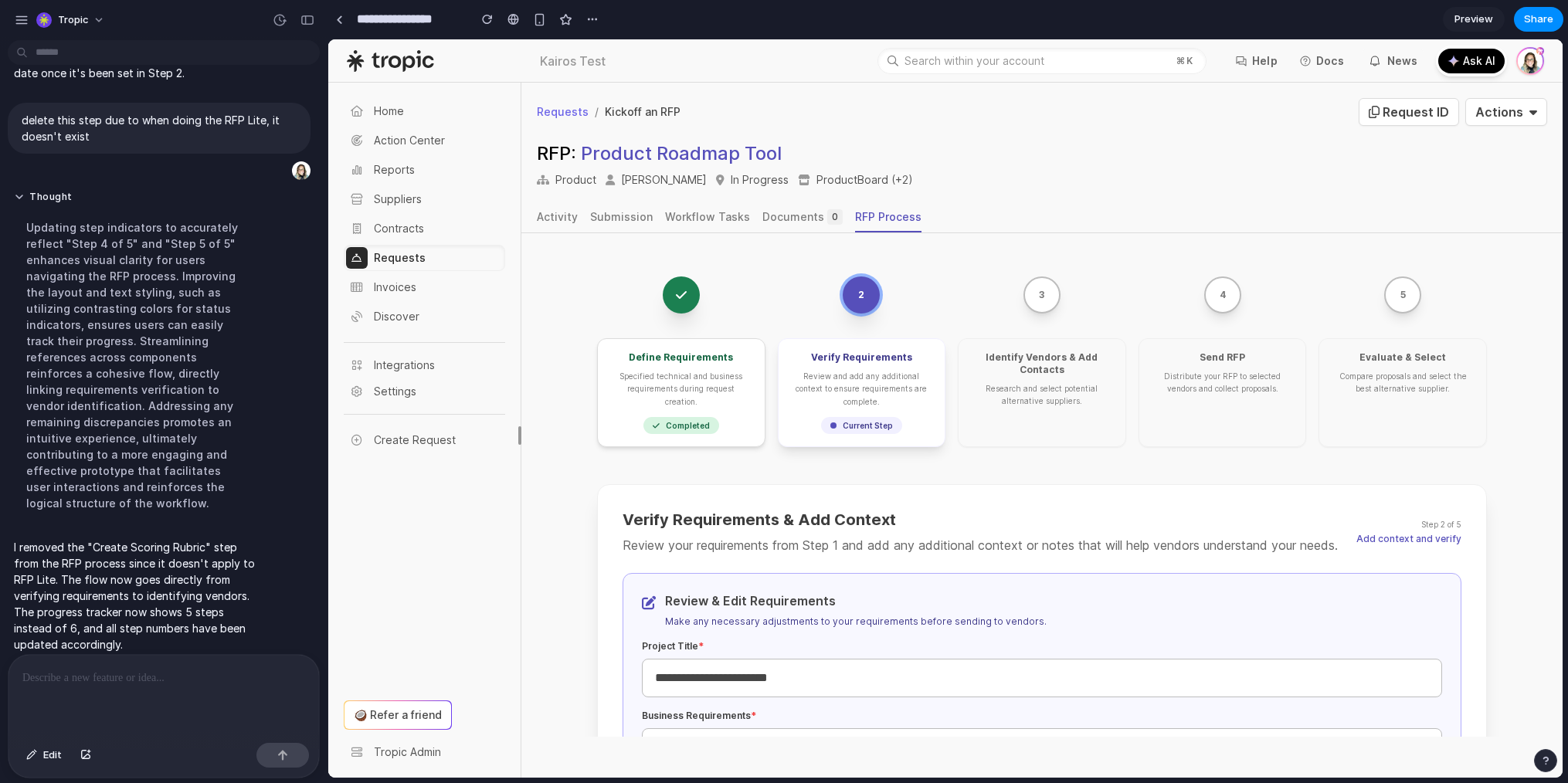
scroll to position [0, 0]
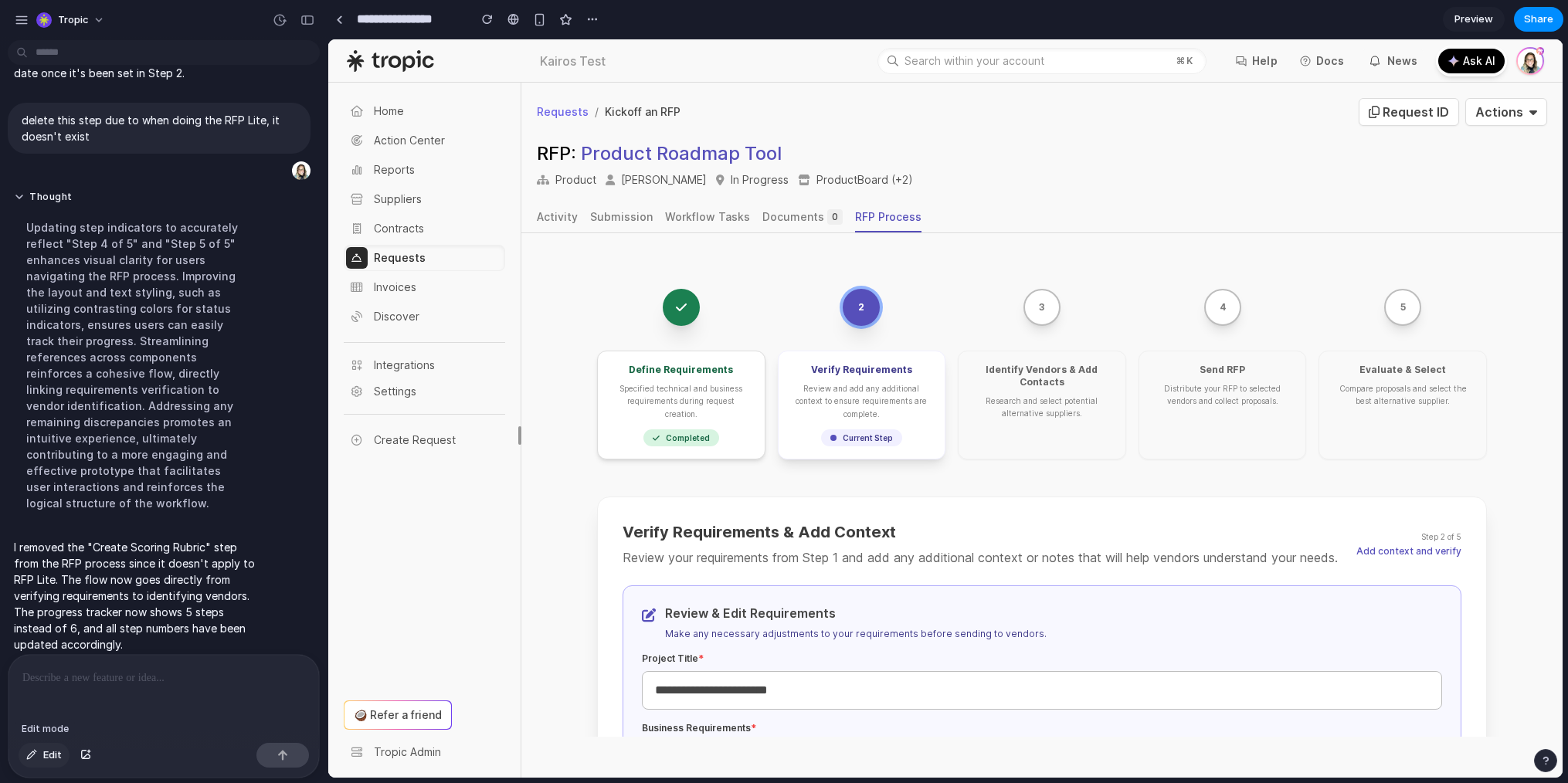
click at [42, 751] on button "Edit" at bounding box center [44, 755] width 51 height 25
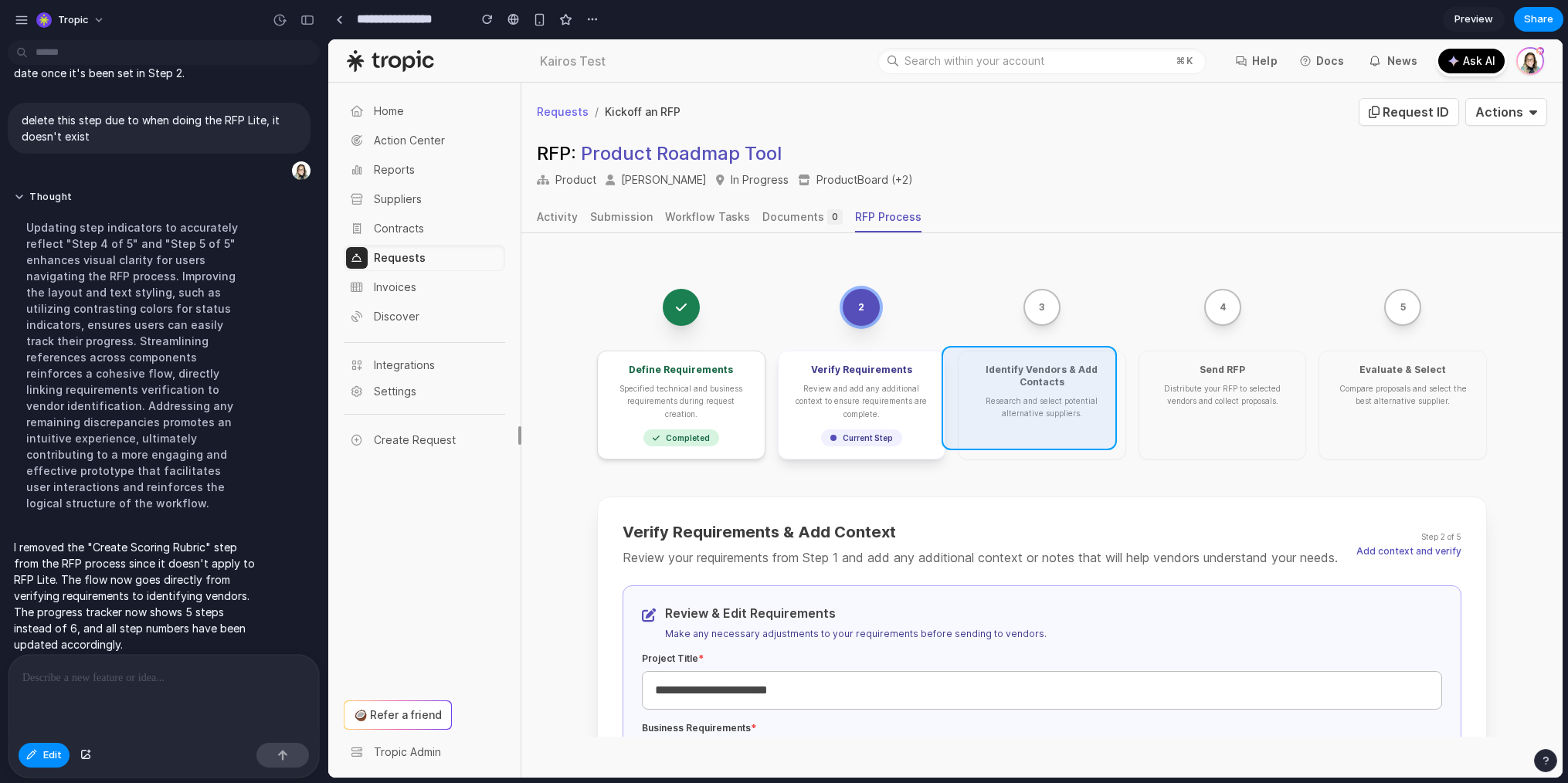
click at [1092, 353] on div at bounding box center [946, 408] width 1235 height 739
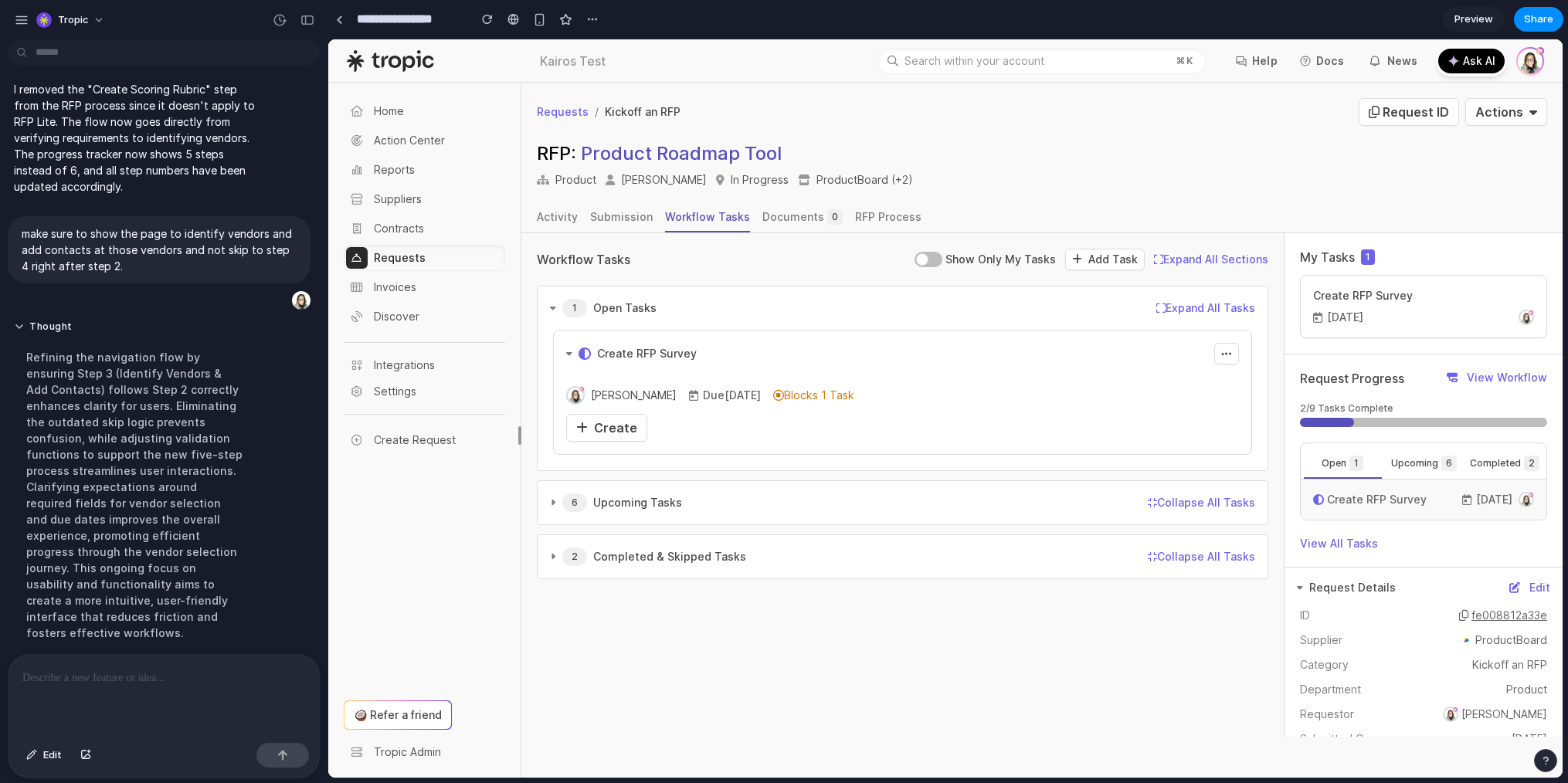
scroll to position [2566, 0]
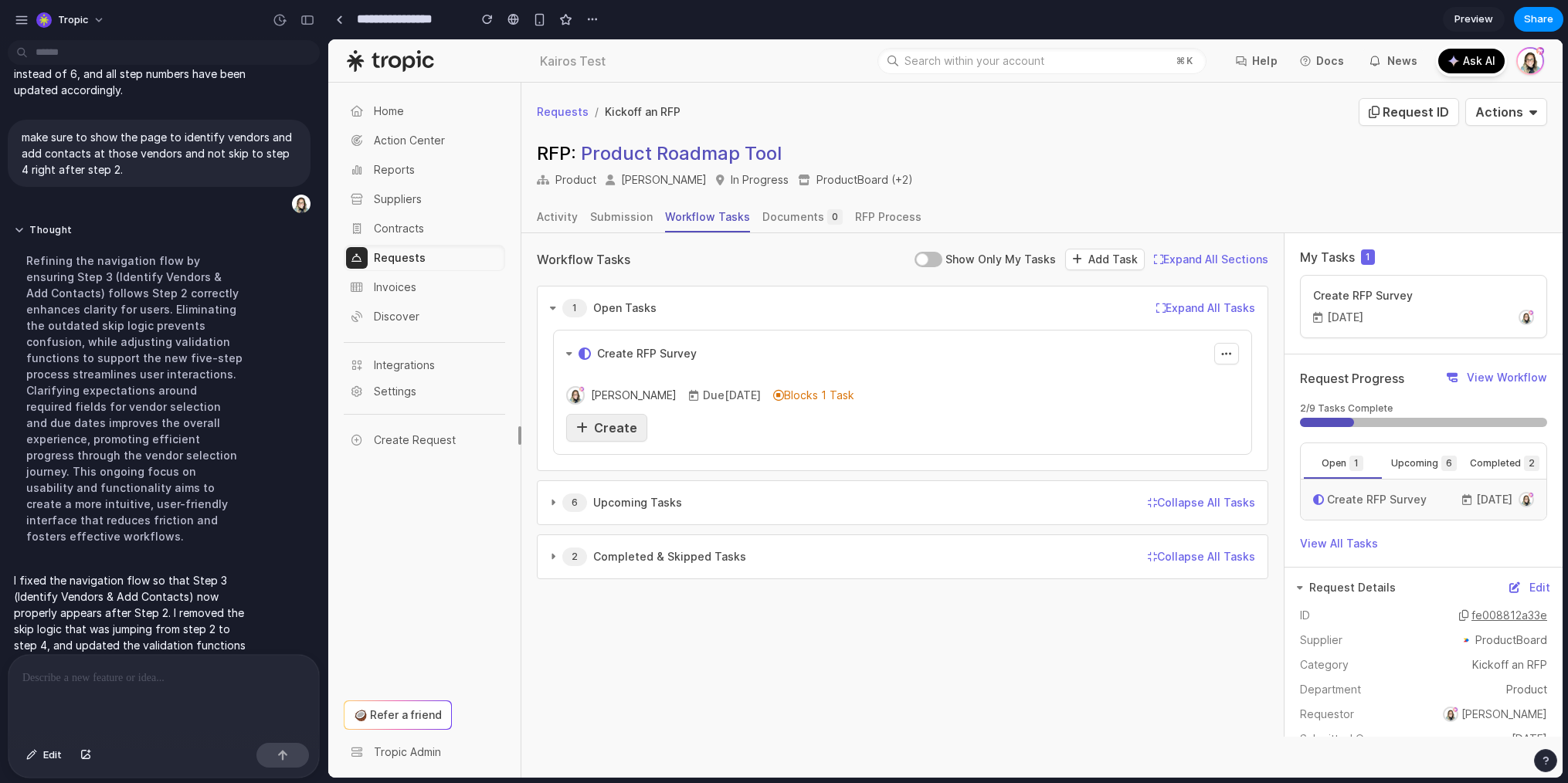
click at [619, 424] on span "Create" at bounding box center [615, 427] width 43 height 15
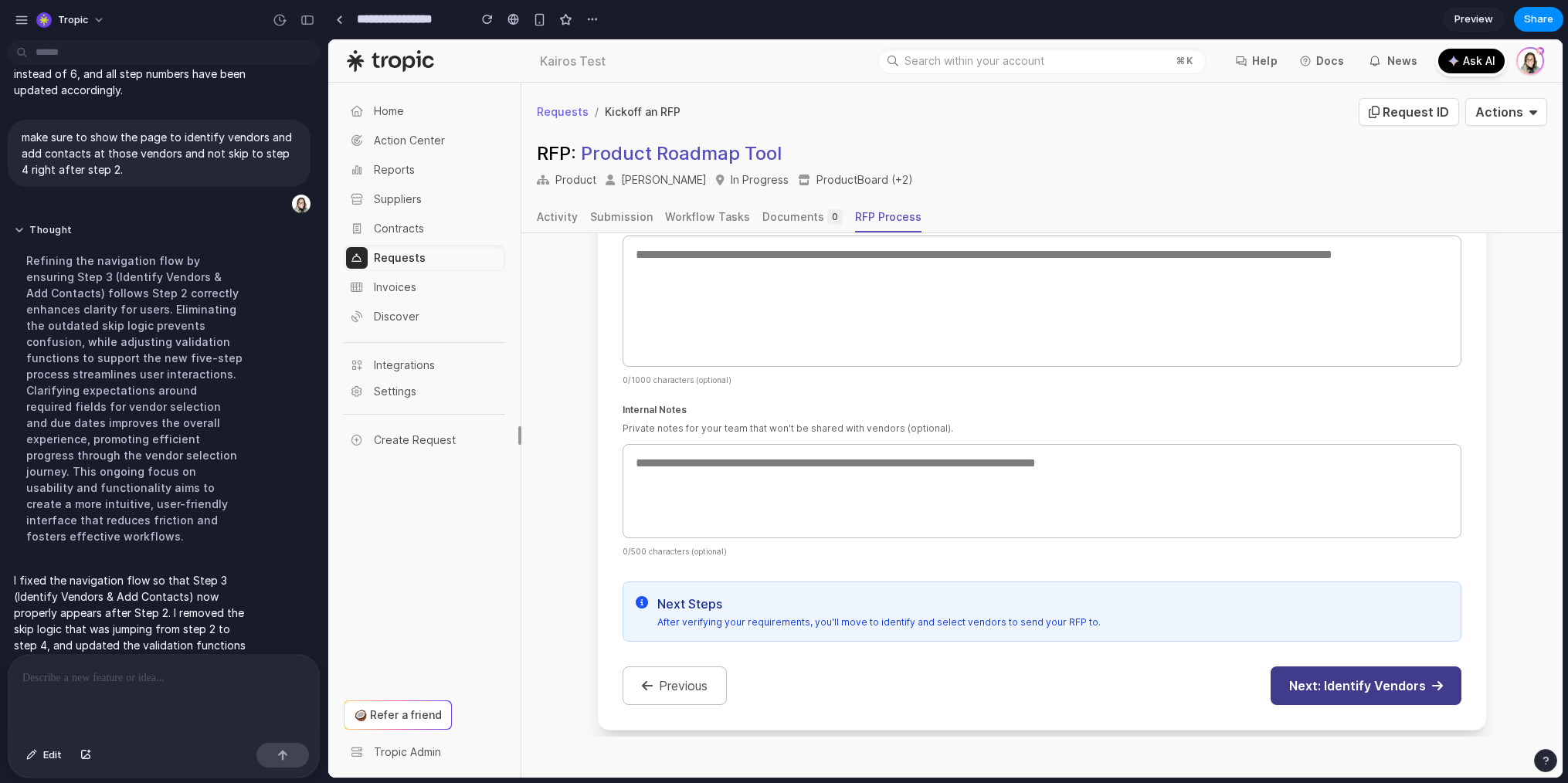
click at [1385, 667] on button "Next: Identify Vendors" at bounding box center [1367, 686] width 191 height 39
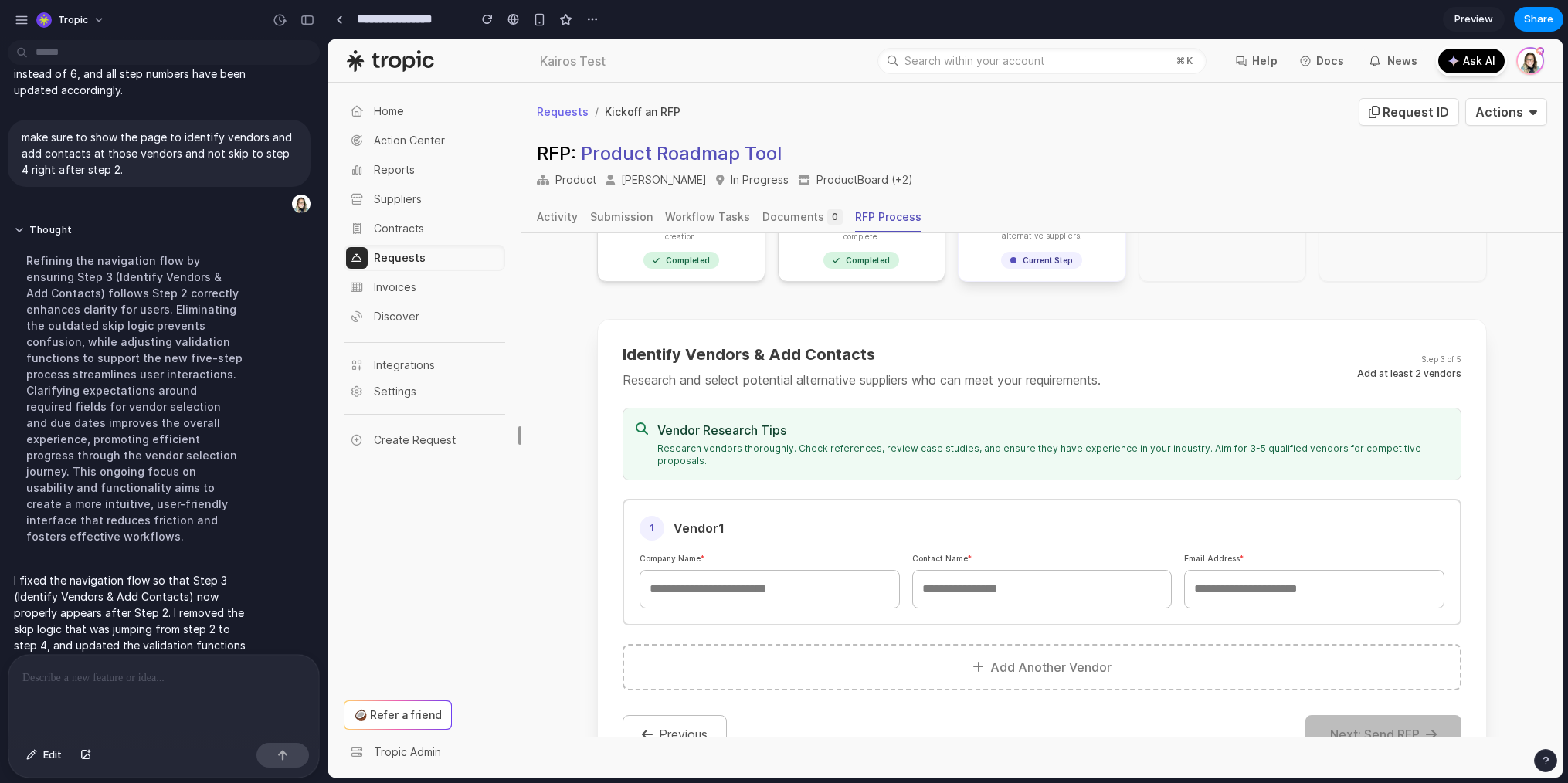
scroll to position [234, 0]
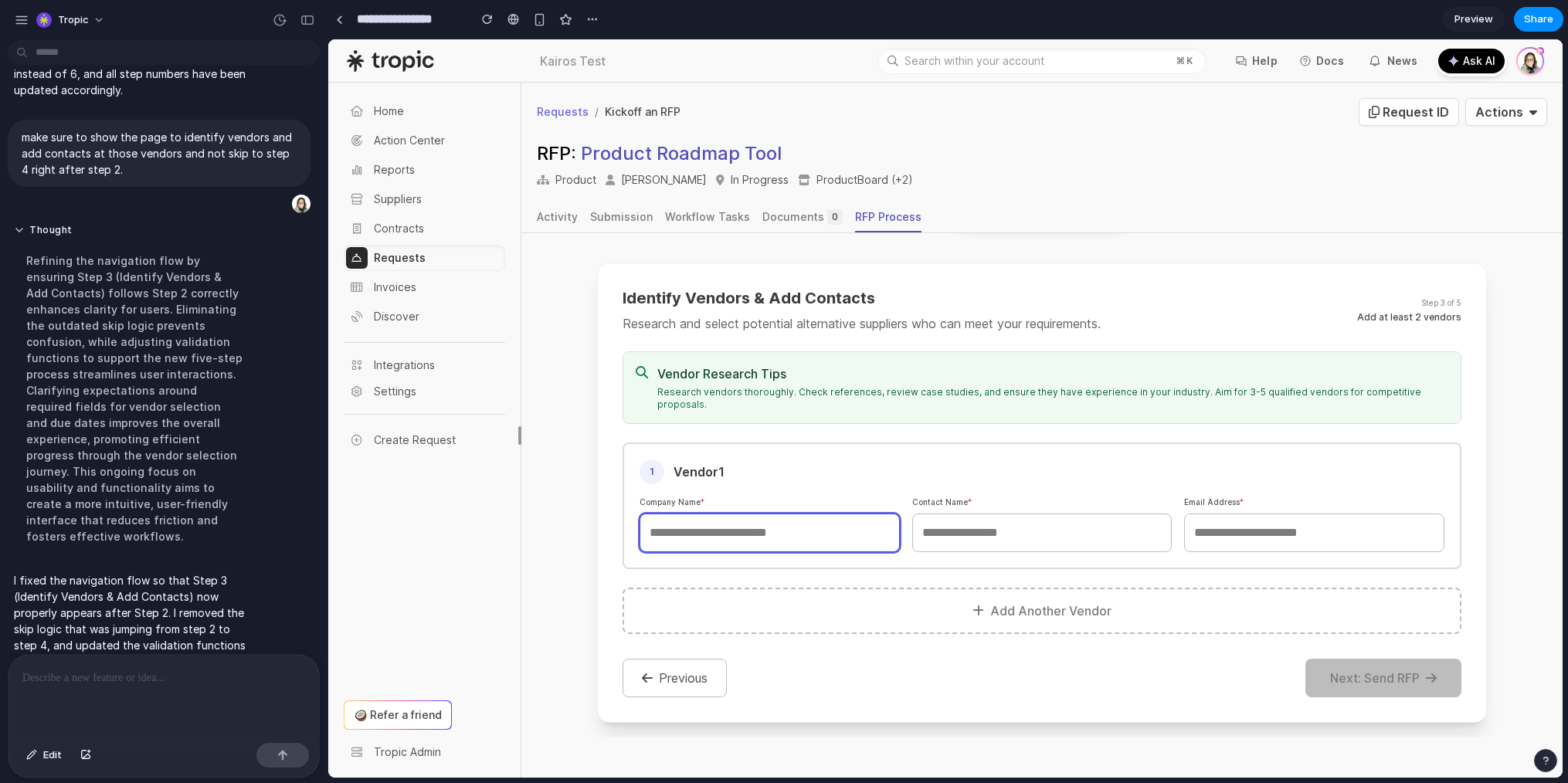
click at [775, 521] on input "text" at bounding box center [770, 533] width 261 height 39
type input "****"
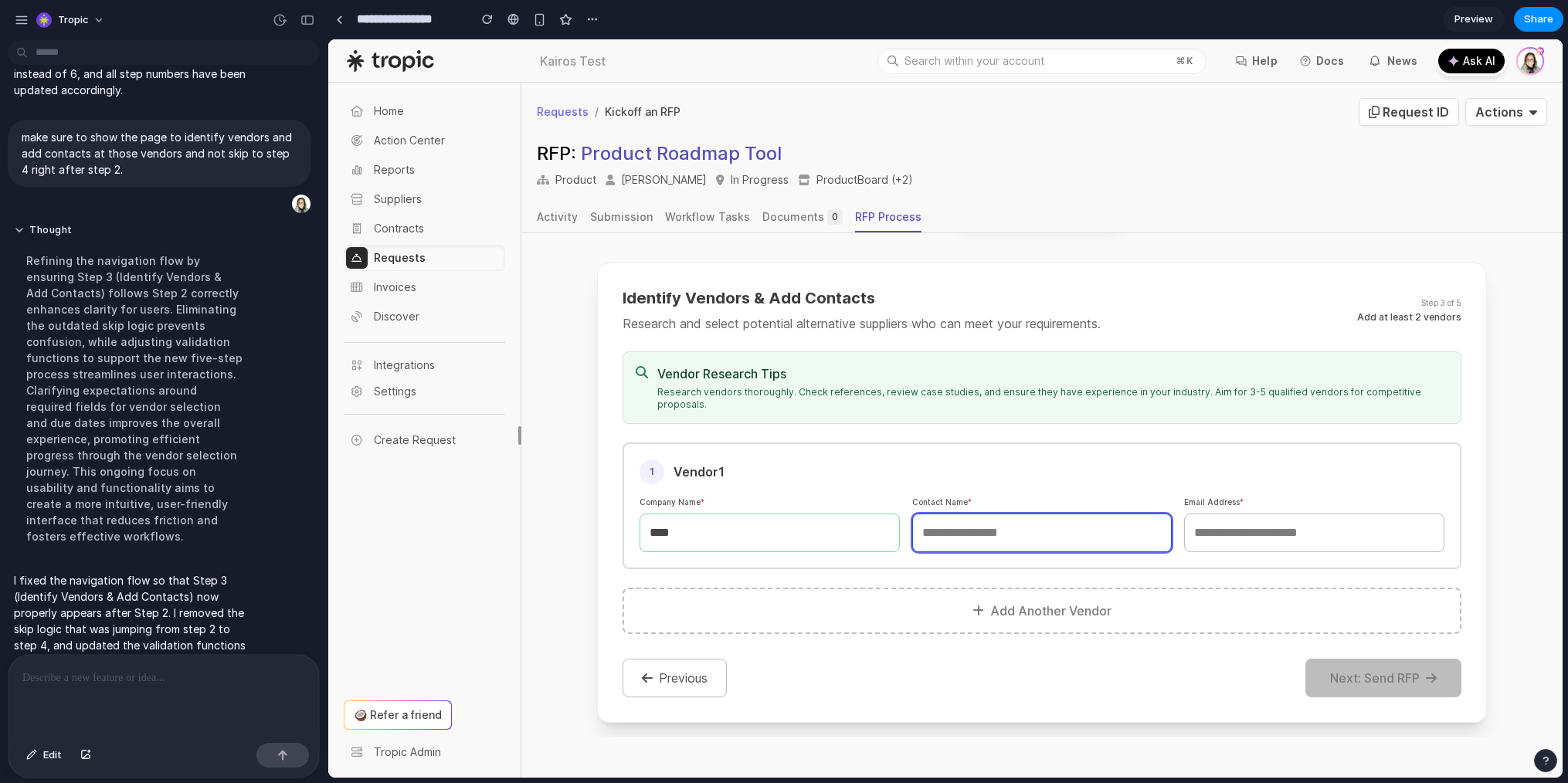
click at [1036, 518] on input "text" at bounding box center [1043, 533] width 261 height 39
type input "****"
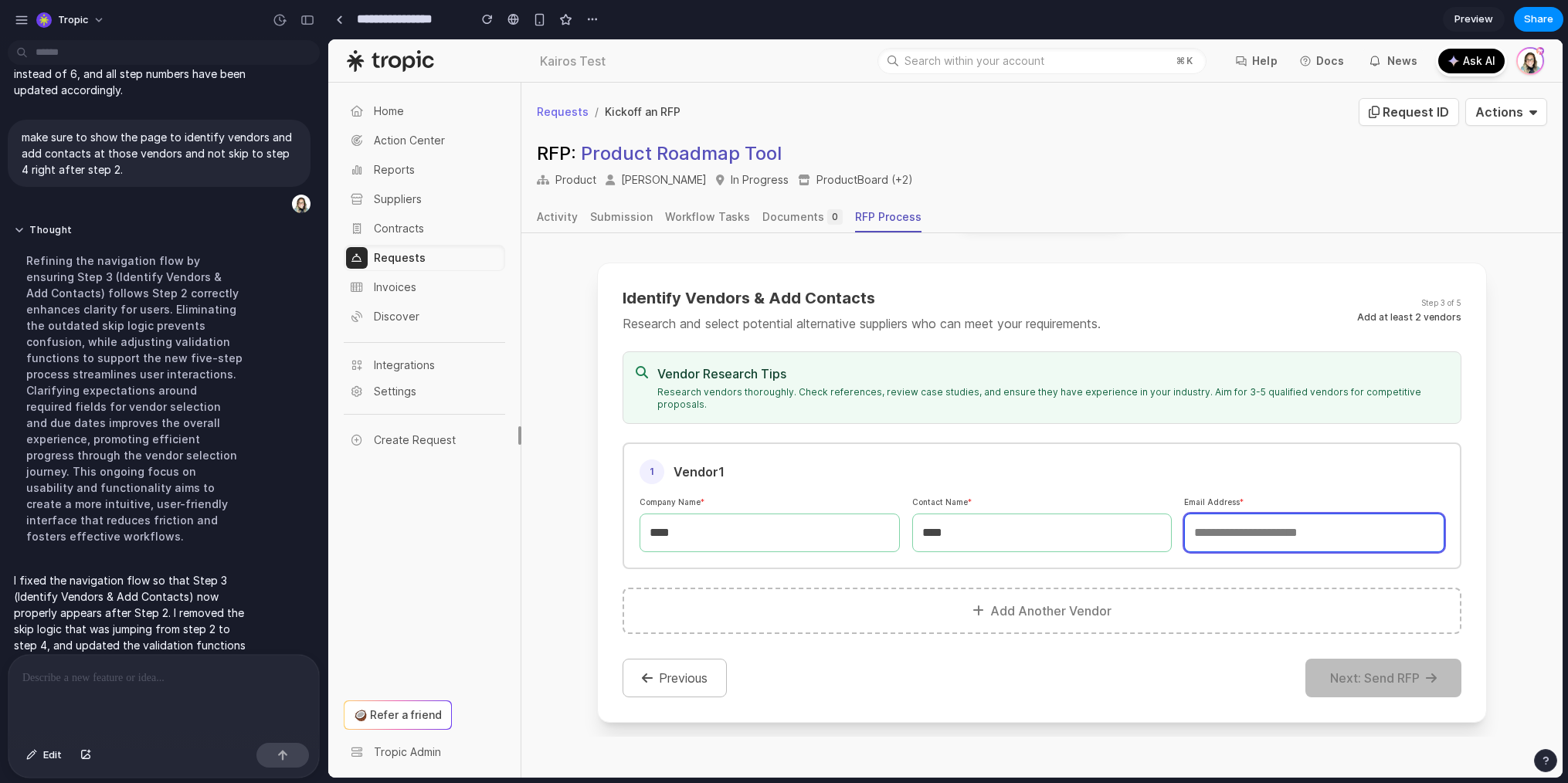
click at [1278, 529] on input "email" at bounding box center [1315, 533] width 261 height 39
type input "****"
click at [1134, 607] on button "Add Another Vendor" at bounding box center [1042, 611] width 839 height 46
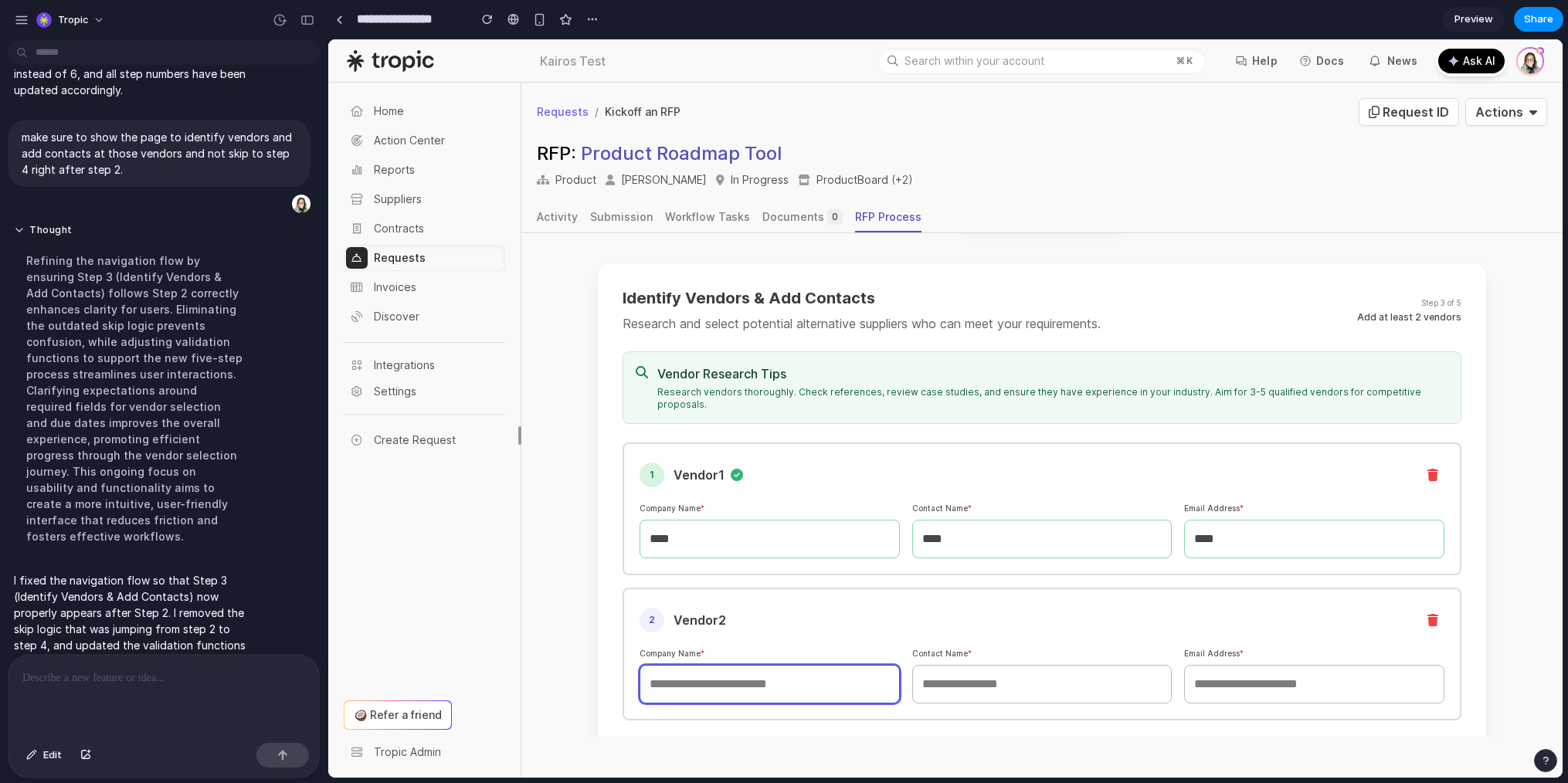
click at [825, 673] on input "text" at bounding box center [770, 684] width 261 height 39
type input "****"
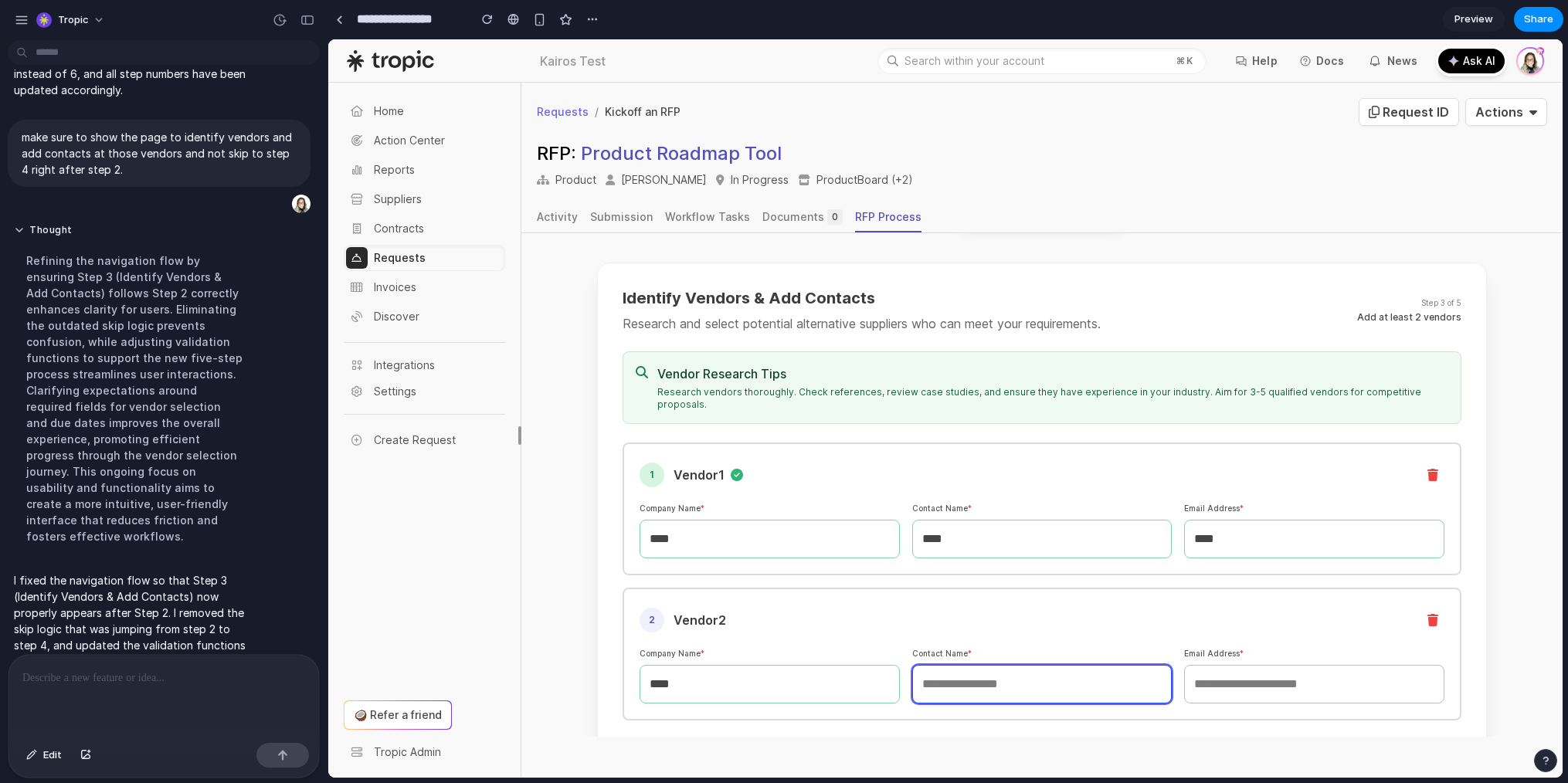
drag, startPoint x: 1018, startPoint y: 678, endPoint x: 1111, endPoint y: 680, distance: 93.0
click at [1018, 677] on input "text" at bounding box center [1043, 684] width 261 height 39
type input "****"
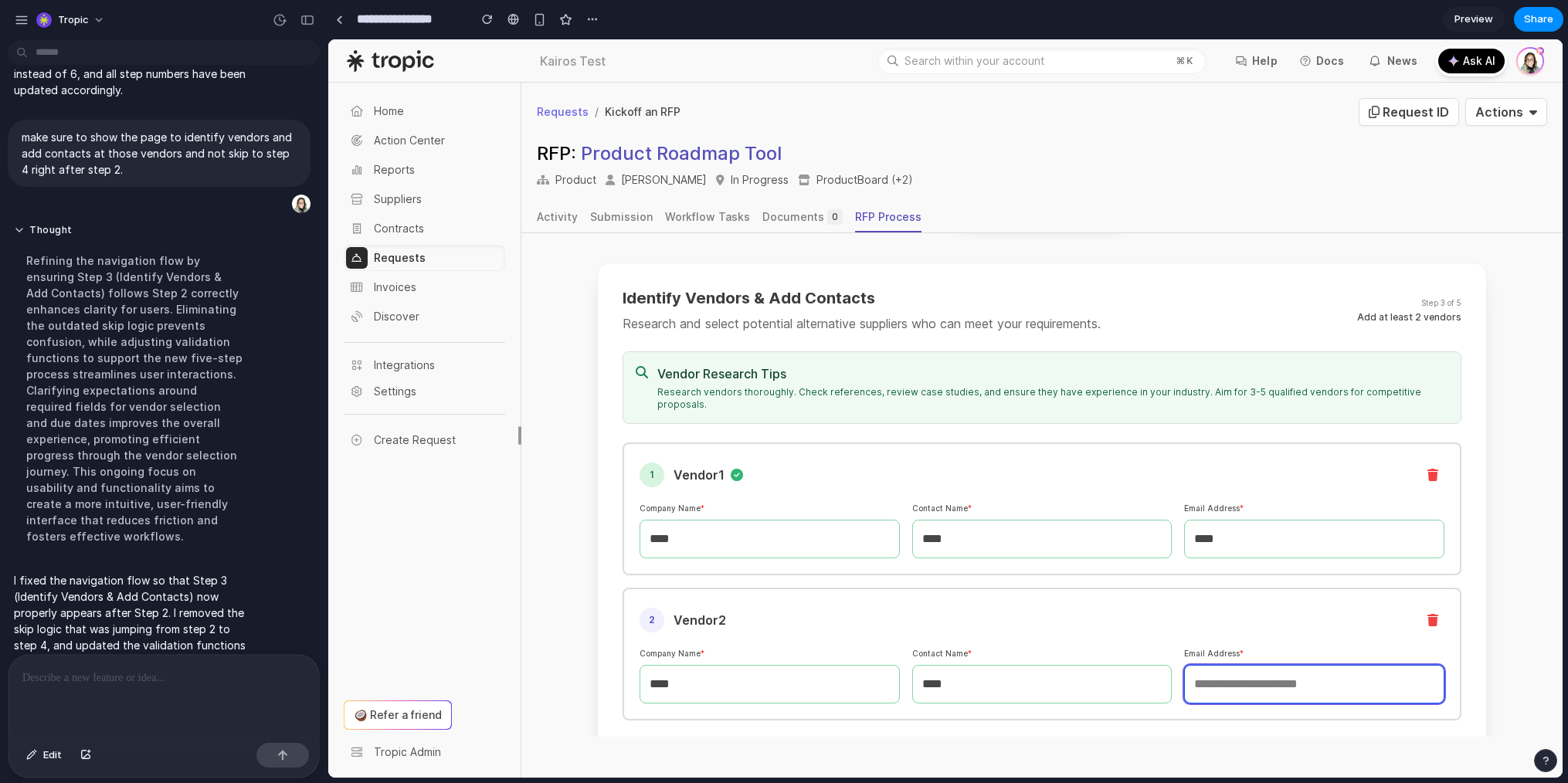
drag, startPoint x: 1252, startPoint y: 675, endPoint x: 1262, endPoint y: 675, distance: 10.0
click at [1252, 675] on input "email" at bounding box center [1315, 684] width 261 height 39
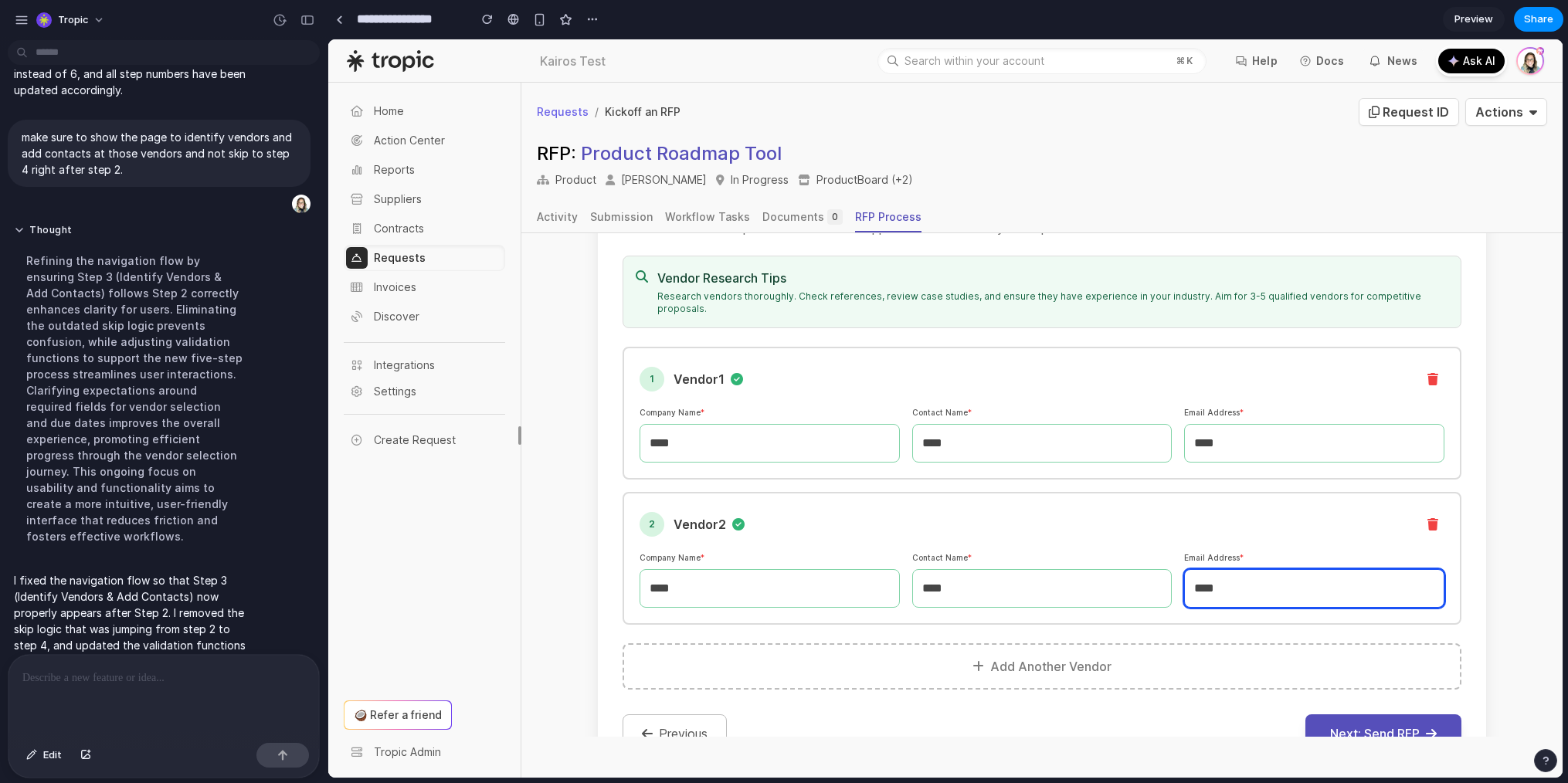
scroll to position [373, 0]
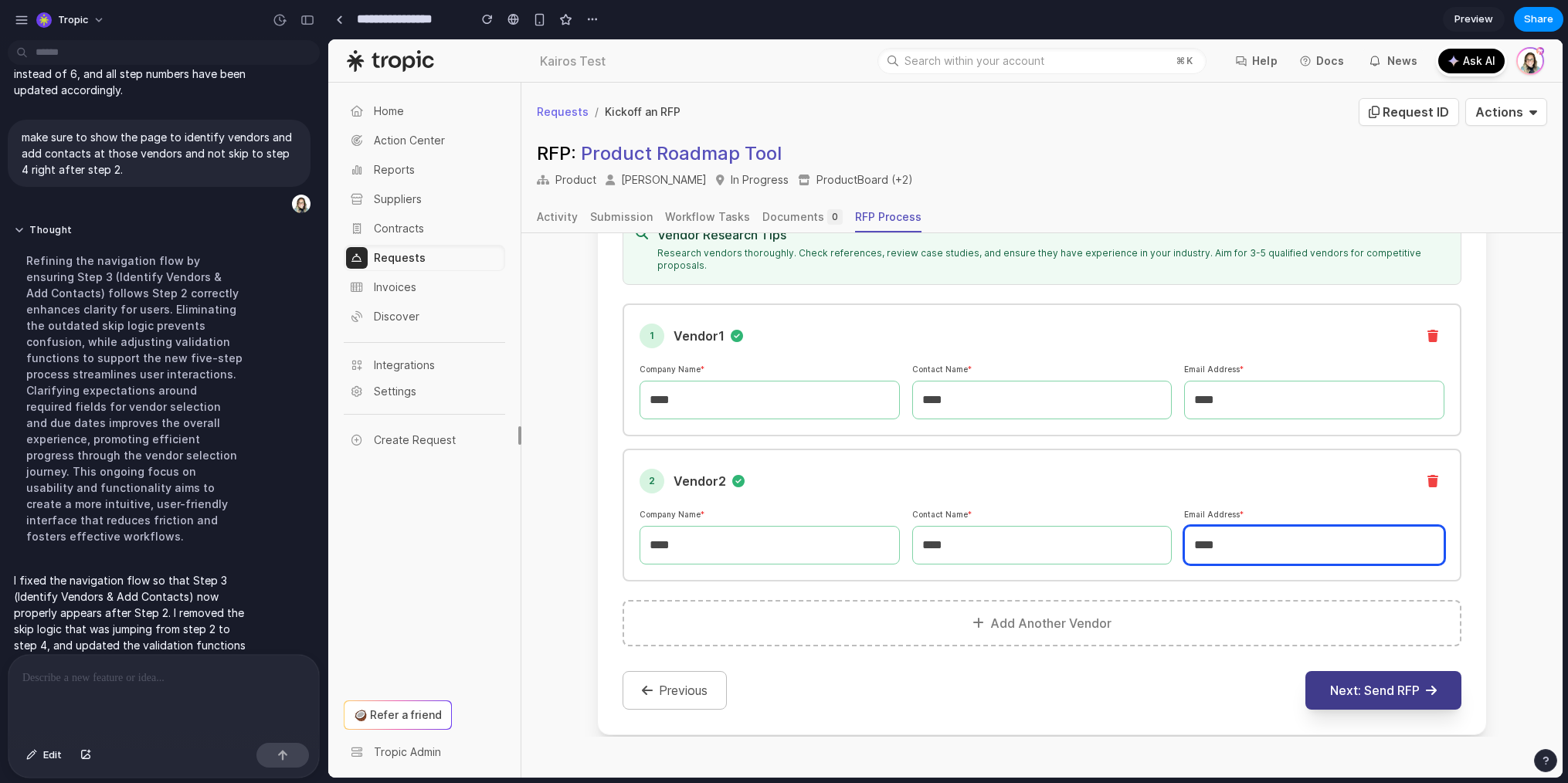
type input "****"
click at [1344, 671] on button "Next: Send RFP" at bounding box center [1384, 691] width 156 height 39
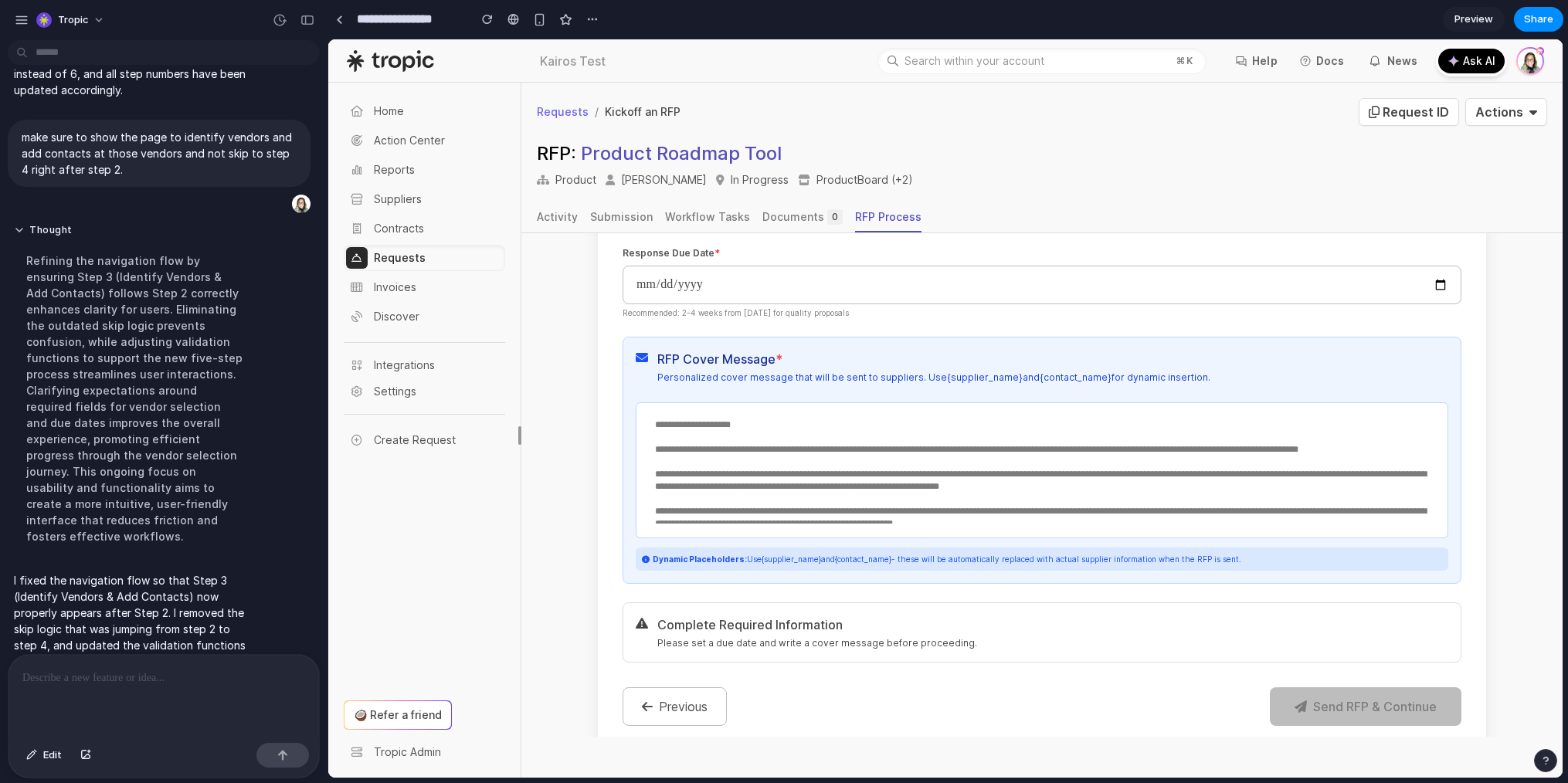
scroll to position [451, 0]
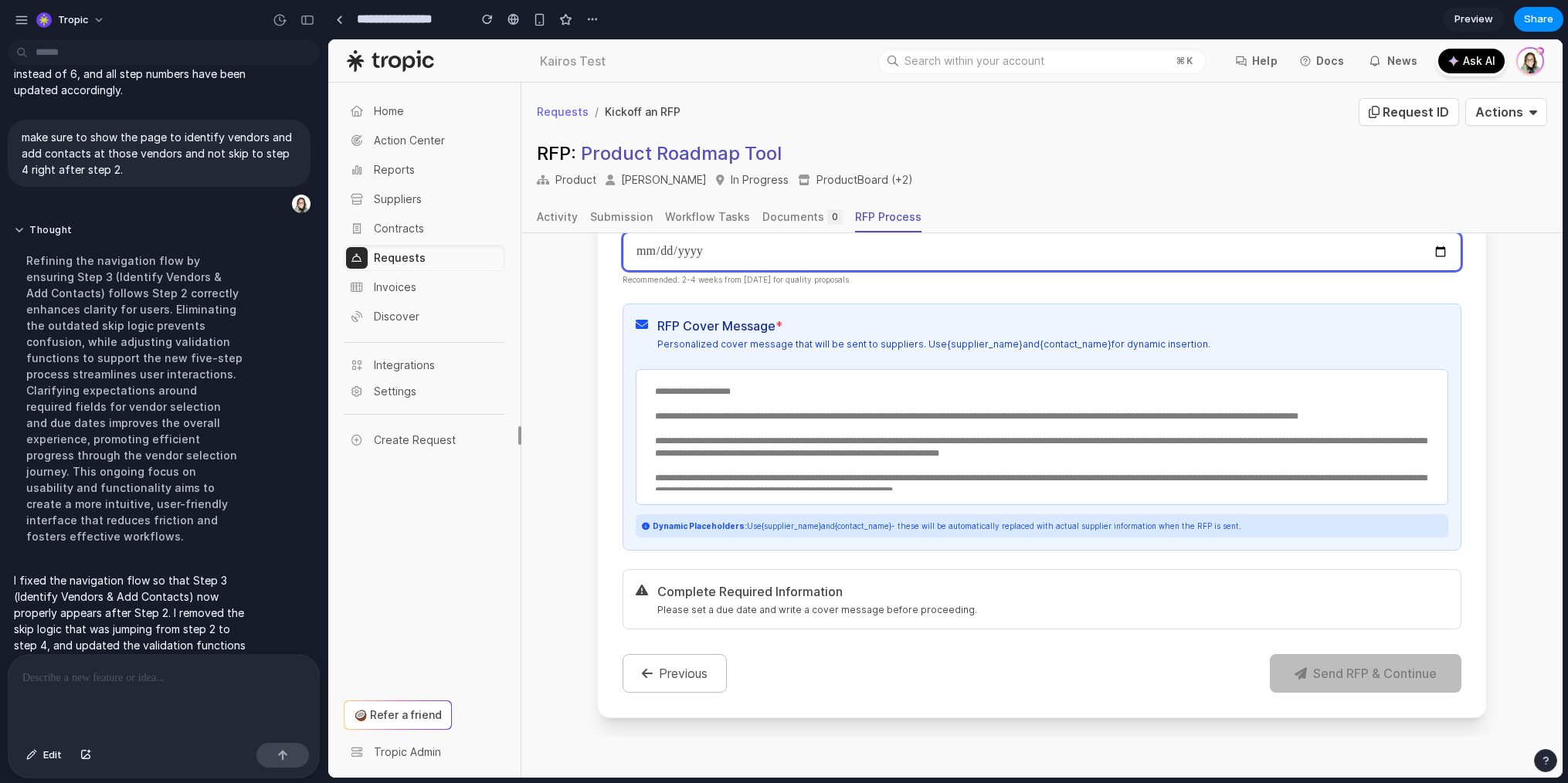
click at [1436, 256] on input "date" at bounding box center [1042, 252] width 839 height 39
click at [1435, 249] on input "date" at bounding box center [1042, 252] width 839 height 39
type input "**********"
click at [841, 388] on textarea "**********" at bounding box center [1041, 434] width 792 height 111
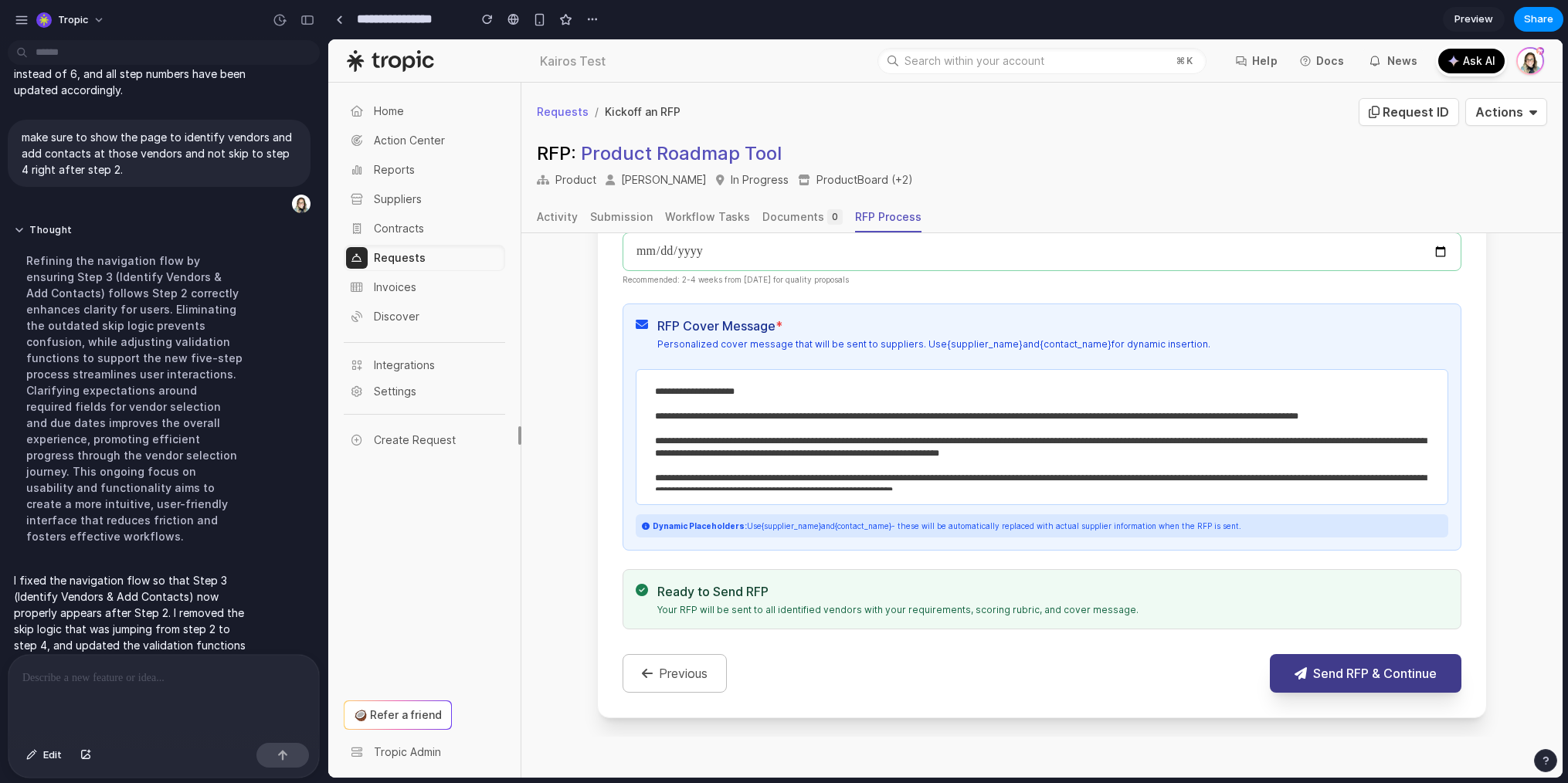
type textarea "**********"
click at [1337, 682] on button "Send RFP & Continue" at bounding box center [1366, 674] width 192 height 39
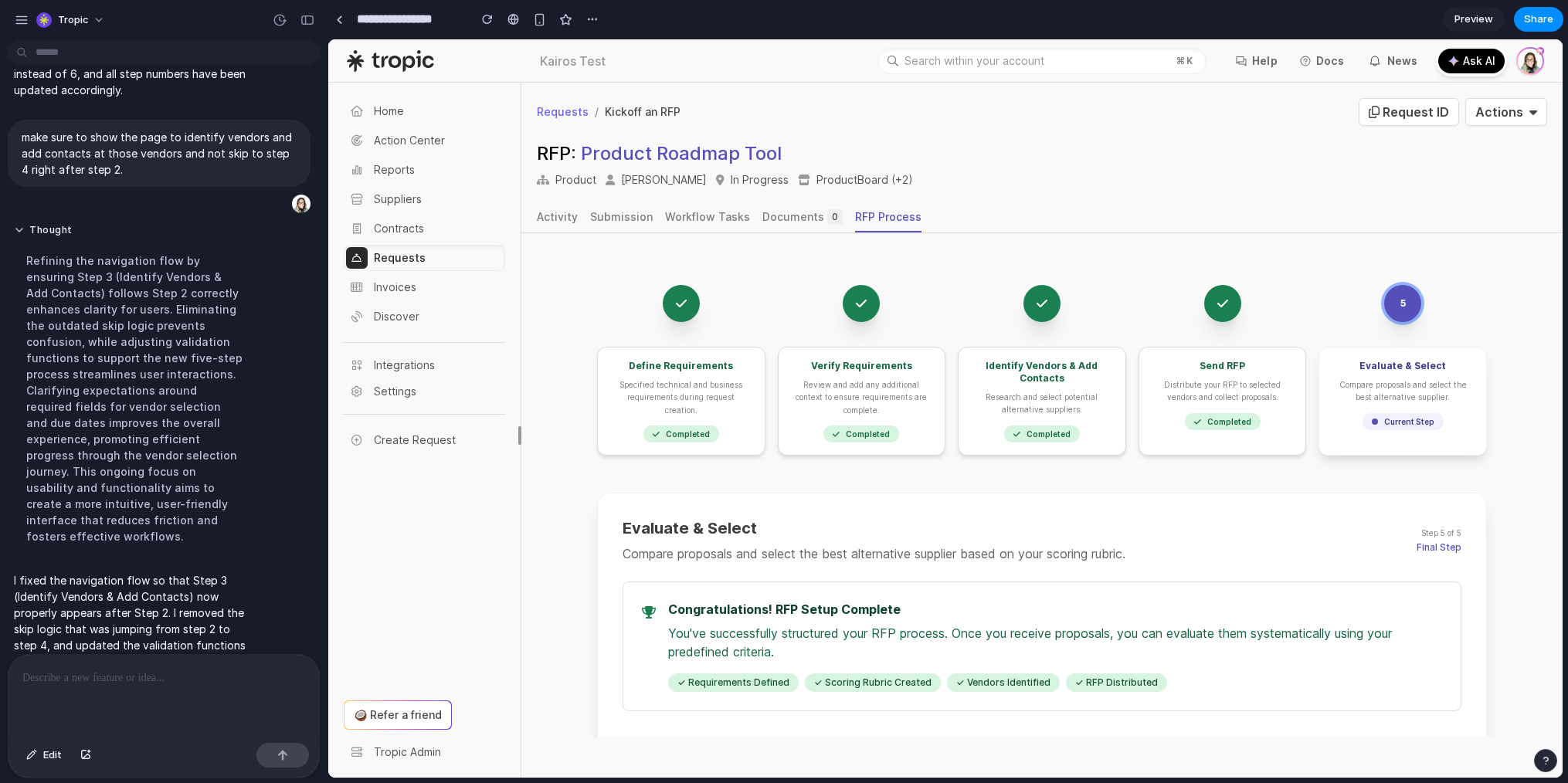
scroll to position [0, 0]
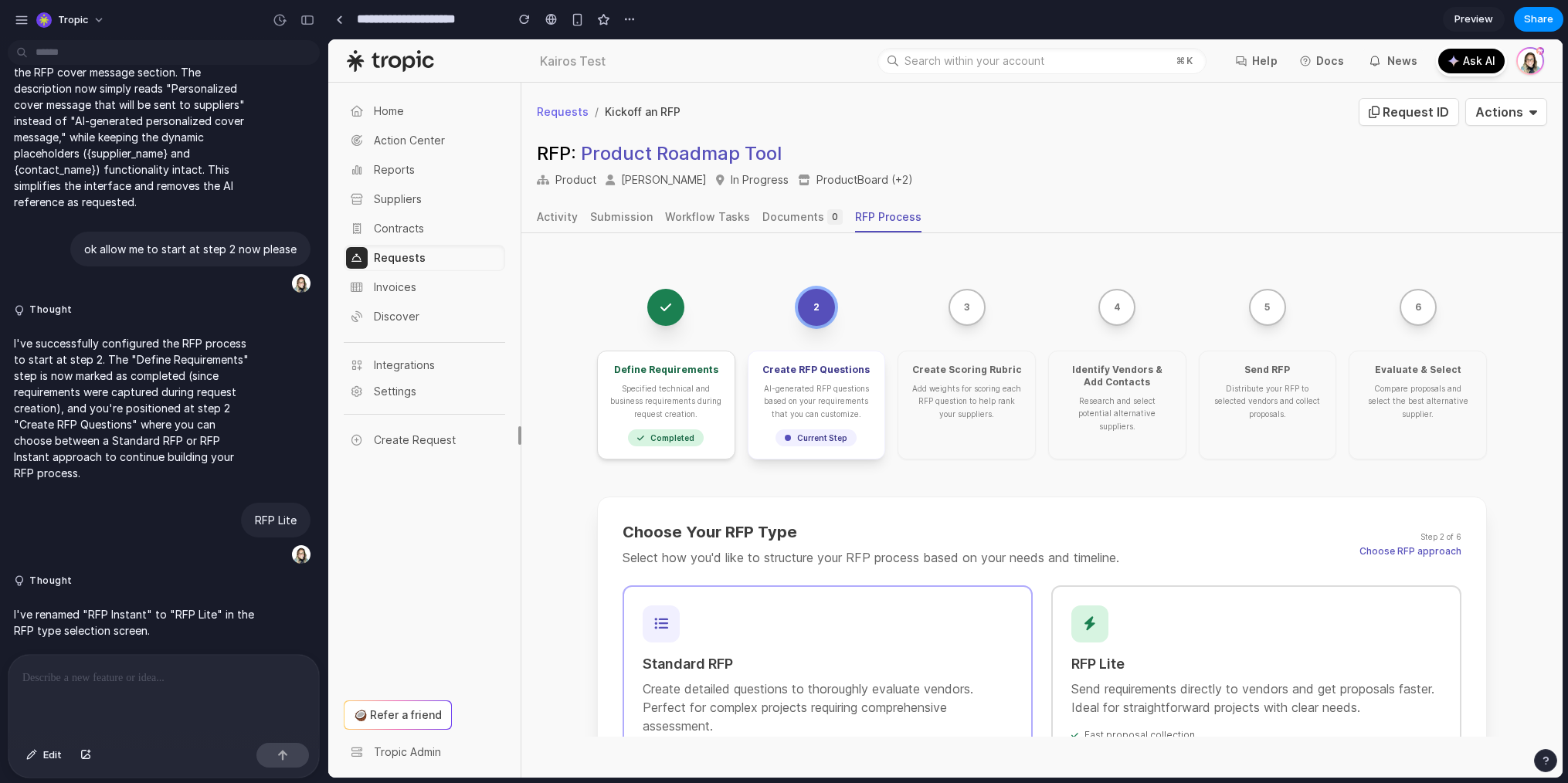
scroll to position [240, 0]
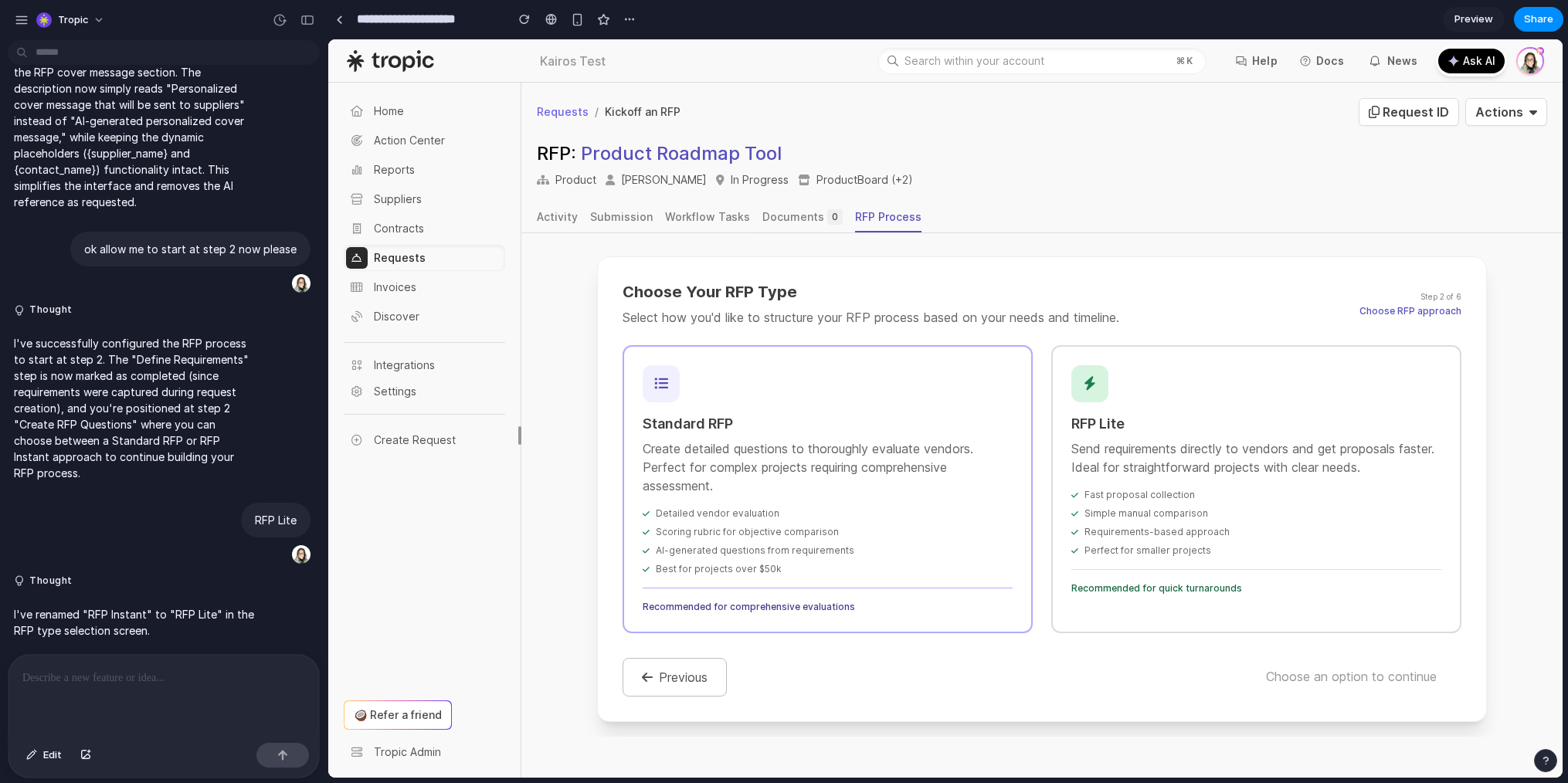
click at [461, 18] on input "**********" at bounding box center [426, 19] width 146 height 28
drag, startPoint x: 484, startPoint y: 19, endPoint x: 457, endPoint y: 16, distance: 27.2
click at [457, 16] on input "**********" at bounding box center [426, 19] width 146 height 28
type input "**********"
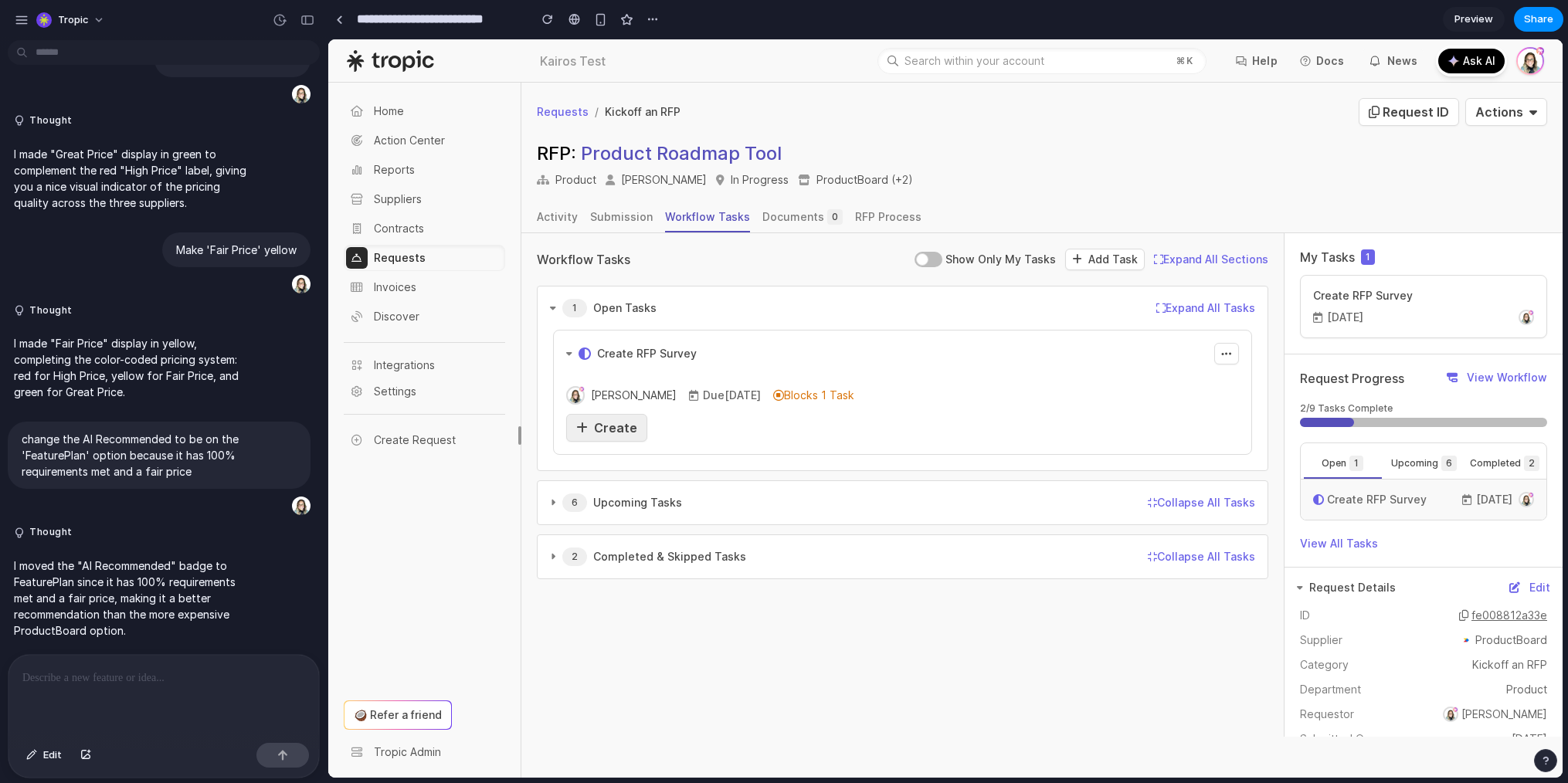
click at [591, 425] on div "Create" at bounding box center [606, 428] width 61 height 19
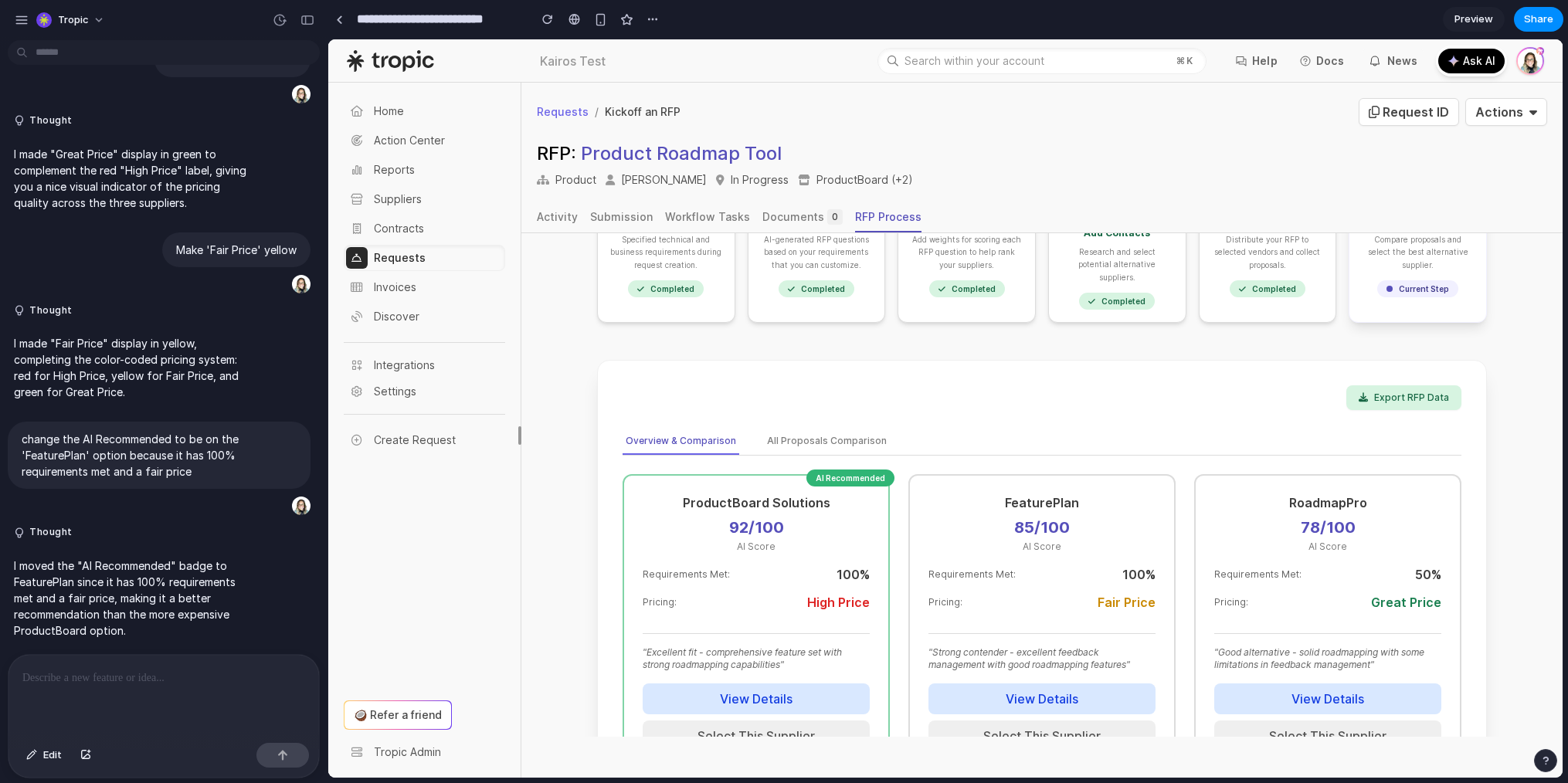
scroll to position [175, 0]
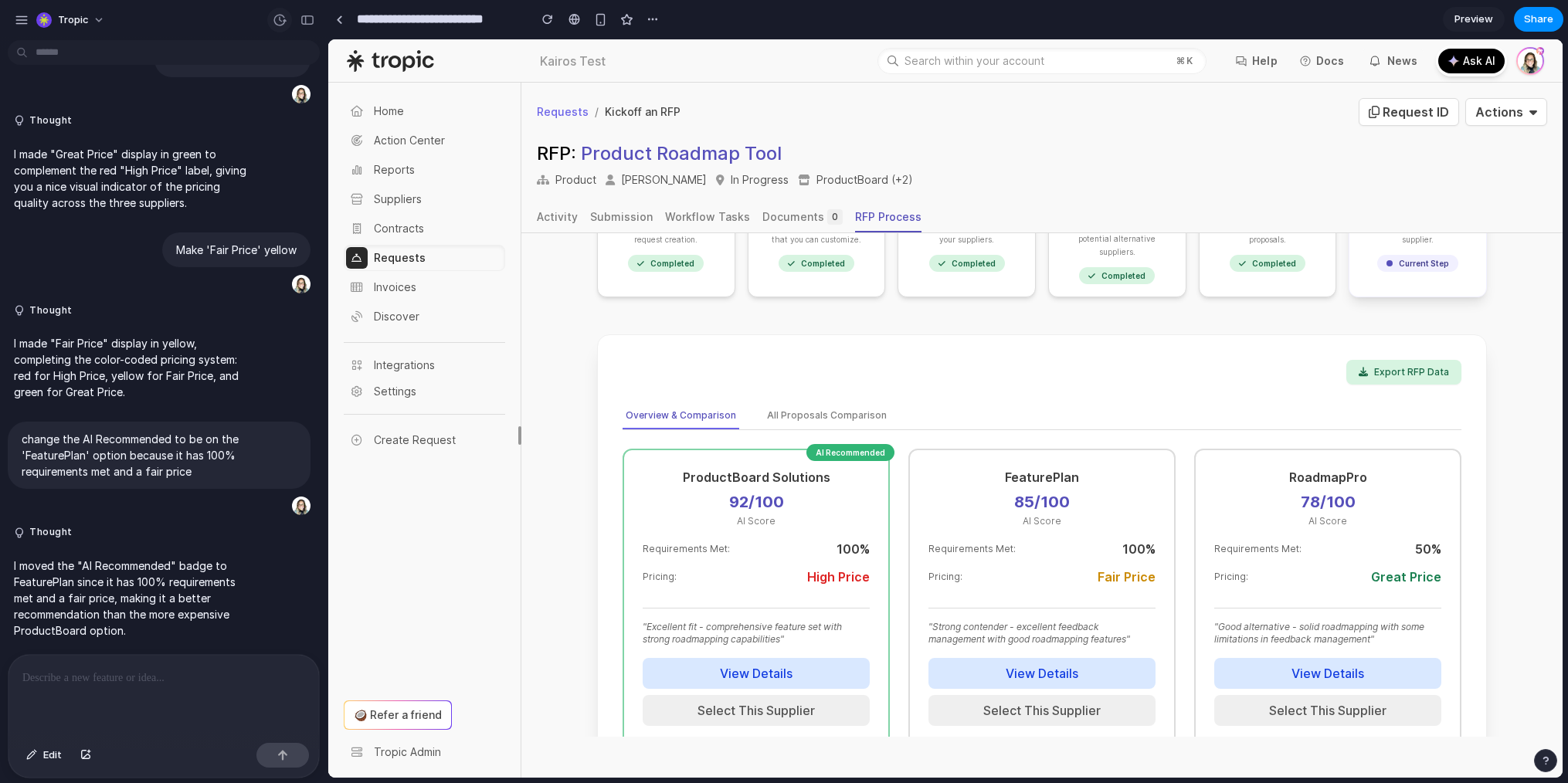
click at [284, 21] on div "button" at bounding box center [279, 19] width 14 height 14
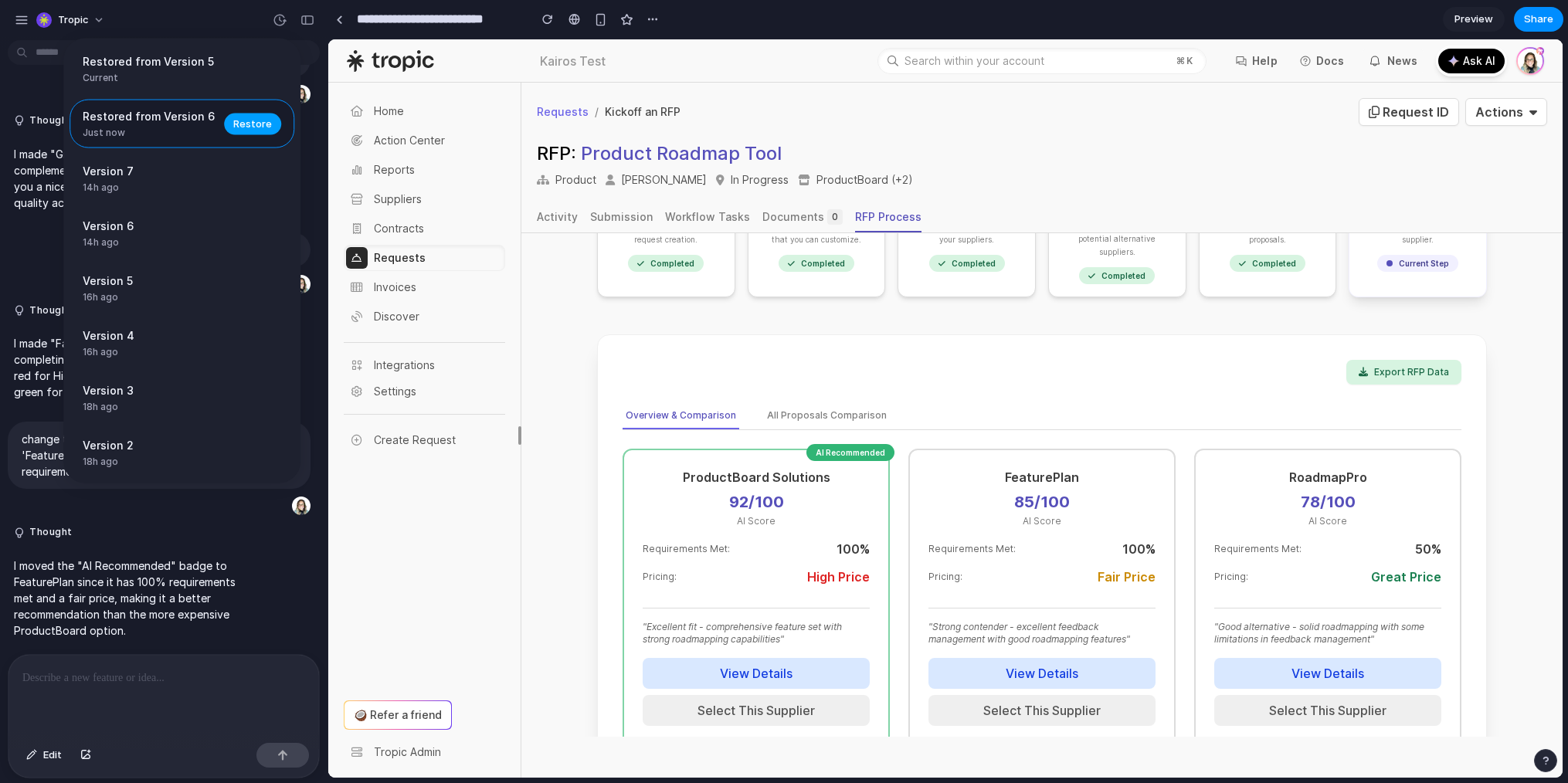
click at [239, 121] on span "Restore" at bounding box center [252, 123] width 39 height 15
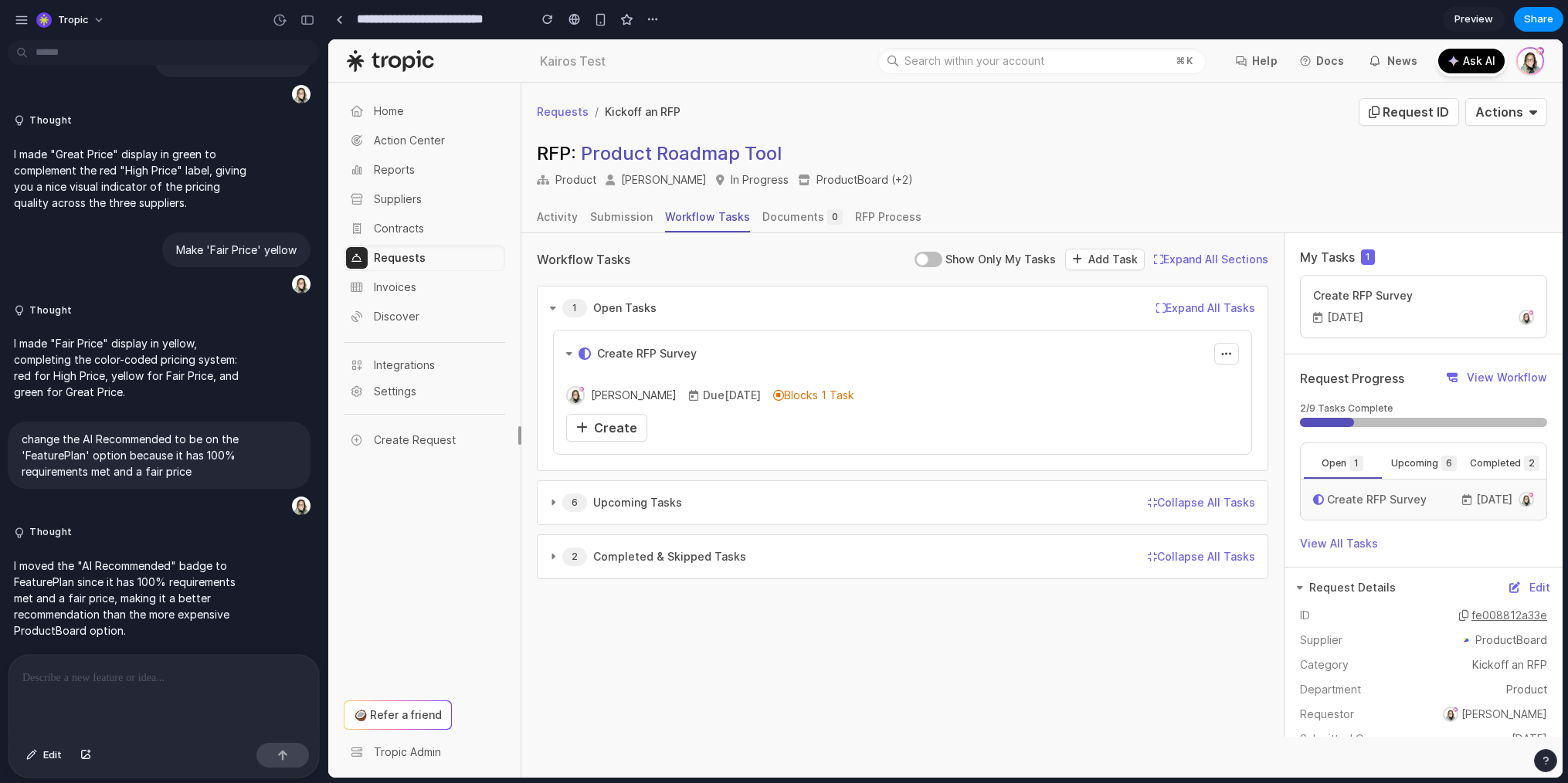
scroll to position [0, 0]
click at [635, 430] on link "Create" at bounding box center [607, 428] width 81 height 28
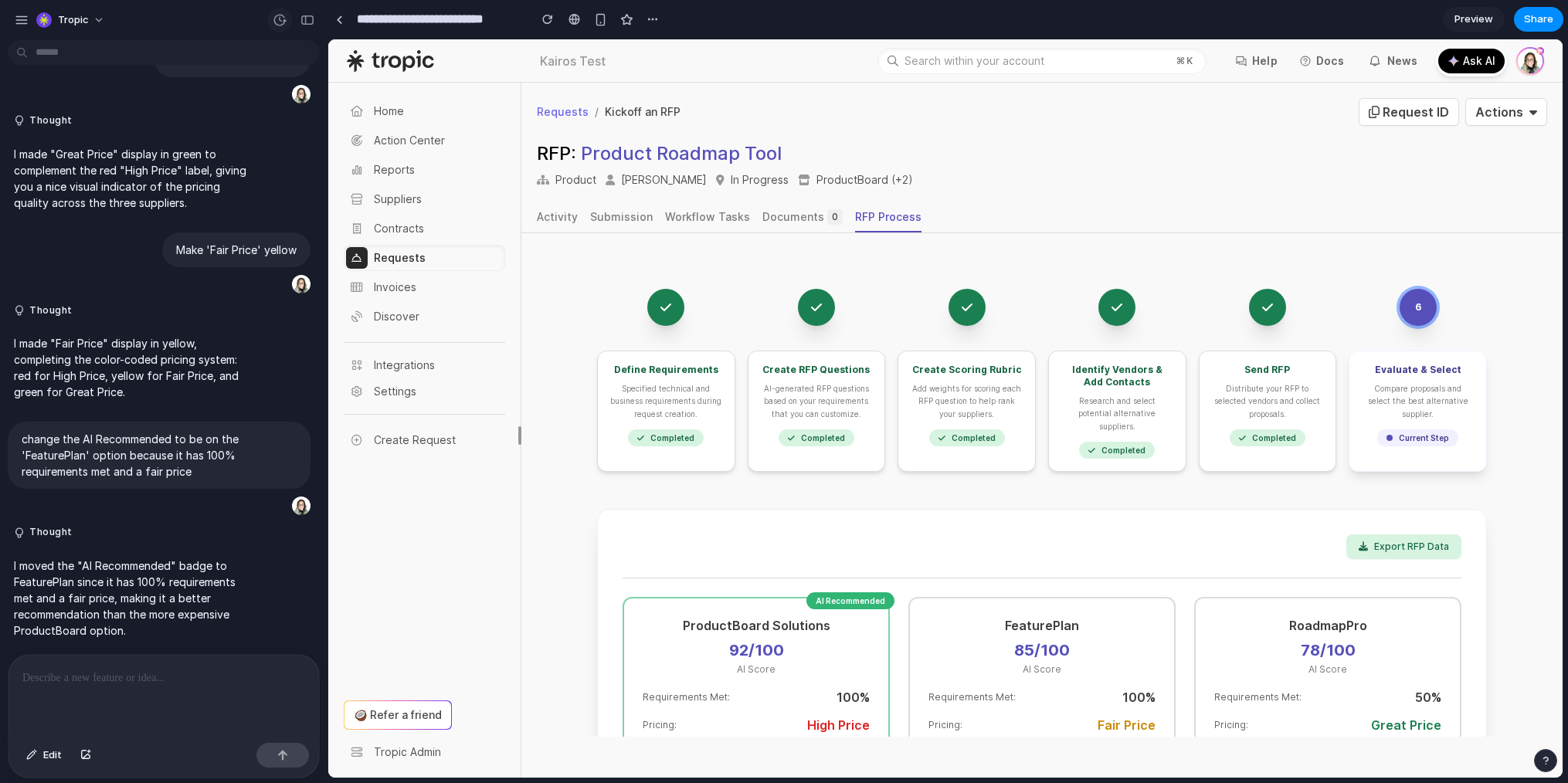
click at [285, 23] on div "button" at bounding box center [279, 19] width 14 height 14
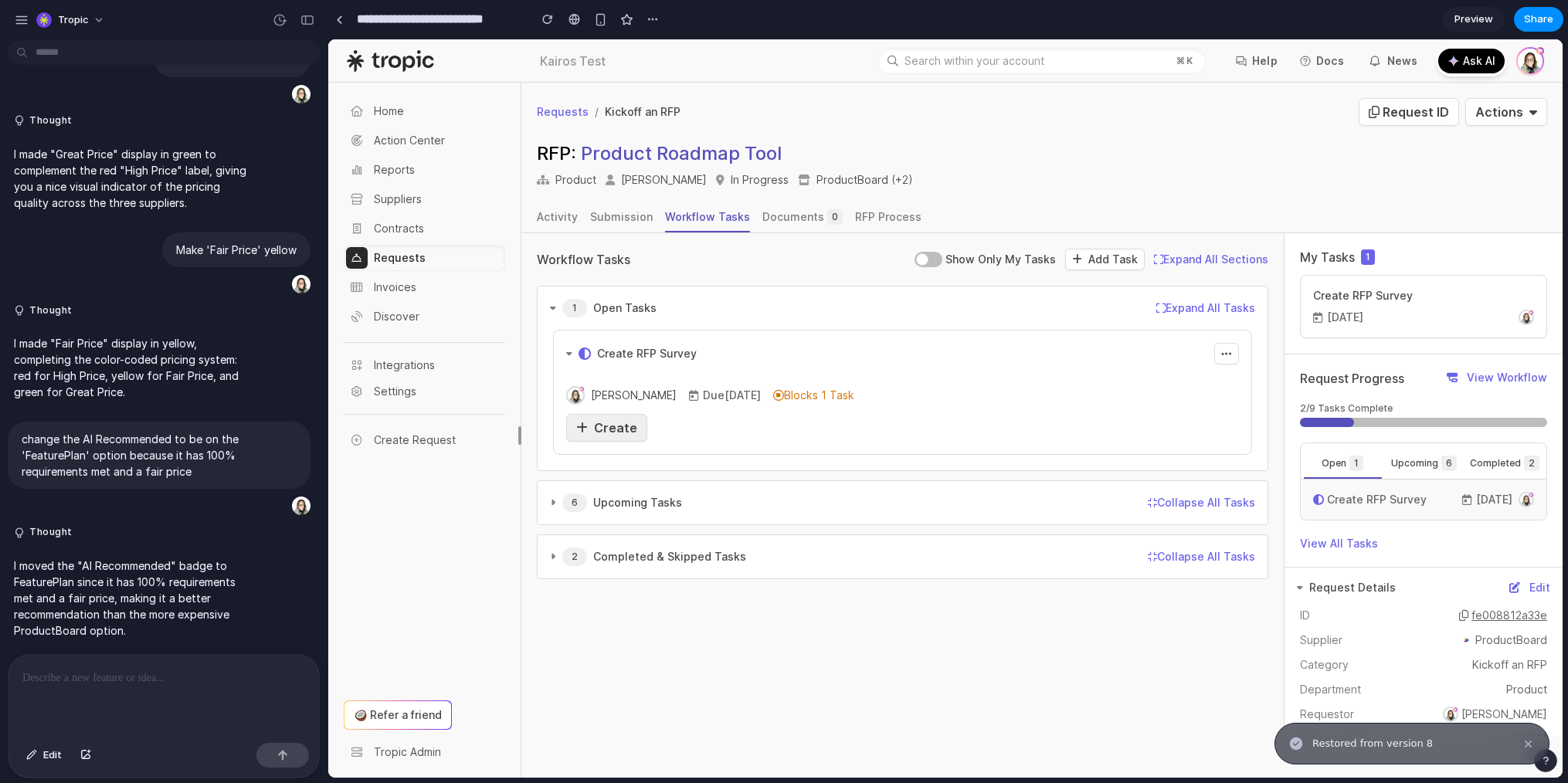
click at [625, 438] on link "Create" at bounding box center [607, 428] width 81 height 28
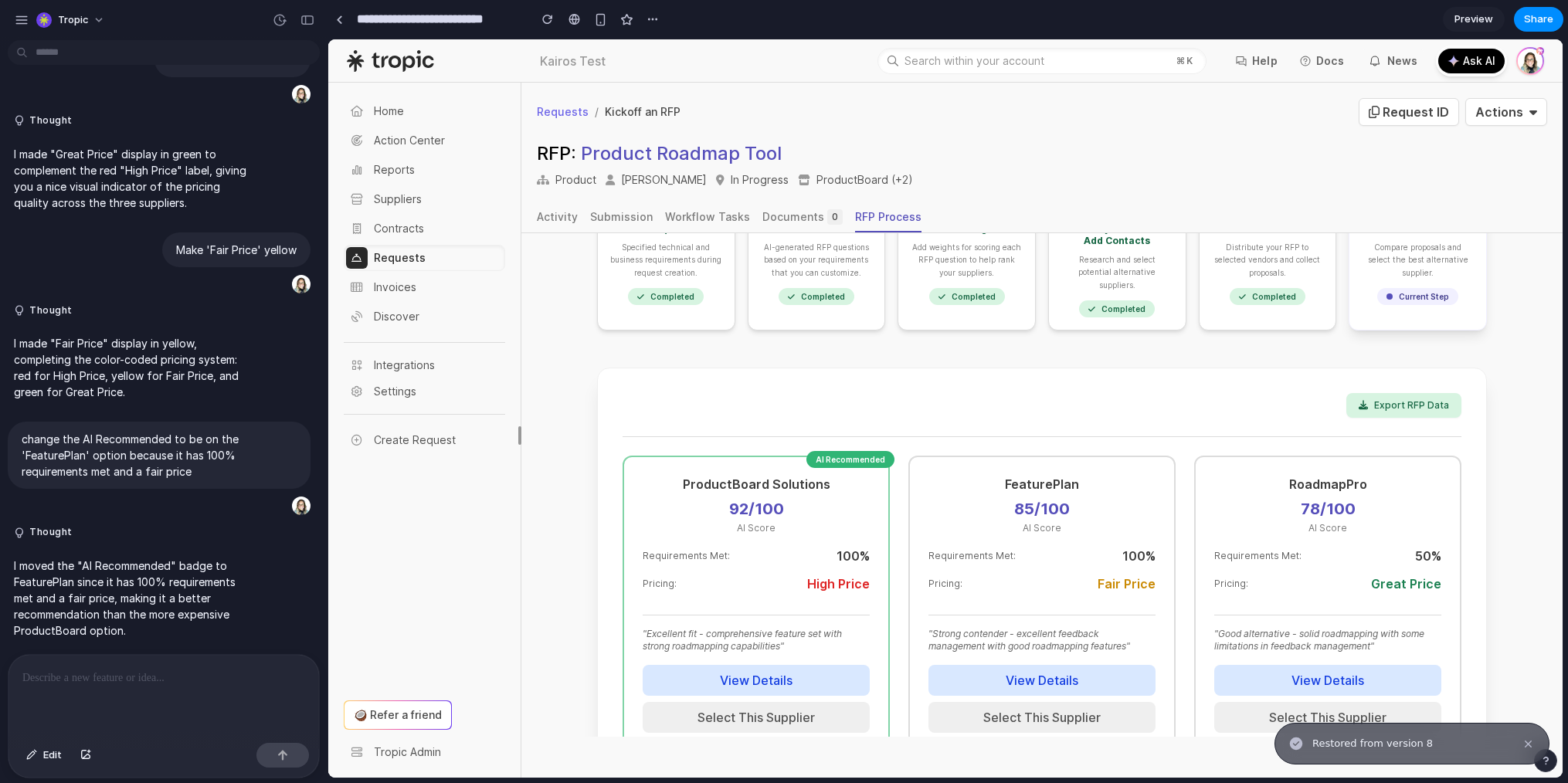
scroll to position [218, 0]
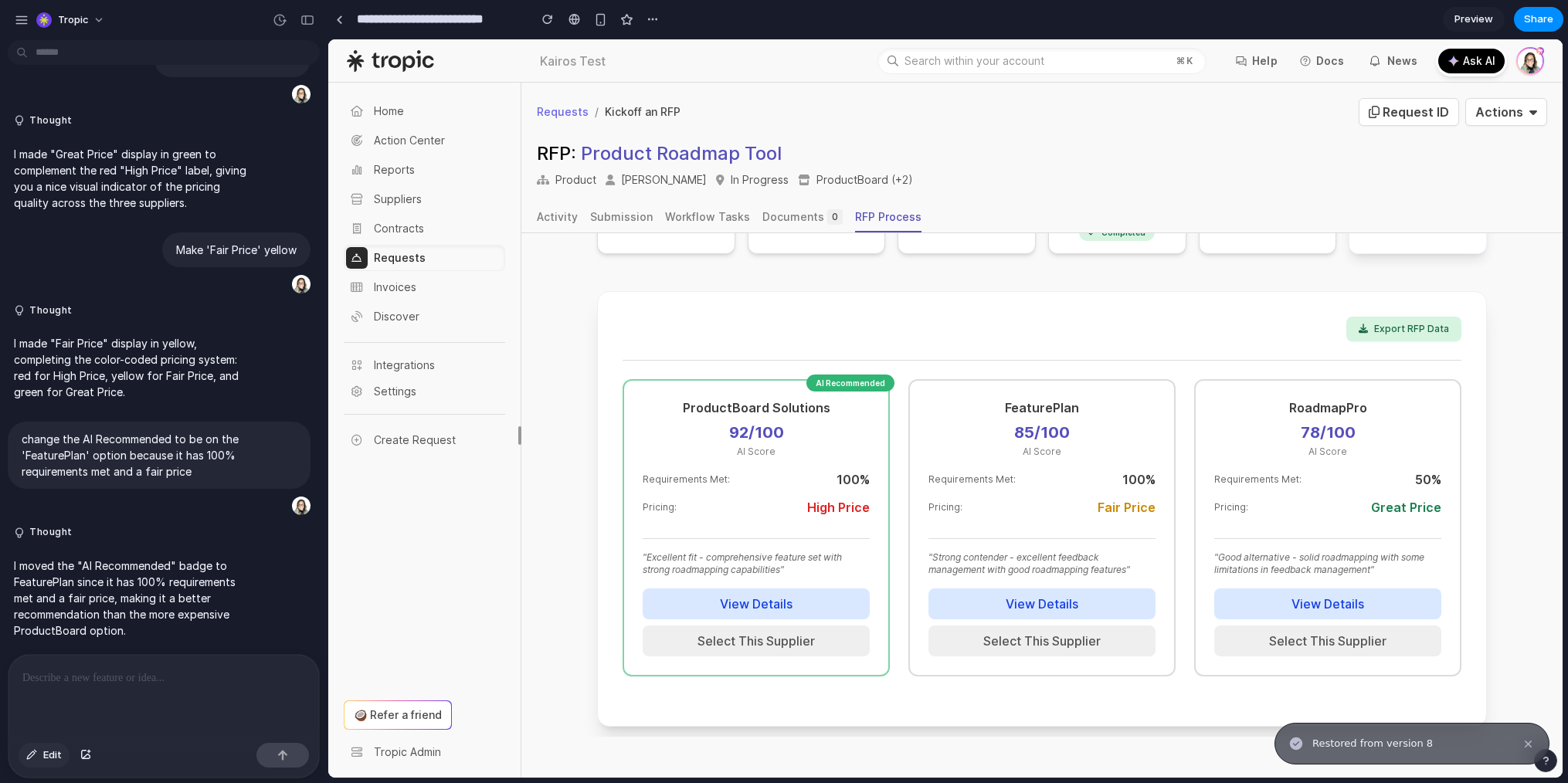
click at [49, 744] on button "Edit" at bounding box center [44, 755] width 51 height 25
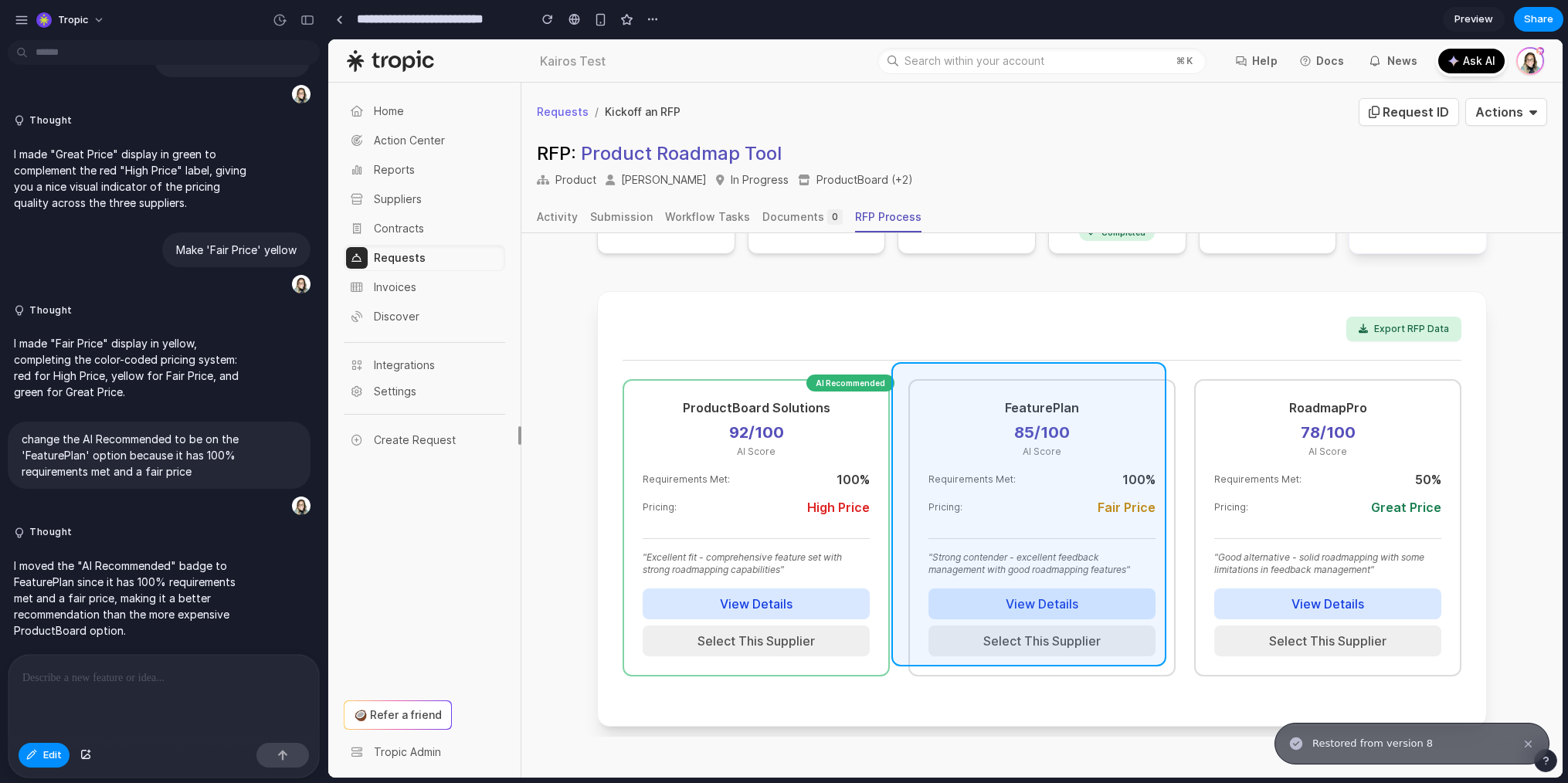
click at [1159, 387] on div at bounding box center [946, 408] width 1235 height 739
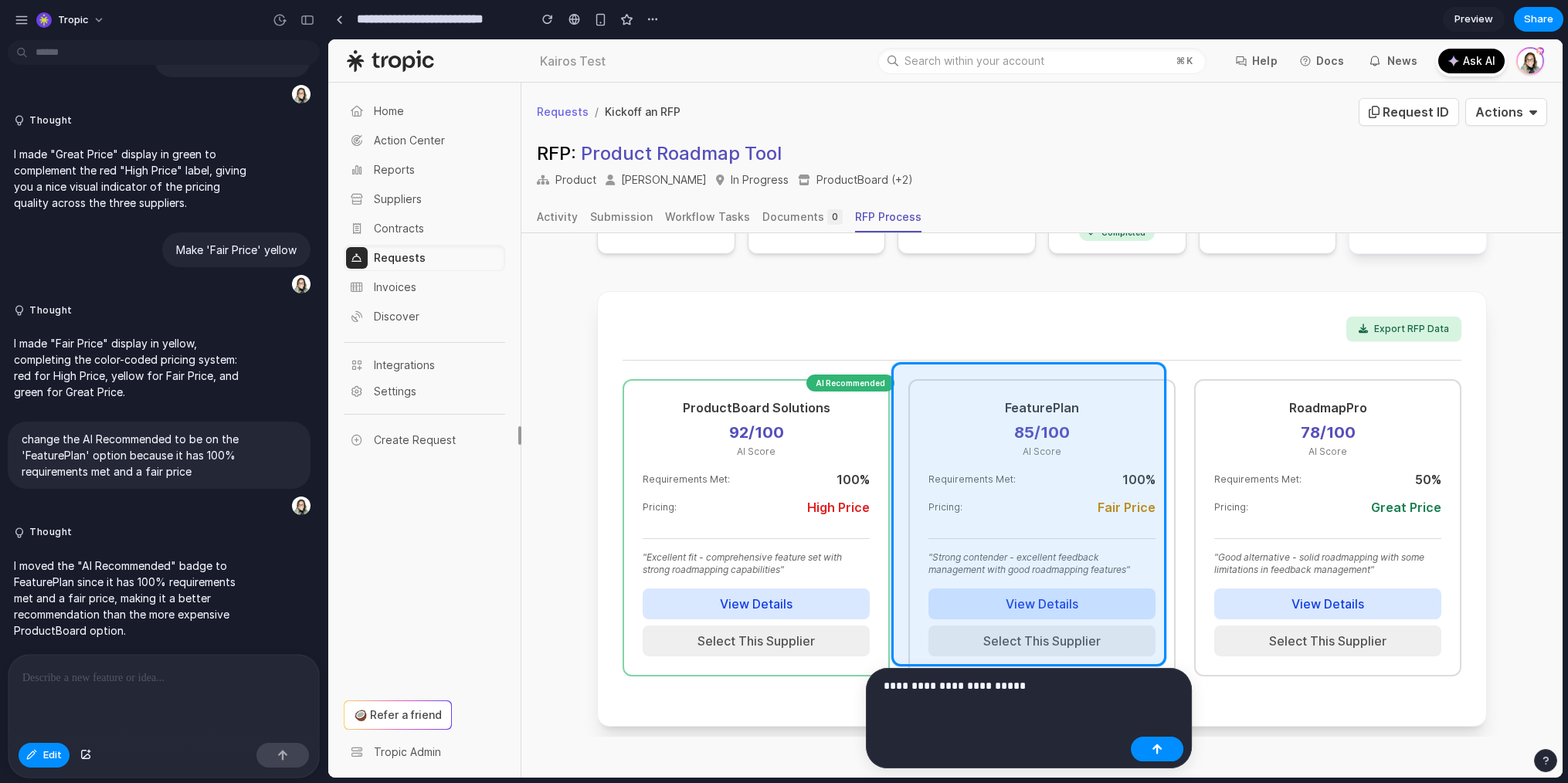
click at [956, 682] on p "**********" at bounding box center [1004, 685] width 241 height 19
click at [1120, 688] on p "**********" at bounding box center [1004, 685] width 241 height 19
click at [1146, 751] on button "button" at bounding box center [1157, 749] width 53 height 25
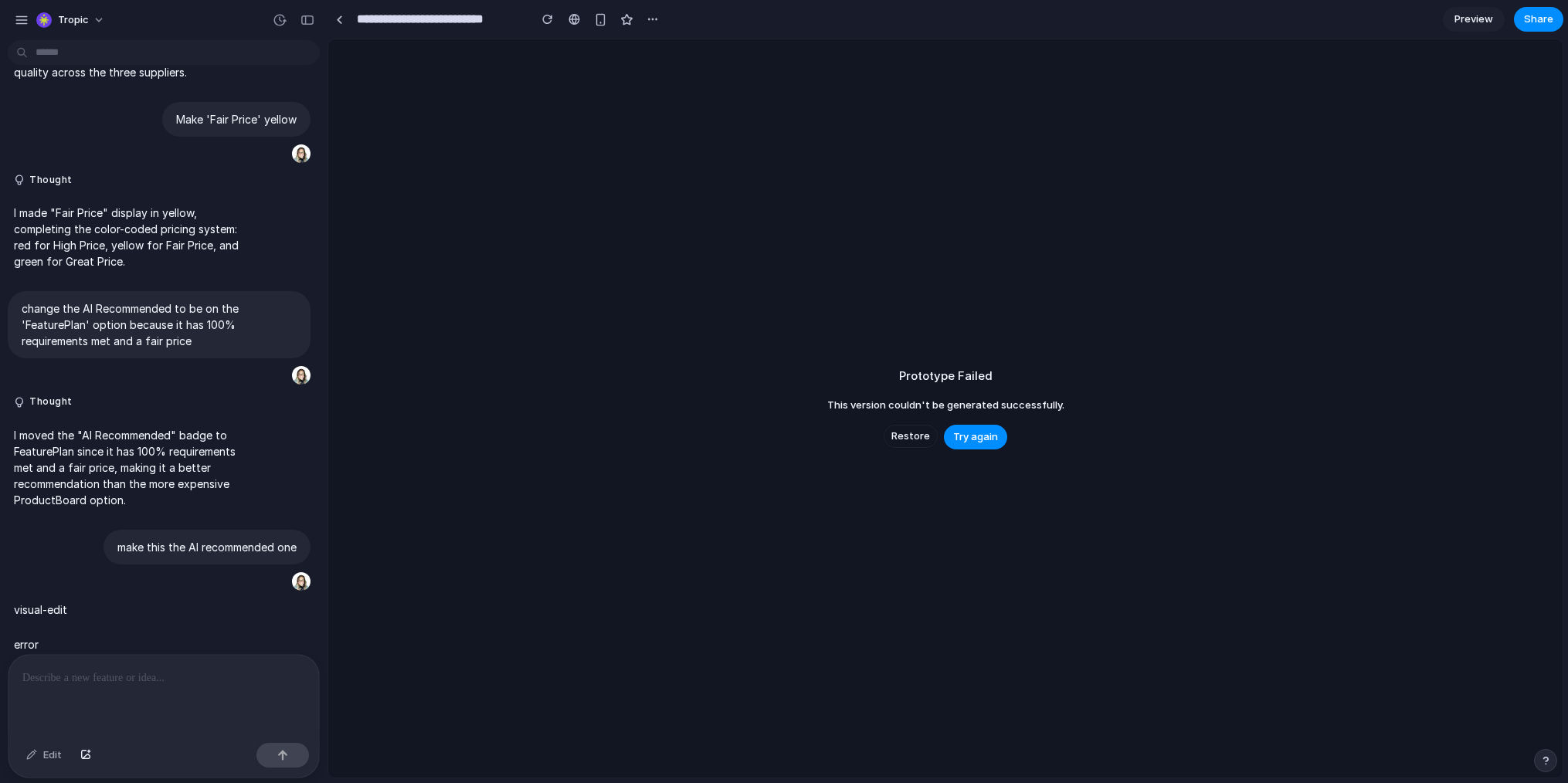
scroll to position [604, 0]
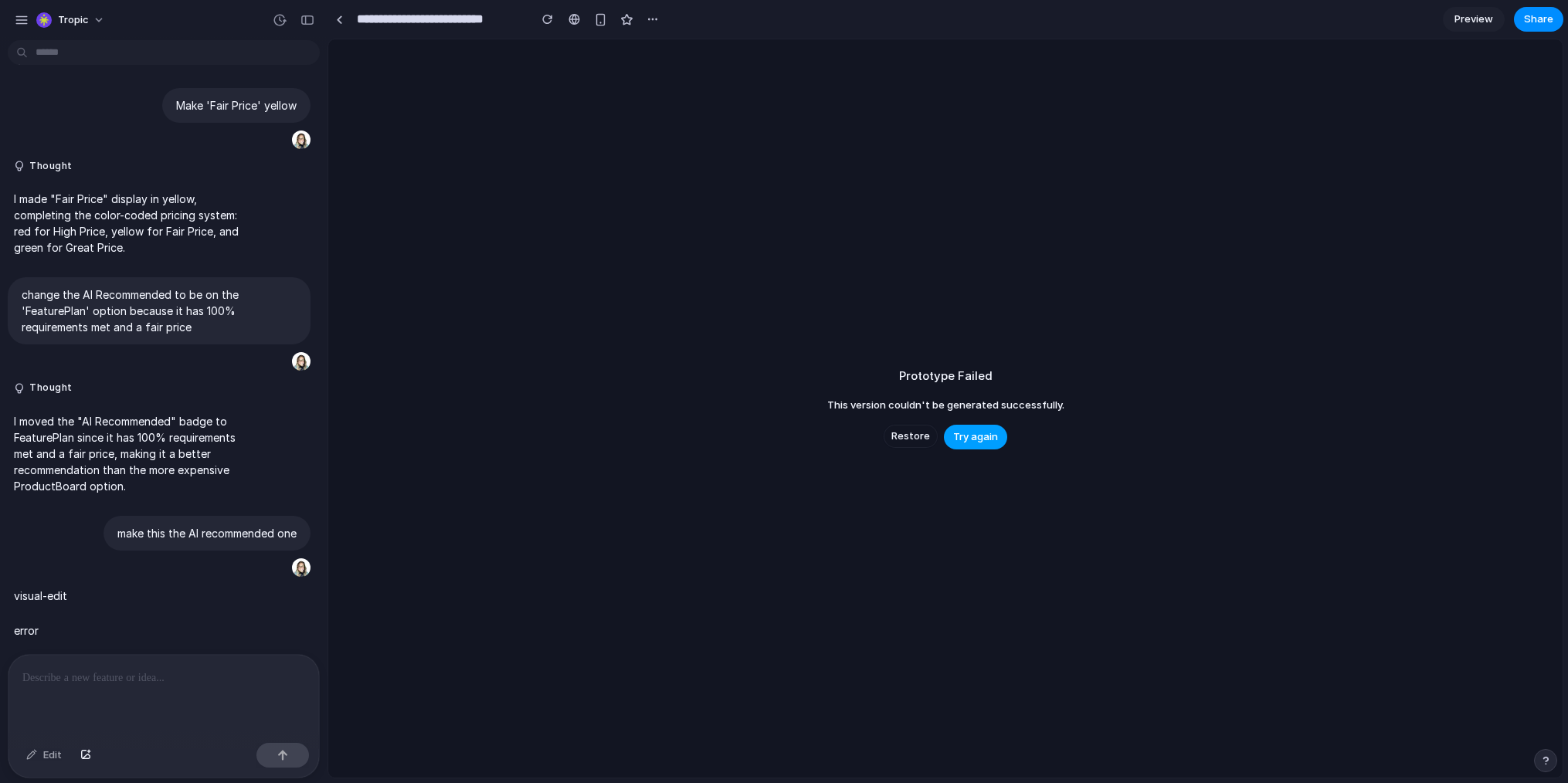
click at [983, 435] on span "Try again" at bounding box center [975, 437] width 44 height 15
click at [901, 434] on span "Restore" at bounding box center [911, 436] width 39 height 15
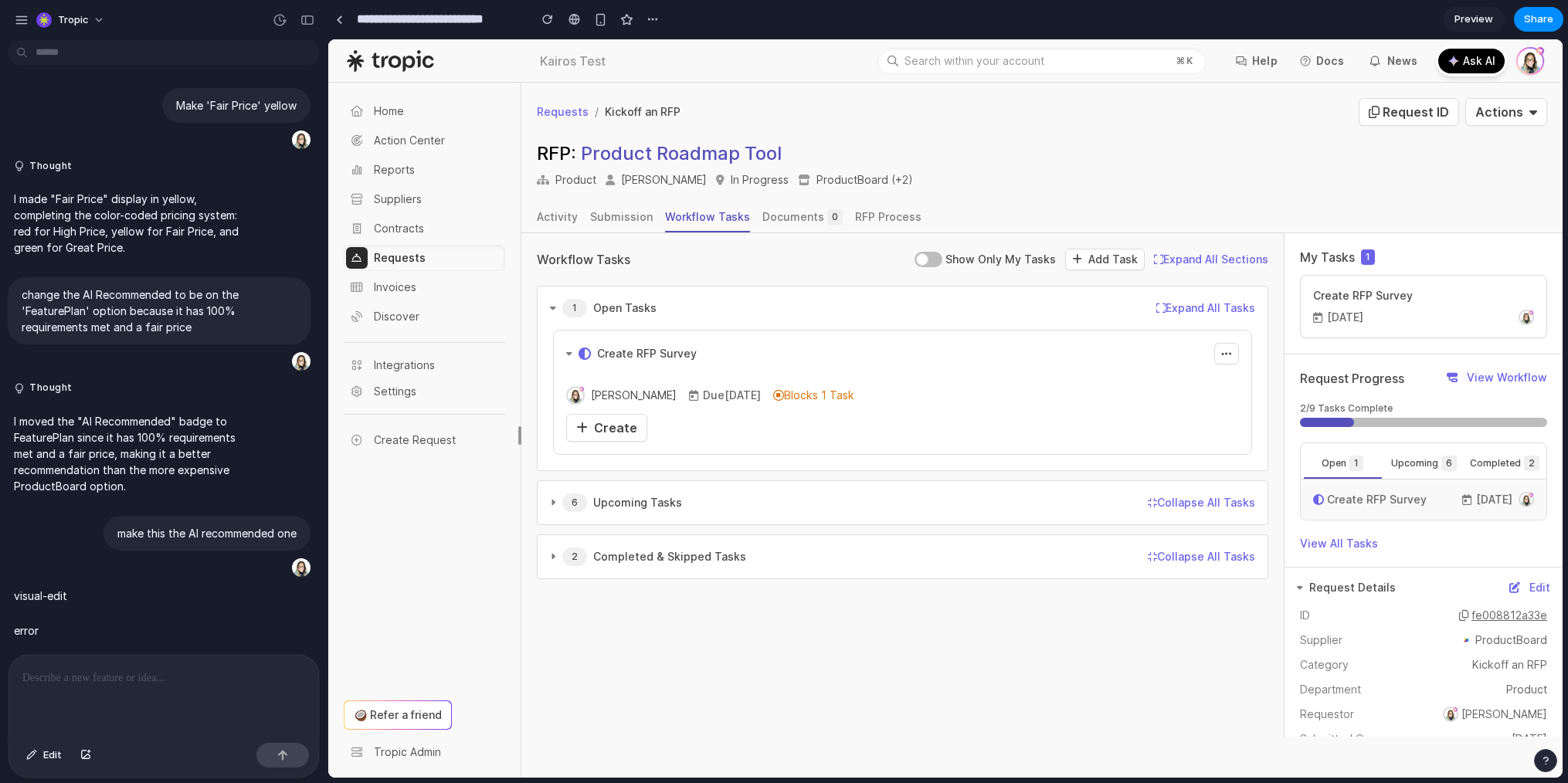
scroll to position [0, 0]
click at [608, 431] on span "Create" at bounding box center [615, 427] width 43 height 15
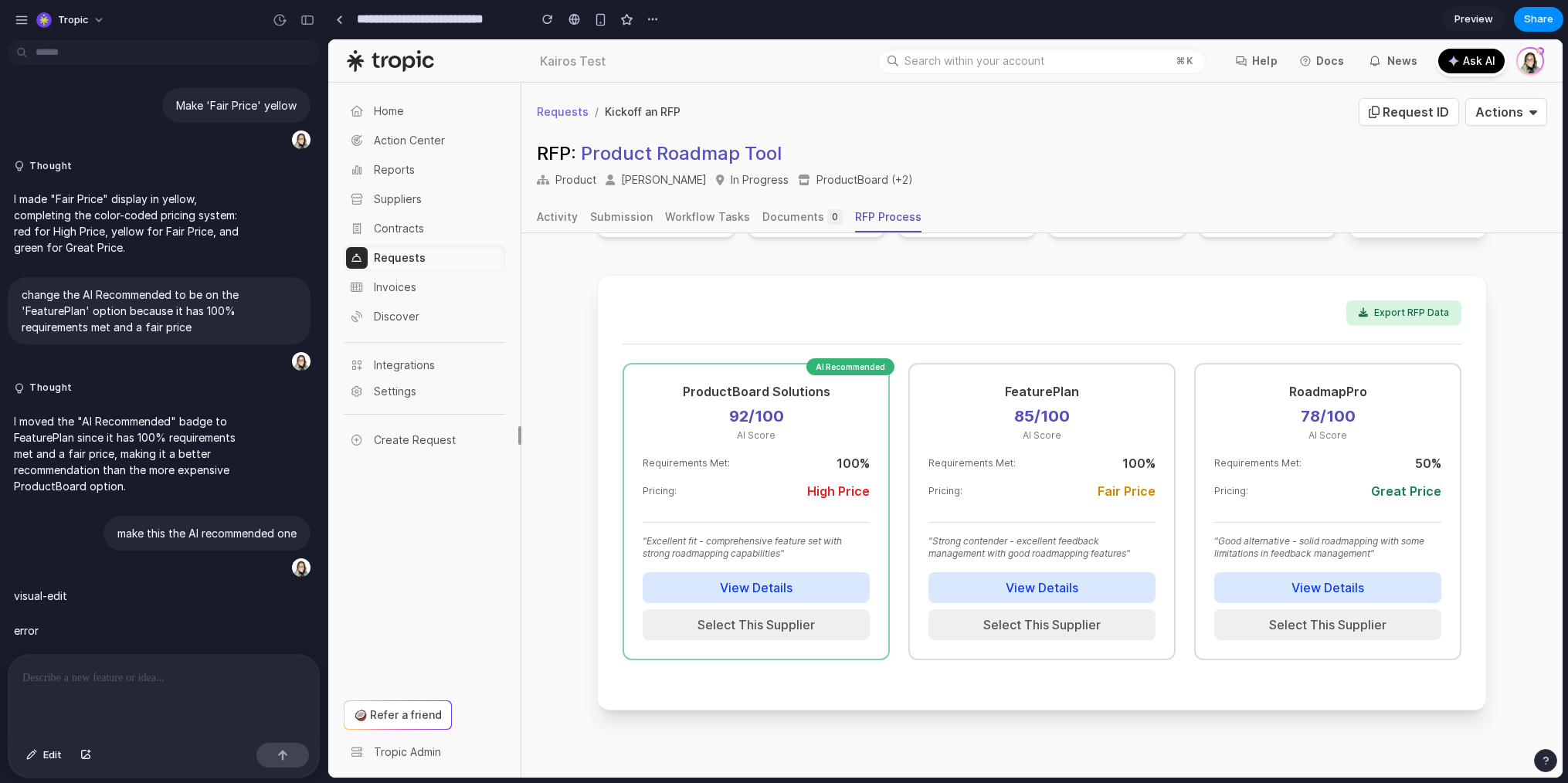
scroll to position [231, 0]
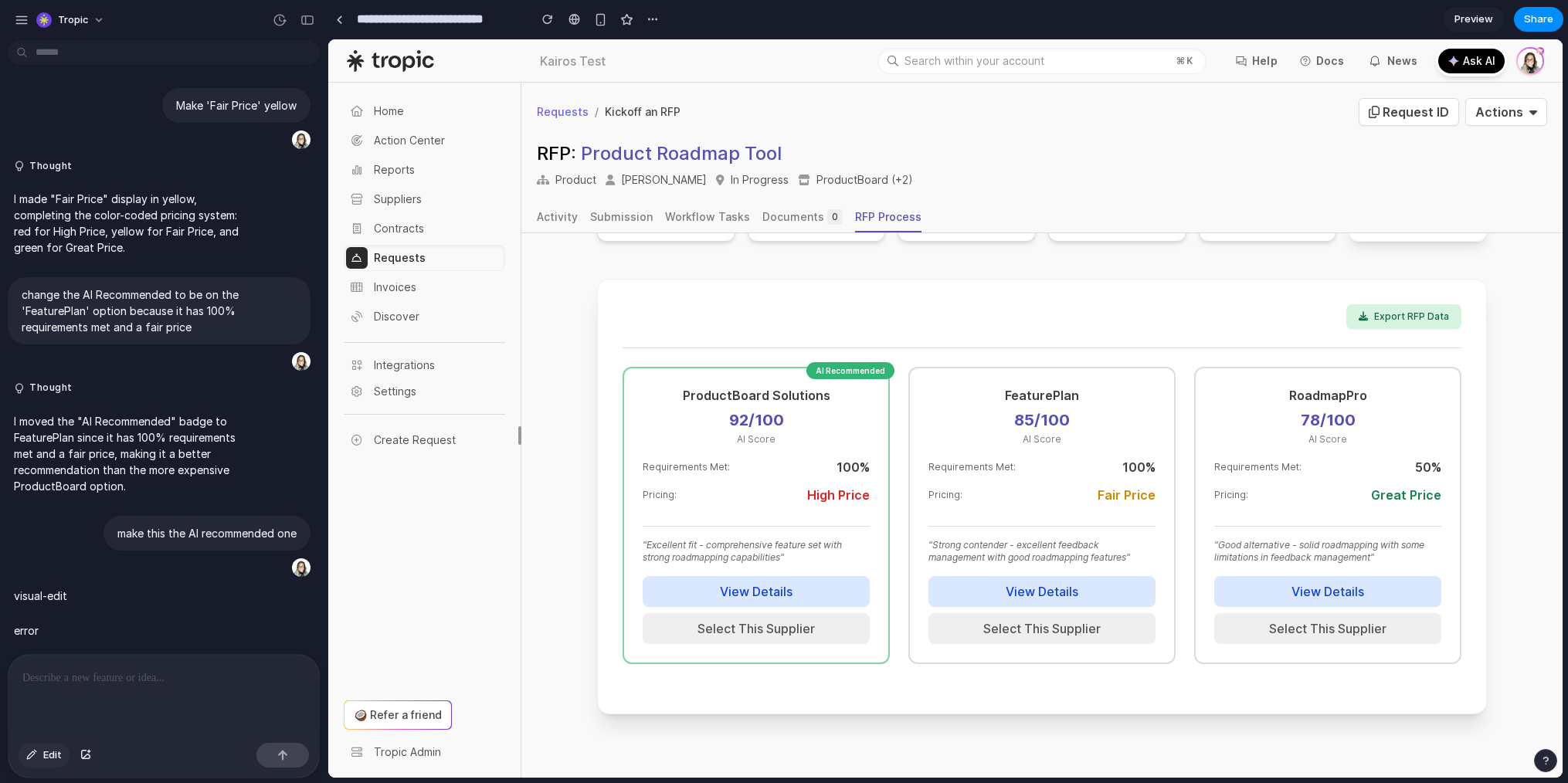
click at [49, 755] on span "Edit" at bounding box center [52, 755] width 19 height 15
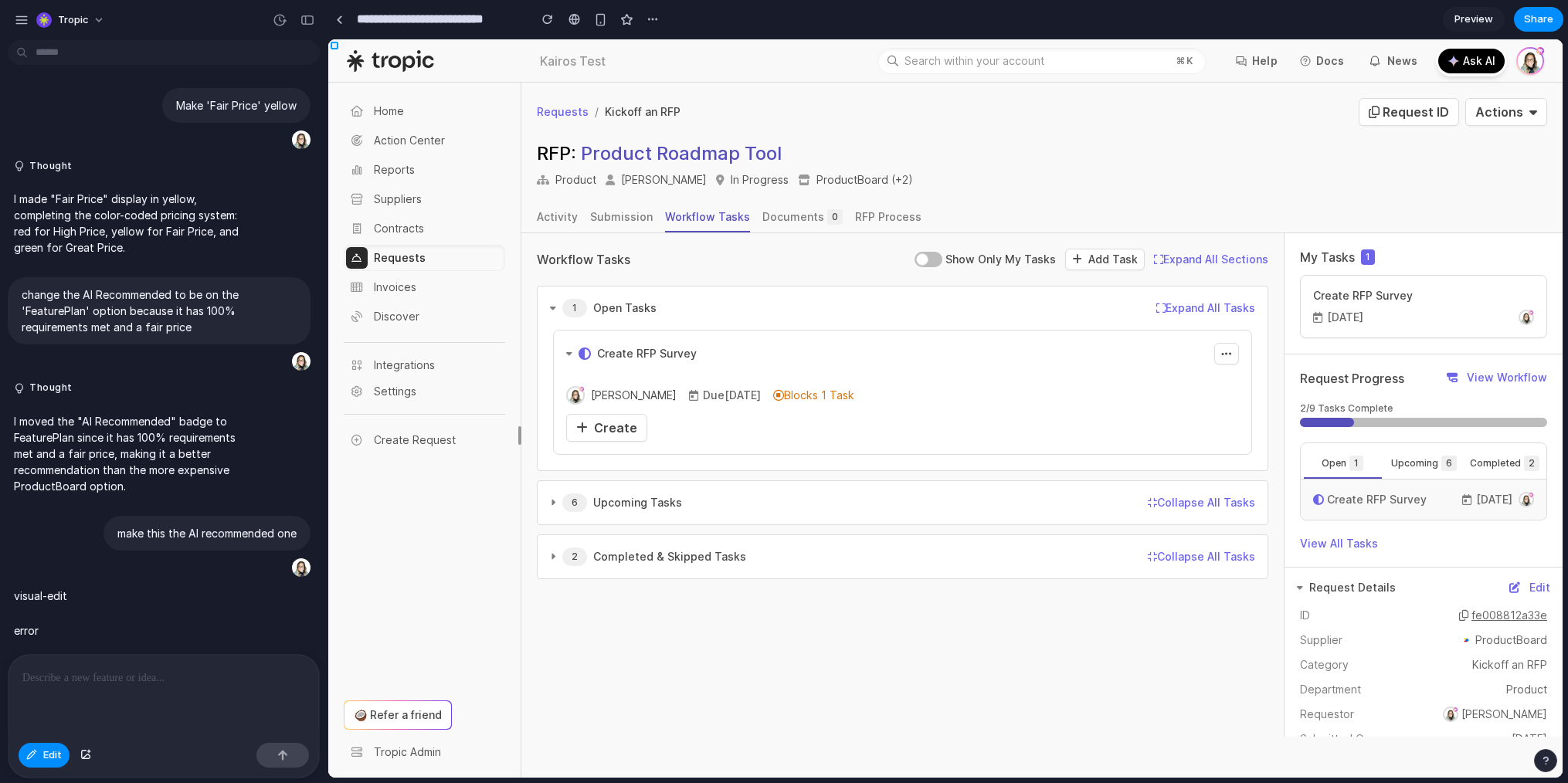
scroll to position [0, 0]
click at [44, 761] on span "Edit" at bounding box center [52, 755] width 19 height 15
click at [600, 436] on div "Create" at bounding box center [606, 428] width 61 height 19
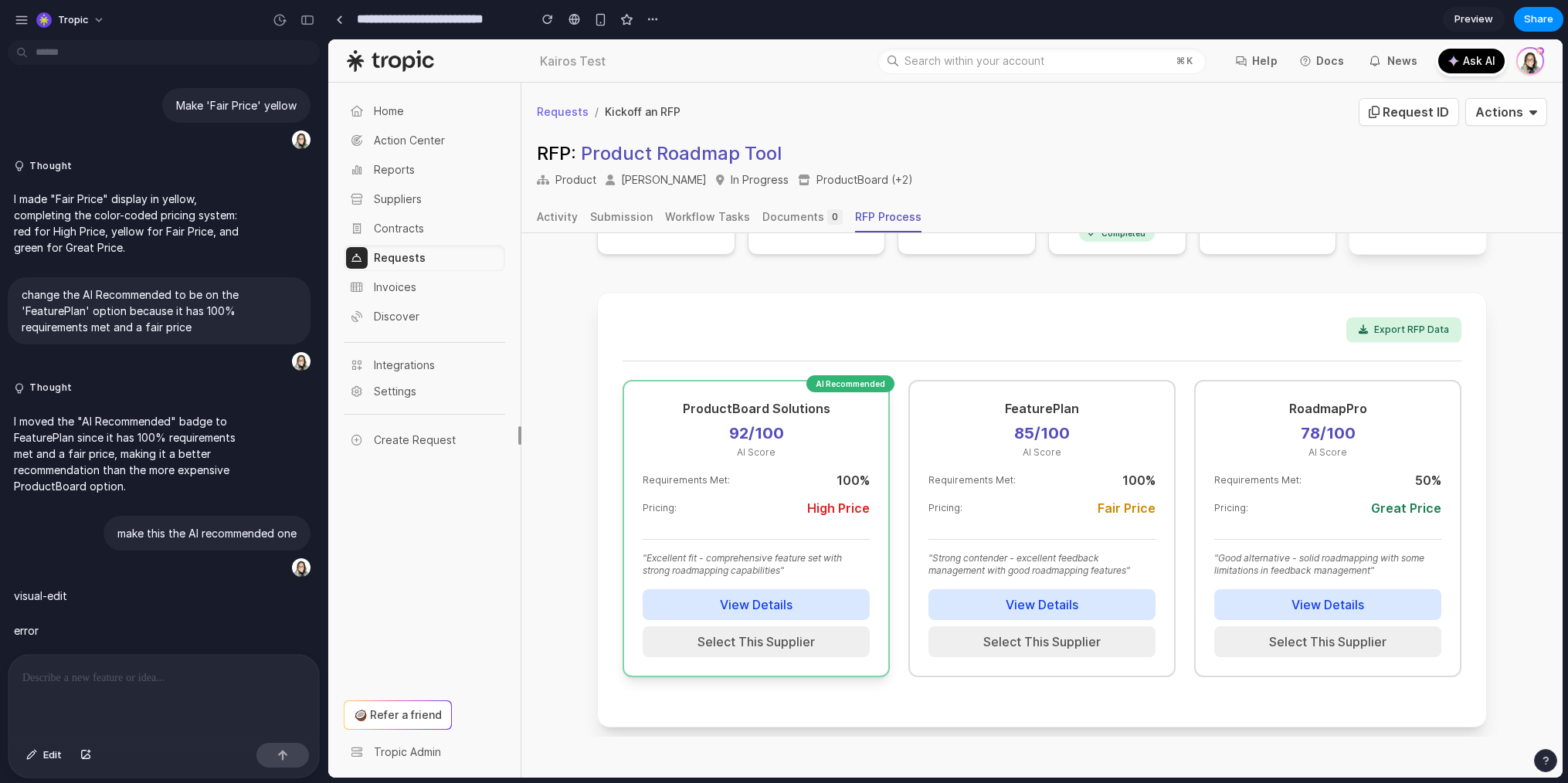
scroll to position [234, 0]
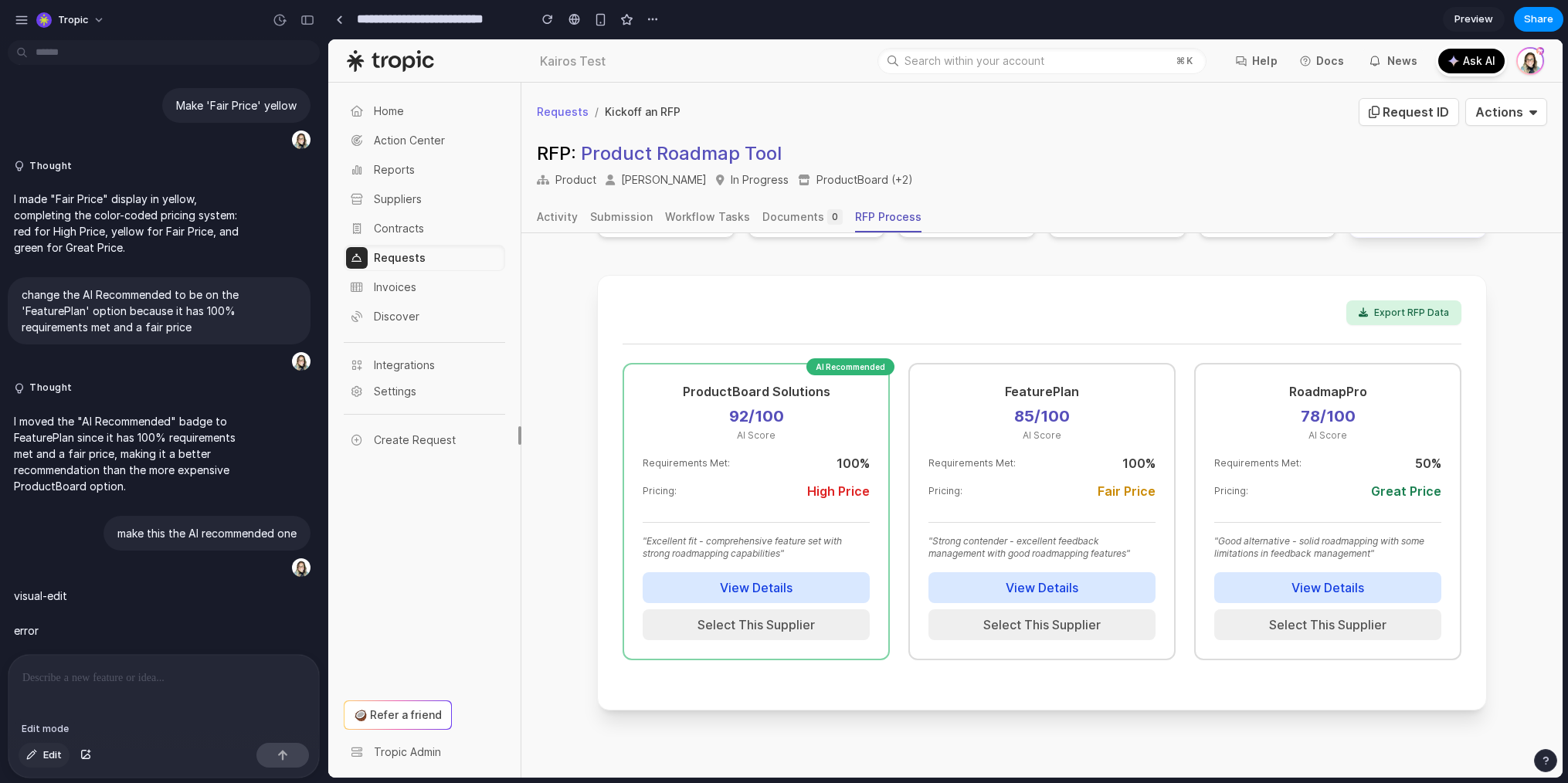
click at [46, 755] on span "Edit" at bounding box center [52, 755] width 19 height 15
click at [1400, 295] on div at bounding box center [946, 408] width 1235 height 739
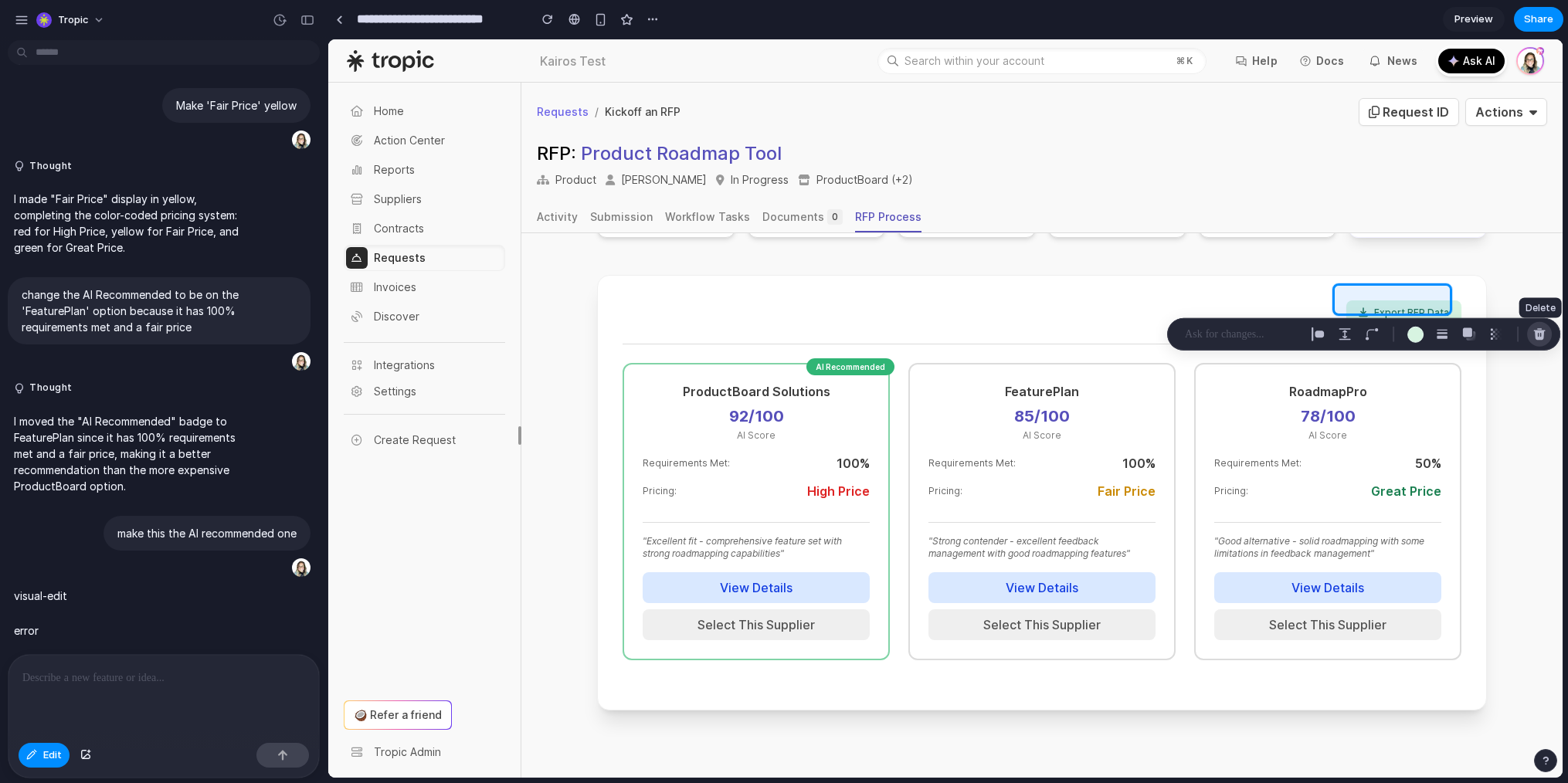
click at [1536, 332] on div "button" at bounding box center [1539, 334] width 14 height 14
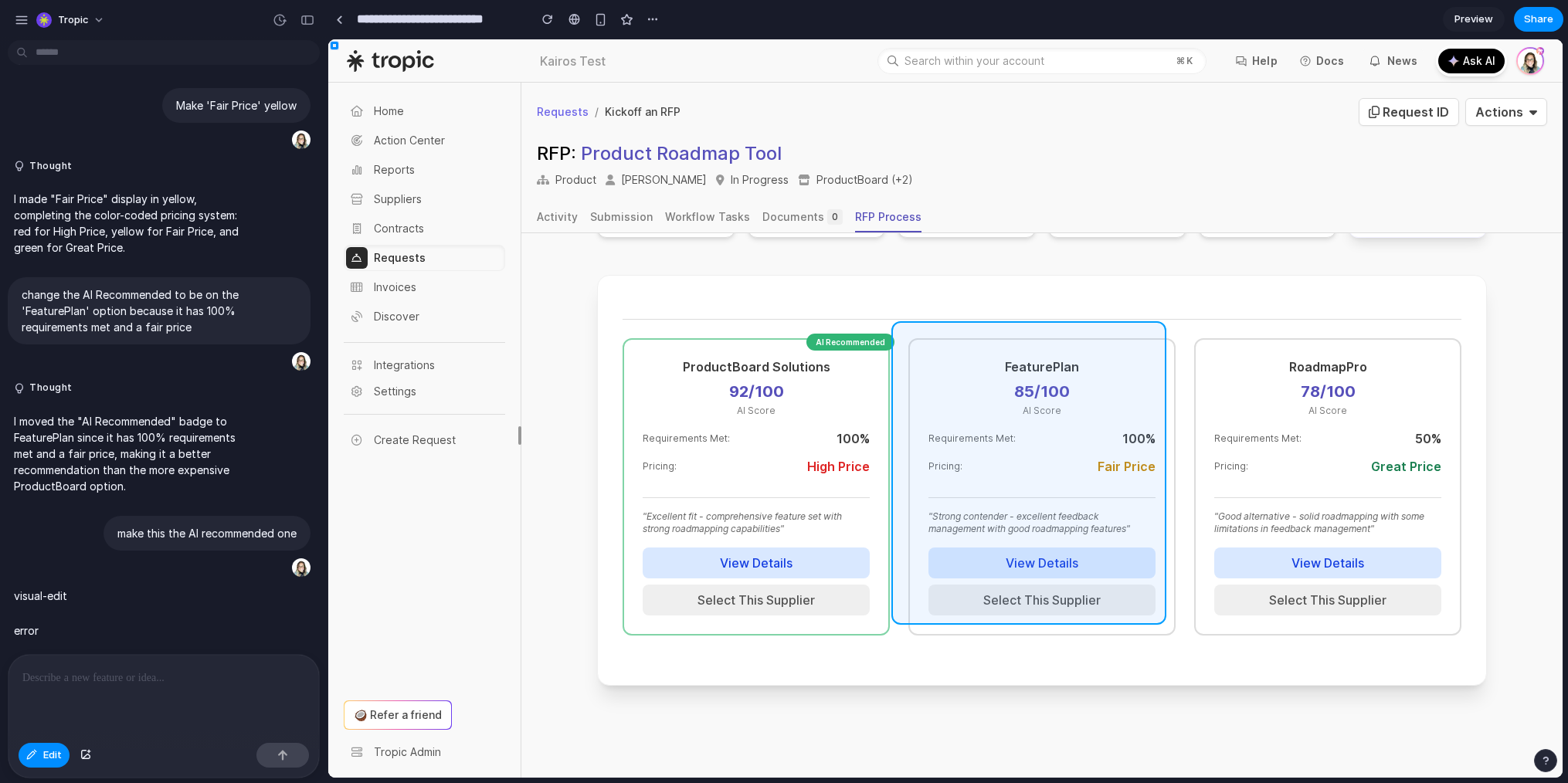
click at [1157, 453] on div at bounding box center [946, 408] width 1235 height 739
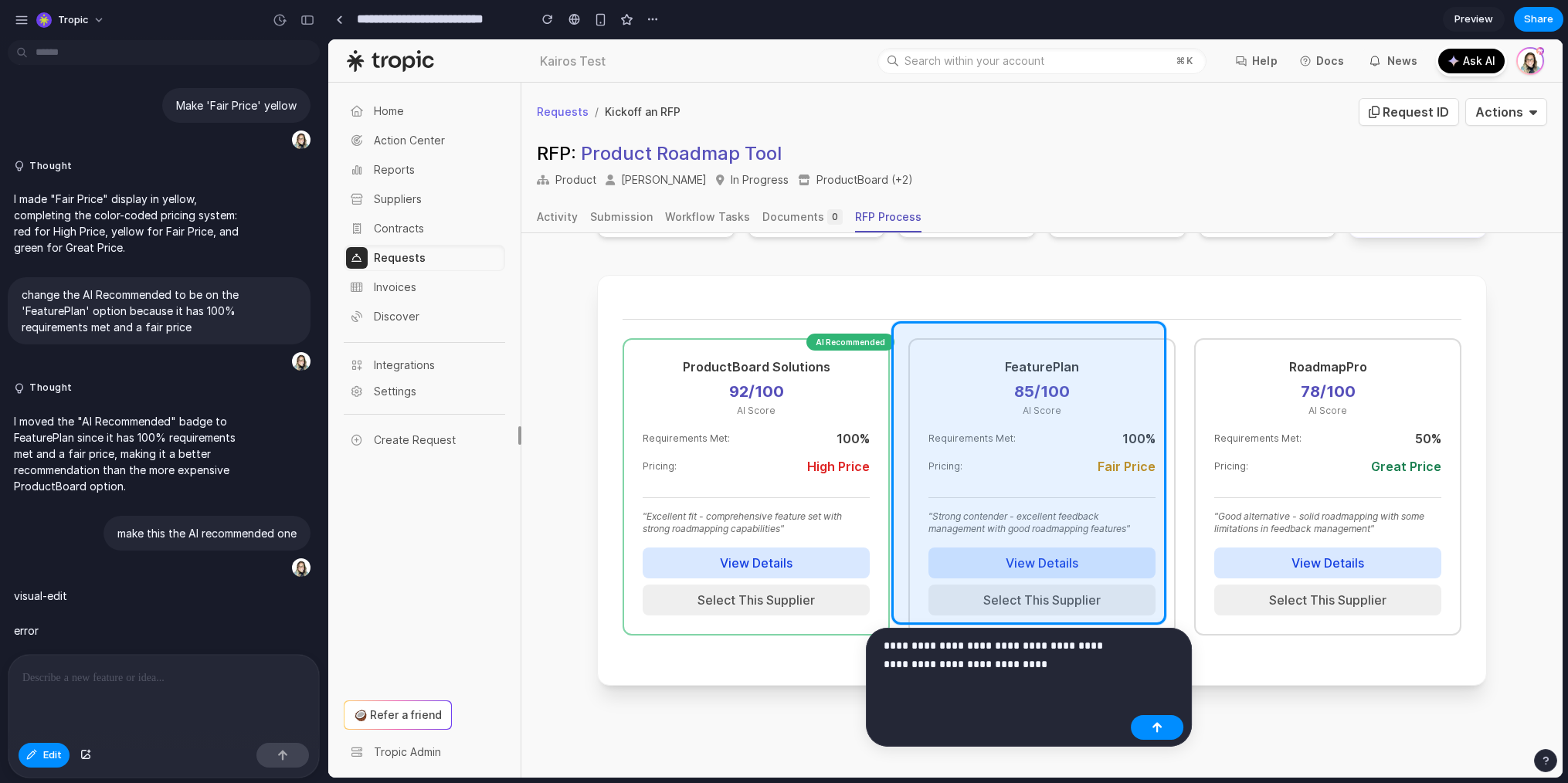
click at [1156, 713] on div "**********" at bounding box center [1028, 687] width 326 height 119
click at [1155, 722] on button "button" at bounding box center [1157, 727] width 53 height 25
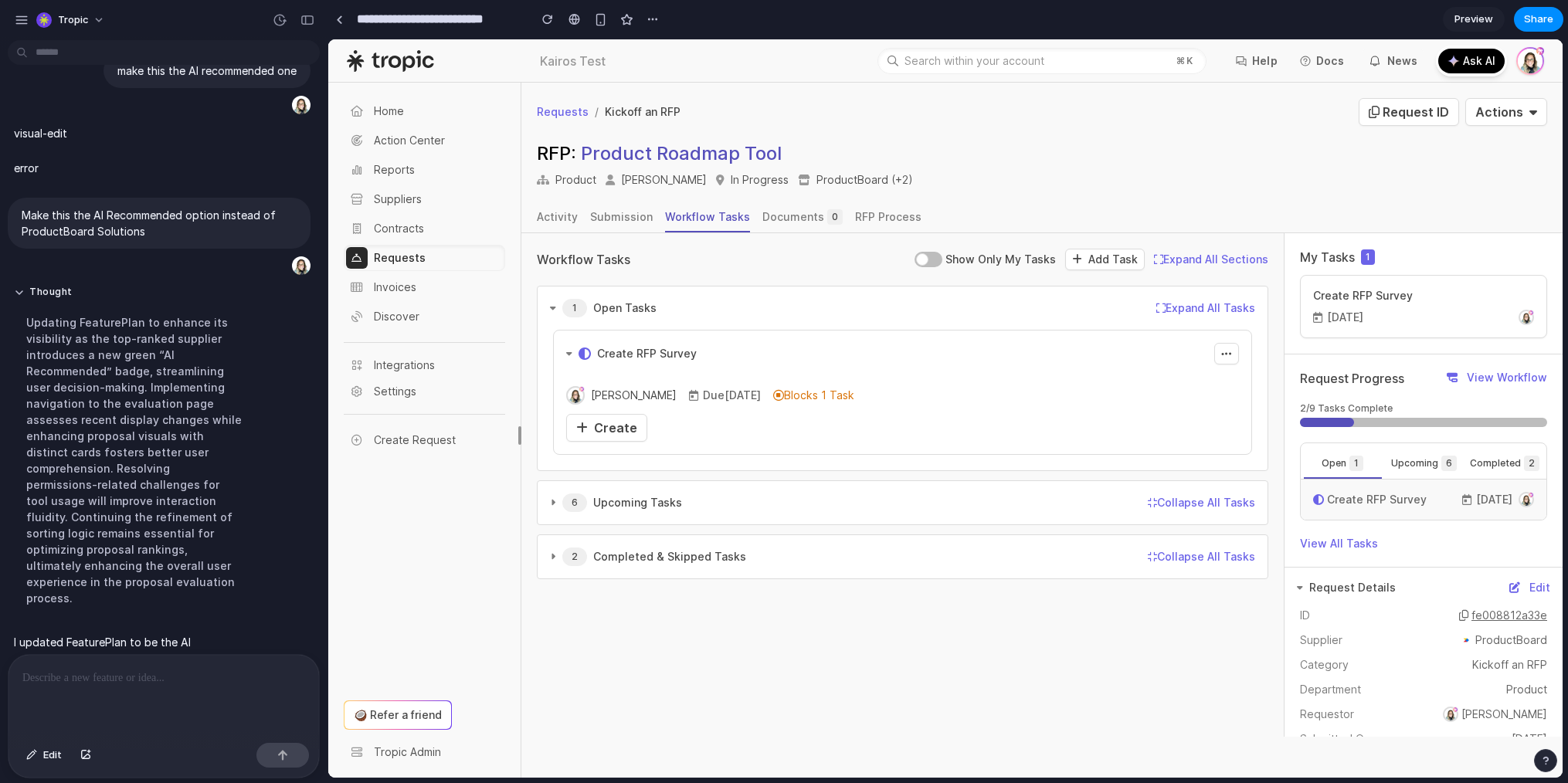
scroll to position [1143, 0]
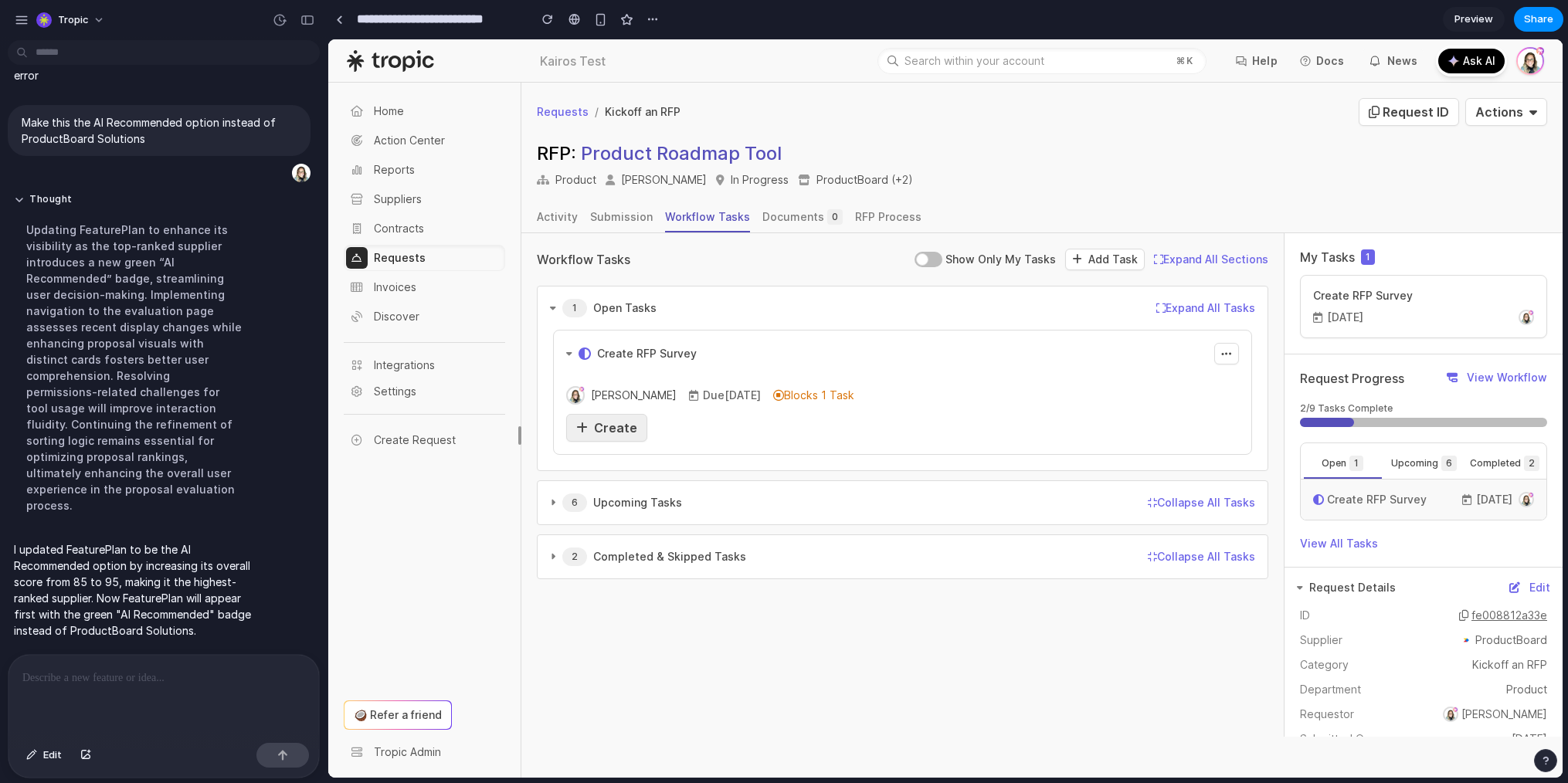
click at [607, 420] on span "Create" at bounding box center [615, 427] width 43 height 15
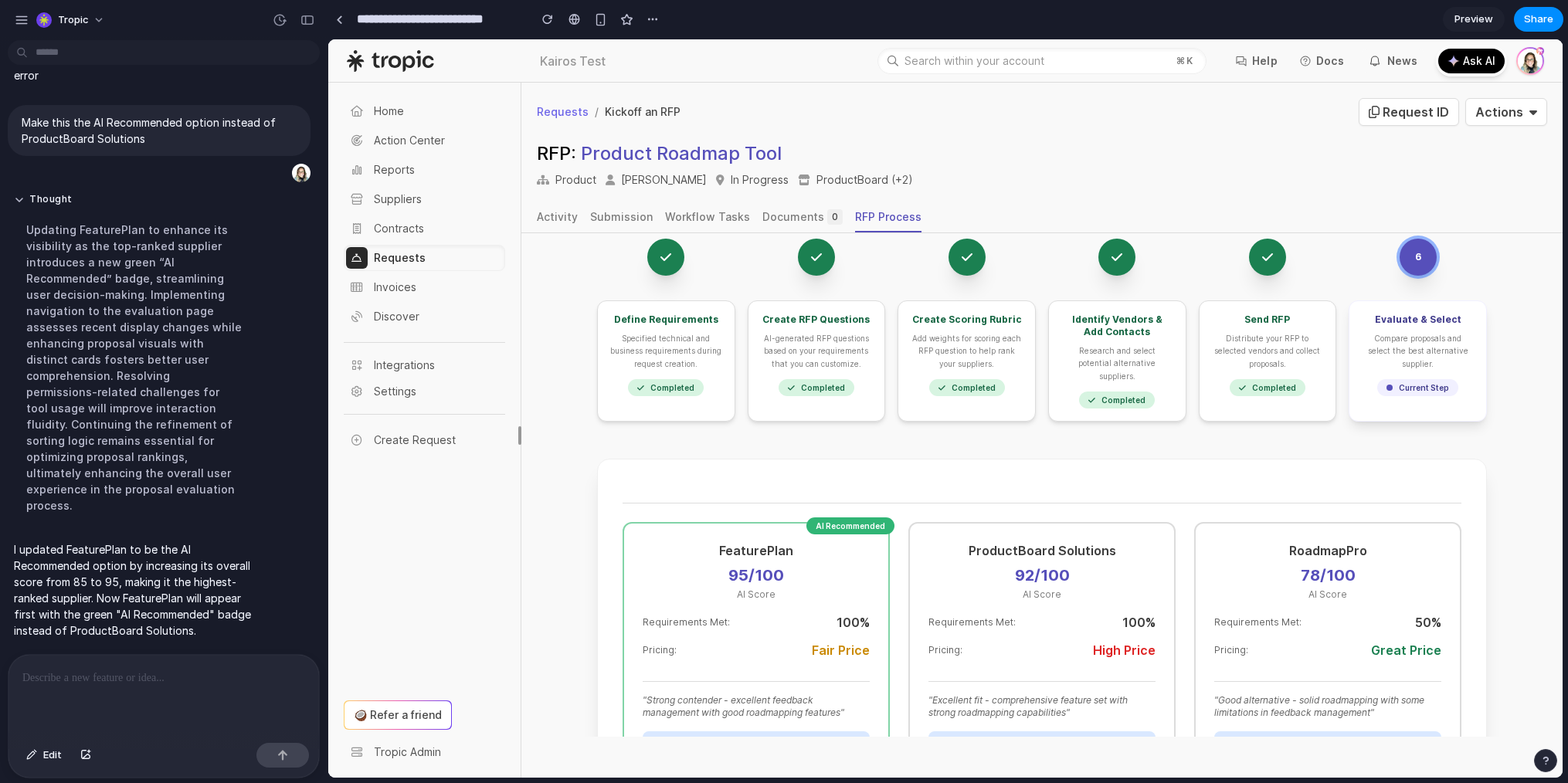
scroll to position [48, 0]
click at [44, 758] on span "Edit" at bounding box center [52, 755] width 19 height 15
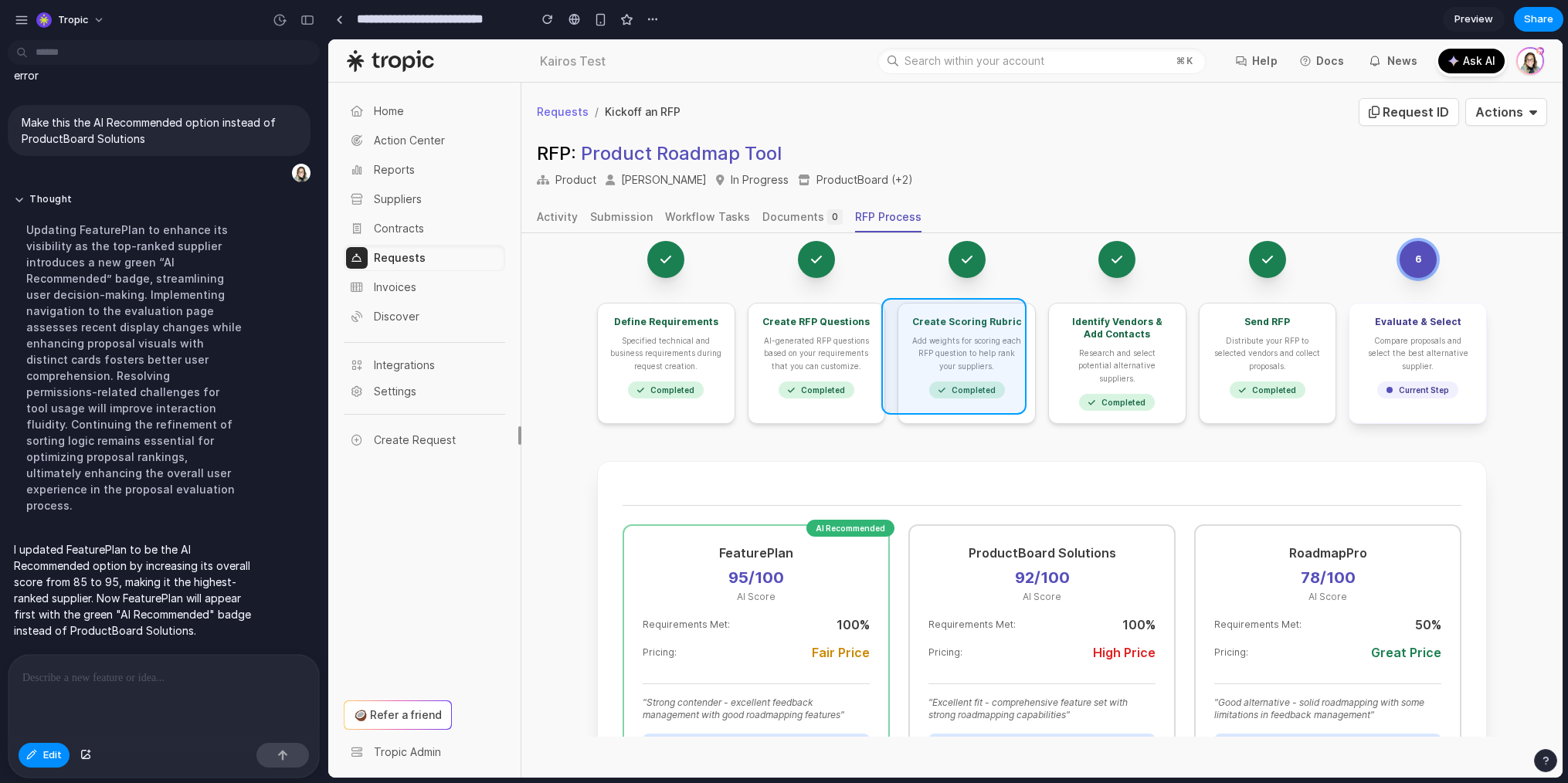
click at [1013, 306] on div at bounding box center [946, 408] width 1235 height 739
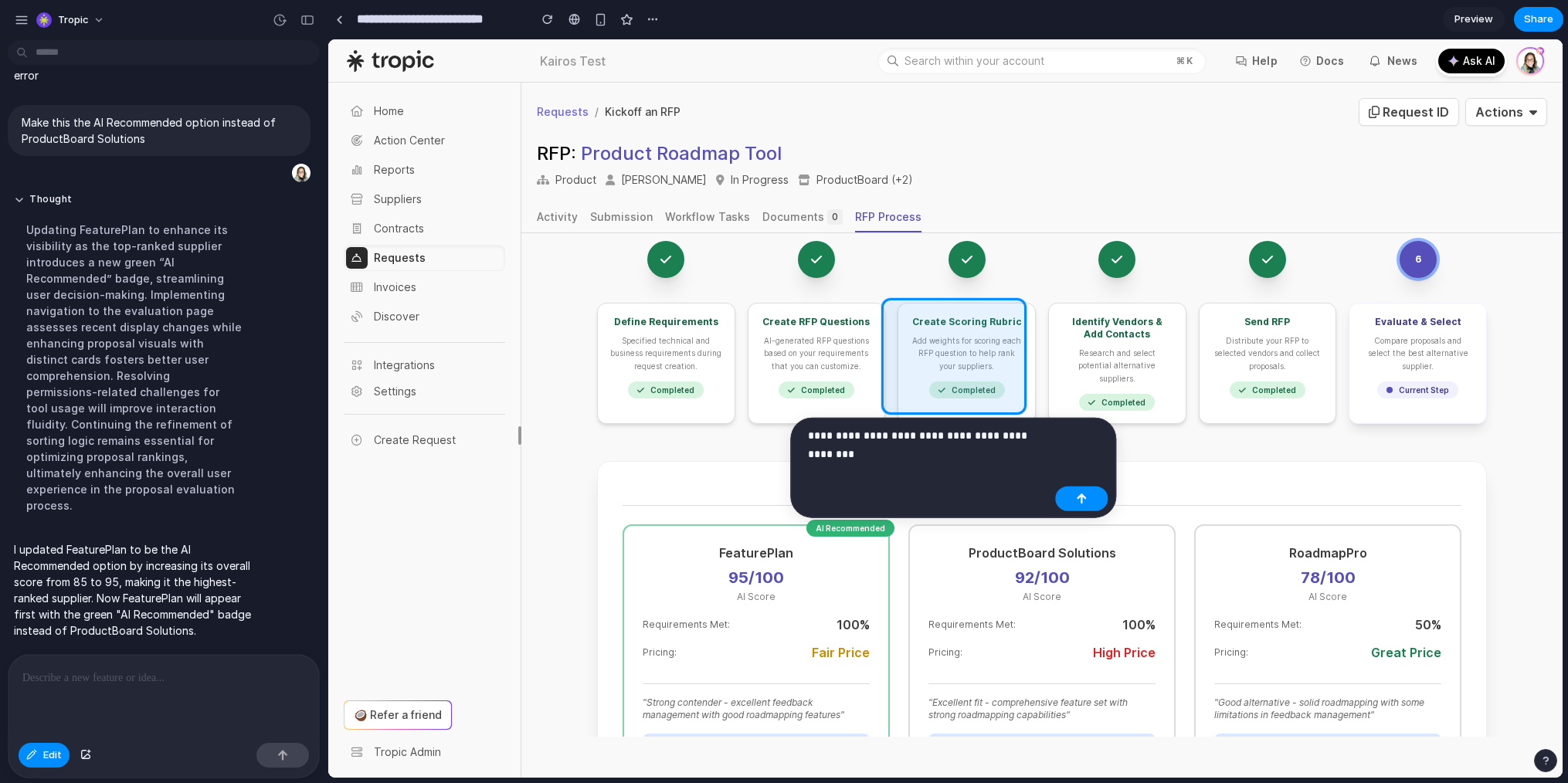
click at [863, 434] on p "**********" at bounding box center [929, 435] width 241 height 19
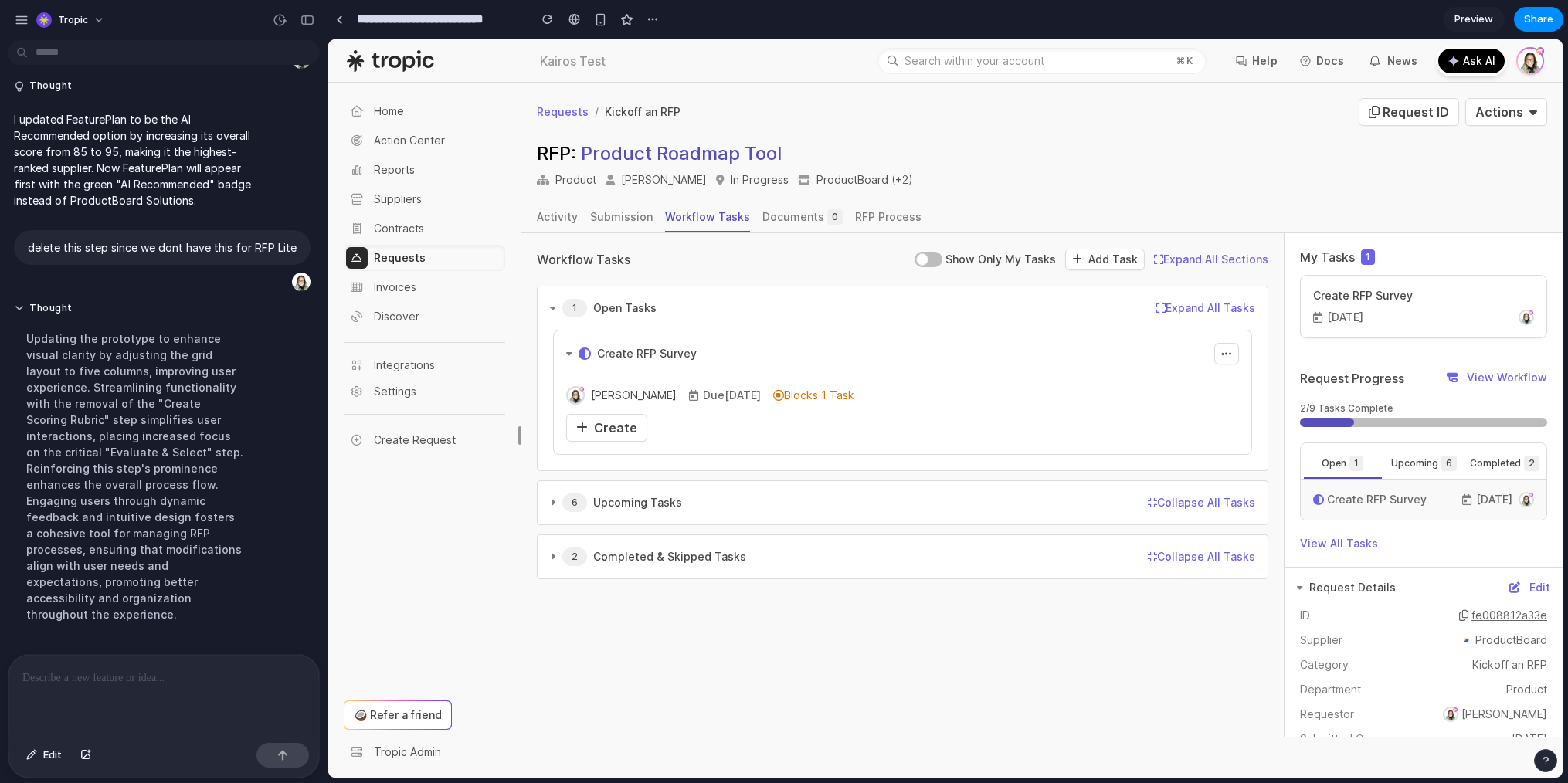
scroll to position [1332, 0]
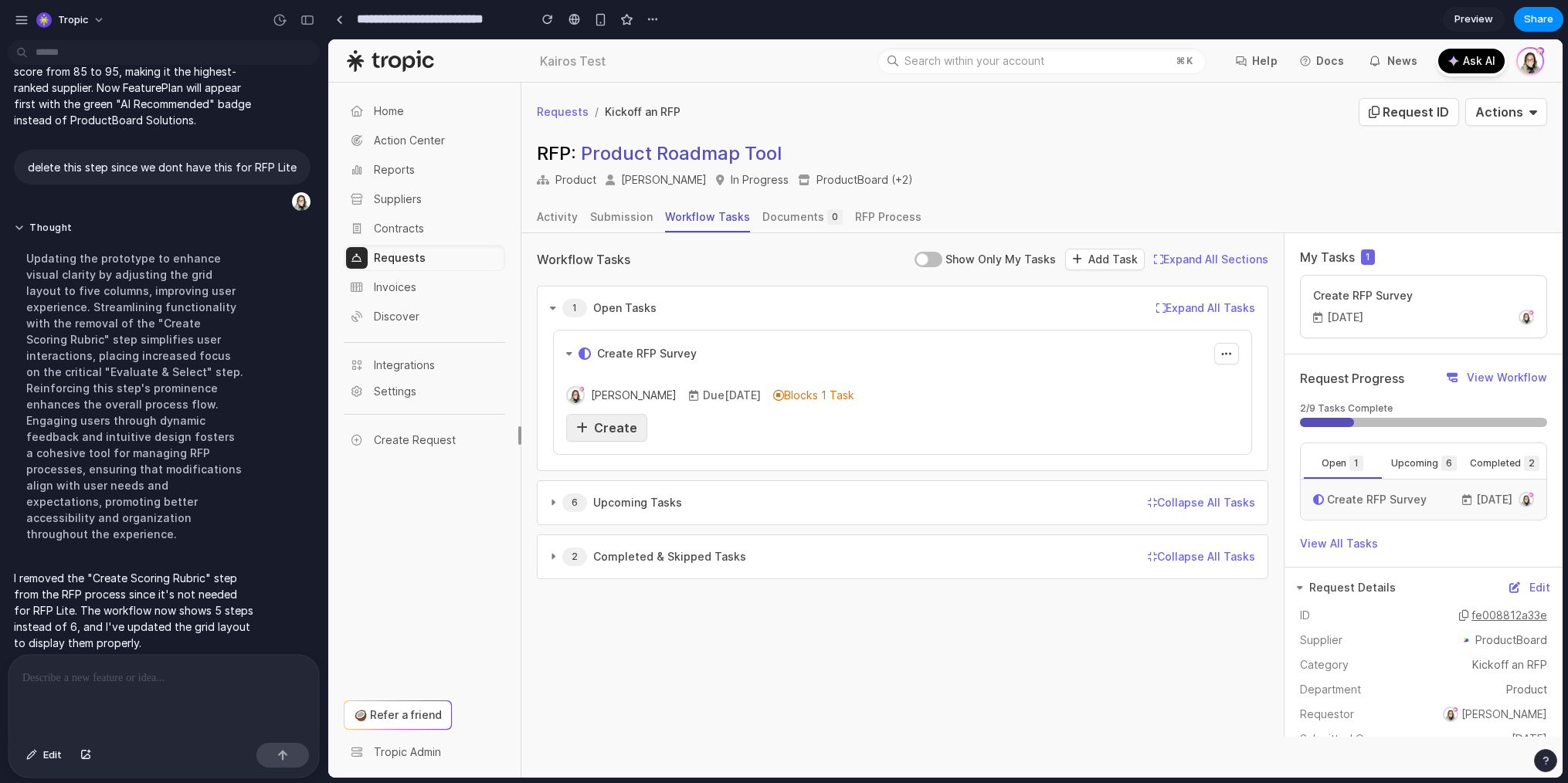
click at [604, 432] on span "Create" at bounding box center [615, 427] width 43 height 15
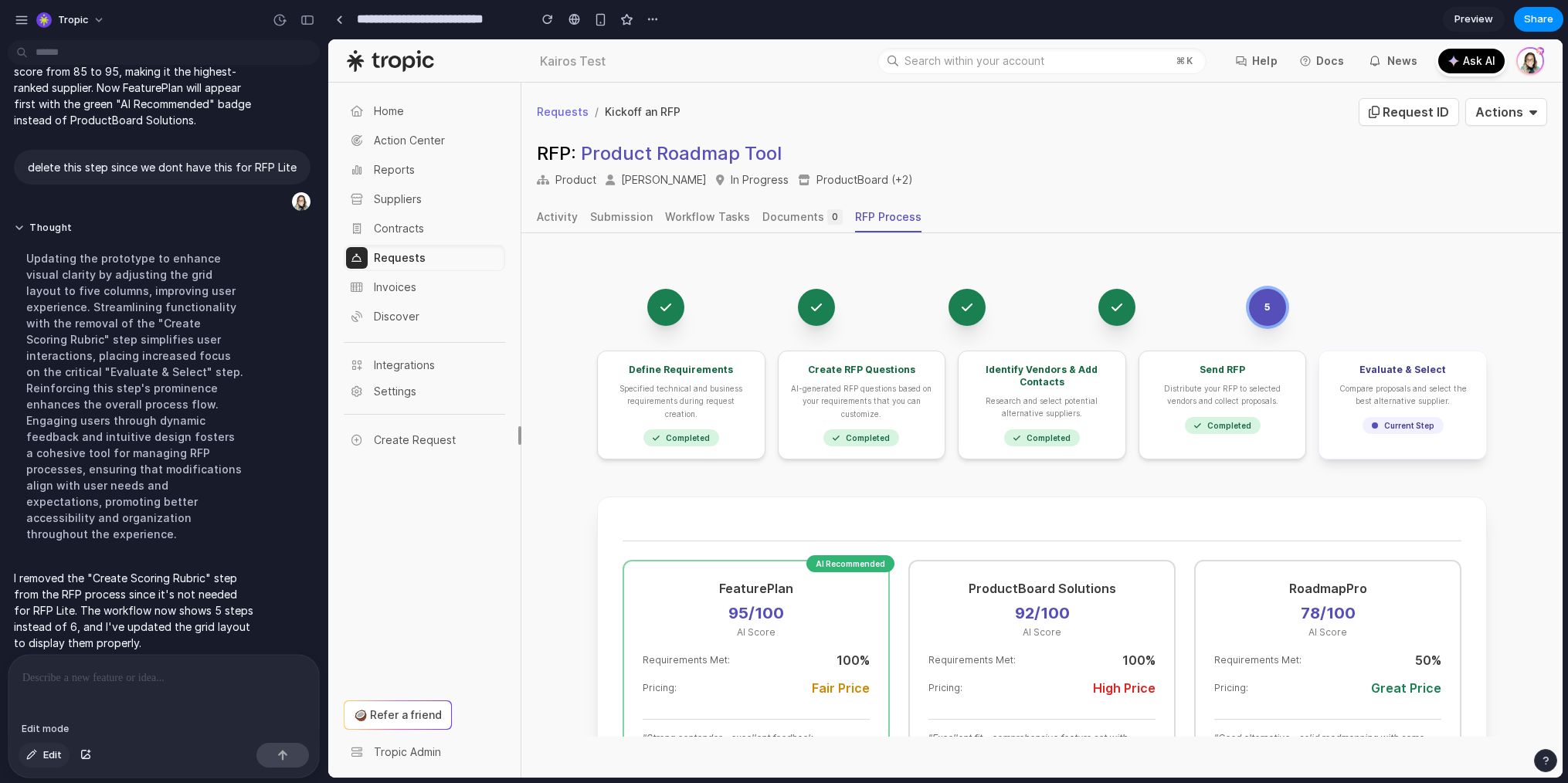
click at [48, 749] on span "Edit" at bounding box center [52, 755] width 19 height 15
click at [592, 316] on div at bounding box center [946, 408] width 1235 height 739
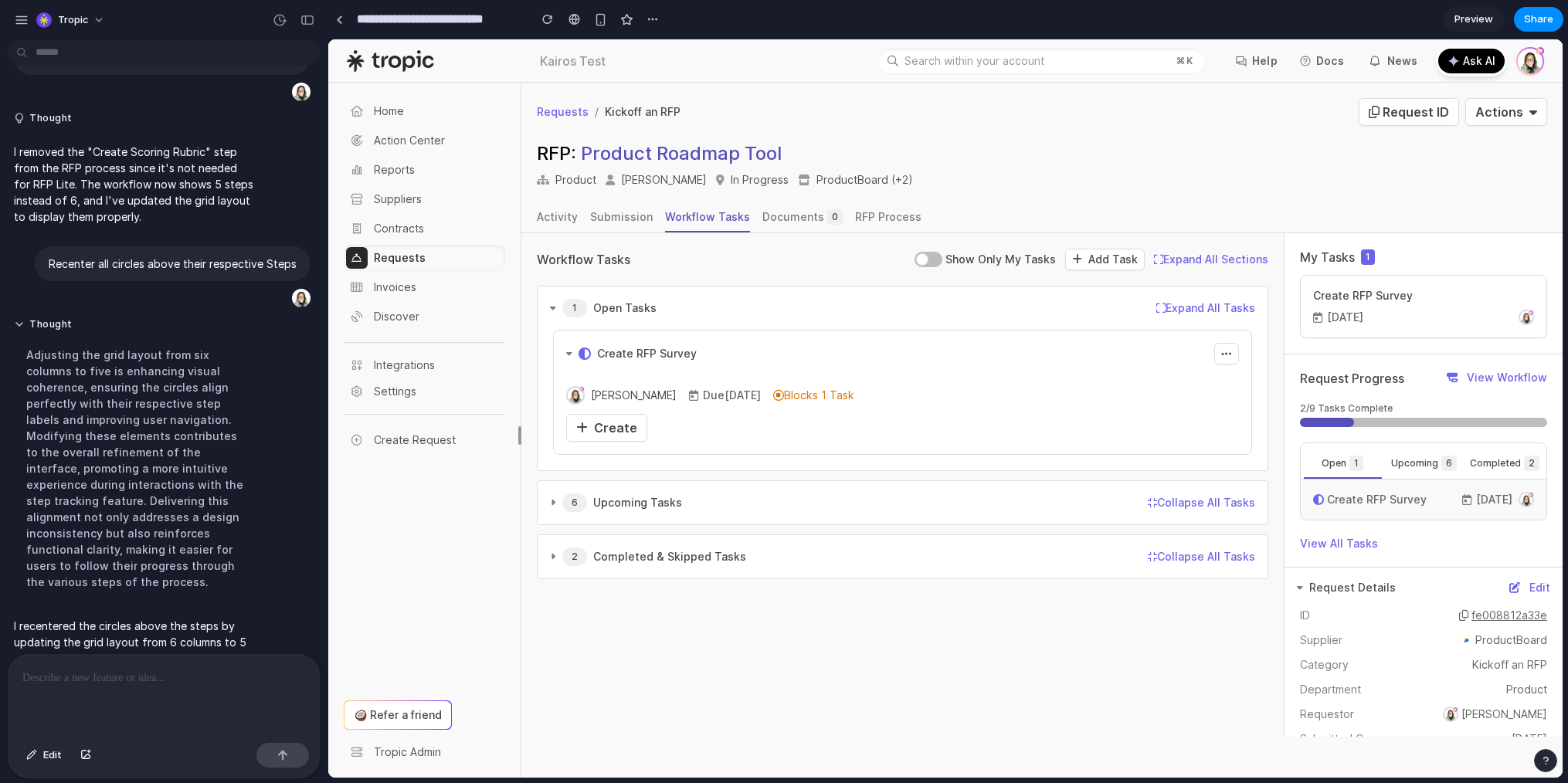
scroll to position [1522, 0]
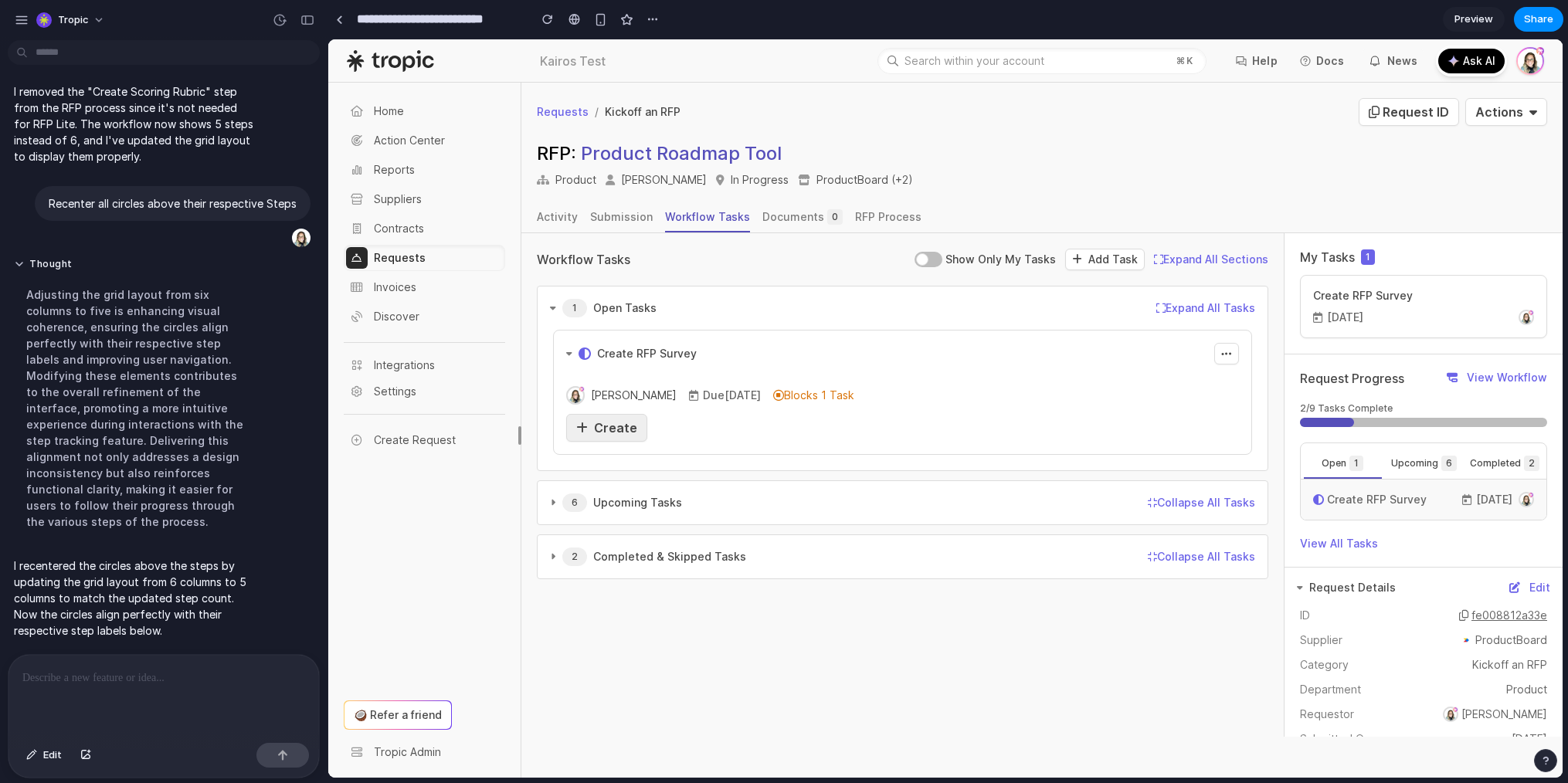
click at [617, 422] on span "Create" at bounding box center [615, 427] width 43 height 15
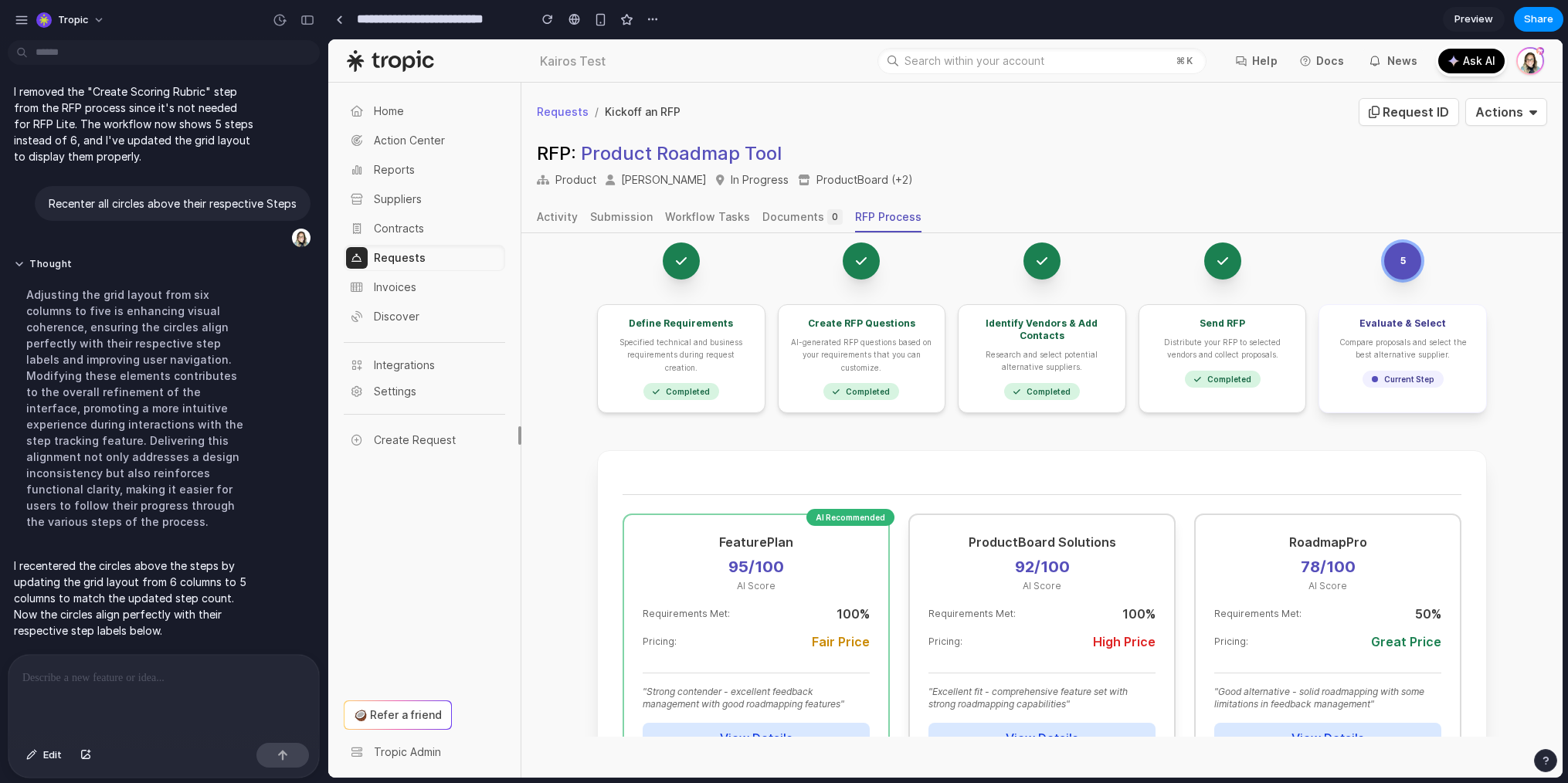
scroll to position [0, 0]
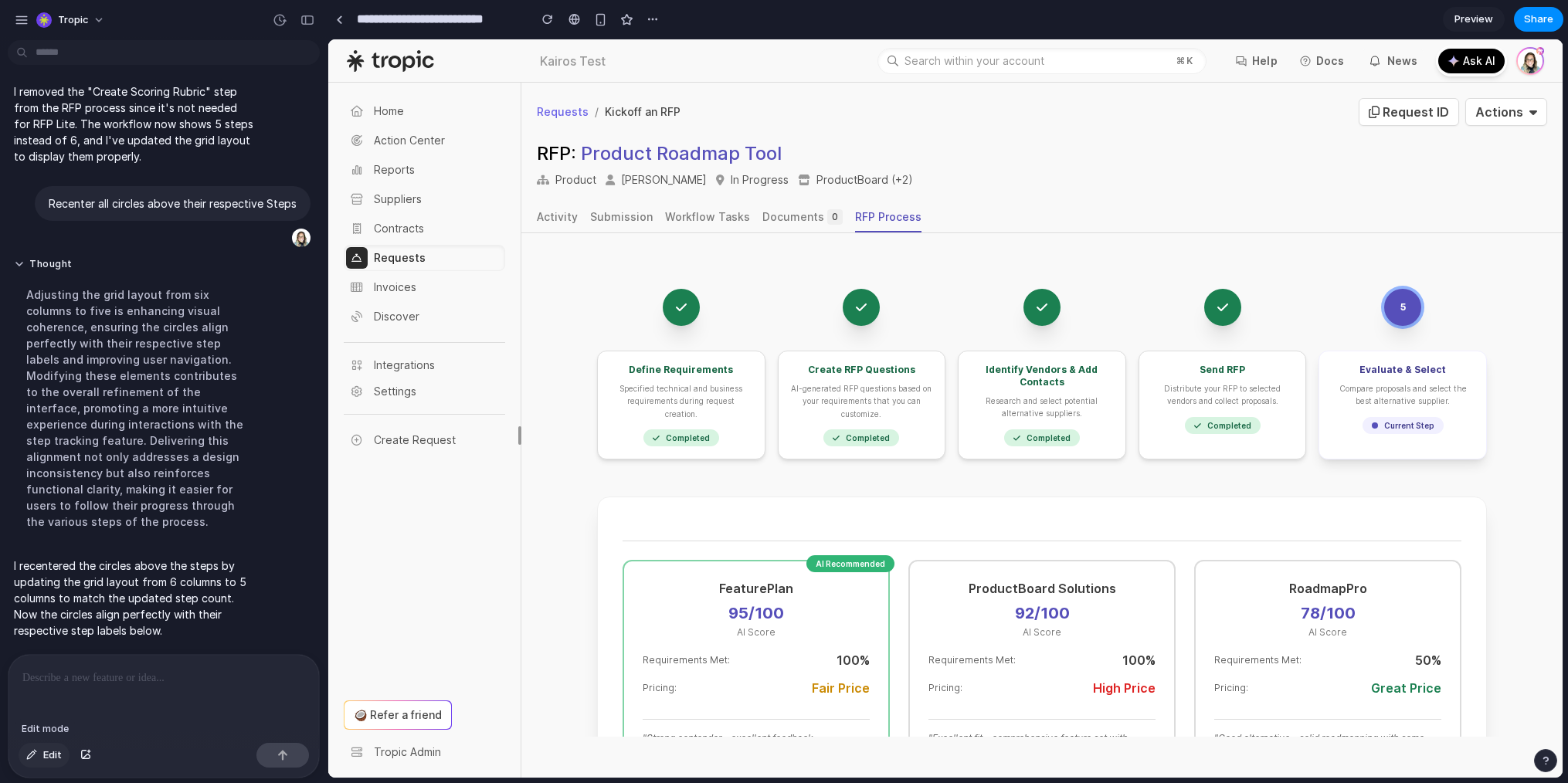
drag, startPoint x: 45, startPoint y: 753, endPoint x: 61, endPoint y: 749, distance: 16.5
click at [45, 752] on span "Edit" at bounding box center [52, 755] width 19 height 15
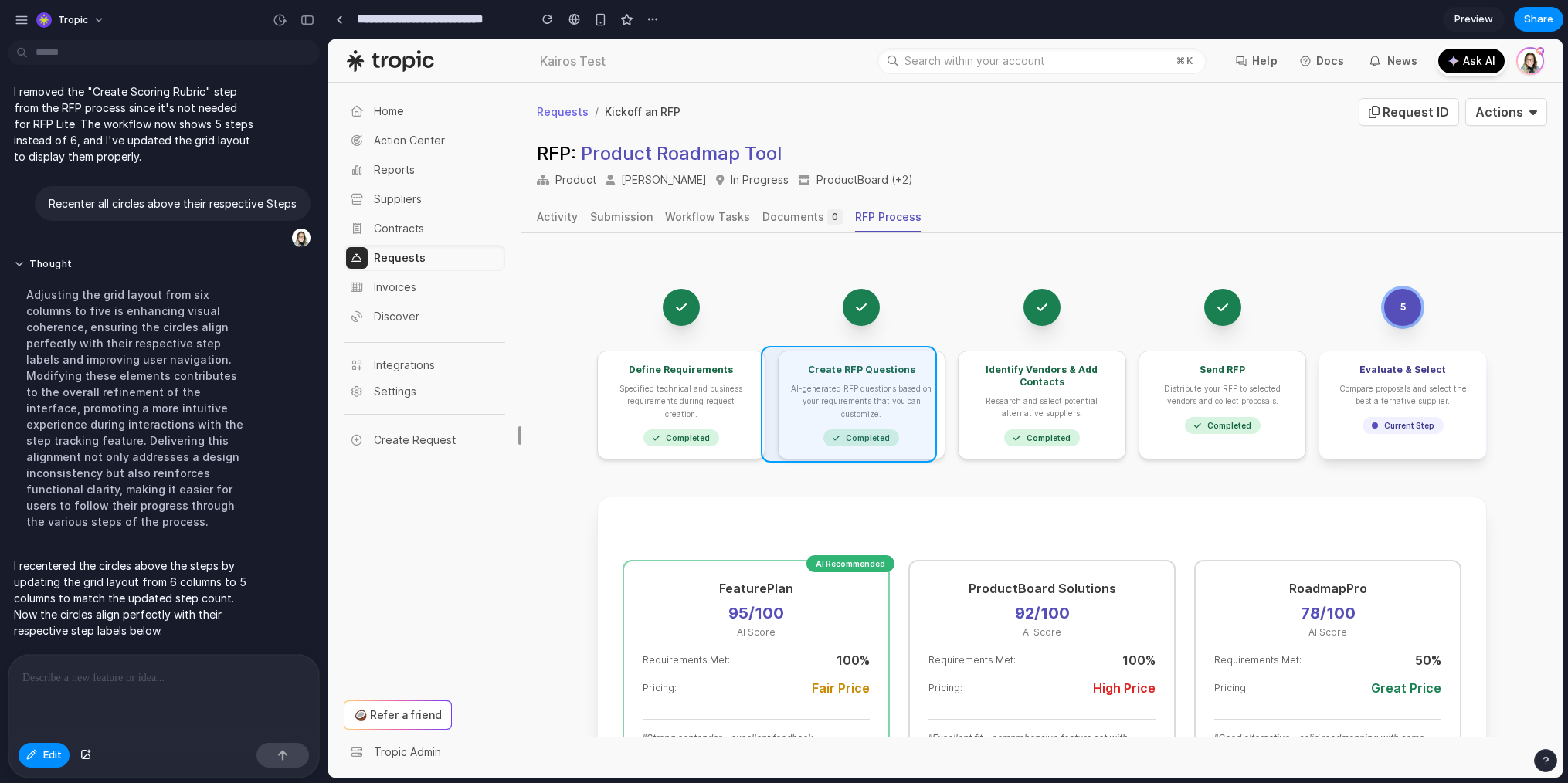
click at [888, 376] on div at bounding box center [946, 408] width 1235 height 739
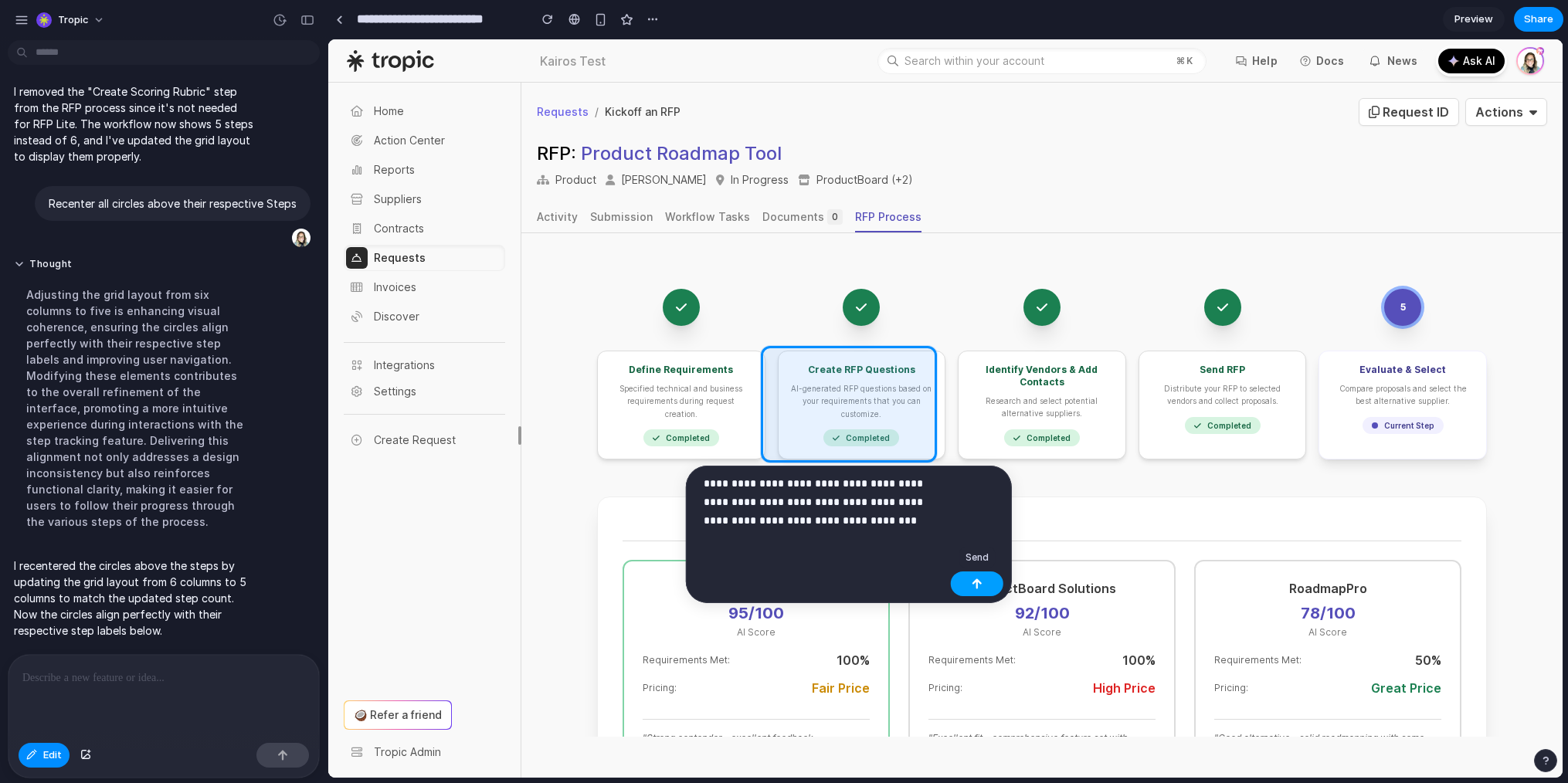
click at [985, 580] on button "button" at bounding box center [977, 584] width 53 height 25
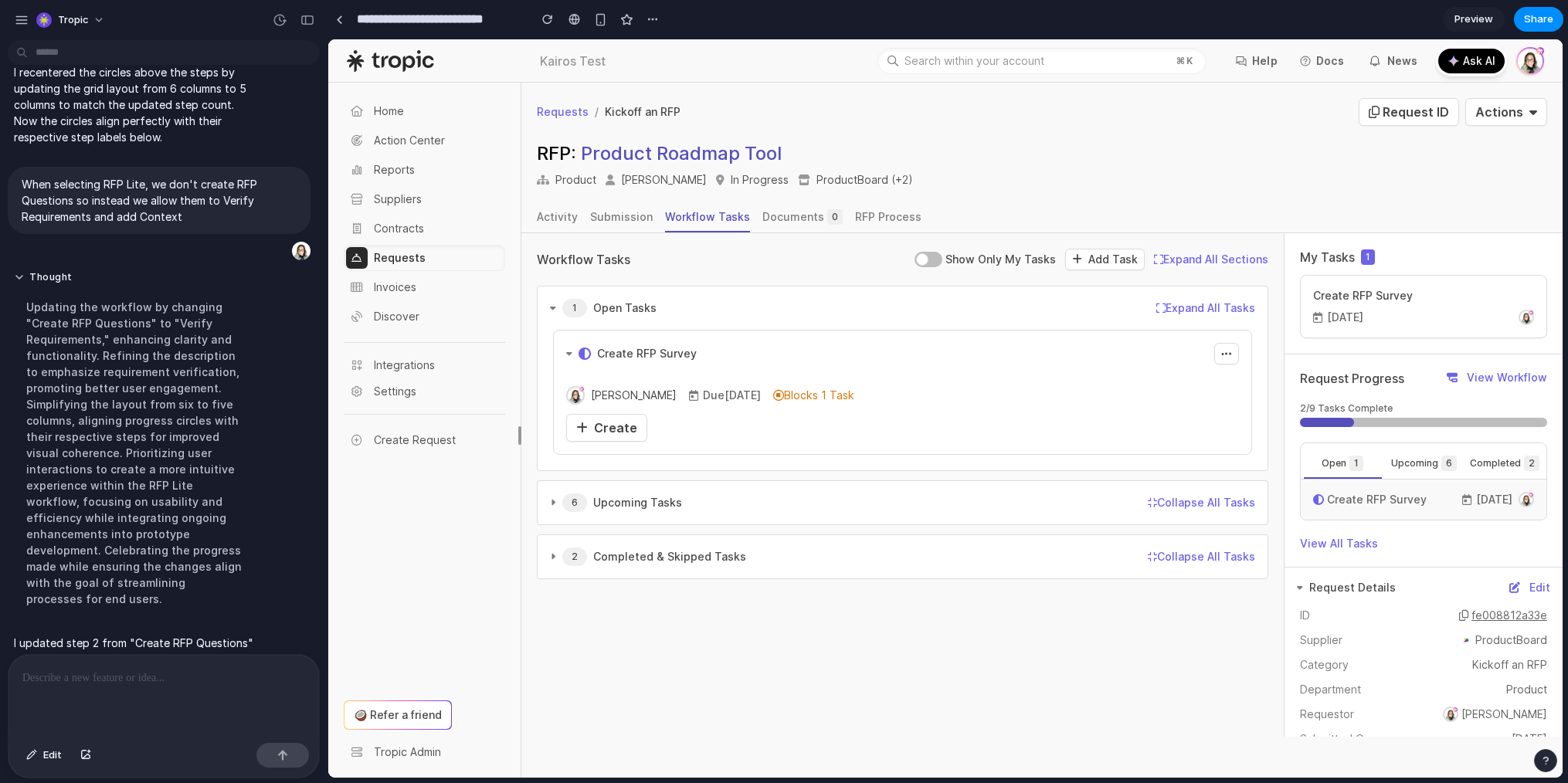
scroll to position [1825, 0]
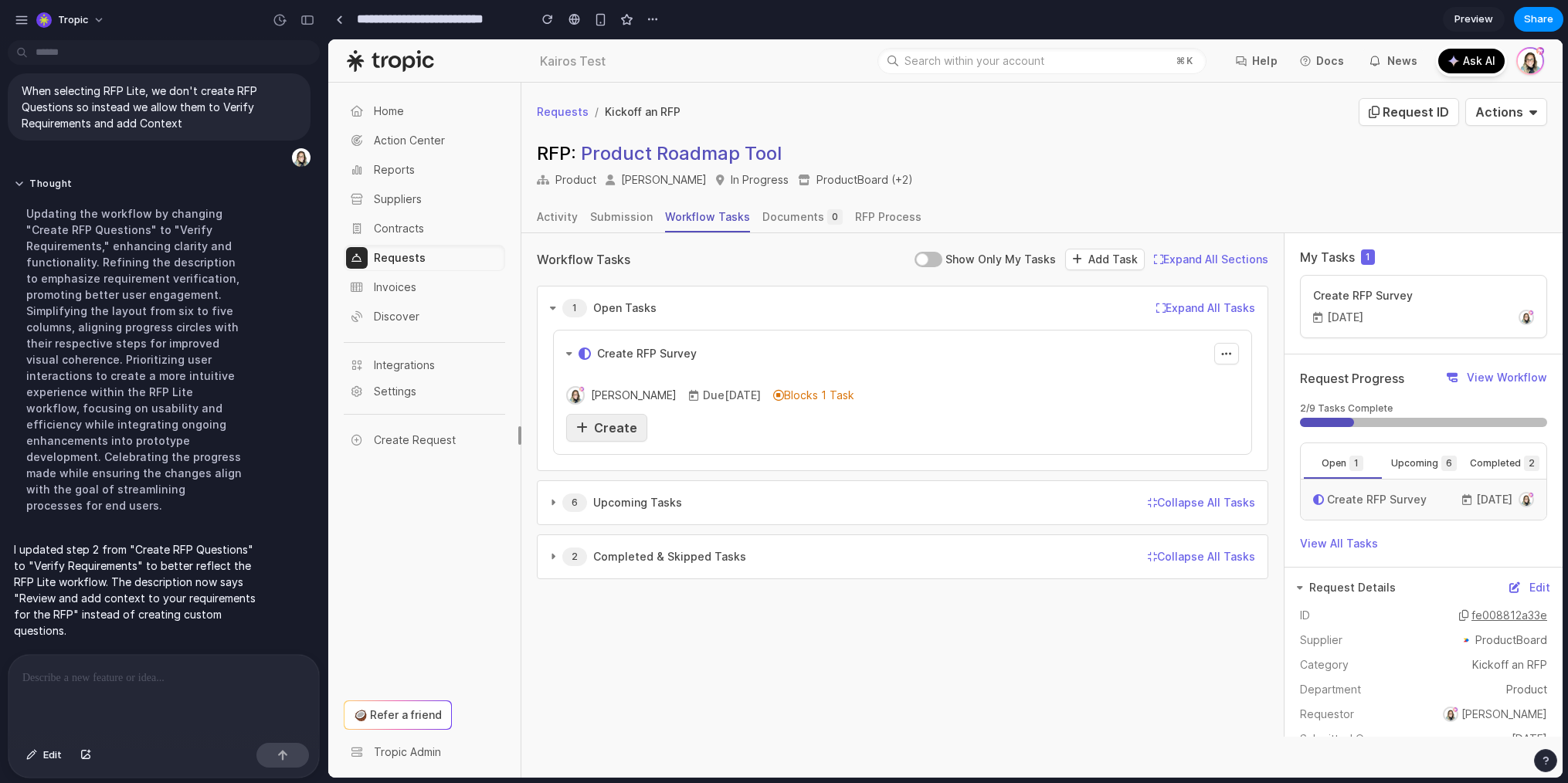
click at [611, 430] on span "Create" at bounding box center [615, 427] width 43 height 15
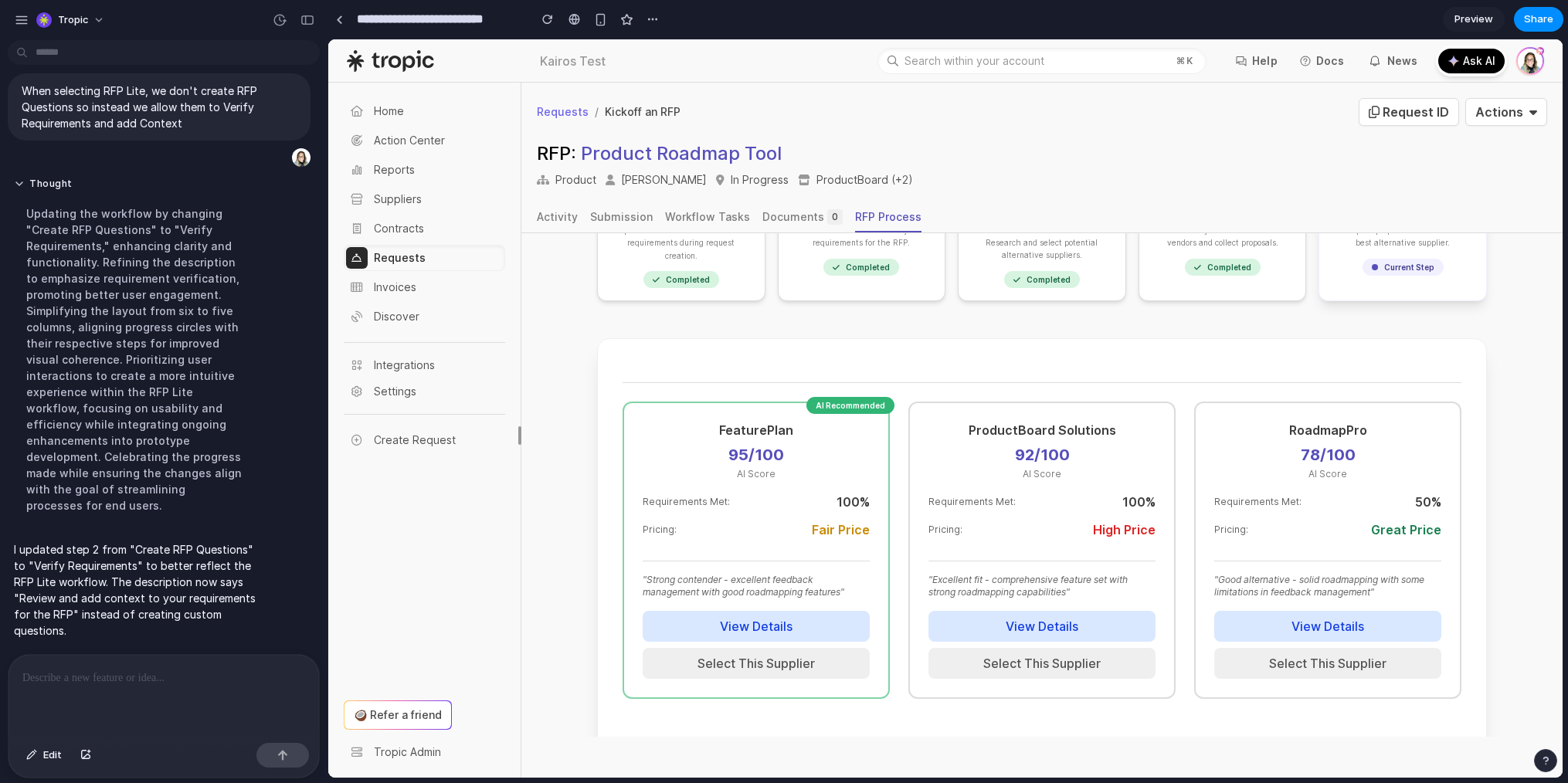
scroll to position [234, 0]
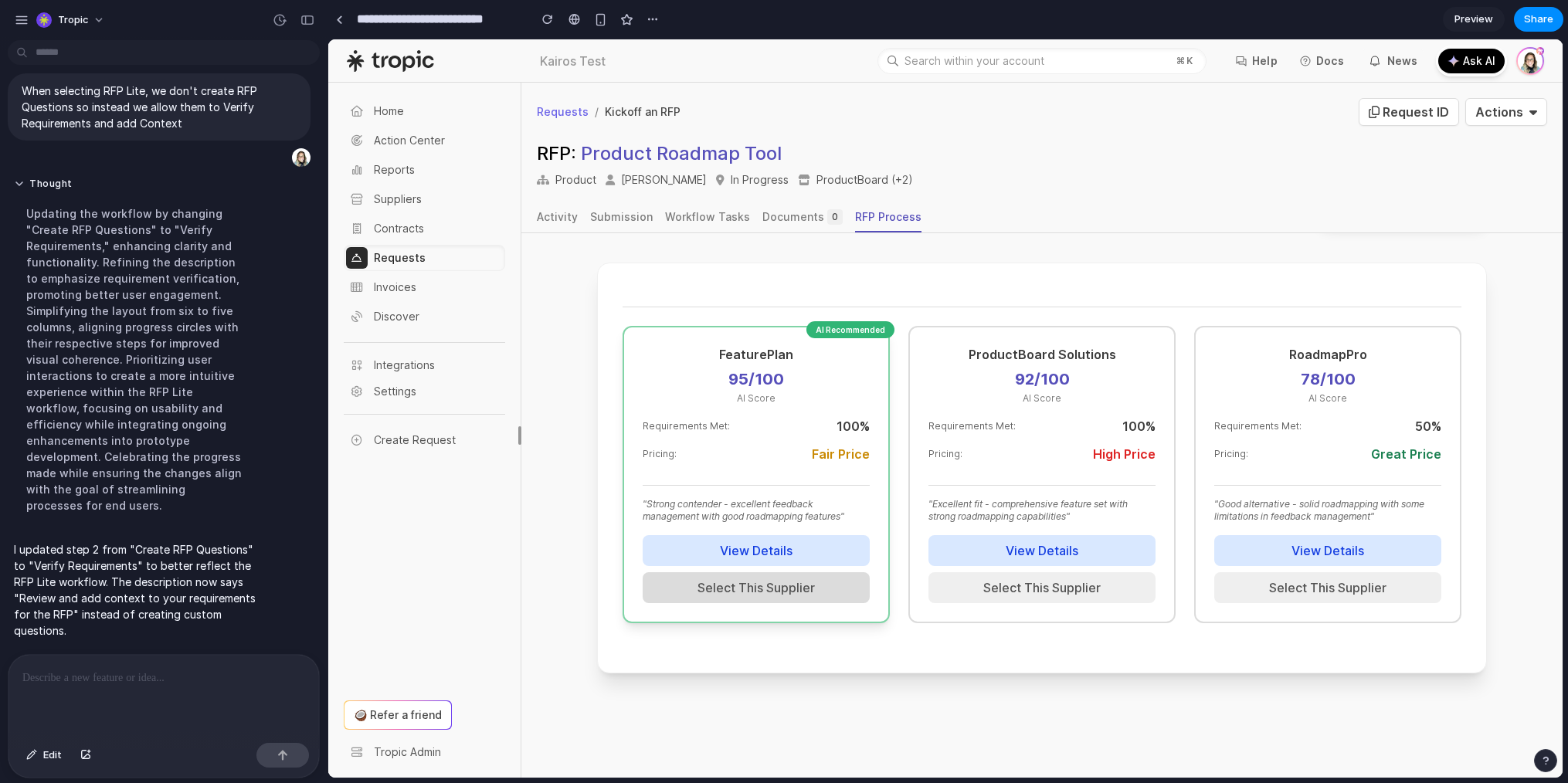
click at [778, 596] on button "Select This Supplier" at bounding box center [756, 588] width 227 height 31
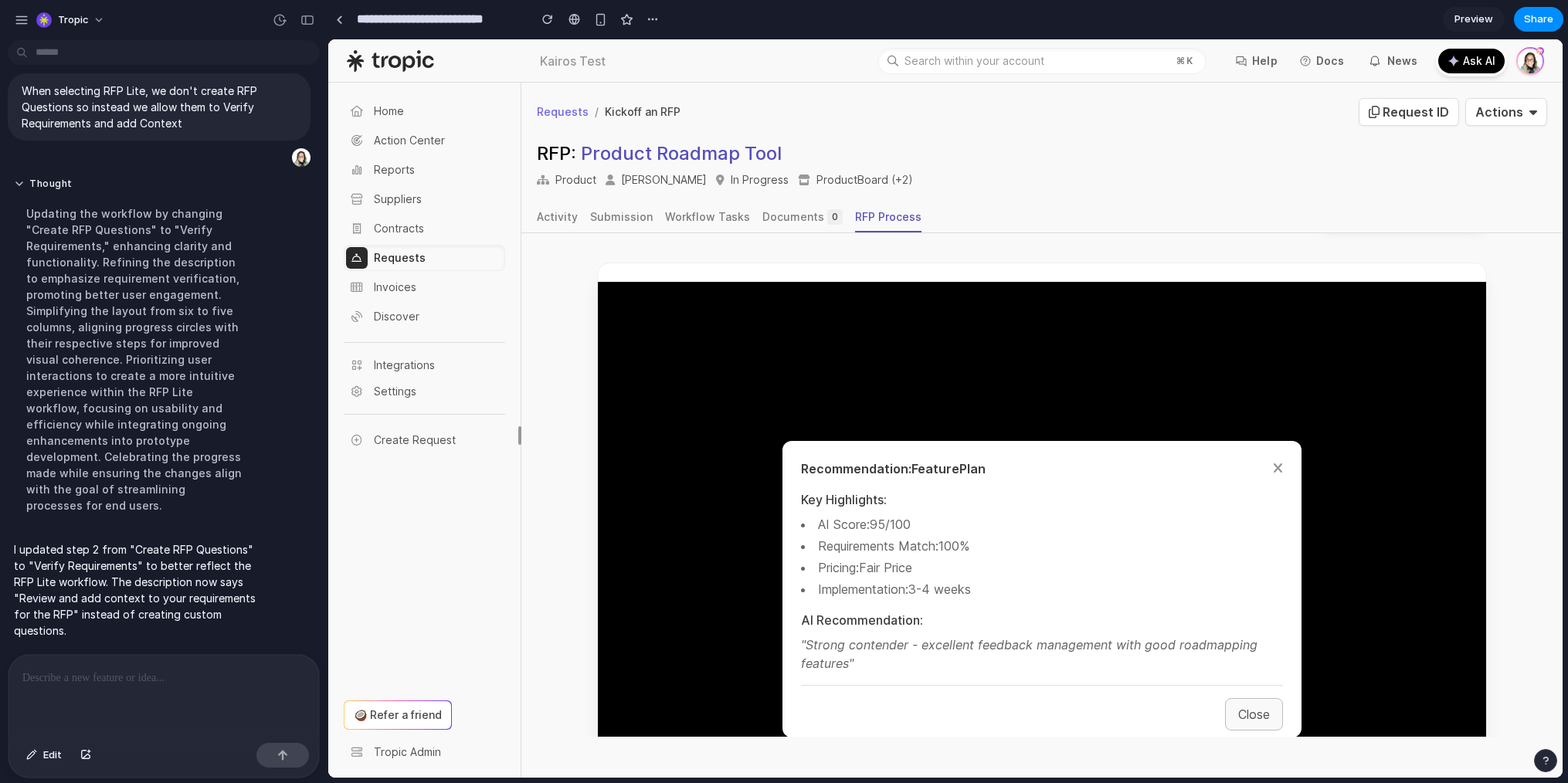
click at [1241, 709] on button "Close" at bounding box center [1254, 714] width 58 height 32
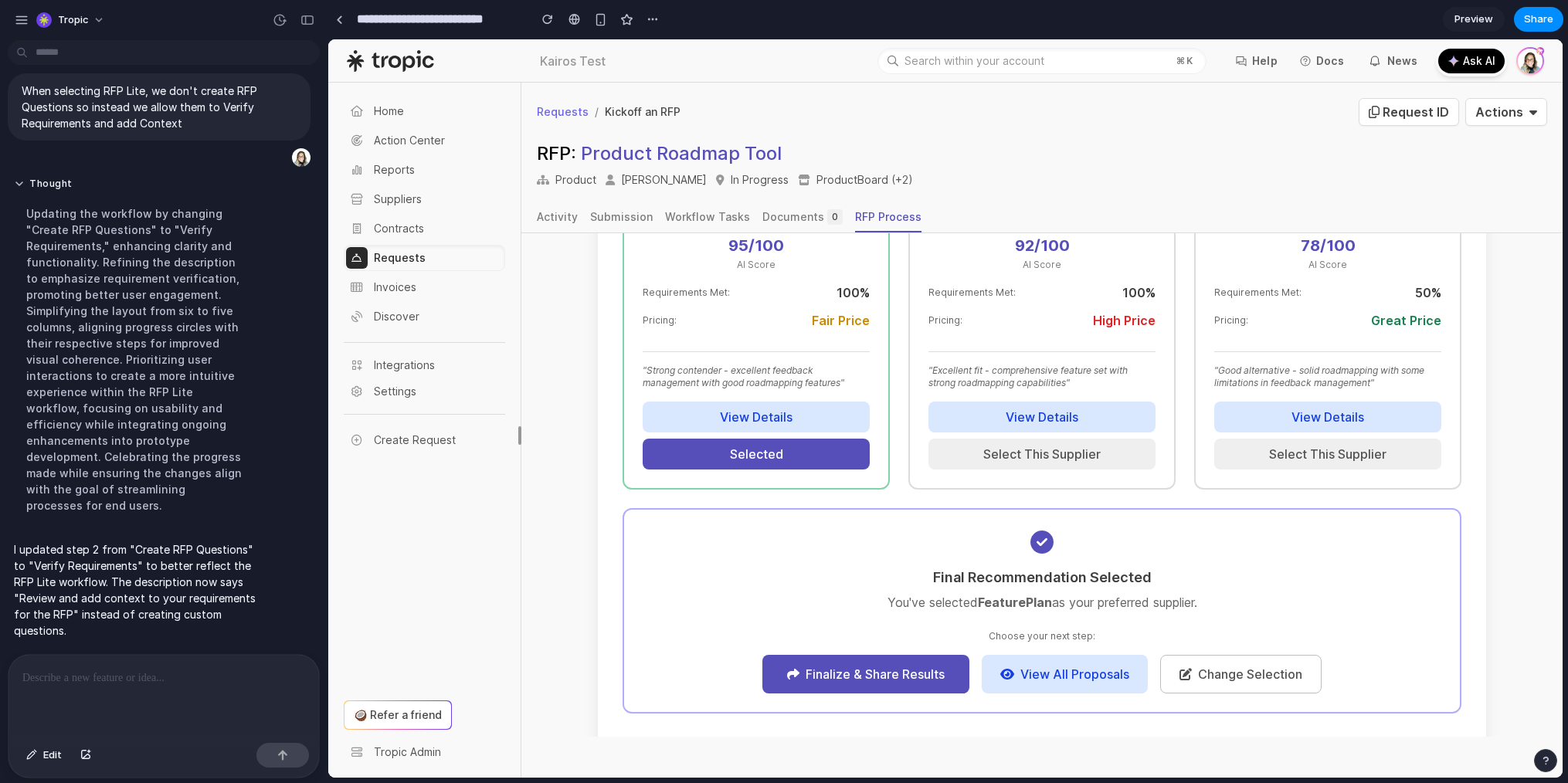
scroll to position [409, 0]
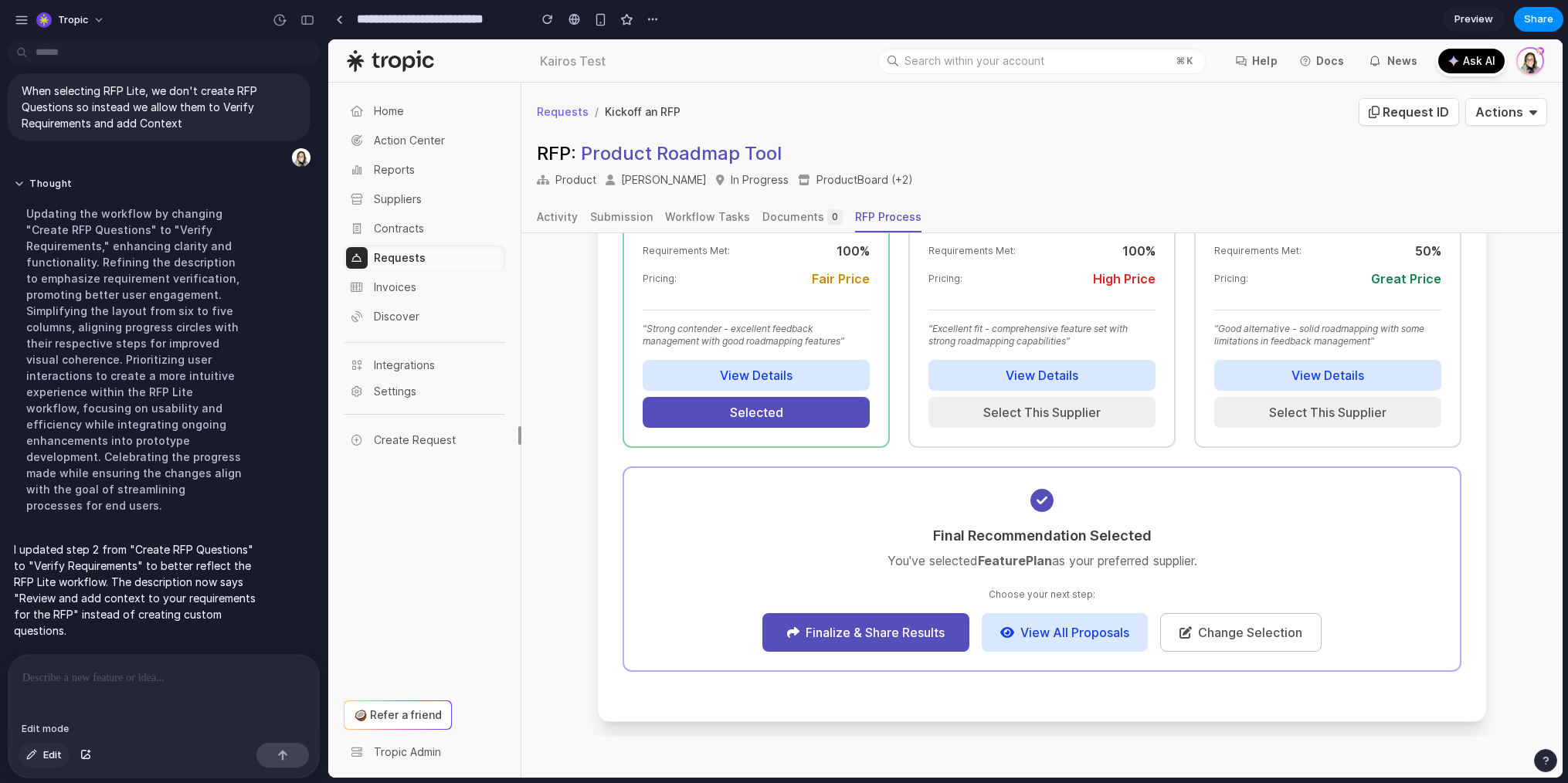
click at [47, 754] on span "Edit" at bounding box center [52, 755] width 19 height 15
click at [847, 422] on div at bounding box center [946, 408] width 1235 height 739
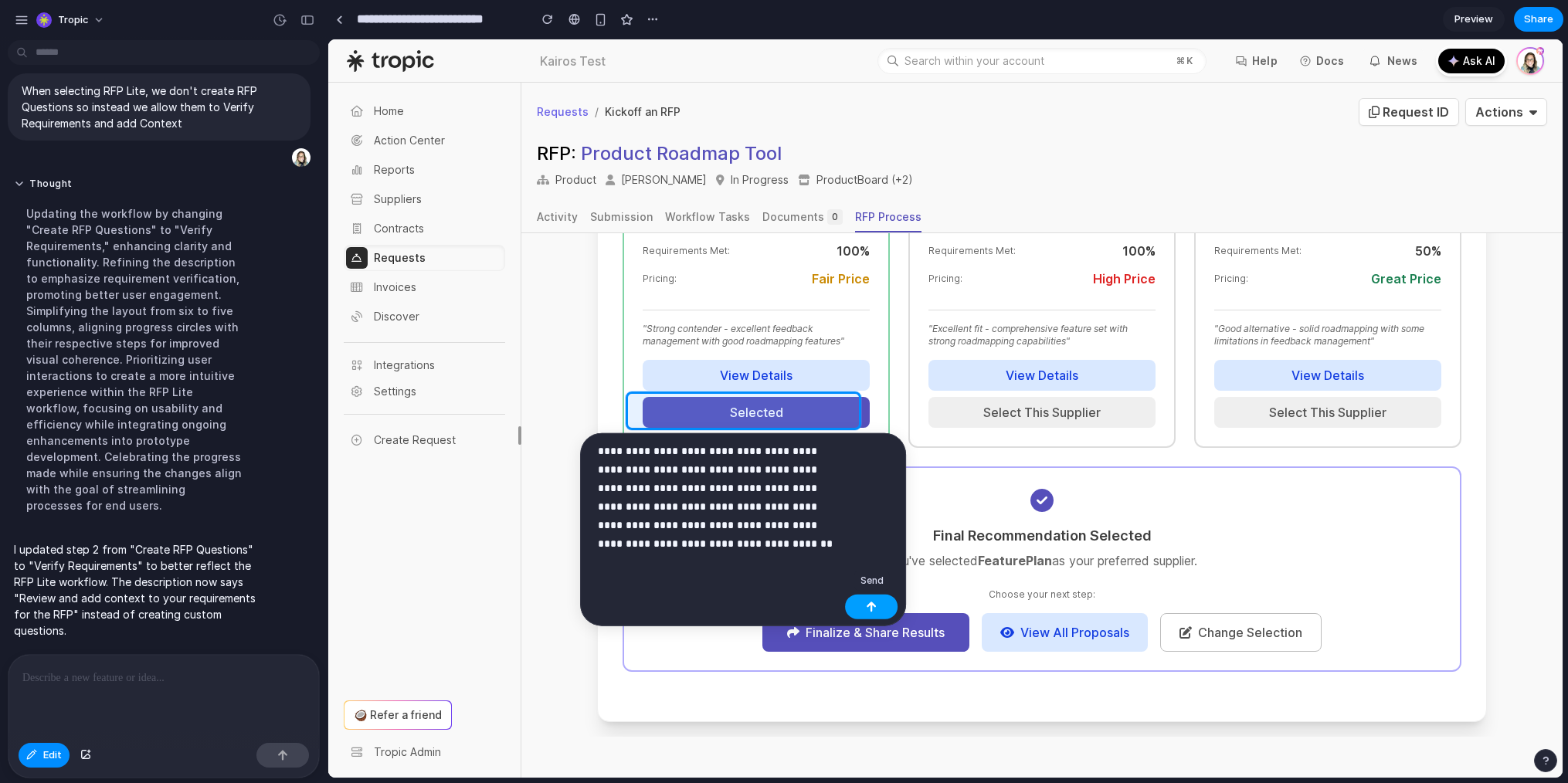
click at [869, 607] on div "button" at bounding box center [871, 607] width 11 height 11
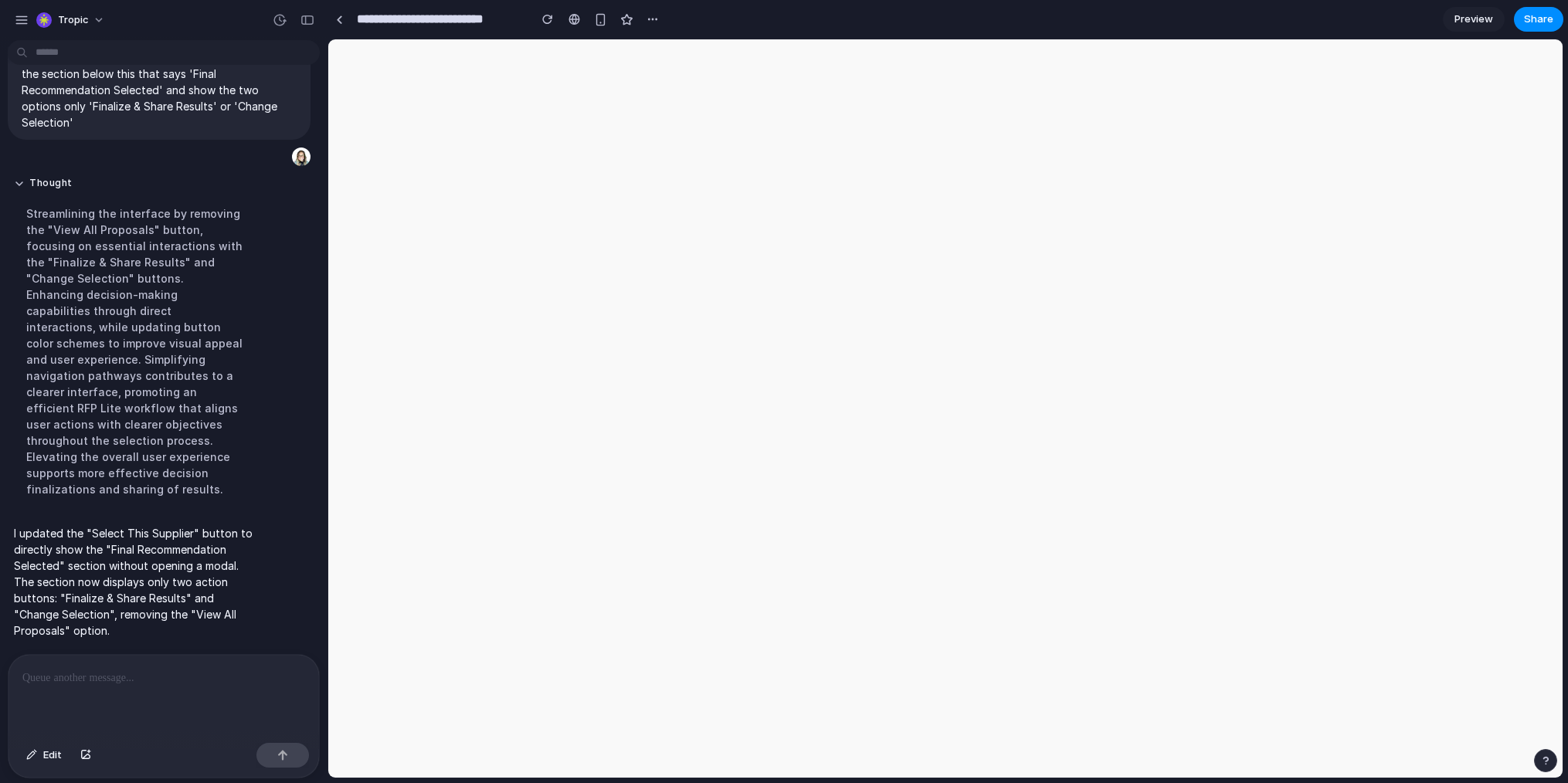
scroll to position [0, 0]
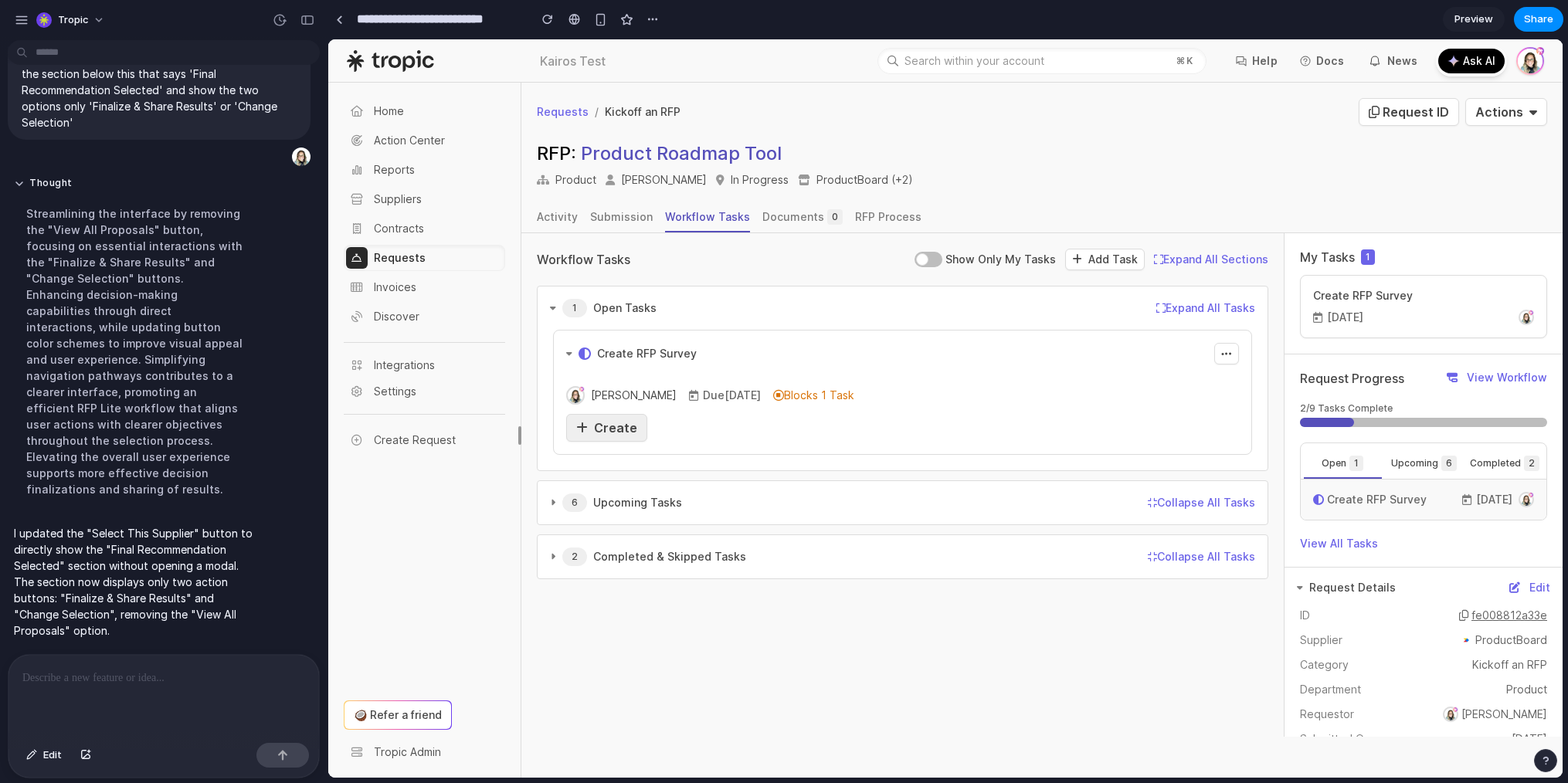
click at [605, 430] on span "Create" at bounding box center [615, 427] width 43 height 15
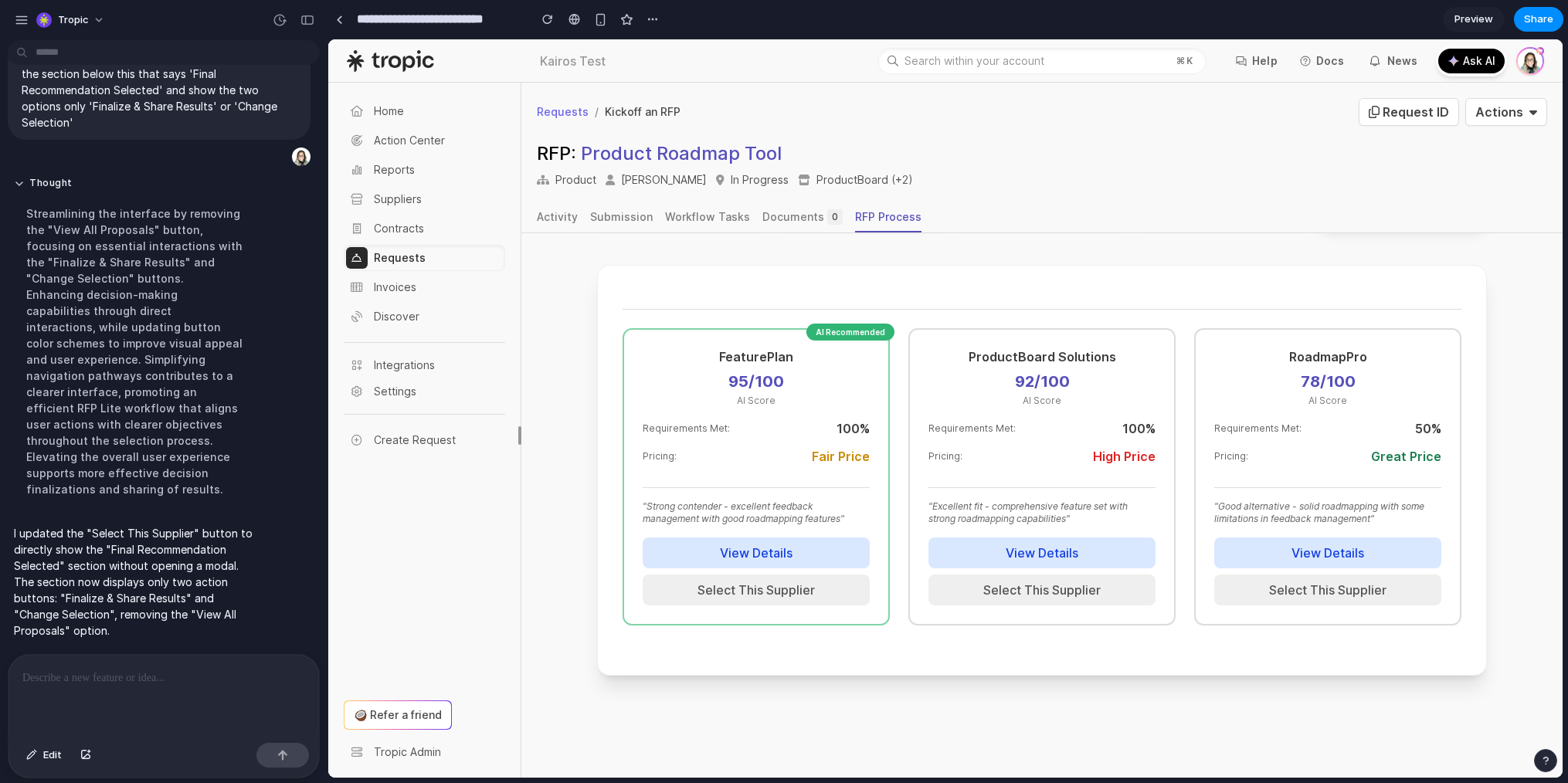
scroll to position [234, 0]
click at [748, 590] on button "Select This Supplier" at bounding box center [756, 588] width 227 height 31
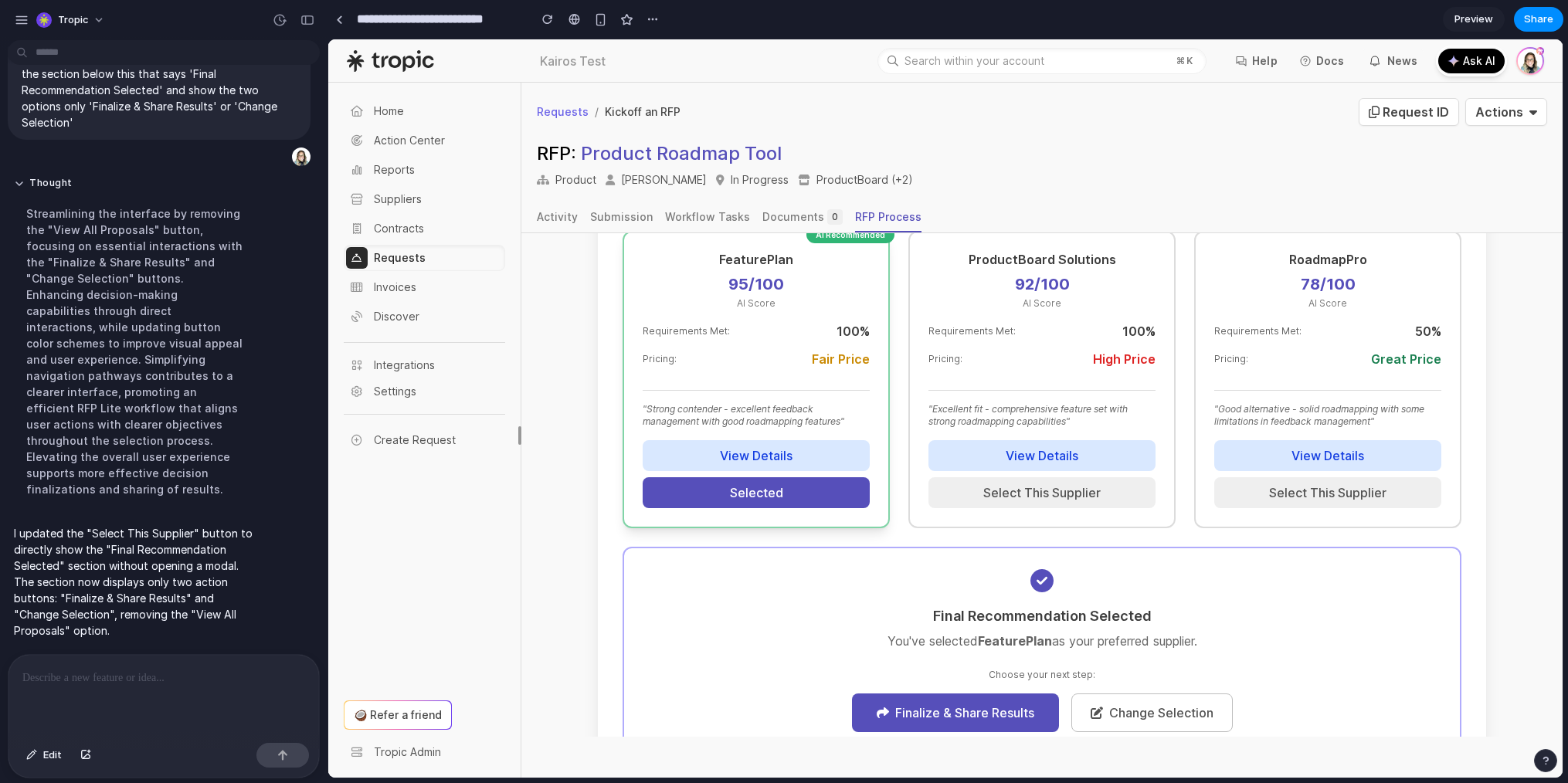
scroll to position [409, 0]
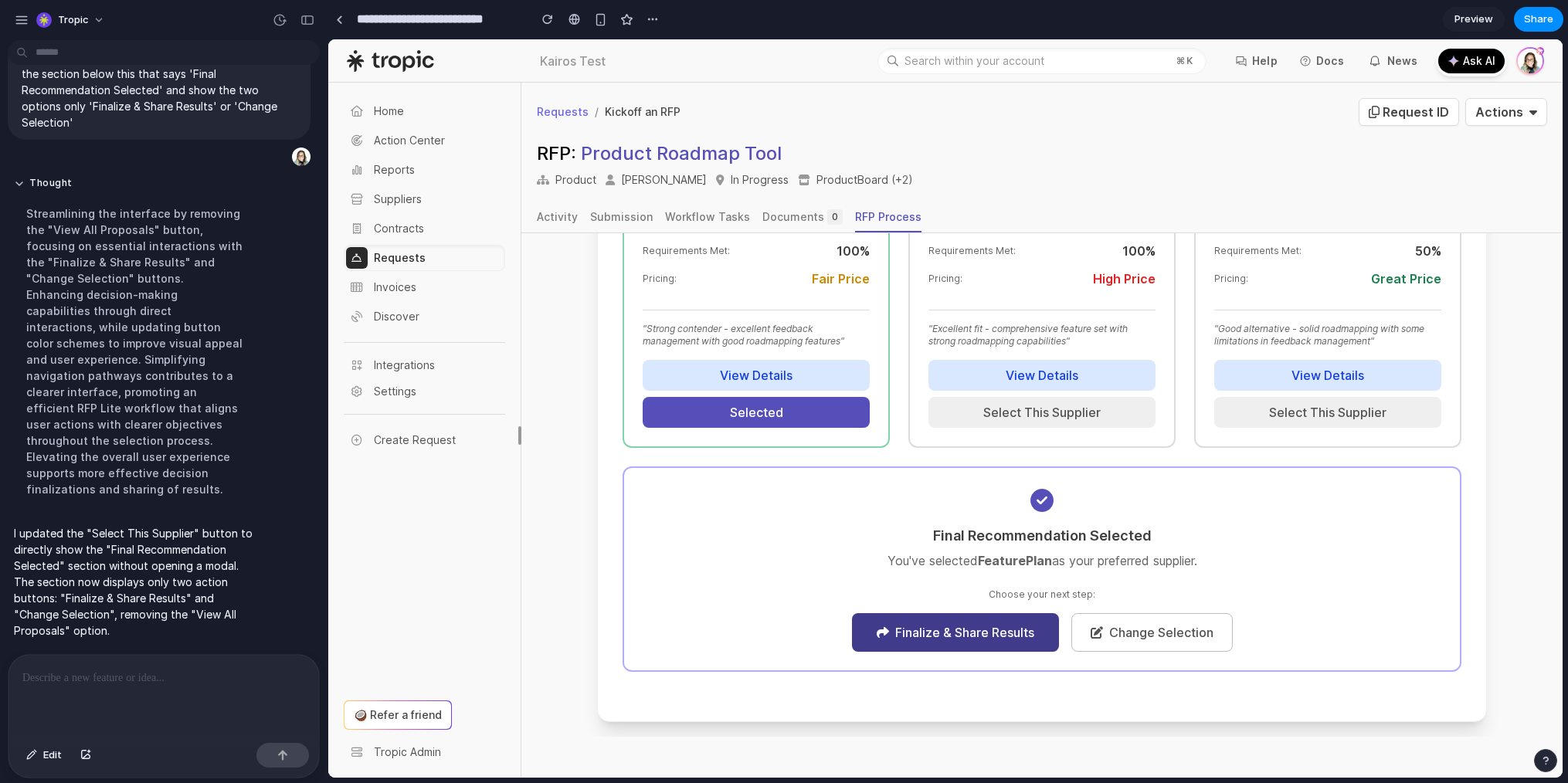
click at [941, 626] on button "Finalize & Share Results" at bounding box center [956, 633] width 207 height 39
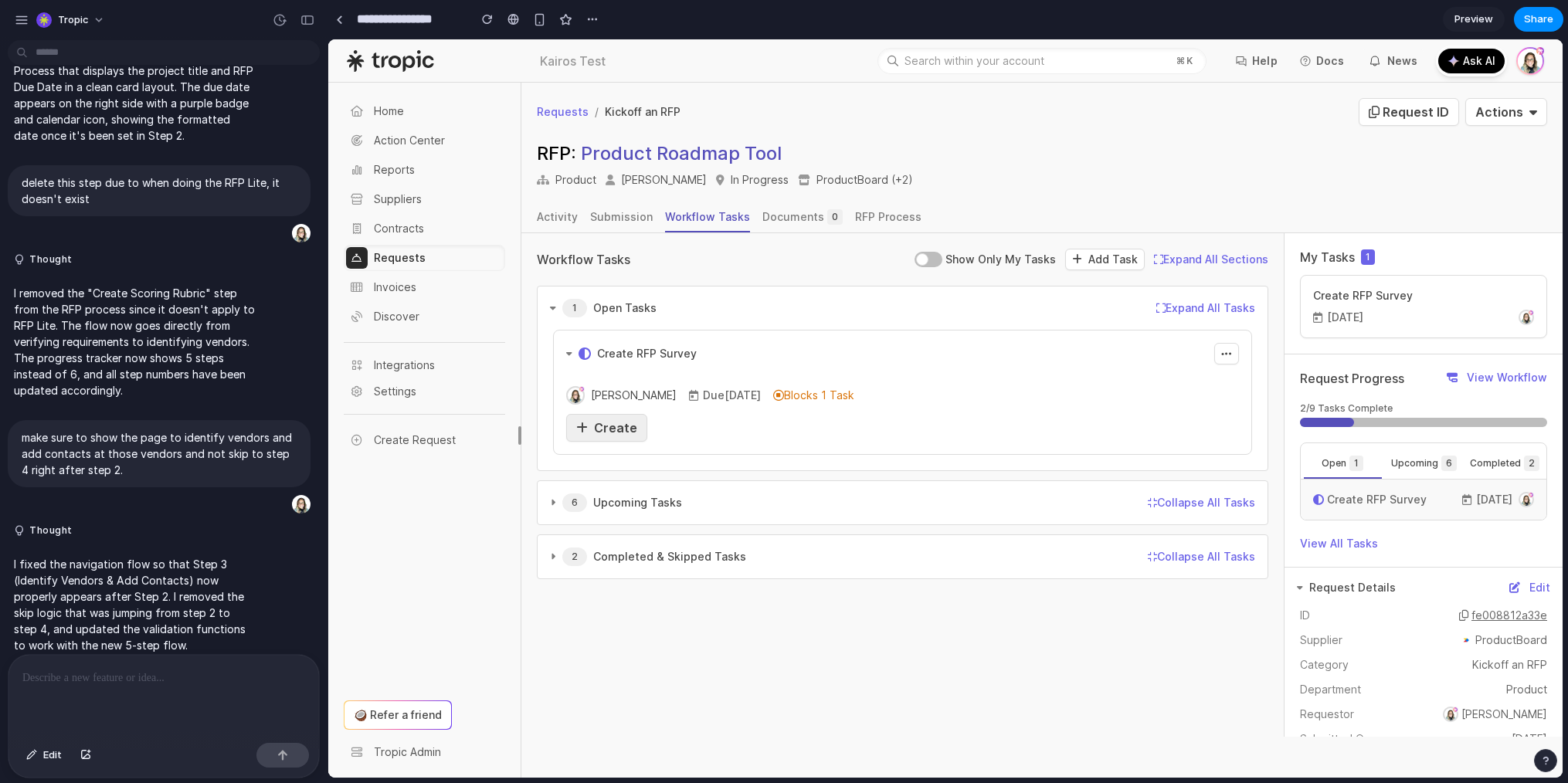
click at [637, 436] on link "Create" at bounding box center [607, 428] width 81 height 28
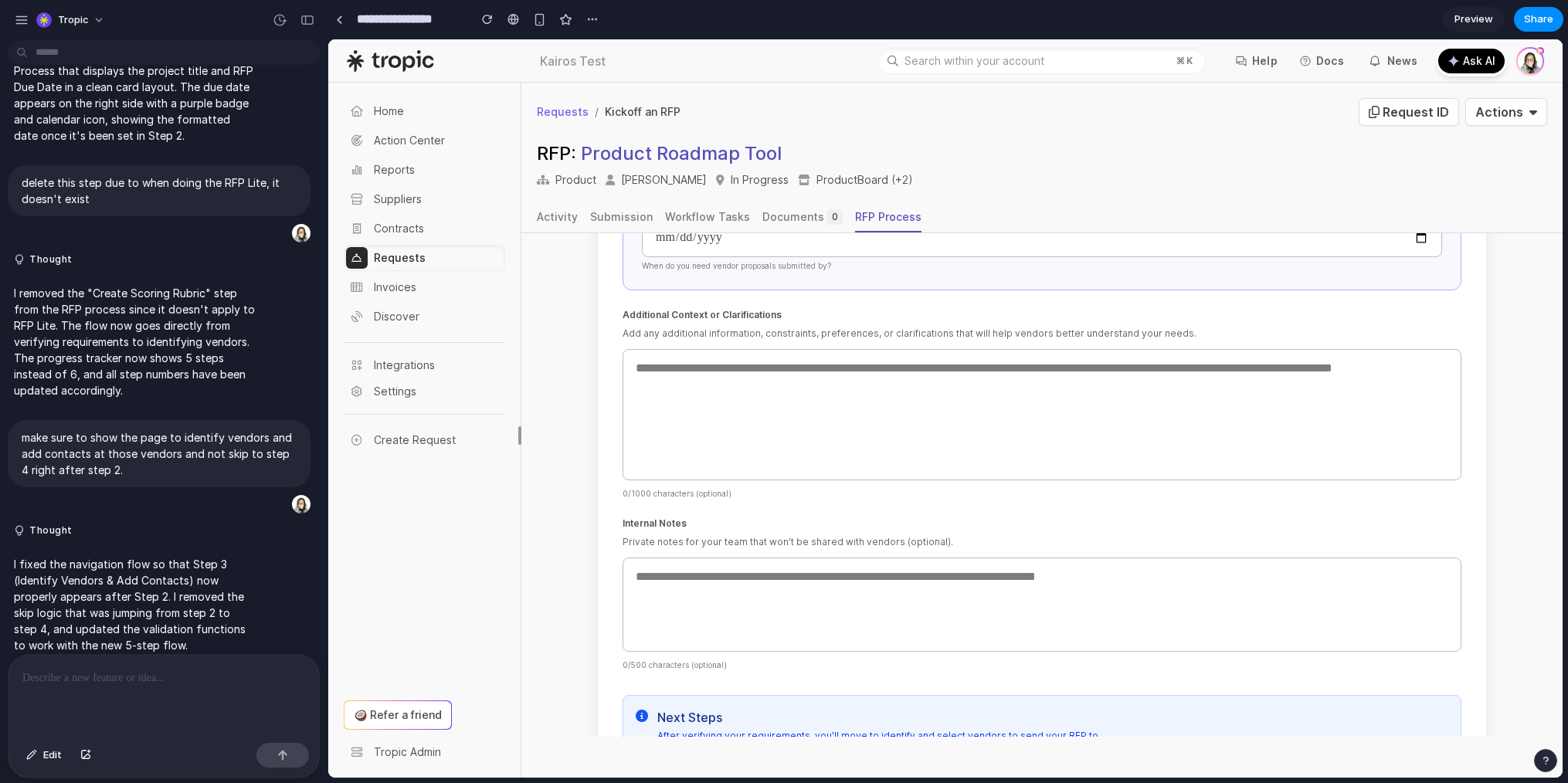
scroll to position [923, 0]
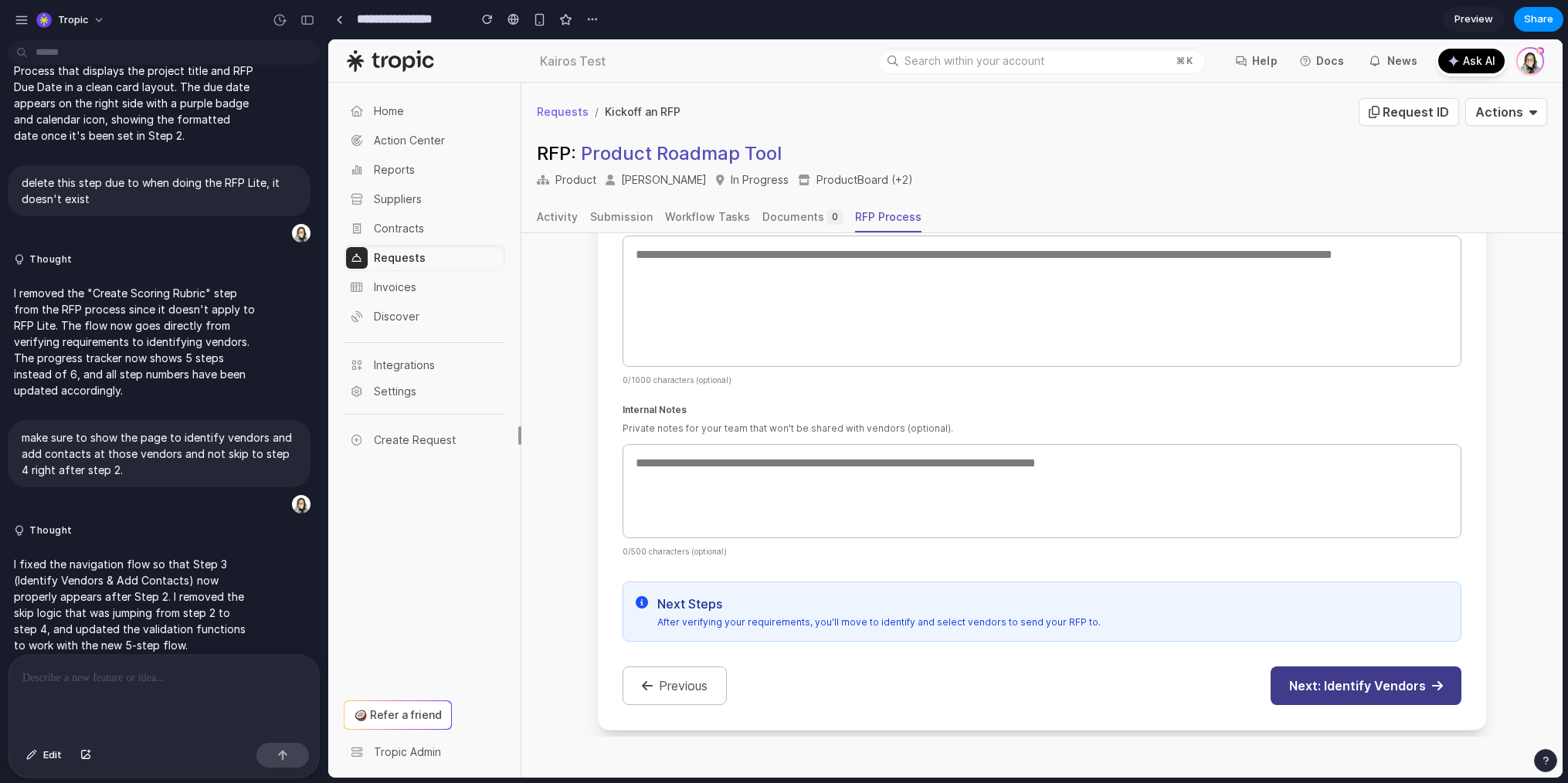
click at [1319, 674] on button "Next: Identify Vendors" at bounding box center [1367, 686] width 191 height 39
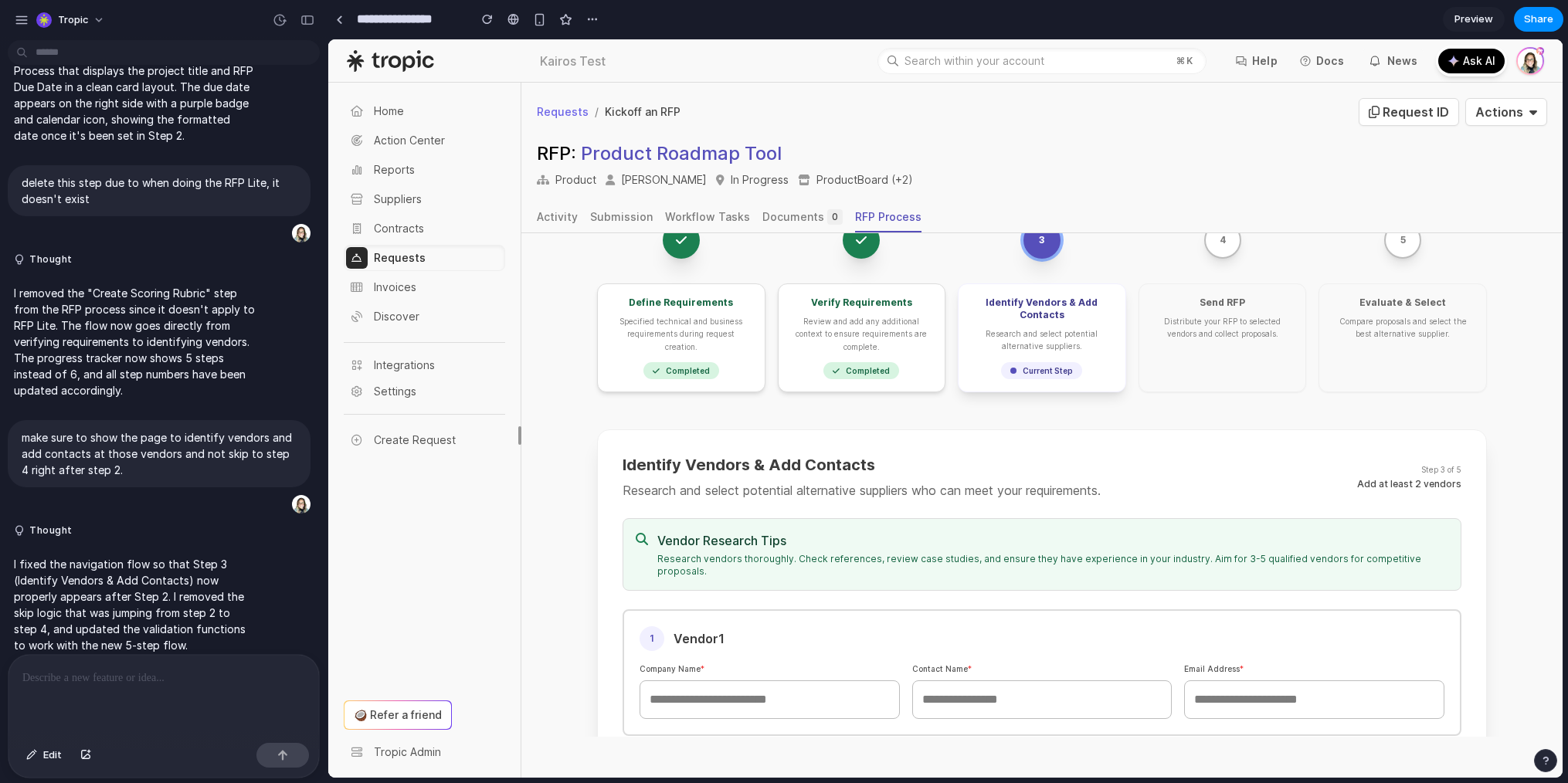
scroll to position [0, 0]
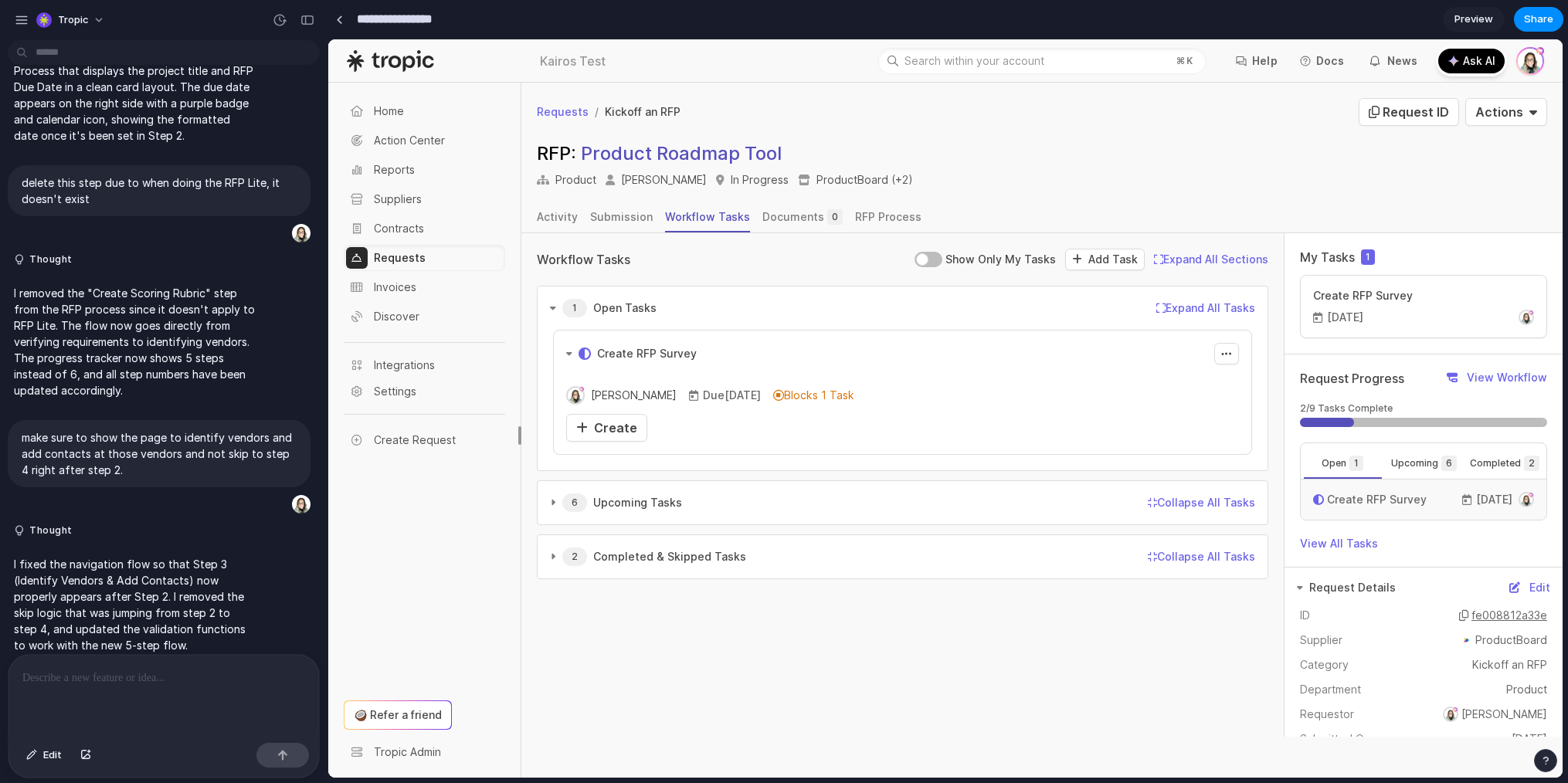
click at [405, 19] on input "**********" at bounding box center [409, 19] width 110 height 28
type input "**********"
click at [605, 433] on span "Create" at bounding box center [615, 427] width 43 height 15
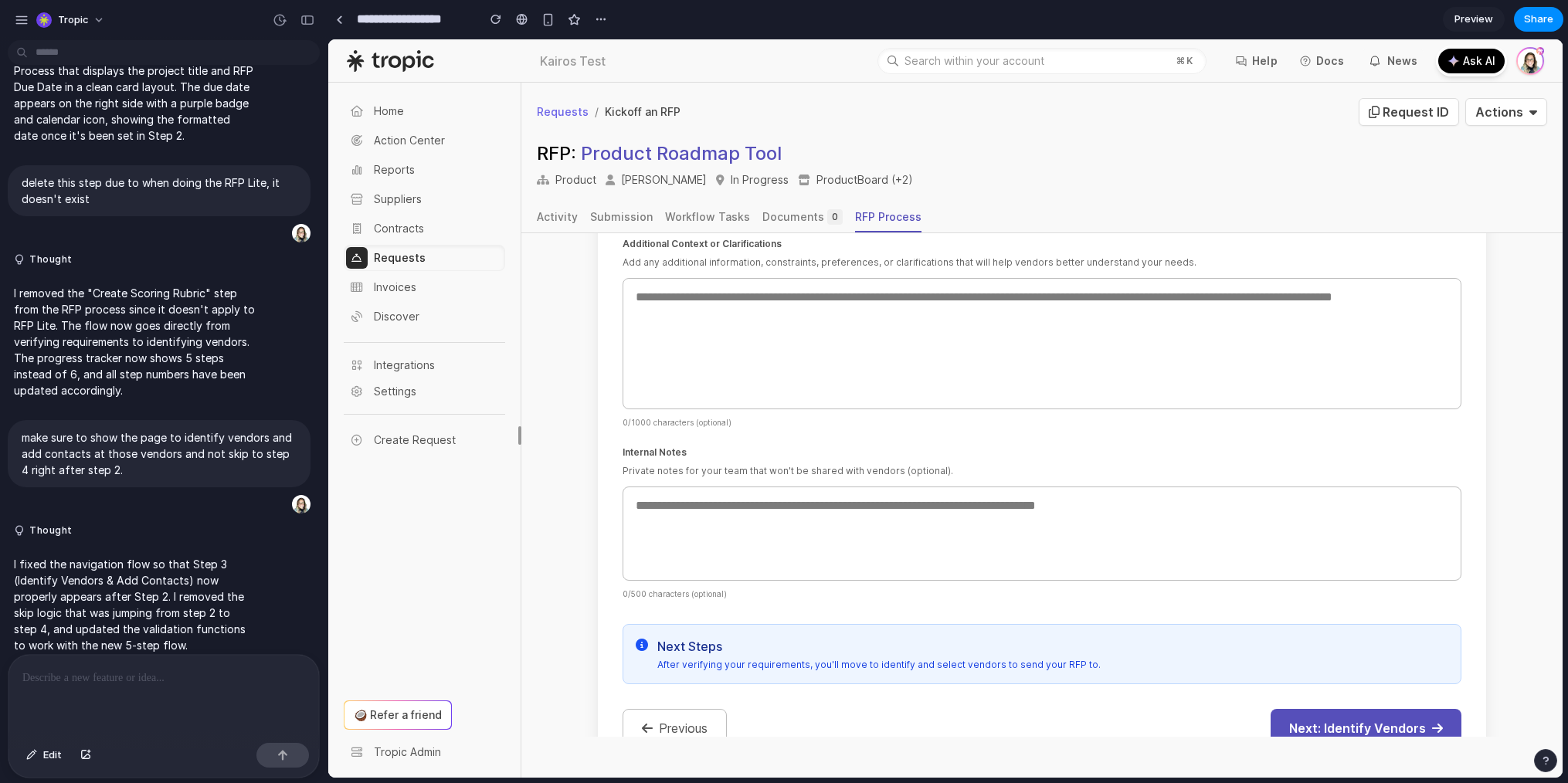
scroll to position [923, 0]
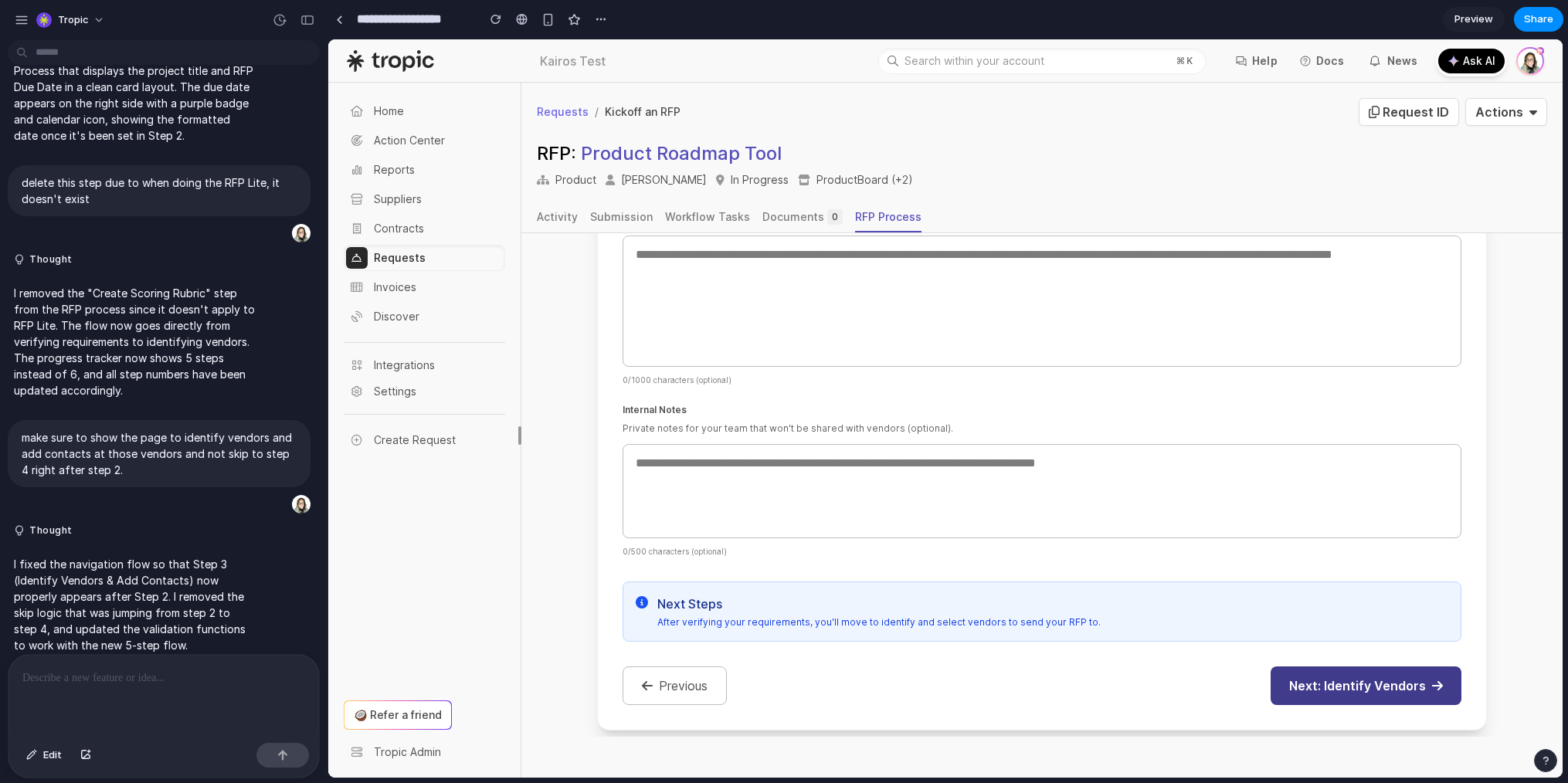
click at [1406, 681] on button "Next: Identify Vendors" at bounding box center [1367, 686] width 191 height 39
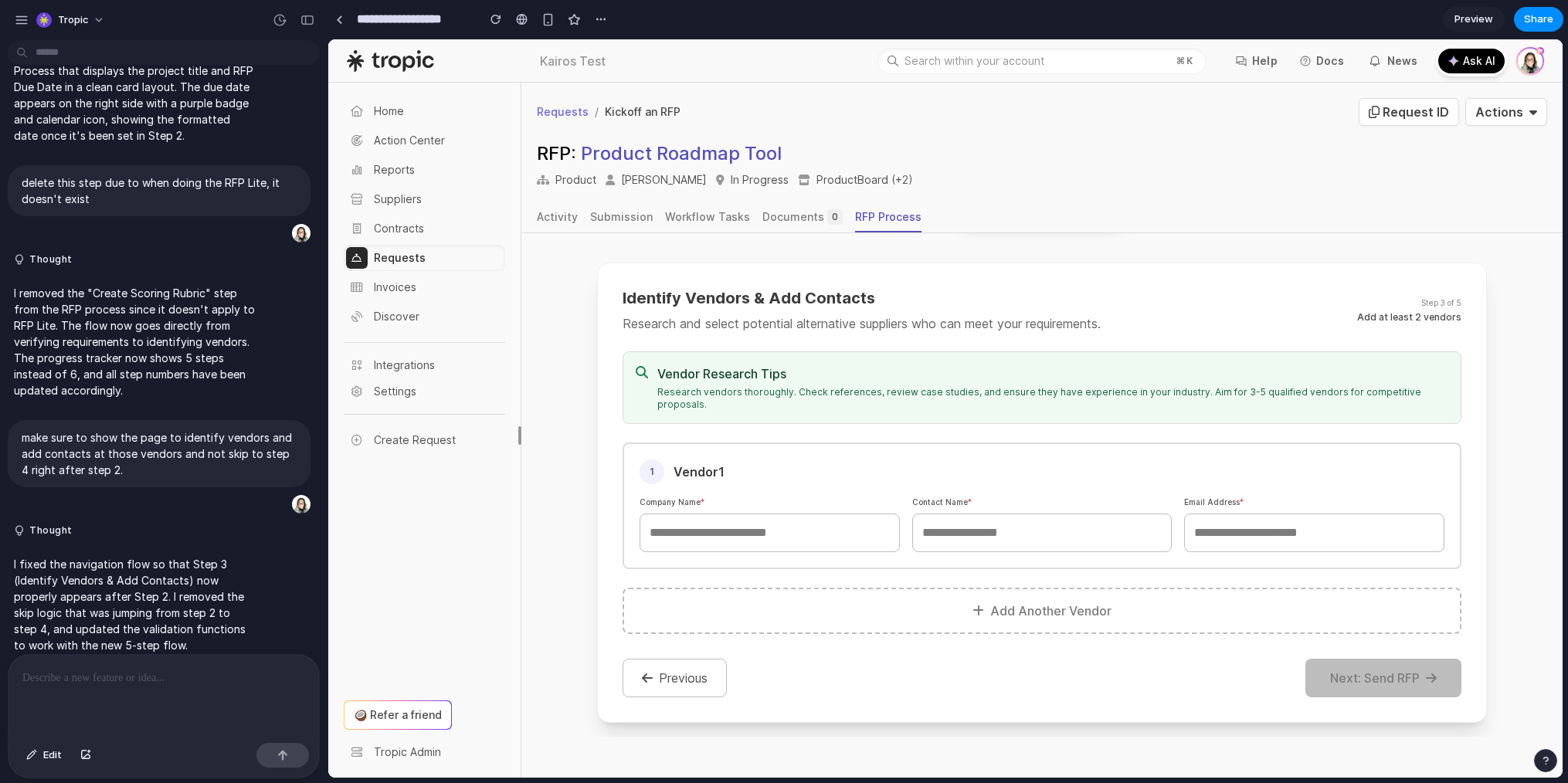
scroll to position [0, 0]
click at [675, 666] on button "Previous" at bounding box center [675, 678] width 104 height 39
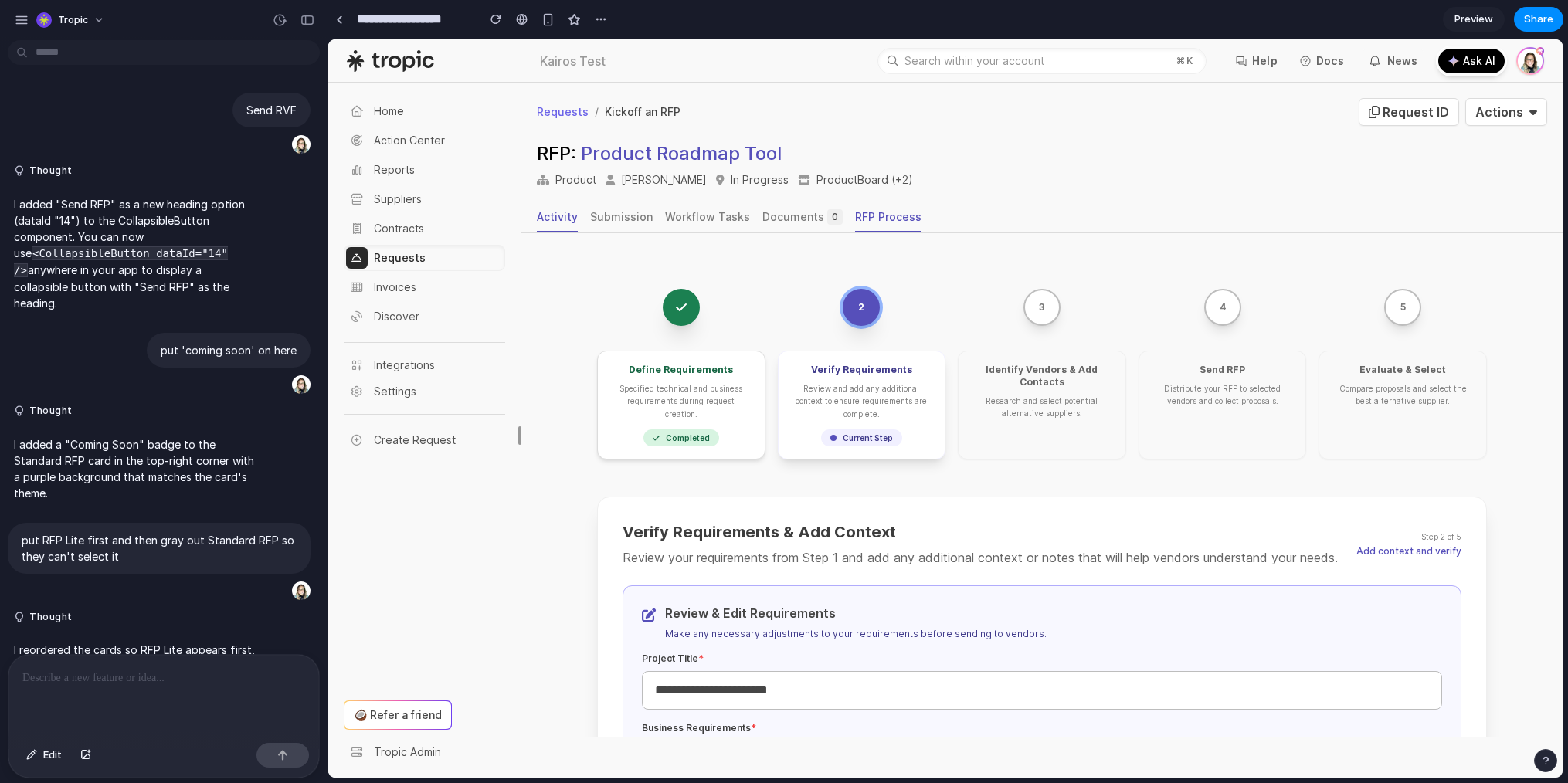
scroll to position [2266, 0]
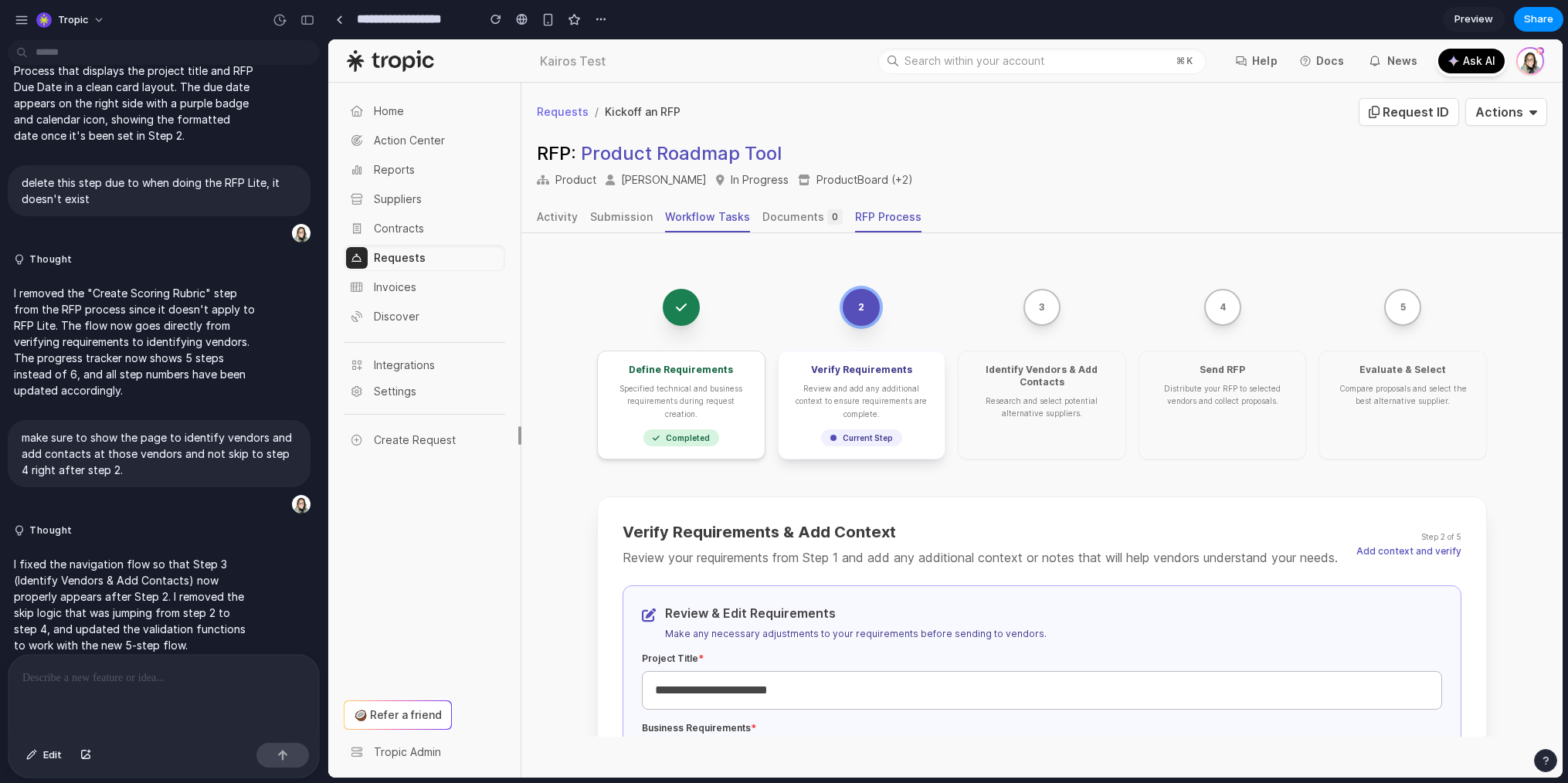
click at [716, 219] on div "Workflow Tasks" at bounding box center [707, 217] width 85 height 15
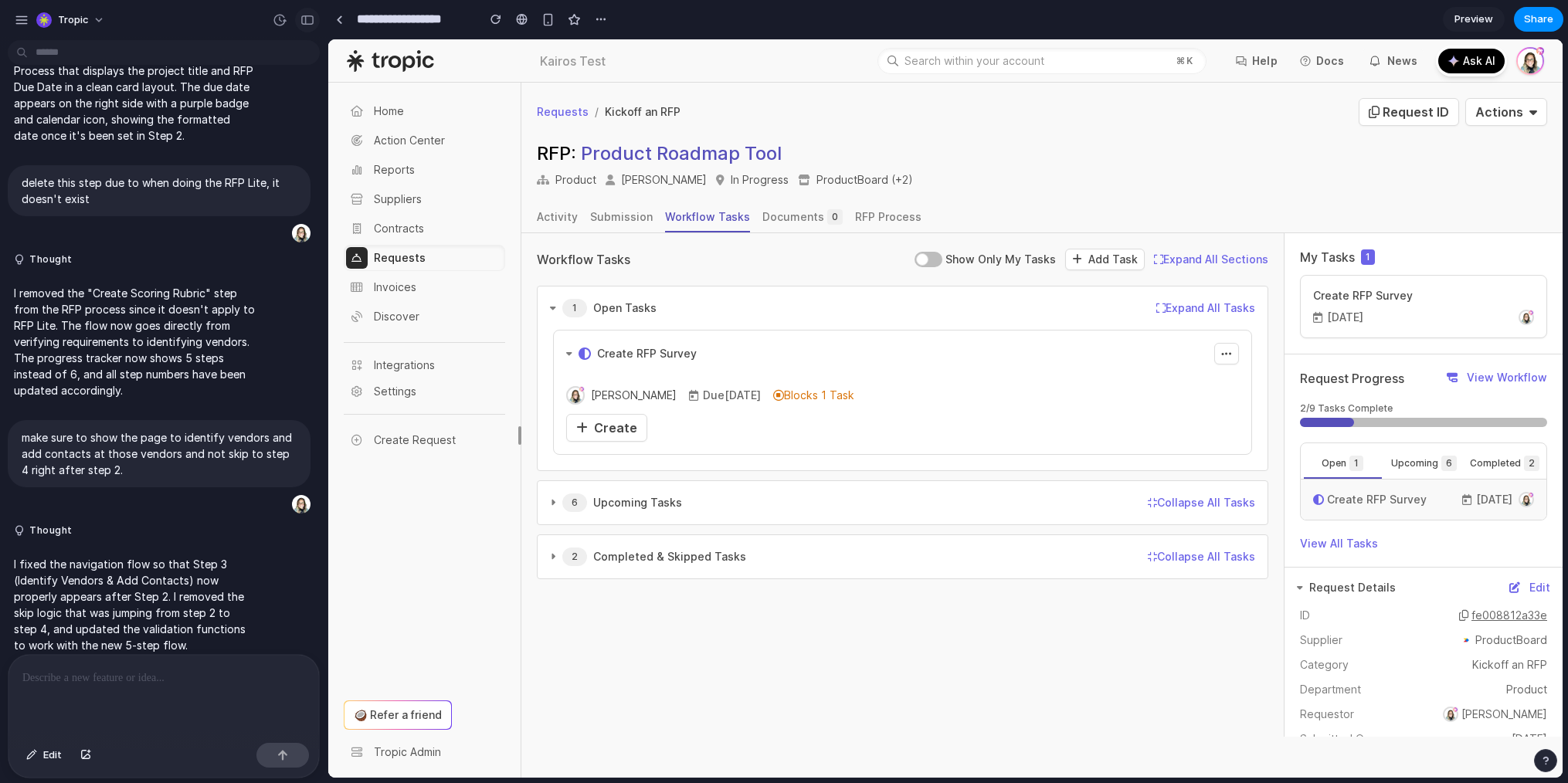
click at [304, 28] on button "button" at bounding box center [307, 20] width 25 height 25
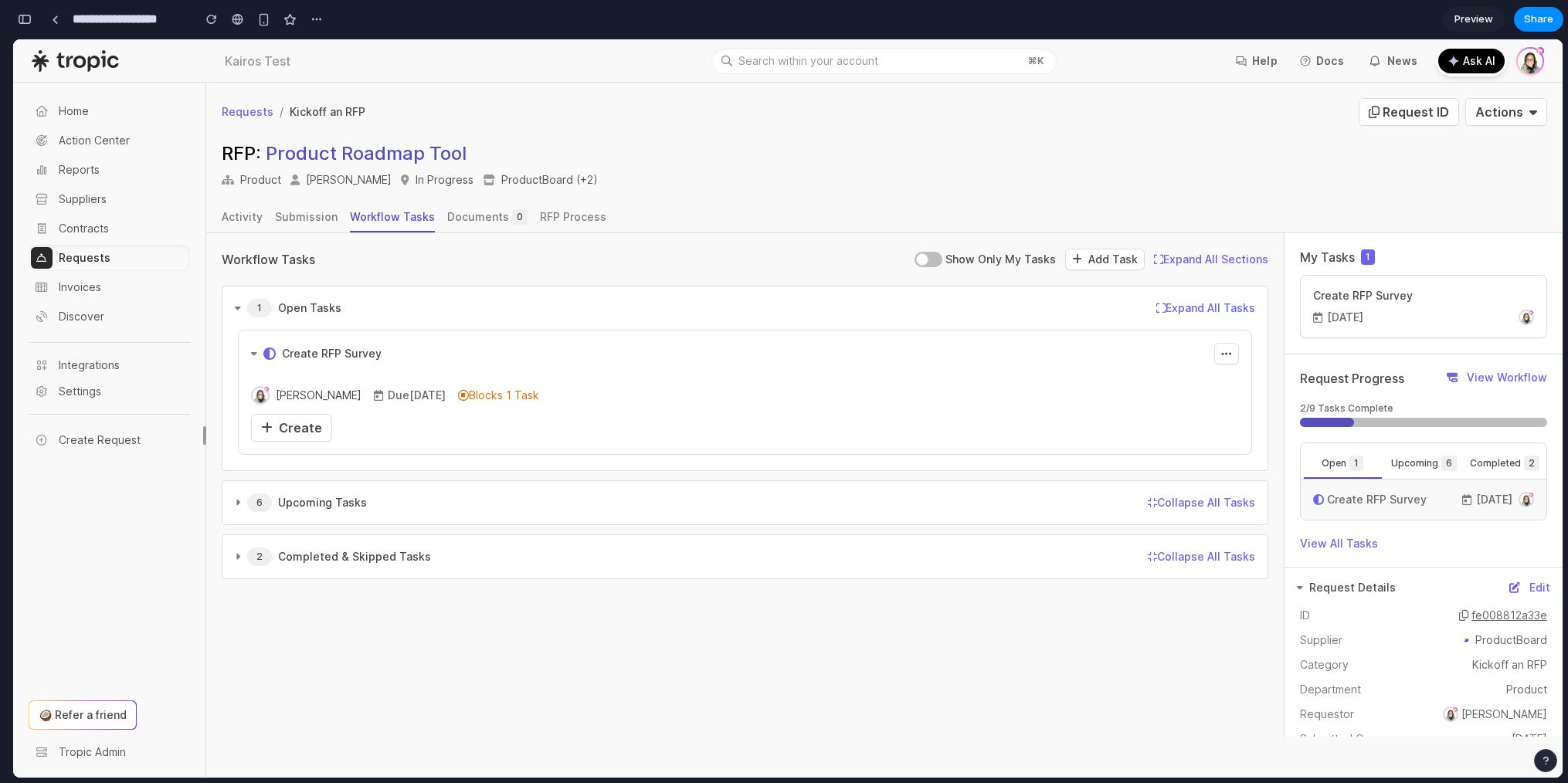
scroll to position [3611, 0]
click at [584, 134] on div "Requests / Kickoff an RFP Request ID Actions Archive Request Change Stage" at bounding box center [884, 112] width 1357 height 59
click at [296, 429] on span "Create" at bounding box center [300, 427] width 43 height 15
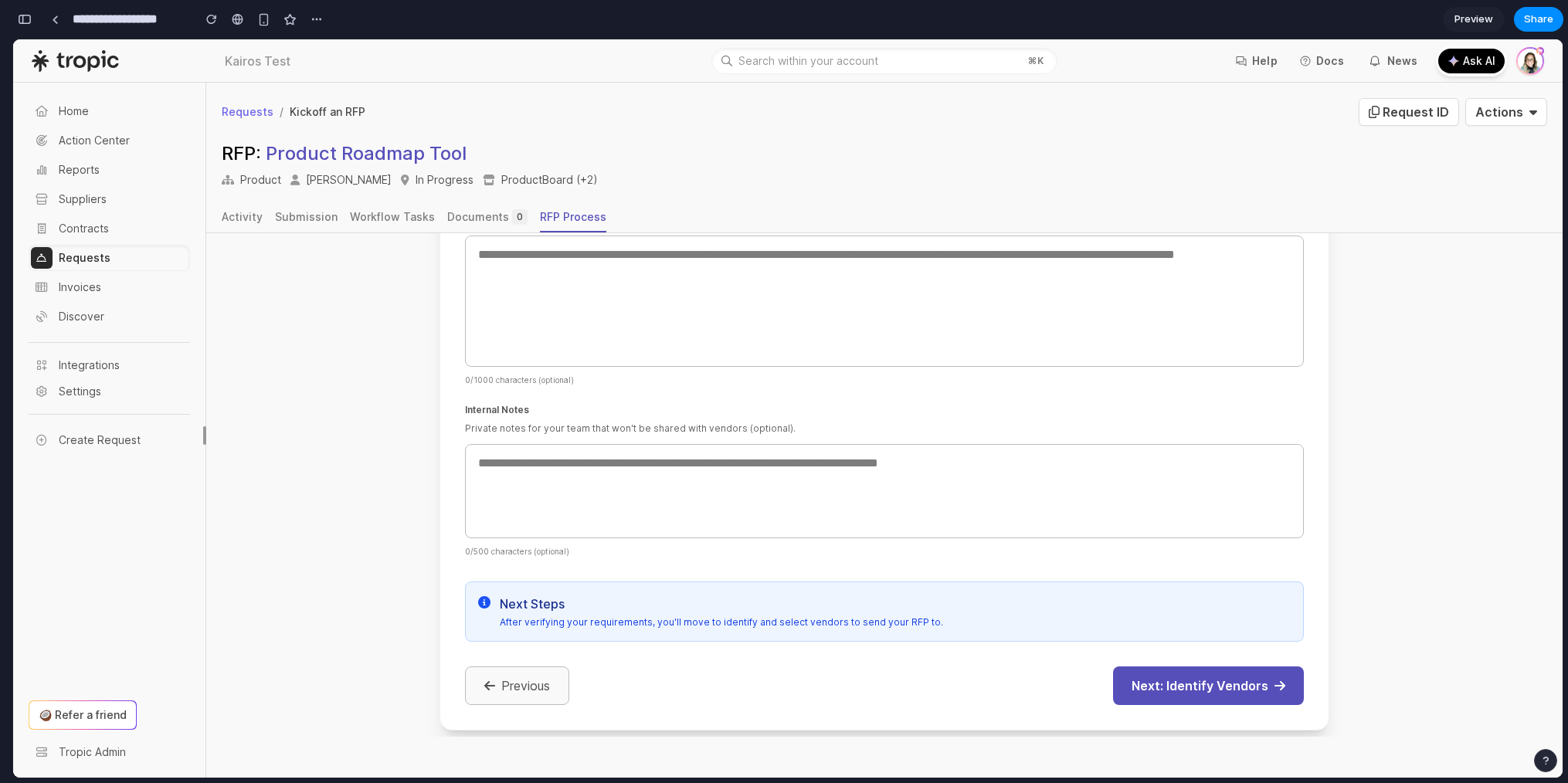
click at [505, 676] on button "Previous" at bounding box center [517, 686] width 104 height 39
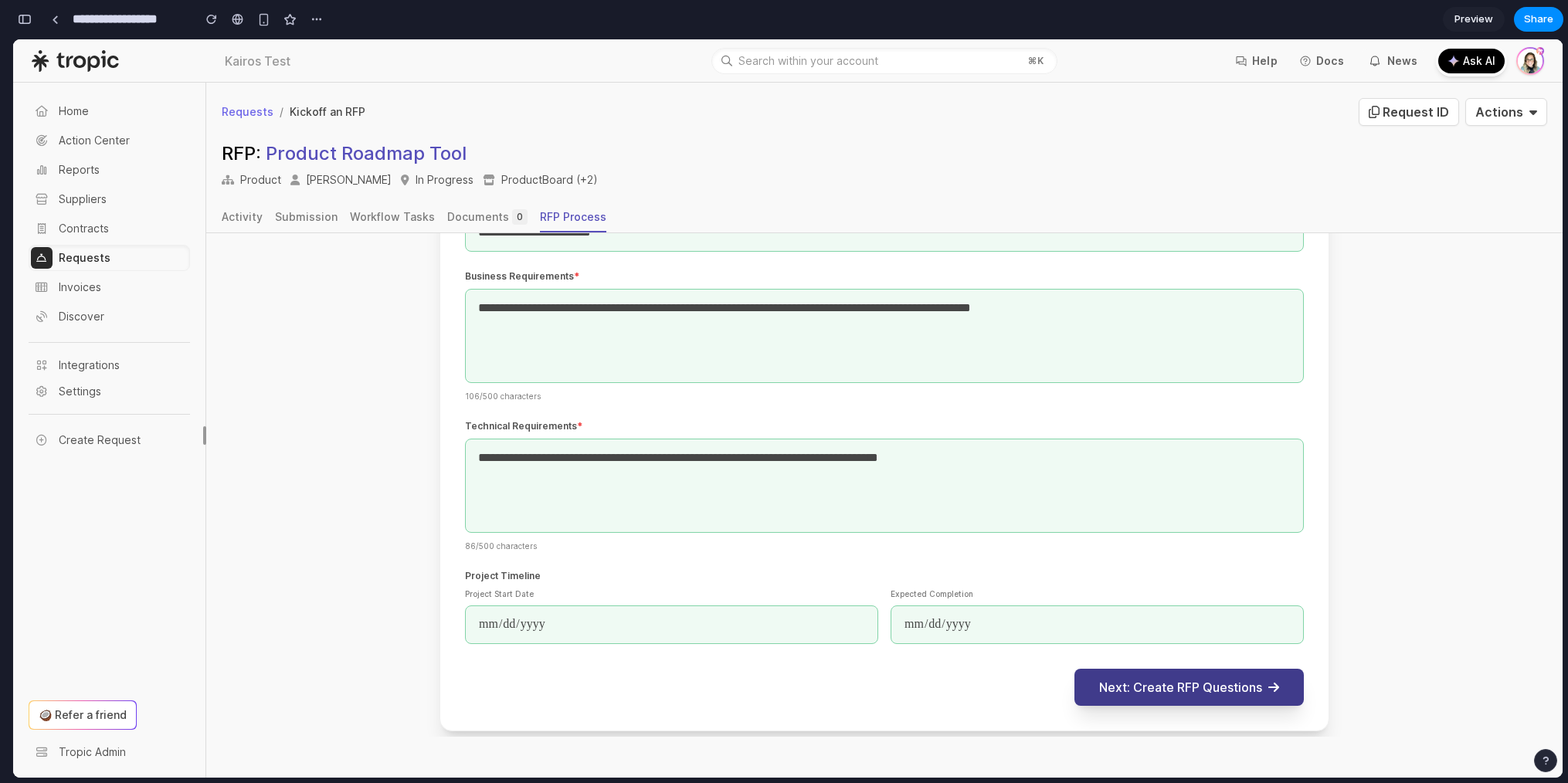
click at [1214, 678] on button "Next: Create RFP Questions" at bounding box center [1189, 688] width 230 height 37
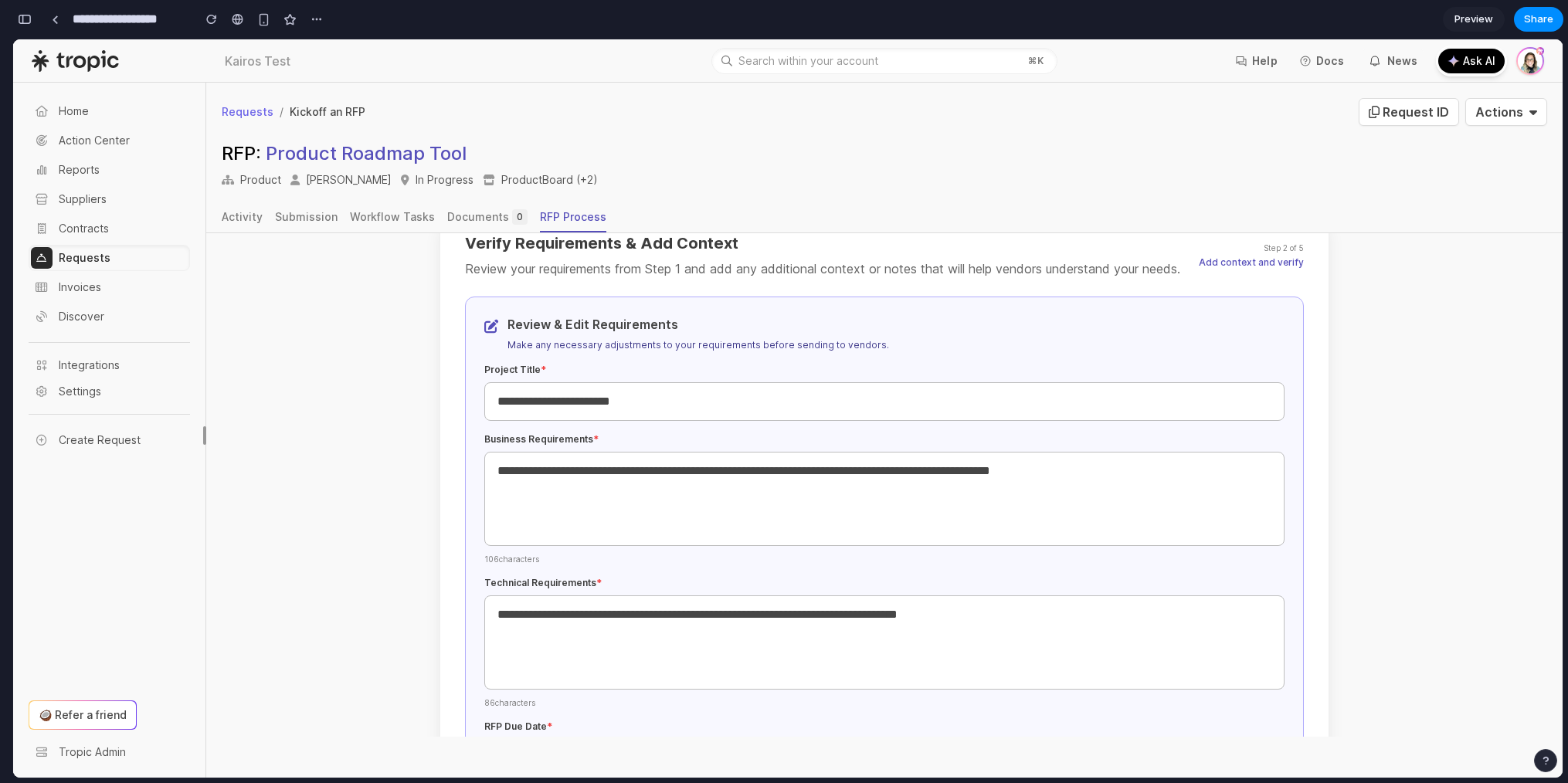
scroll to position [288, 0]
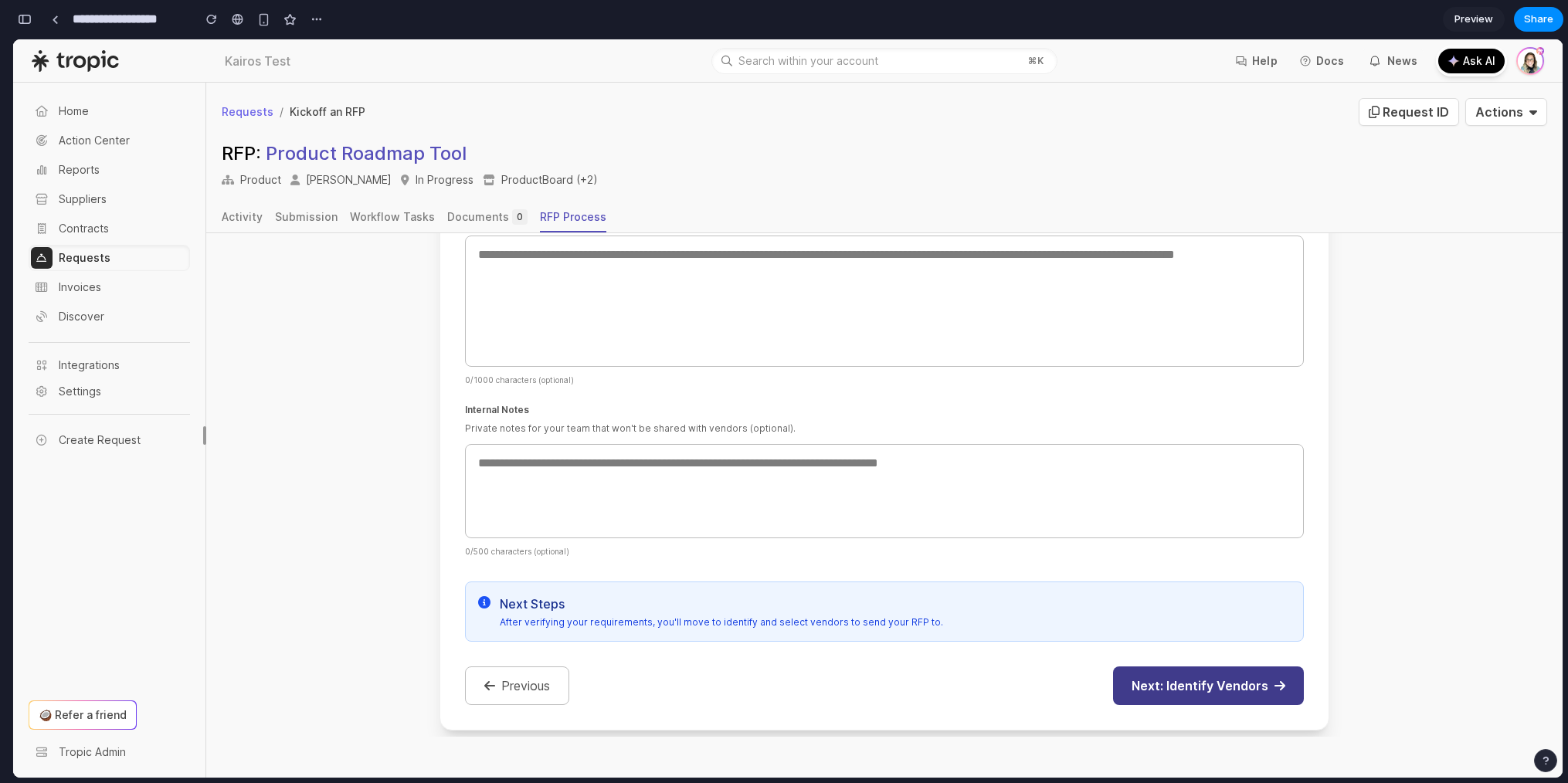
click at [1197, 675] on button "Next: Identify Vendors" at bounding box center [1209, 686] width 191 height 39
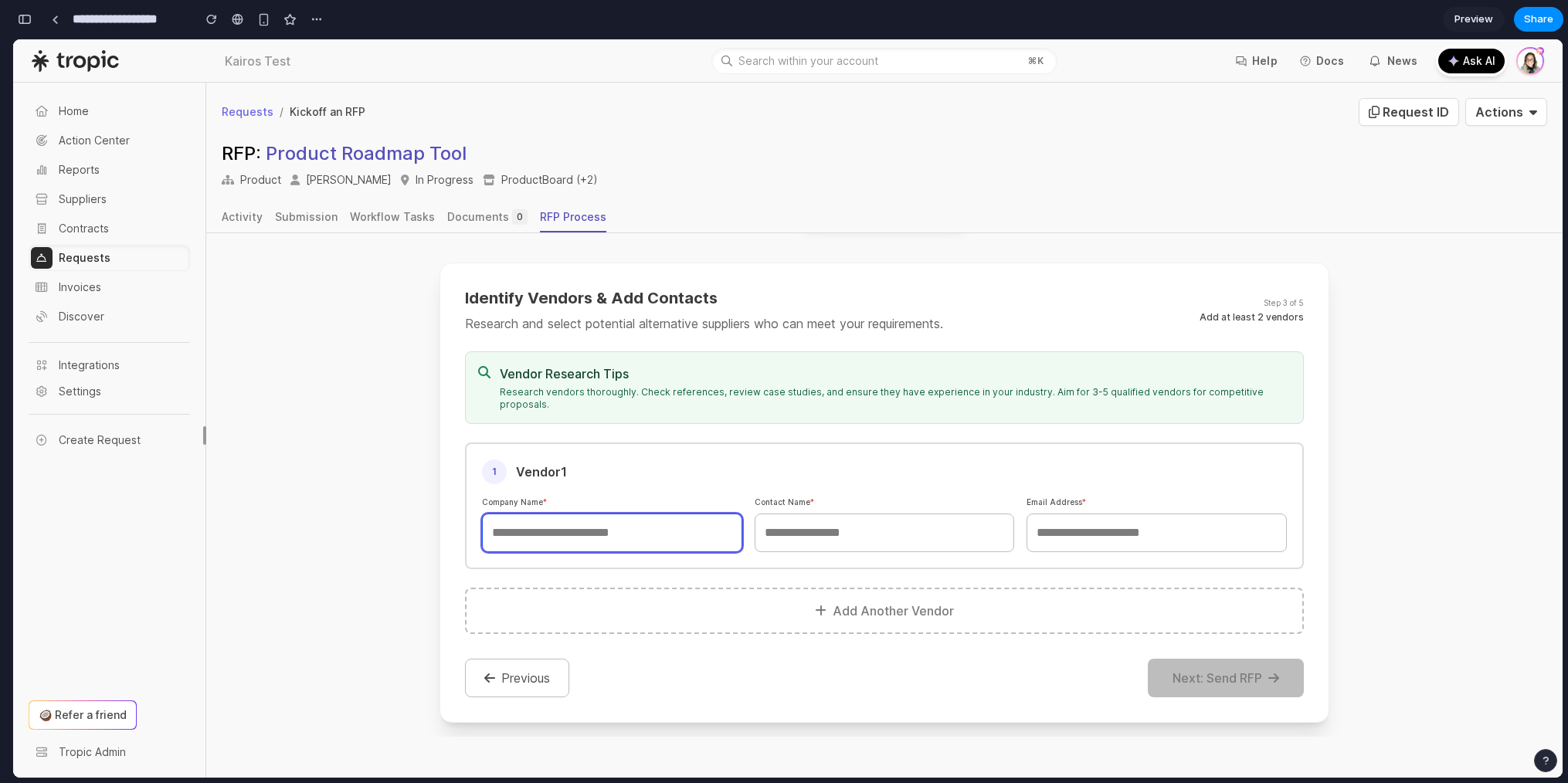
click at [625, 523] on input "text" at bounding box center [612, 533] width 261 height 39
type input "****"
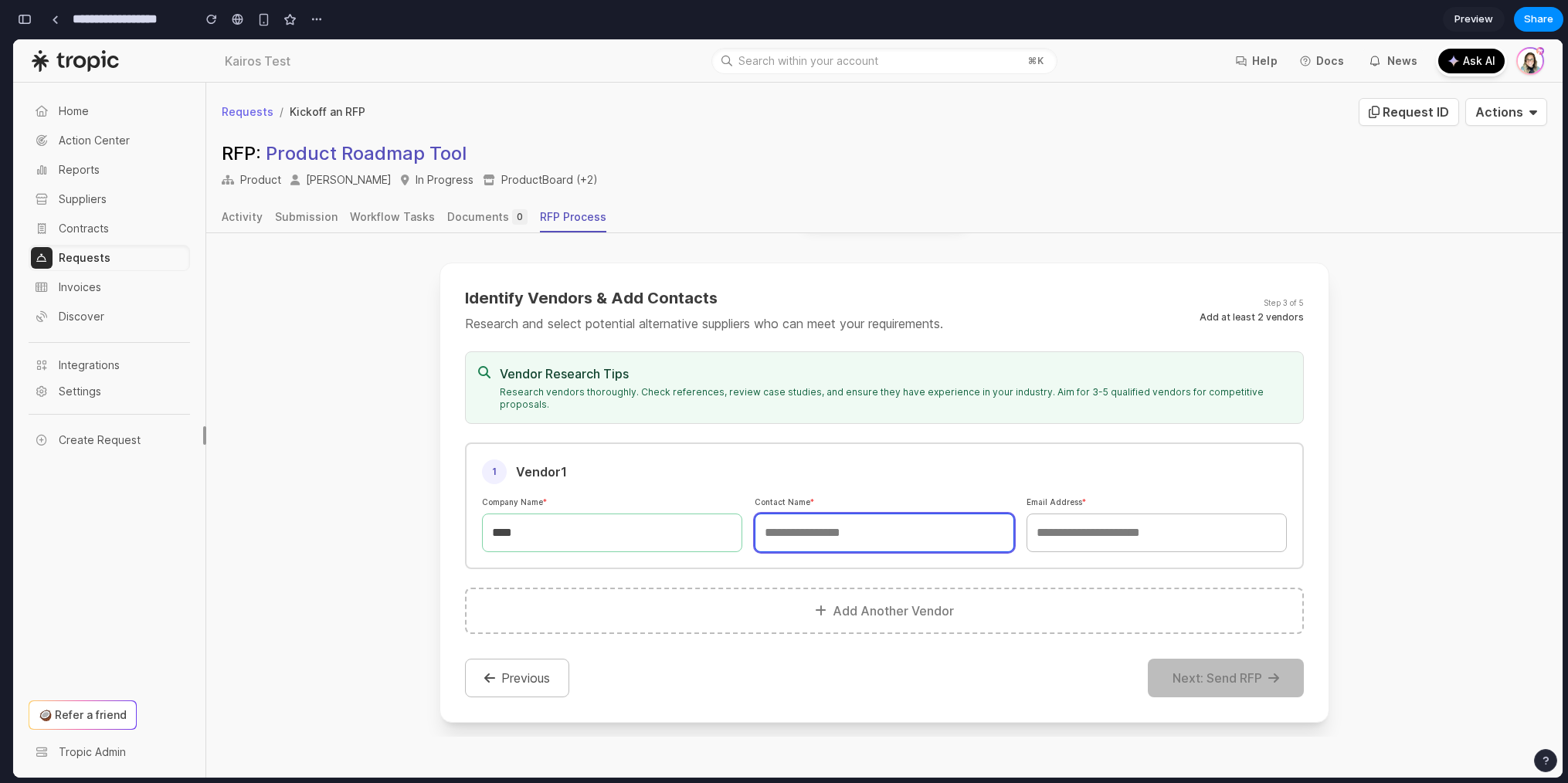
drag, startPoint x: 878, startPoint y: 518, endPoint x: 1068, endPoint y: 506, distance: 190.4
click at [878, 518] on input "text" at bounding box center [885, 533] width 261 height 39
type input "***"
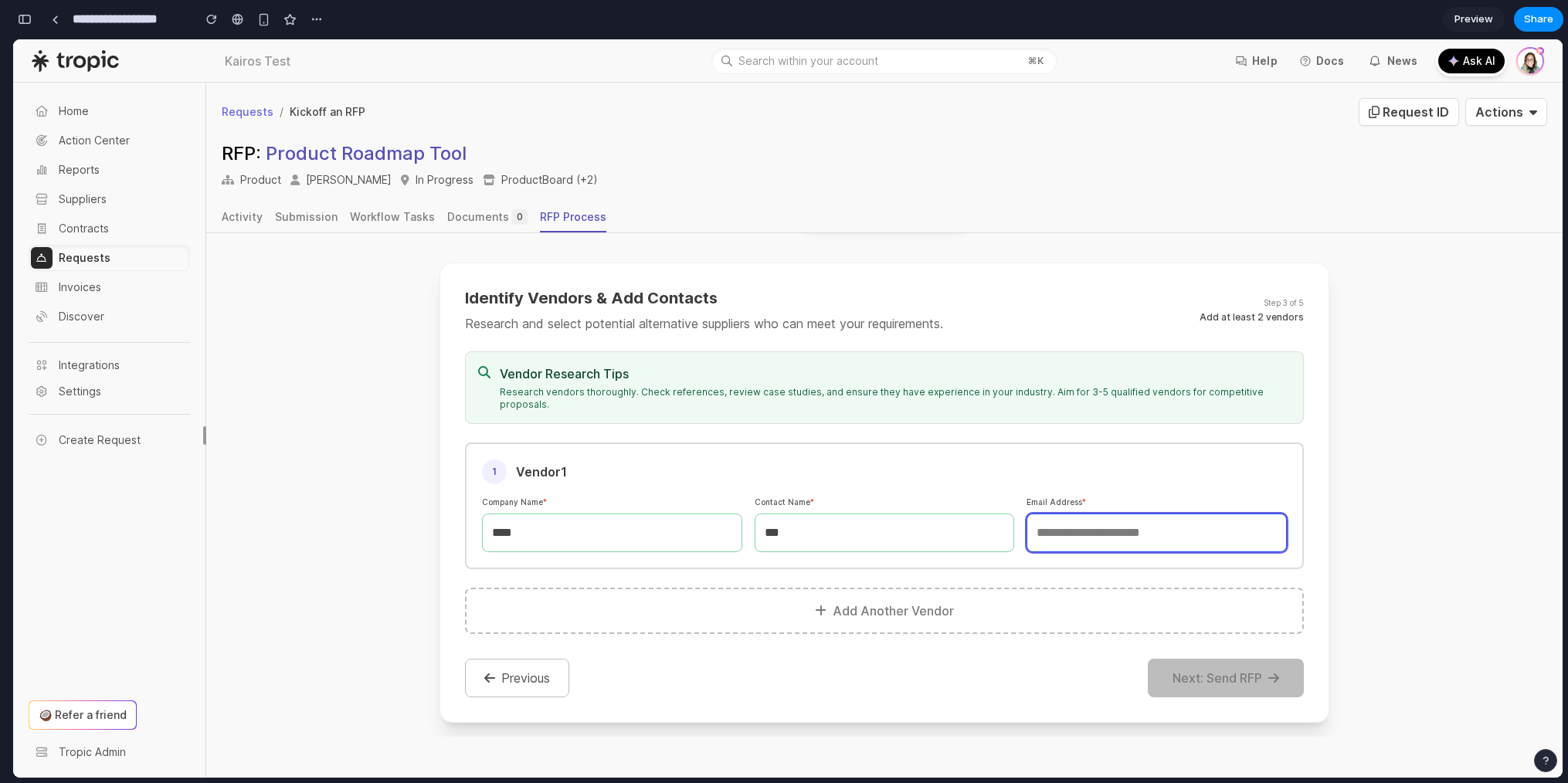
click at [1138, 517] on input "email" at bounding box center [1157, 533] width 261 height 39
type input "****"
click at [774, 601] on button "Add Another Vendor" at bounding box center [884, 611] width 839 height 46
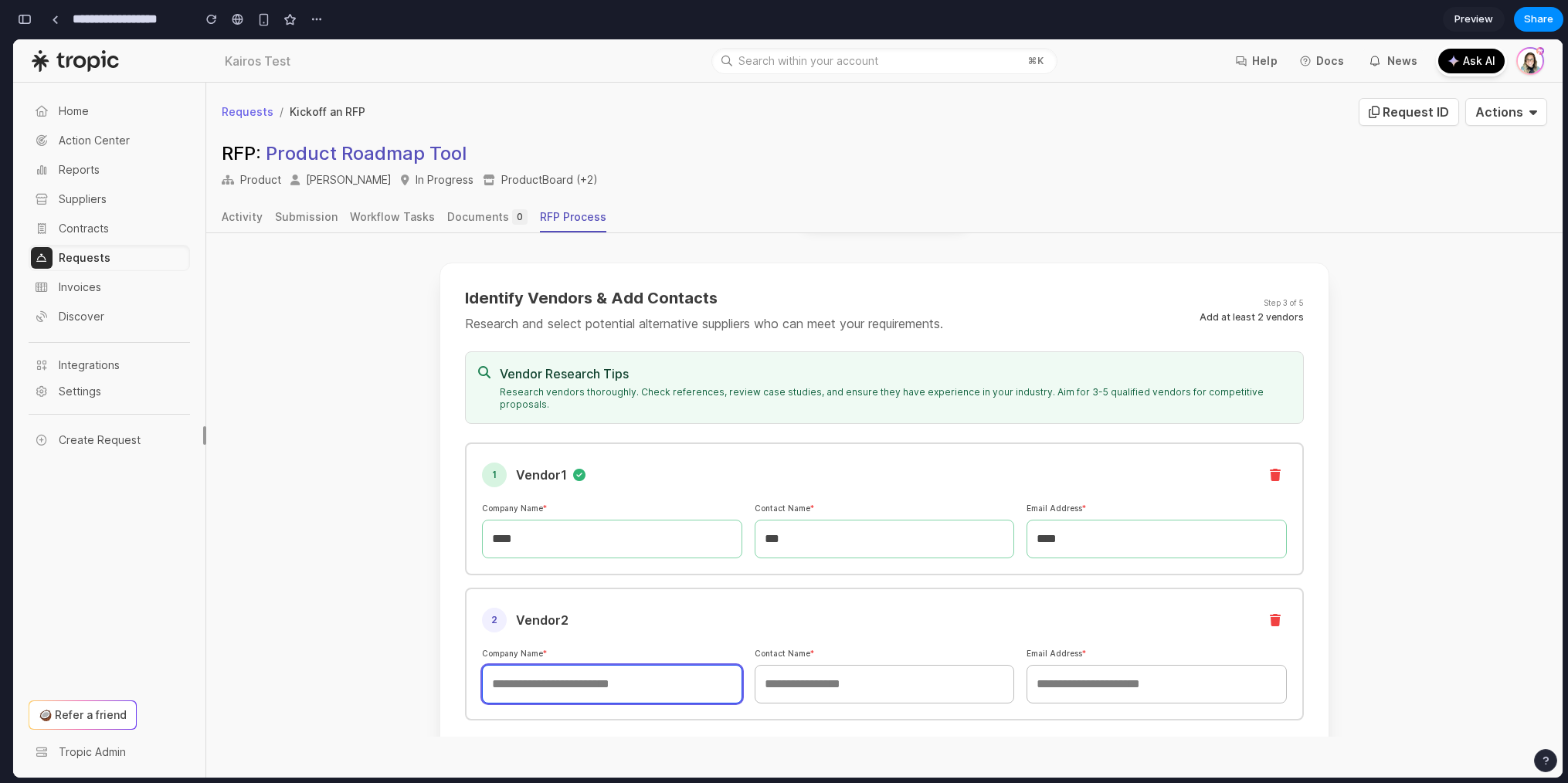
click at [608, 675] on input "text" at bounding box center [612, 684] width 261 height 39
type input "****"
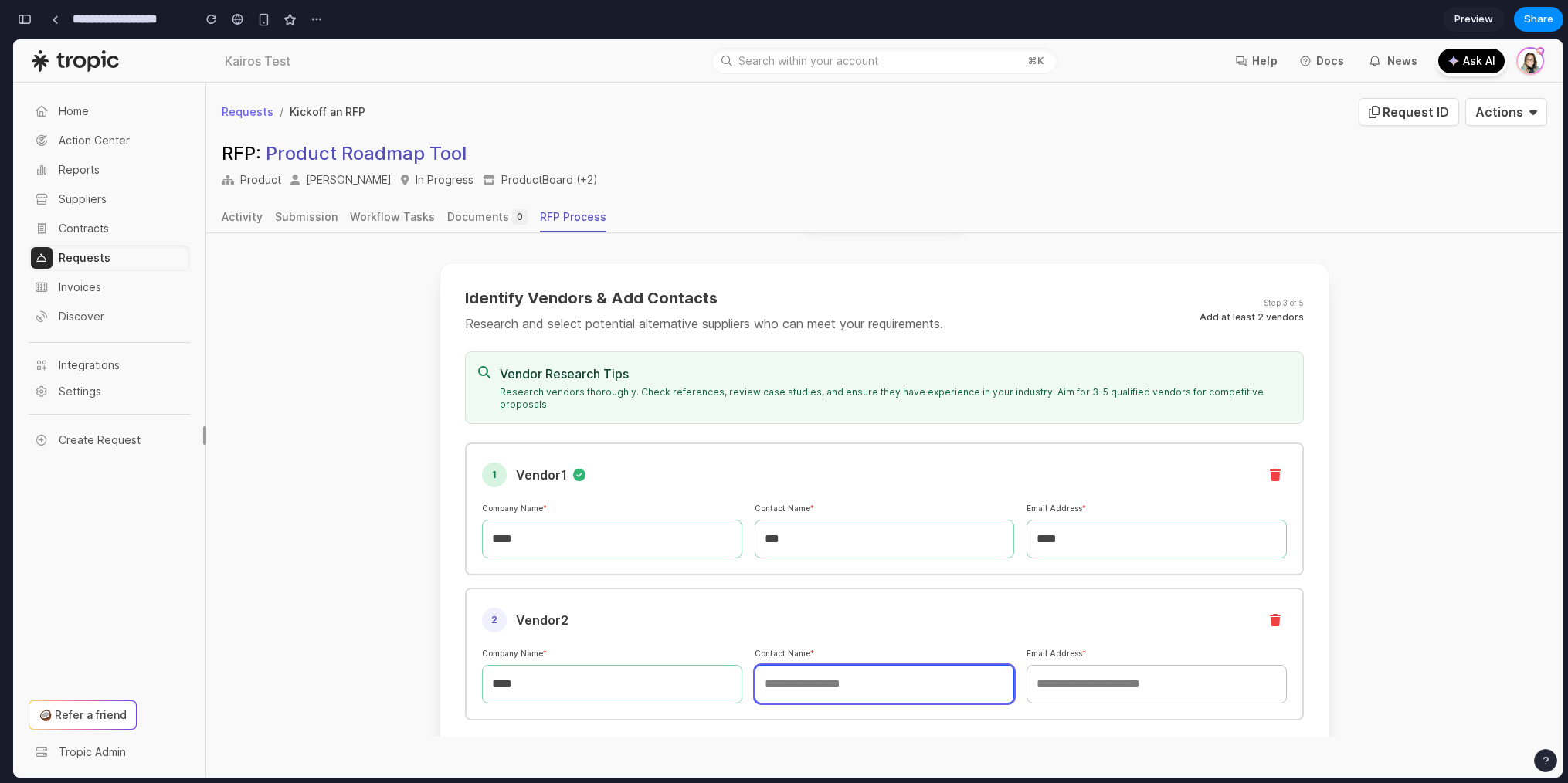
click at [795, 675] on input "text" at bounding box center [885, 684] width 261 height 39
type input "****"
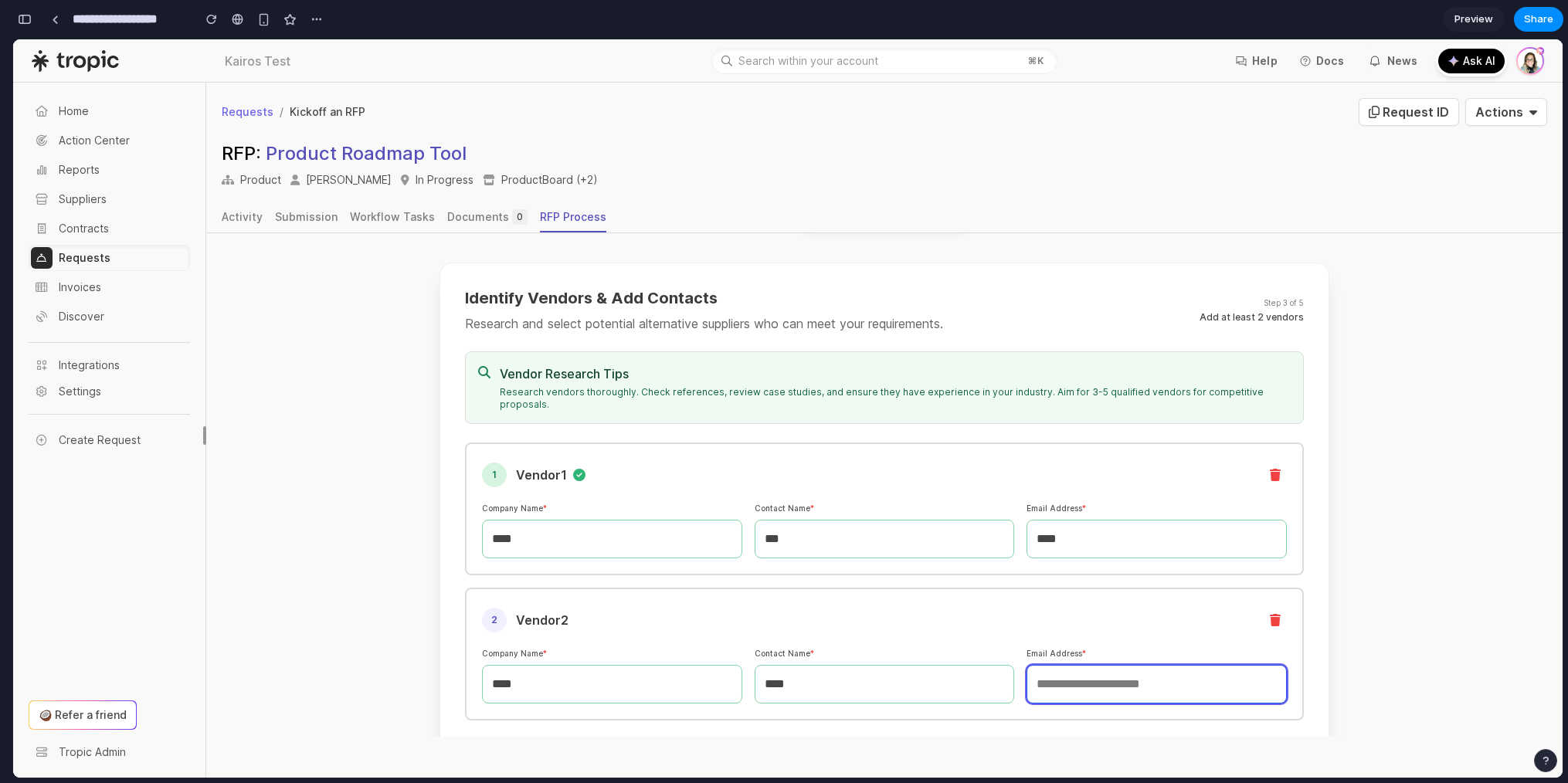
click at [1121, 671] on input "email" at bounding box center [1157, 684] width 261 height 39
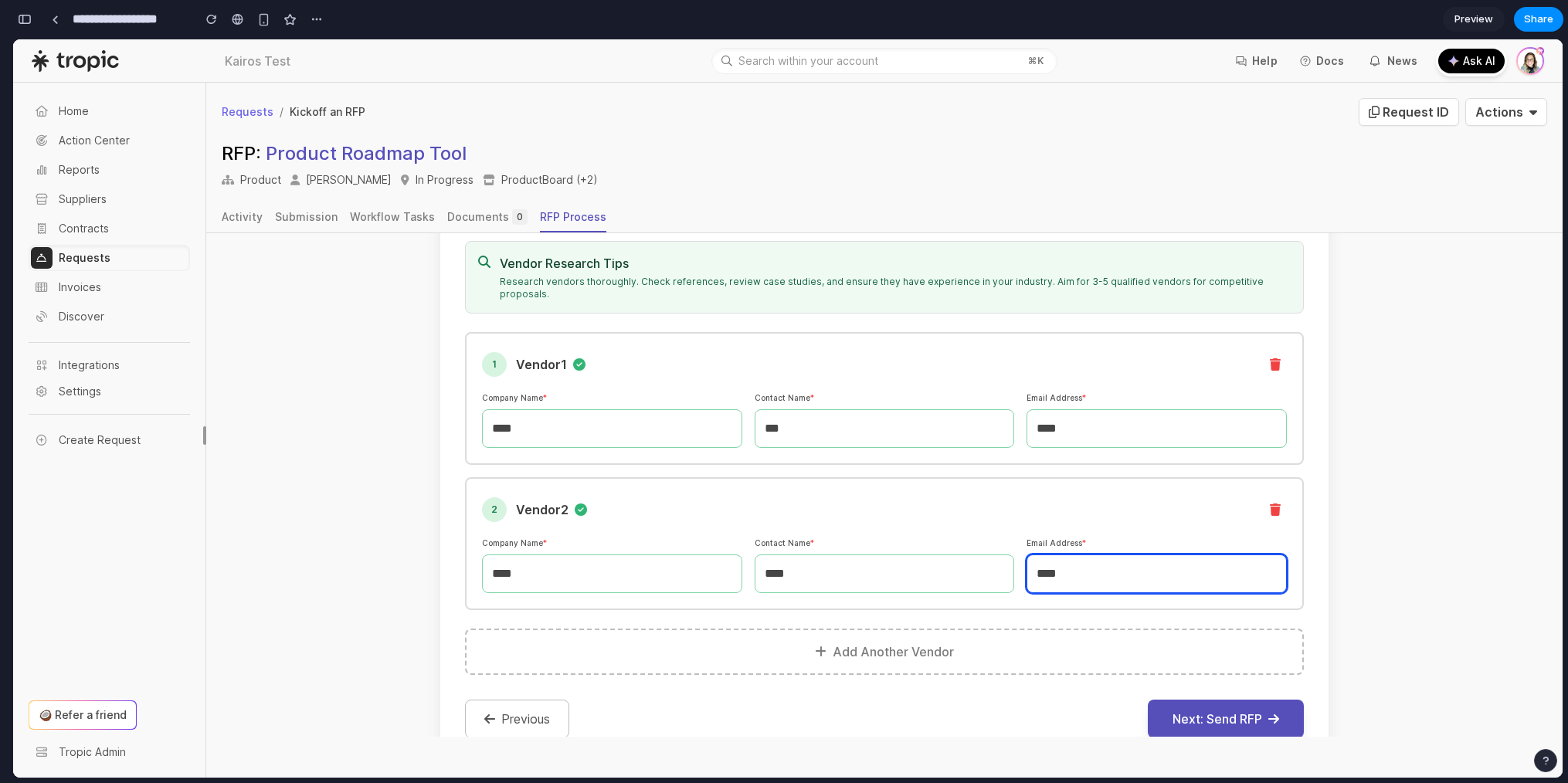
scroll to position [373, 0]
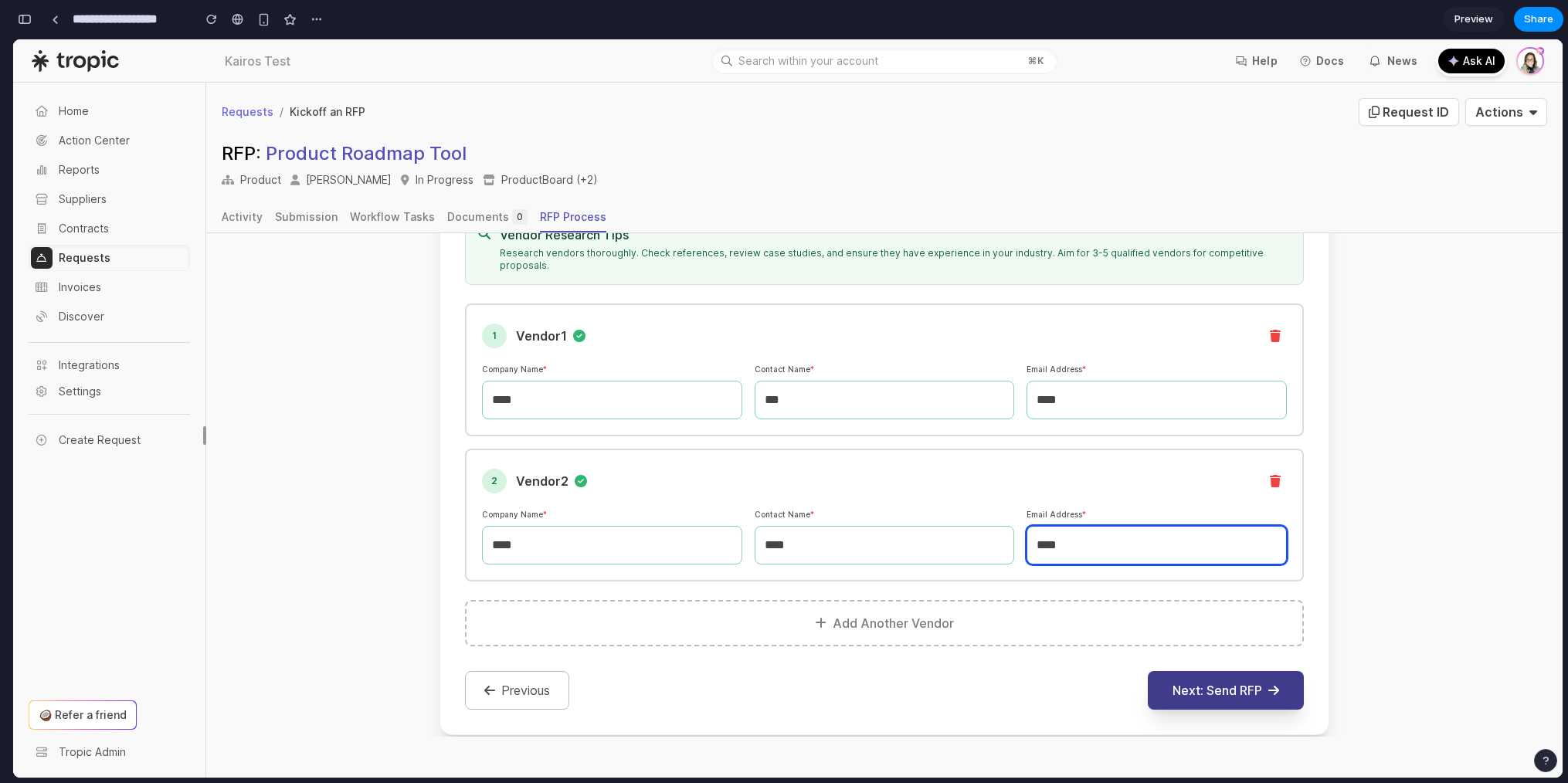
type input "****"
click at [1234, 675] on button "Next: Send RFP" at bounding box center [1226, 691] width 156 height 39
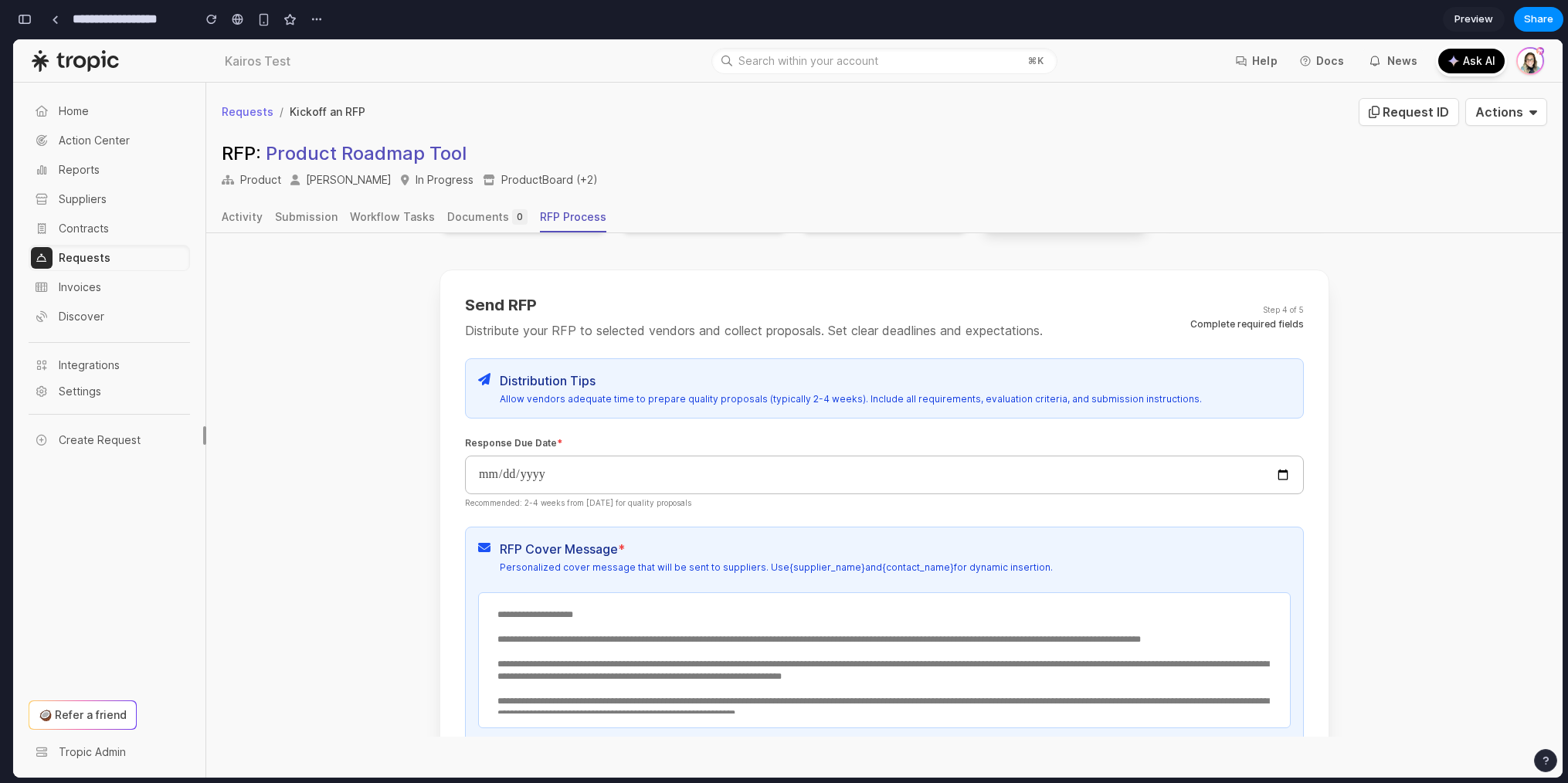
scroll to position [224, 0]
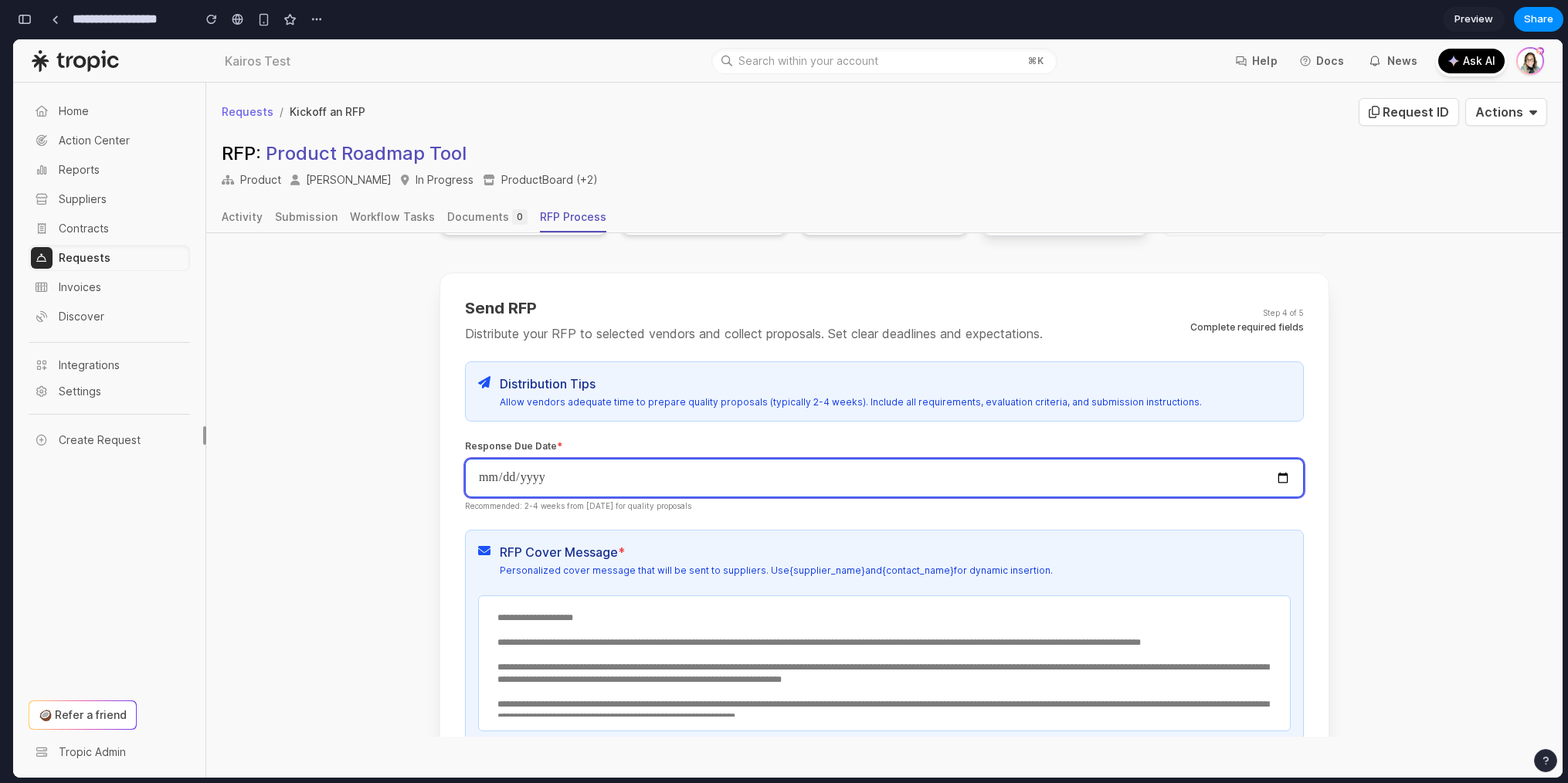
click at [1282, 473] on input "date" at bounding box center [884, 478] width 839 height 39
click at [1276, 476] on input "date" at bounding box center [884, 478] width 839 height 39
type input "**********"
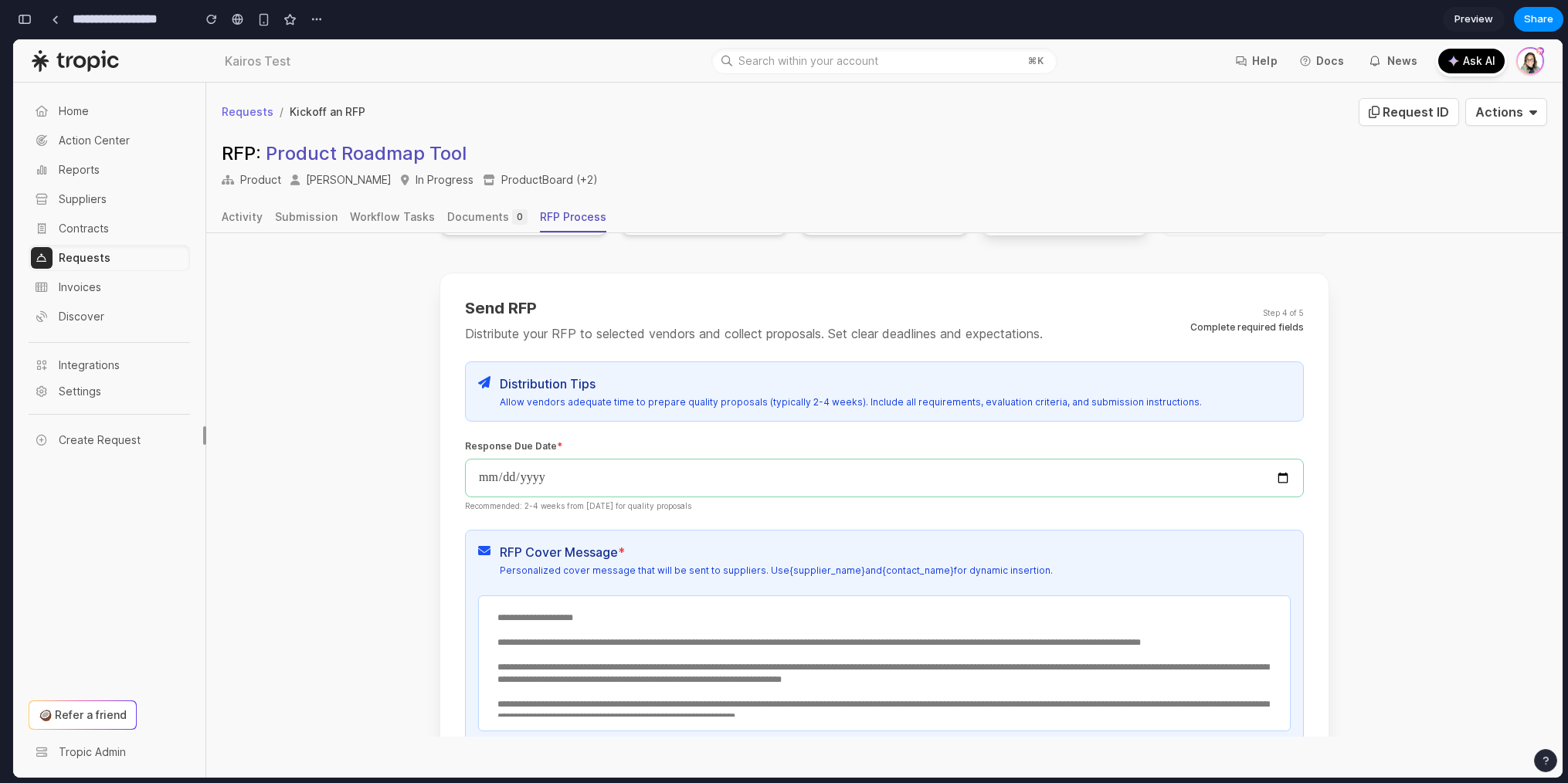
click at [642, 616] on textarea "**********" at bounding box center [884, 661] width 792 height 111
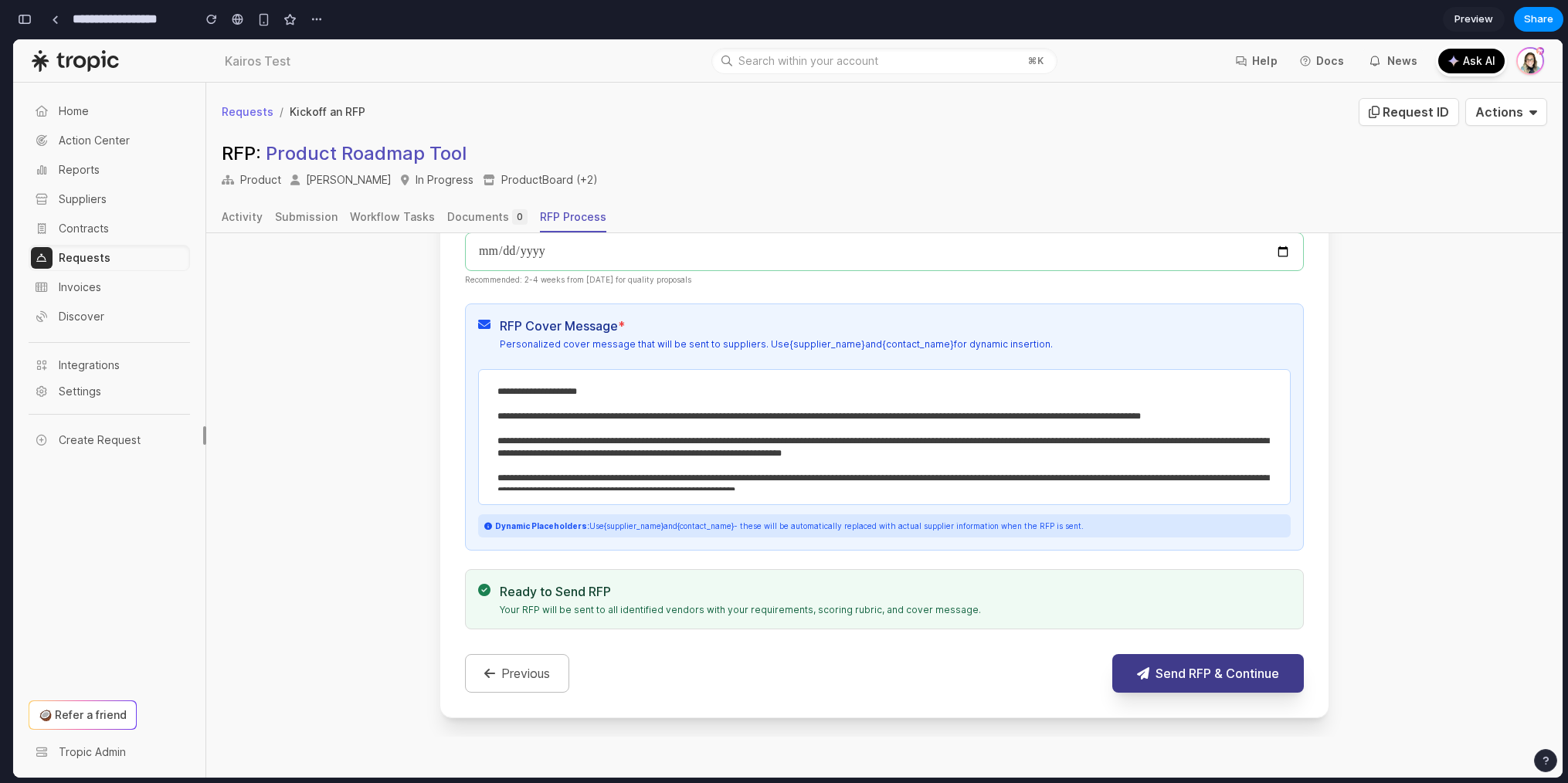
type textarea "**********"
click at [1158, 671] on button "Send RFP & Continue" at bounding box center [1208, 674] width 192 height 39
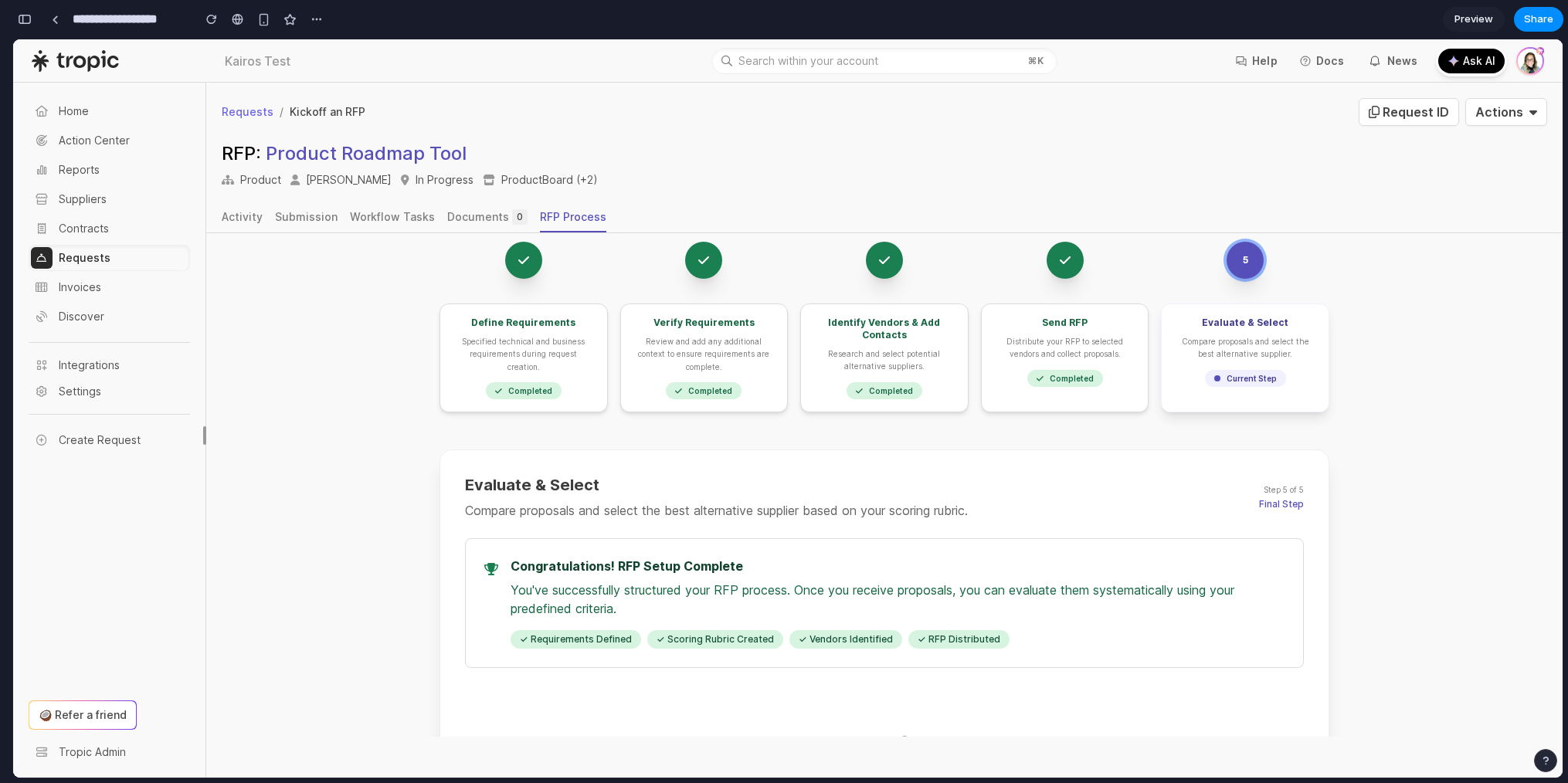
scroll to position [0, 0]
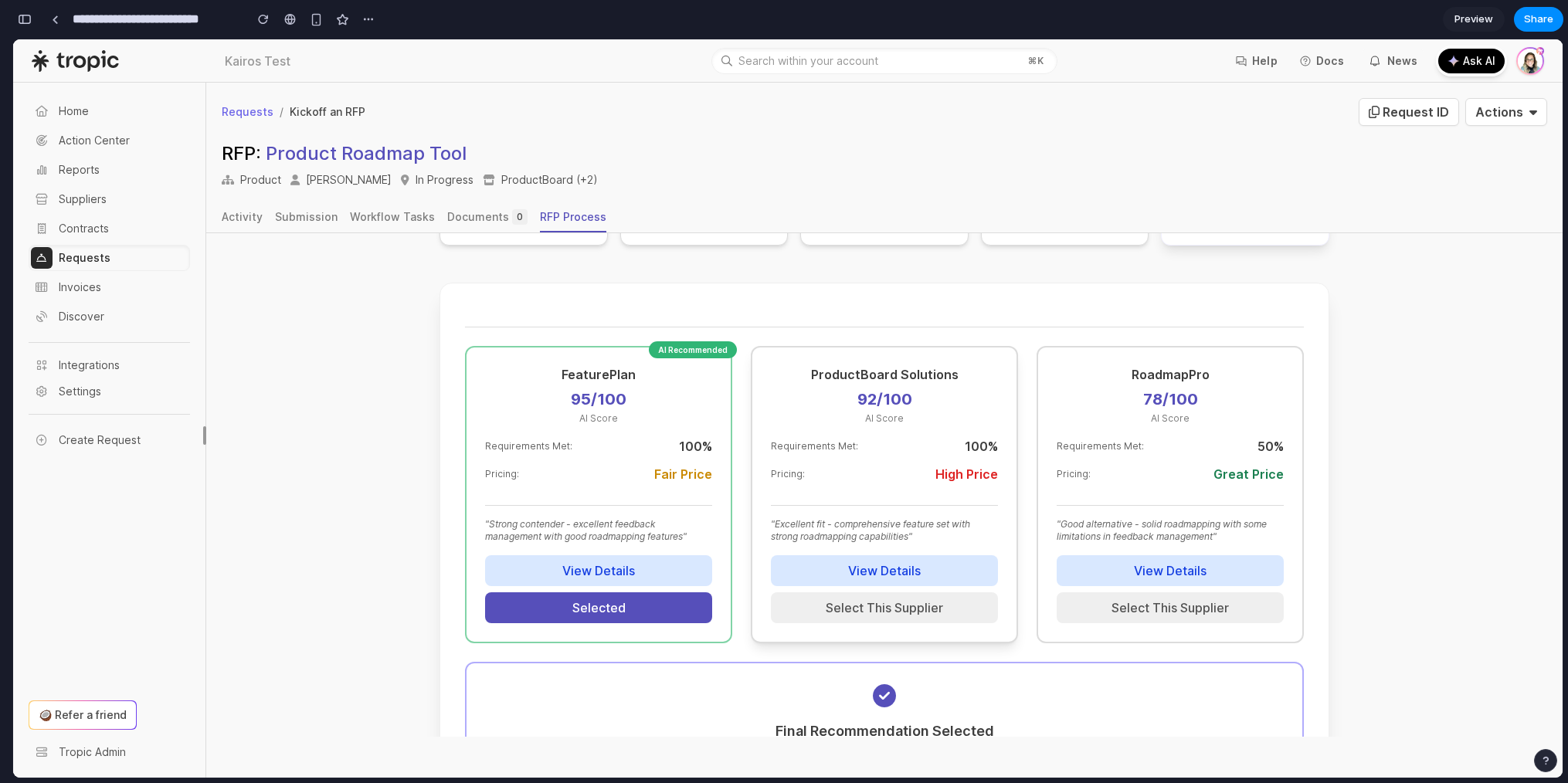
scroll to position [217, 0]
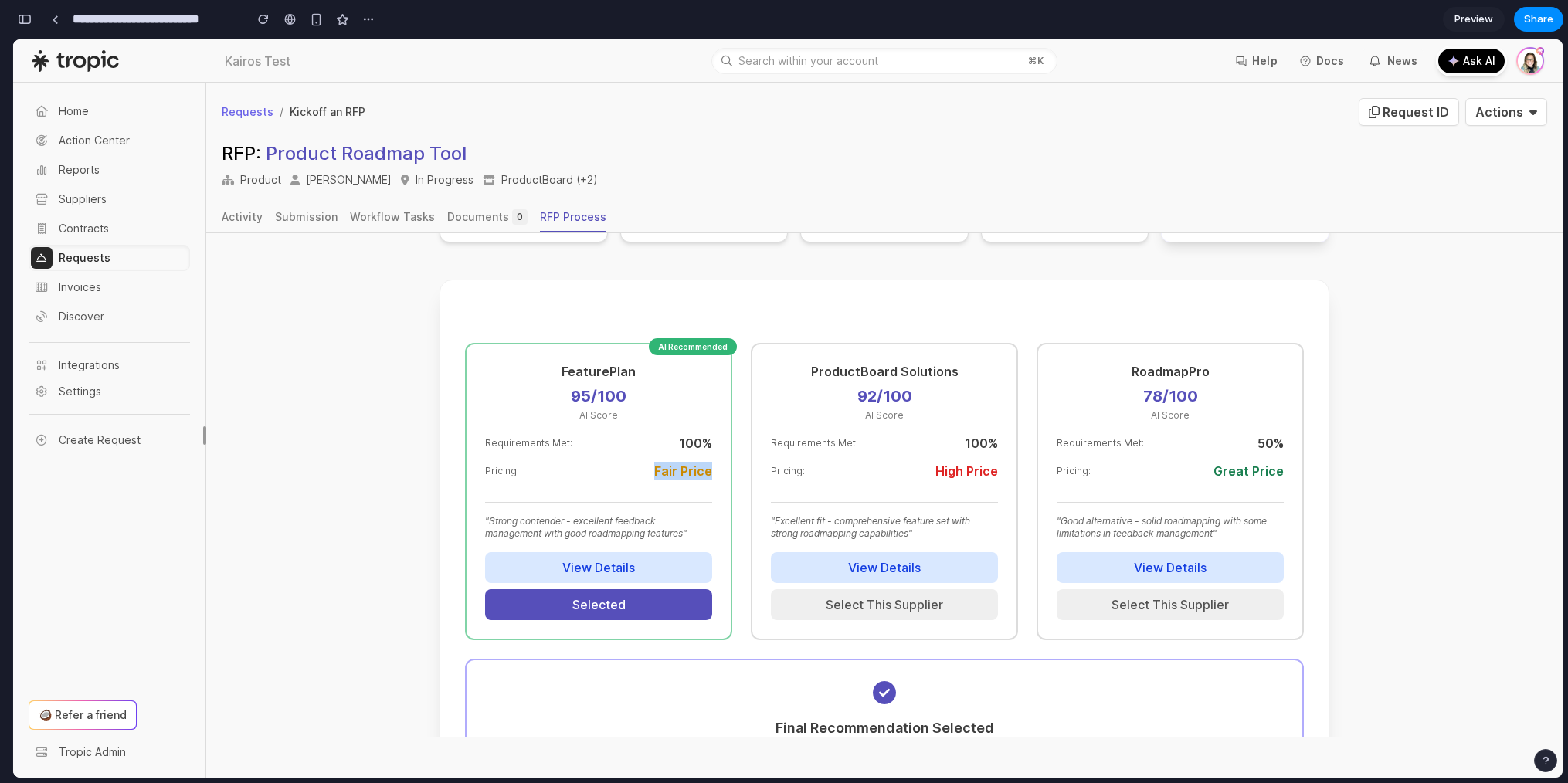
drag, startPoint x: 632, startPoint y: 470, endPoint x: 719, endPoint y: 470, distance: 87.0
click at [719, 470] on div "AI Recommended FeaturePlan 95 /100 AI Score Requirements Met: 100 % Pricing: Fa…" at bounding box center [884, 492] width 839 height 298
click at [706, 471] on div "AI Recommended FeaturePlan 95 /100 AI Score Requirements Met: 100 % Pricing: Fa…" at bounding box center [599, 492] width 267 height 298
drag, startPoint x: 705, startPoint y: 444, endPoint x: 663, endPoint y: 449, distance: 42.3
click at [663, 449] on div "AI Recommended FeaturePlan 95 /100 AI Score Requirements Met: 100 % Pricing: Fa…" at bounding box center [599, 492] width 267 height 298
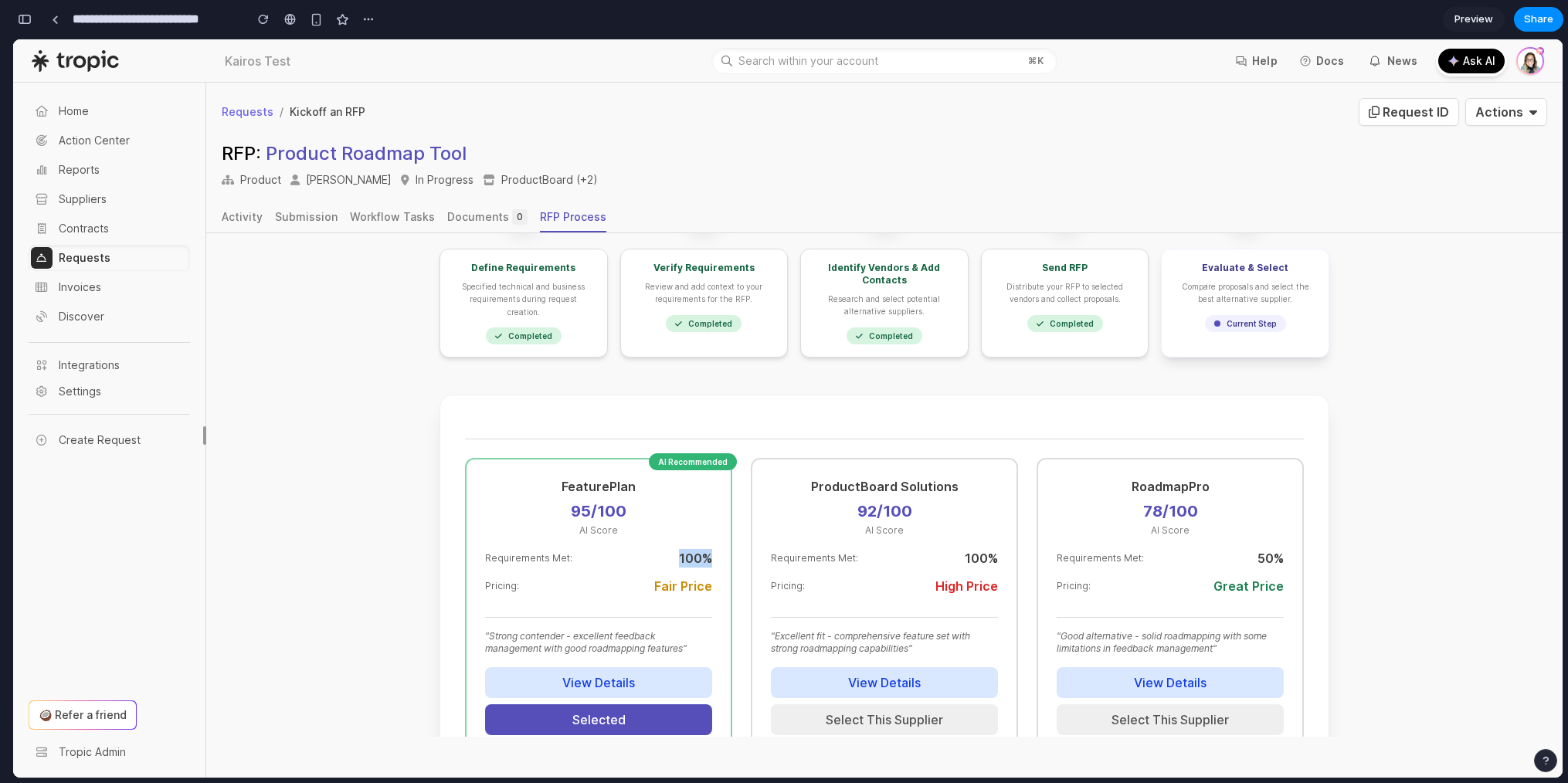
scroll to position [0, 0]
